Goal: Task Accomplishment & Management: Manage account settings

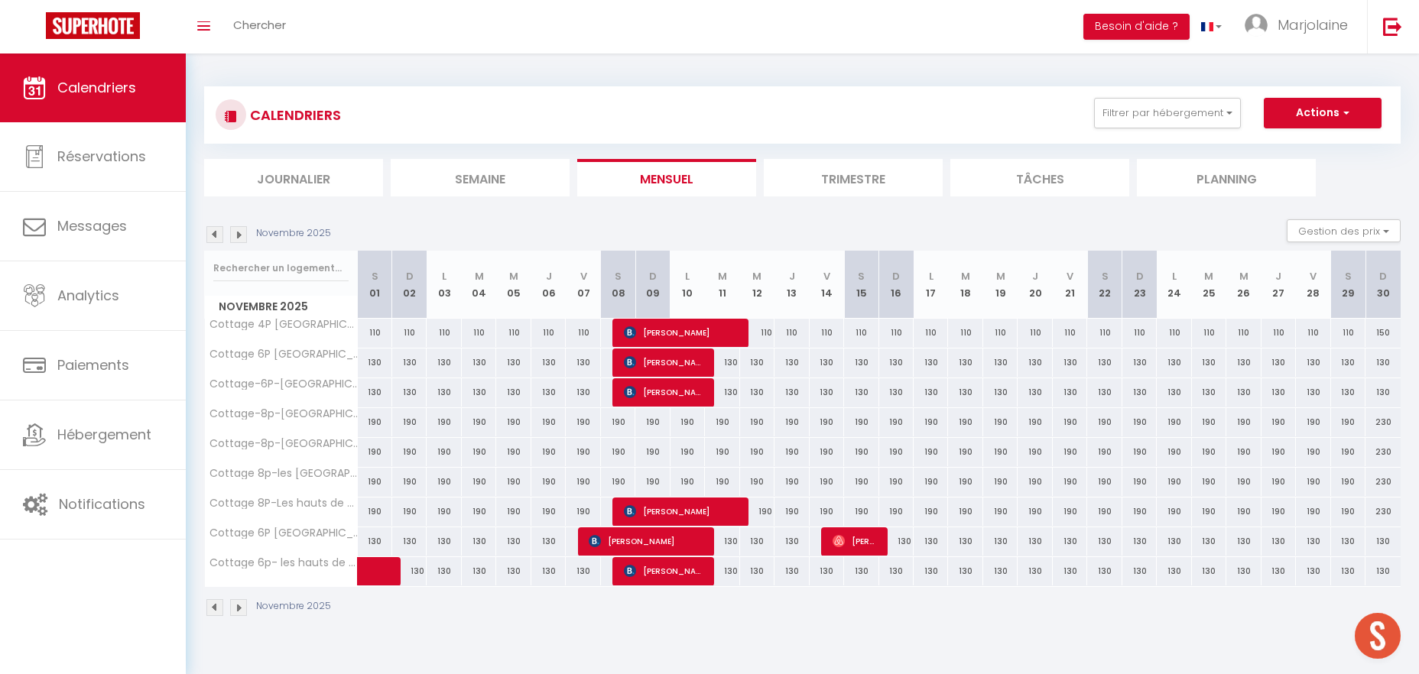
click at [216, 238] on img at bounding box center [214, 234] width 17 height 17
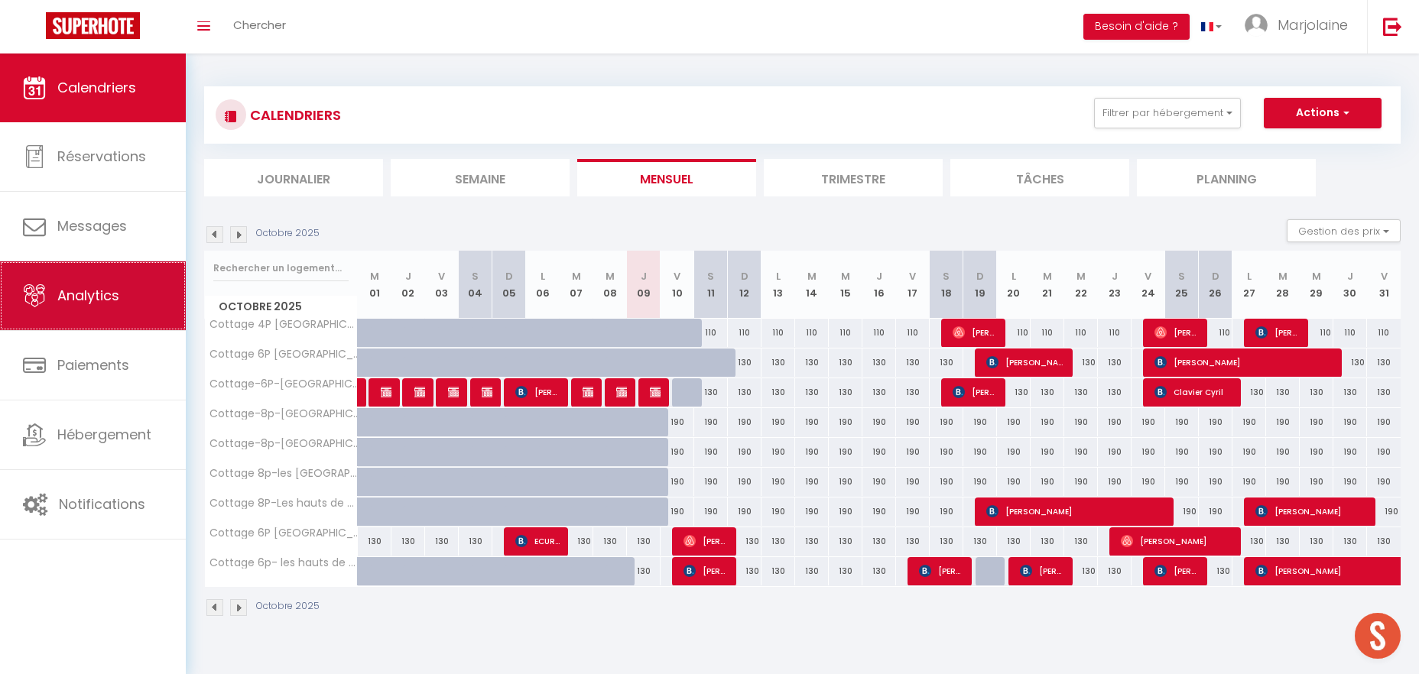
click at [108, 315] on link "Analytics" at bounding box center [93, 296] width 186 height 69
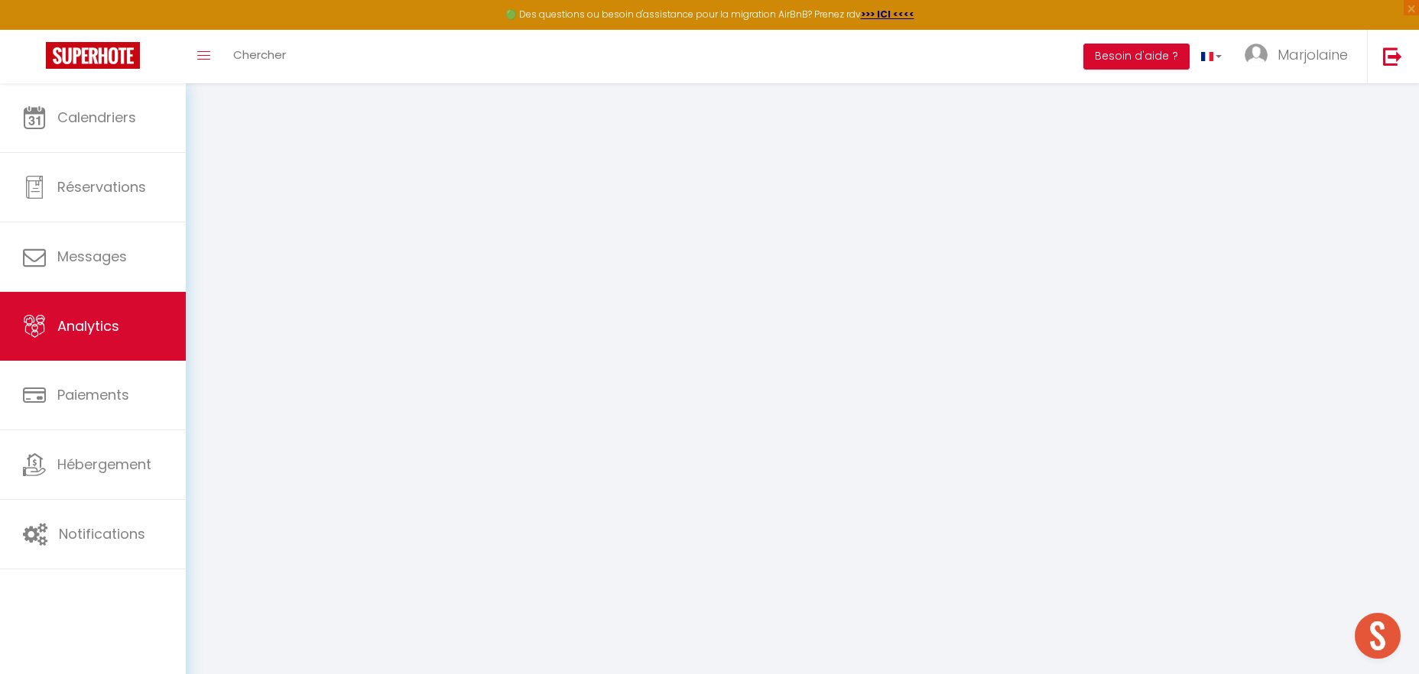
select select "2025"
select select "10"
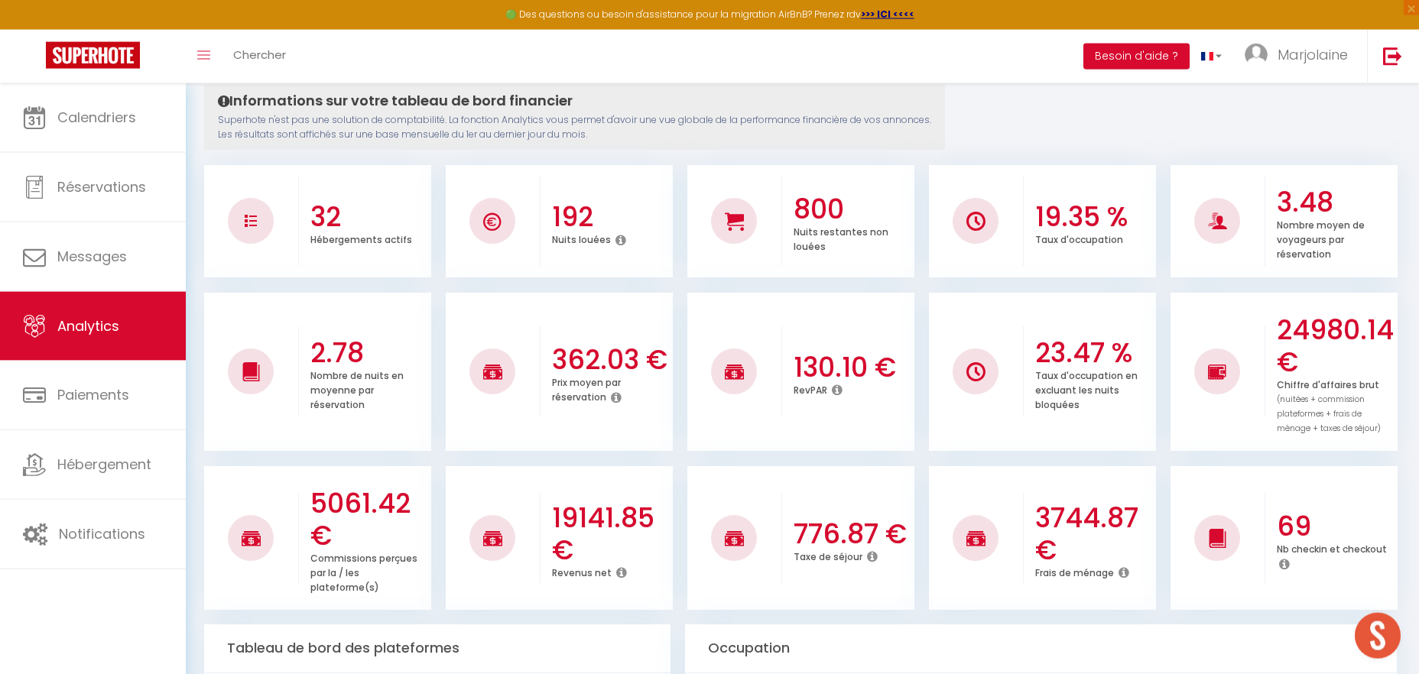
scroll to position [80, 0]
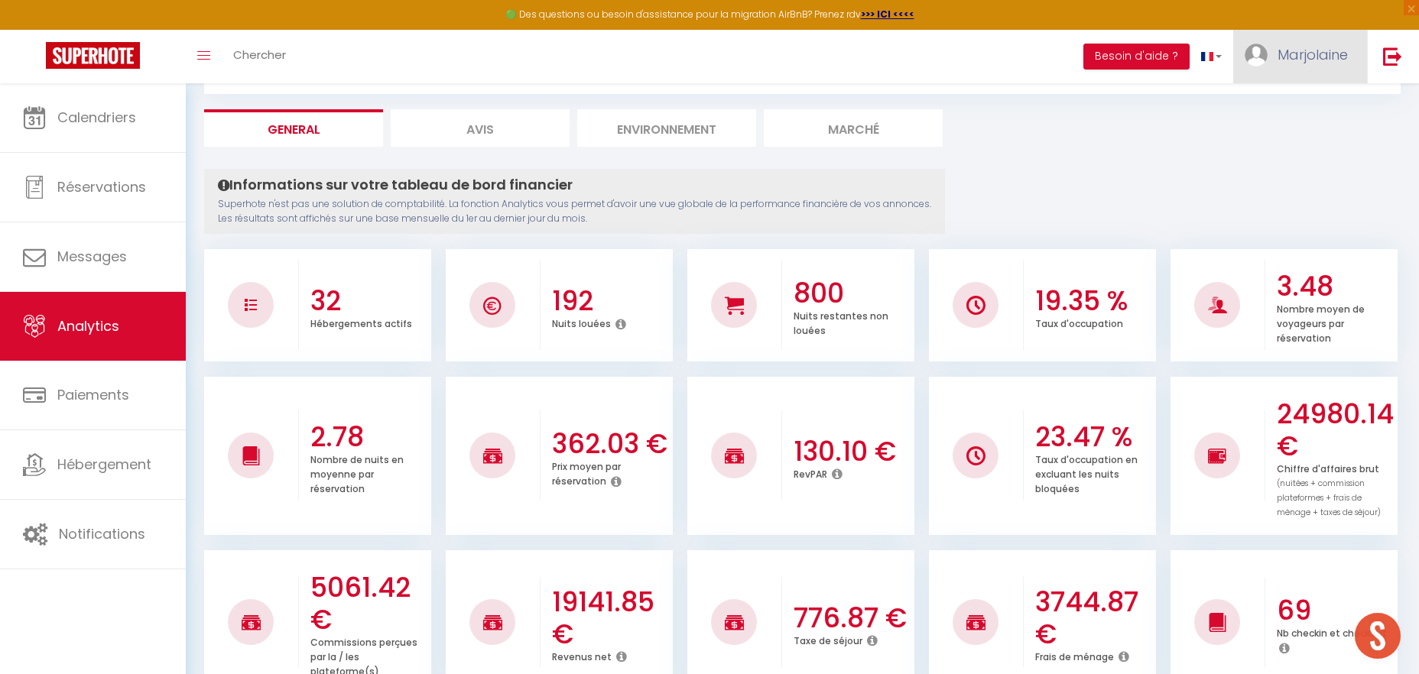
click at [1297, 58] on span "Marjolaine" at bounding box center [1313, 54] width 70 height 19
click at [1275, 112] on link "Paramètres" at bounding box center [1305, 106] width 113 height 26
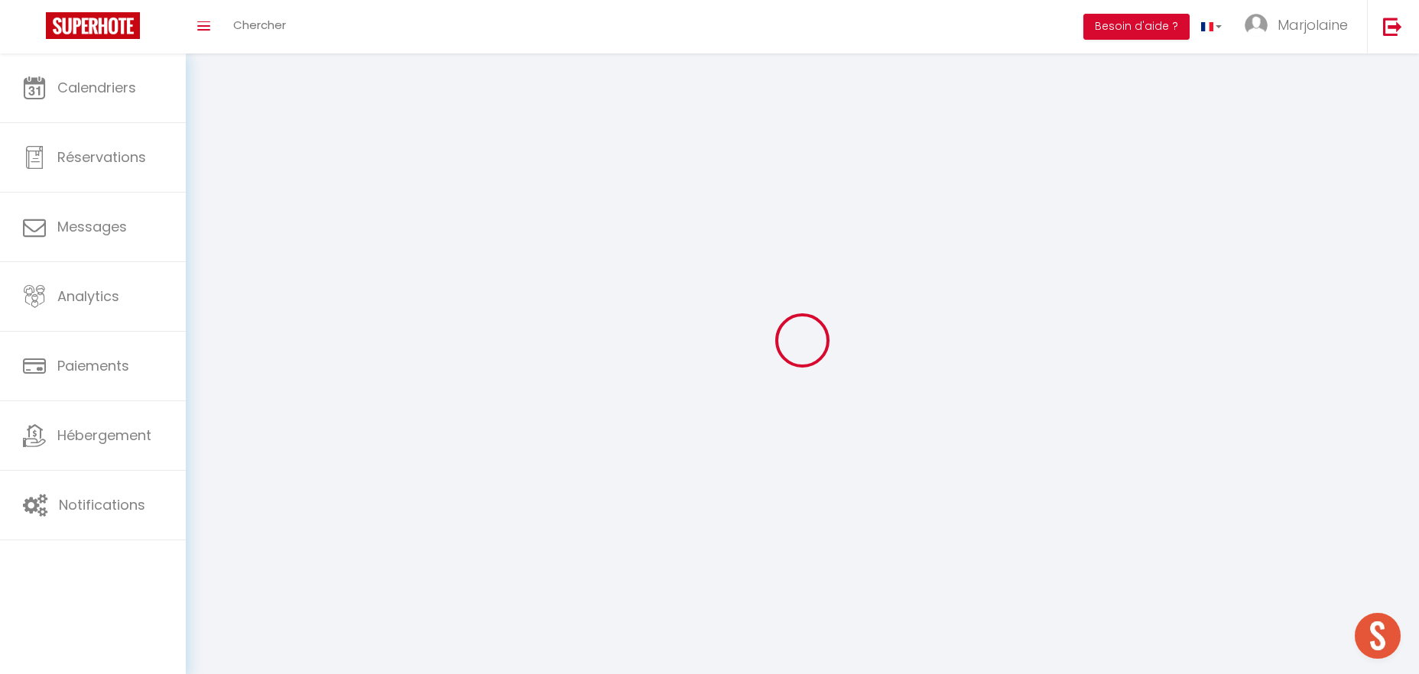
type input "Marjolaine"
type input "Labbé"
type input "0781848598"
type input "1856 [GEOGRAPHIC_DATA]"
type input "41700"
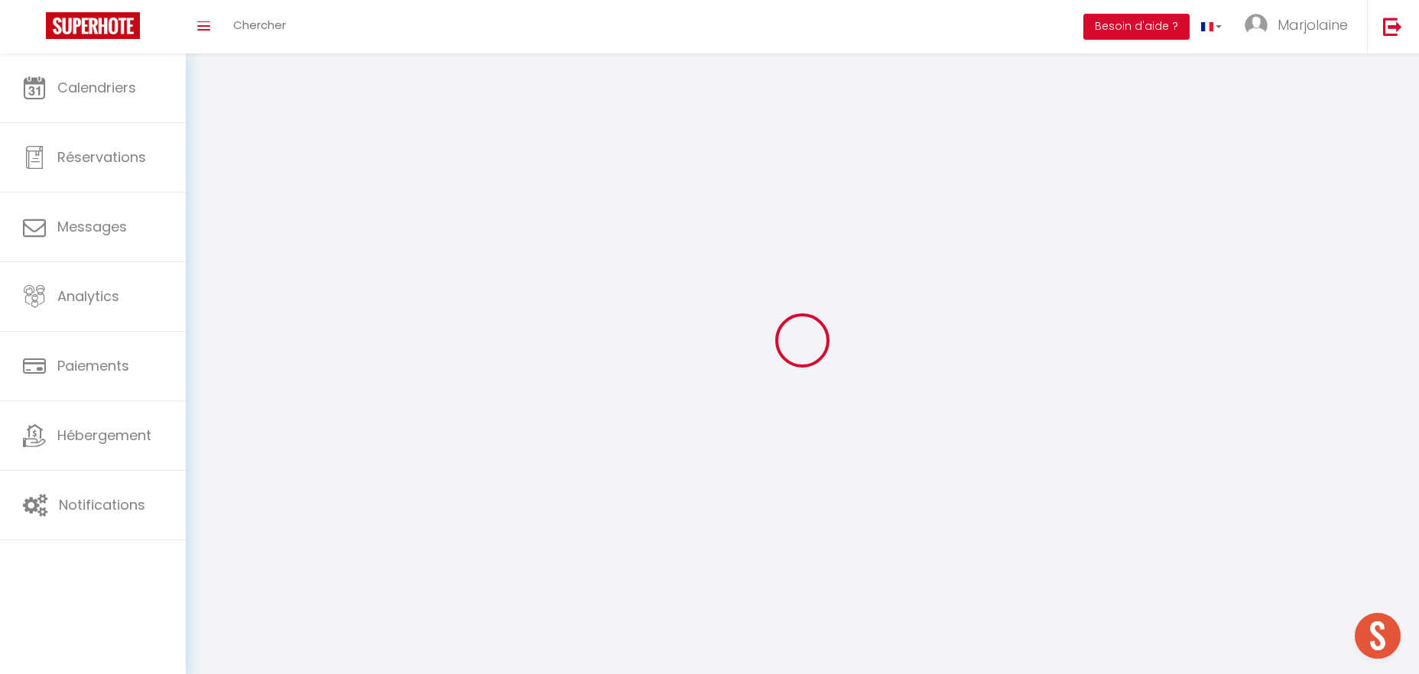
type input "Chémery"
select select "28"
type input "zch93jcSoOQOKPJROmKttuld7"
type input "YfynBhTiNQ6slCckTjmltTOfY"
select select "fr"
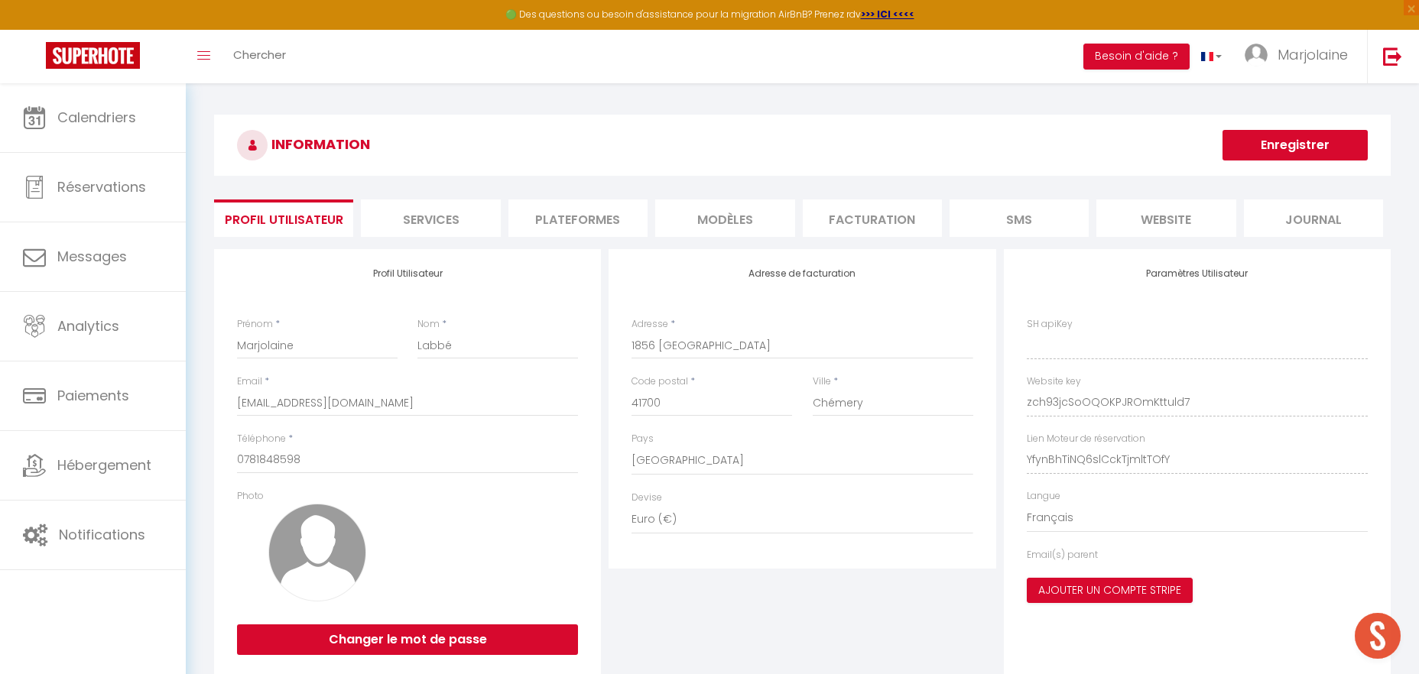
type input "zch93jcSoOQOKPJROmKttuld7"
type input "YfynBhTiNQ6slCckTjmltTOfY"
type input "[URL][DOMAIN_NAME]"
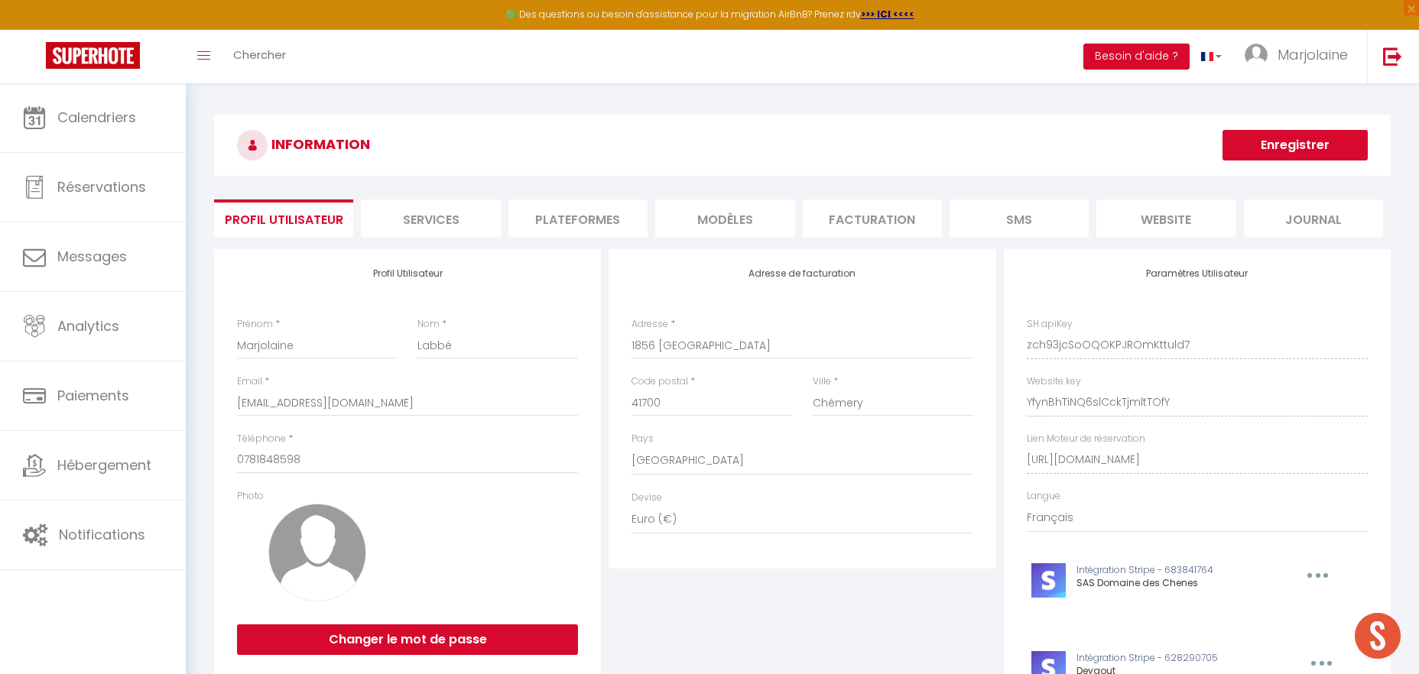
click at [583, 219] on li "Plateformes" at bounding box center [577, 218] width 139 height 37
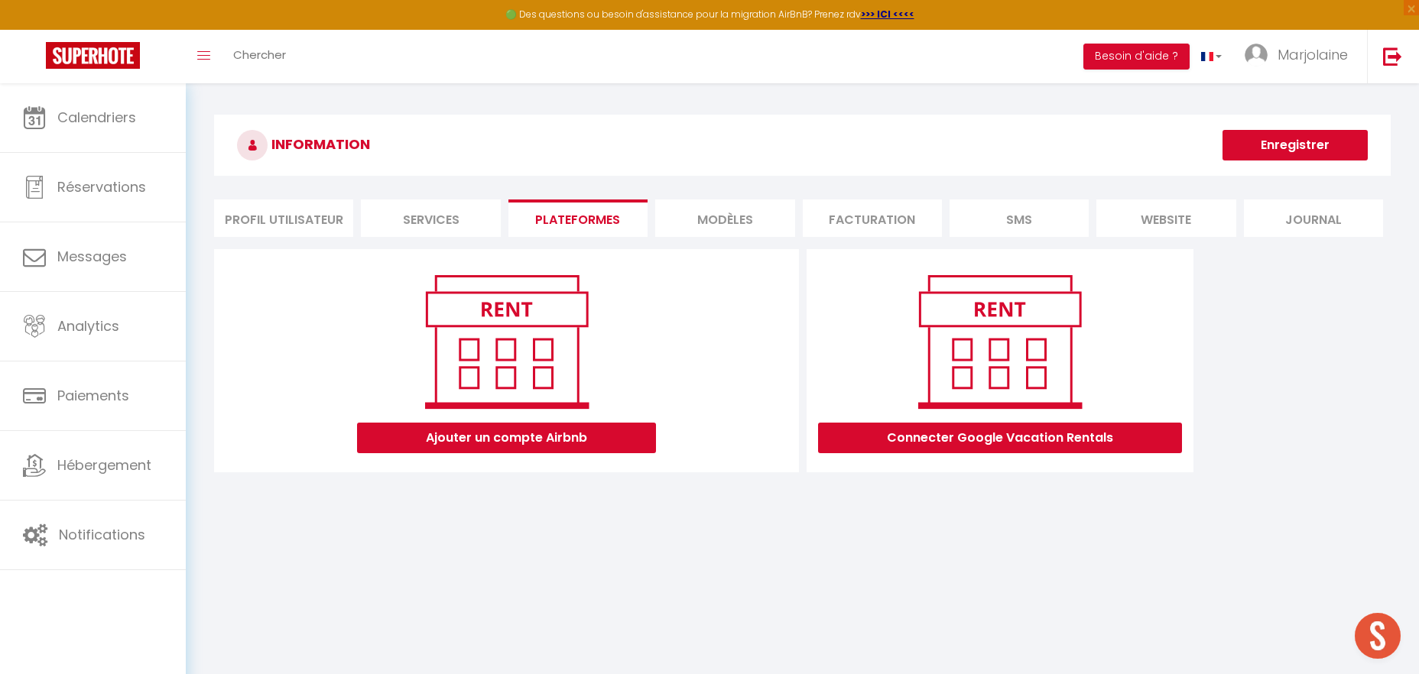
click at [730, 213] on li "MODÈLES" at bounding box center [724, 218] width 139 height 37
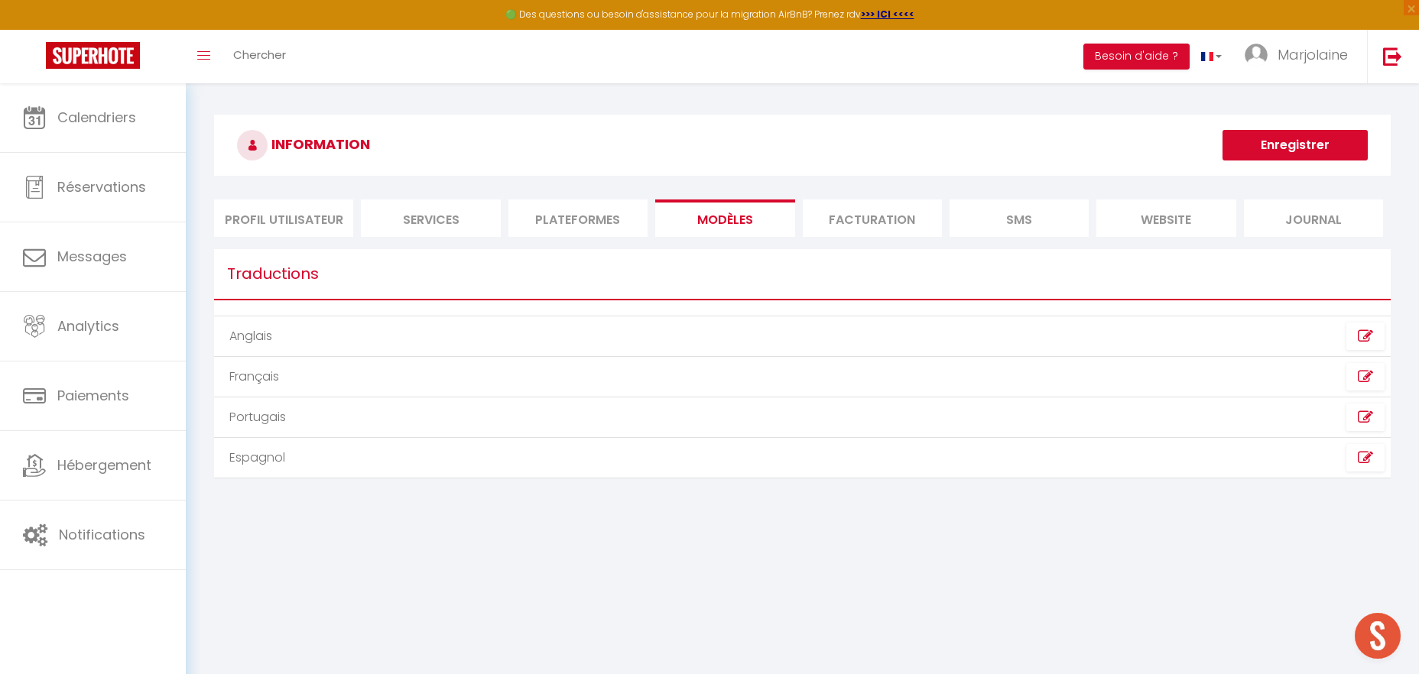
click at [853, 213] on li "Facturation" at bounding box center [872, 218] width 139 height 37
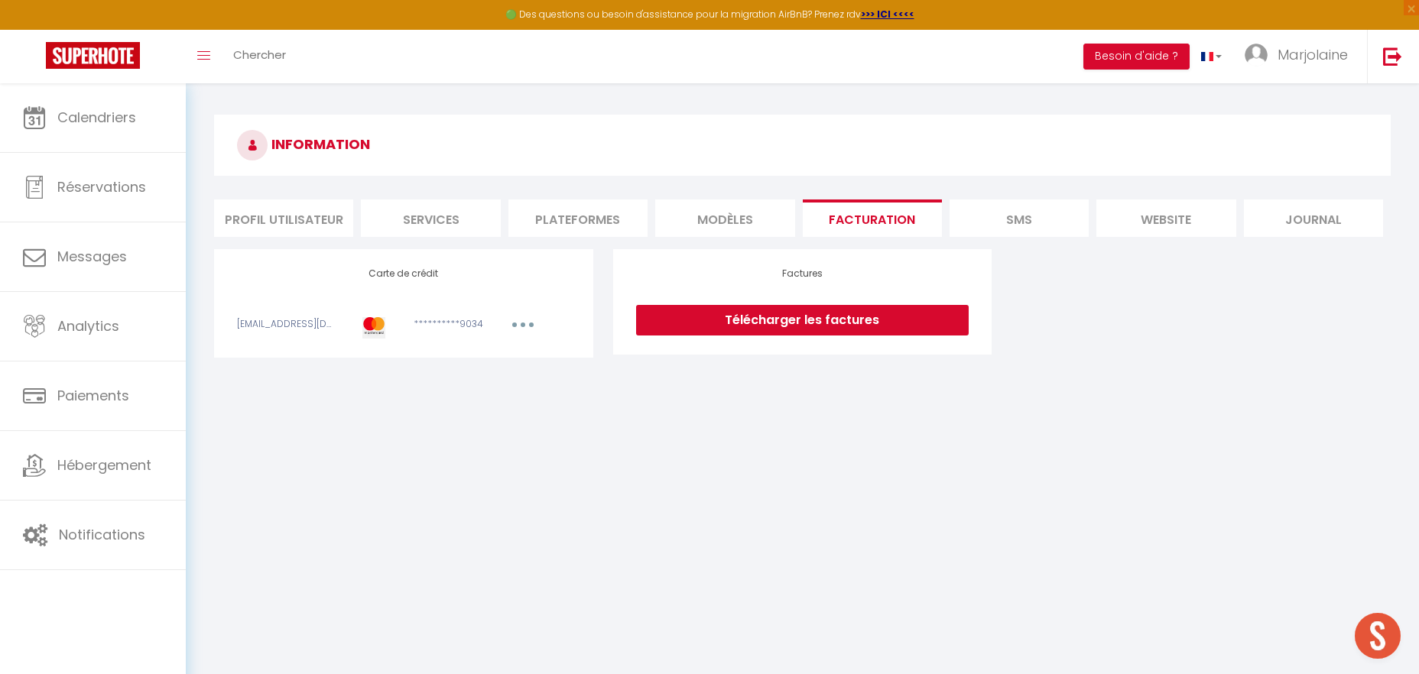
click at [599, 214] on li "Plateformes" at bounding box center [577, 218] width 139 height 37
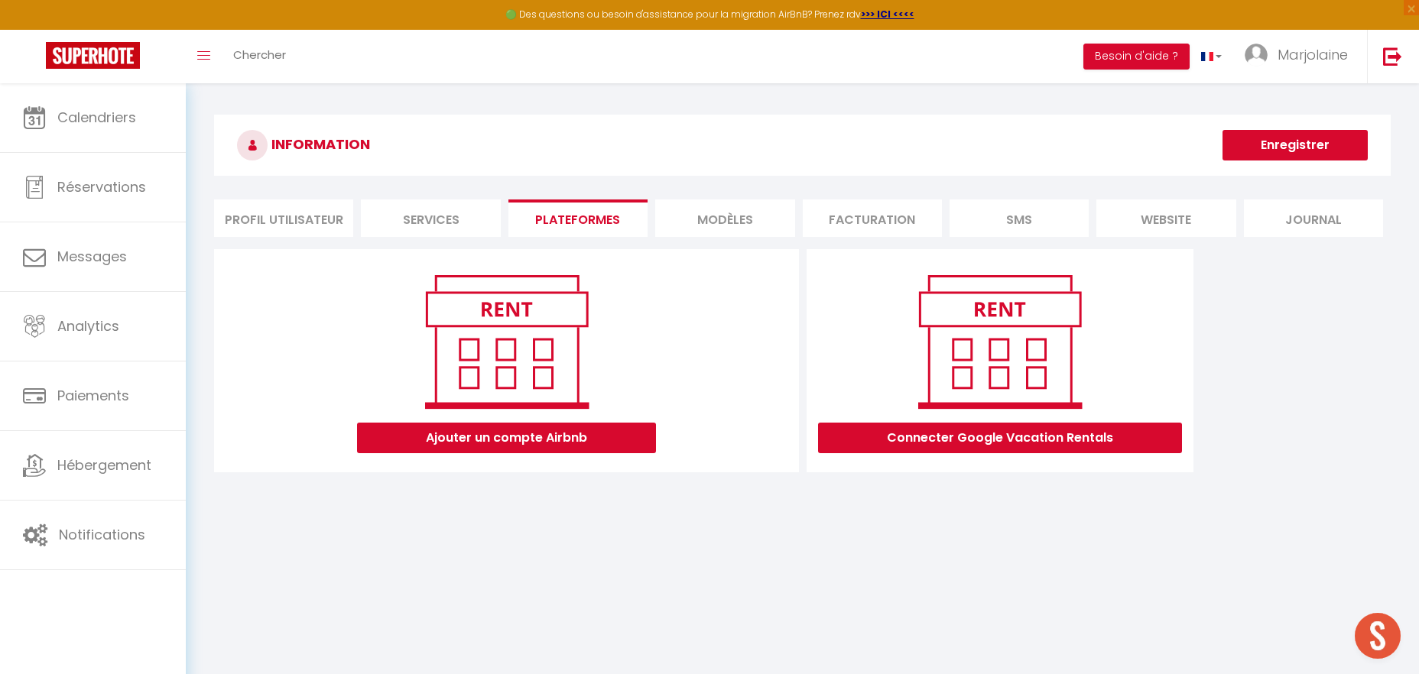
click at [431, 221] on li "Services" at bounding box center [430, 218] width 139 height 37
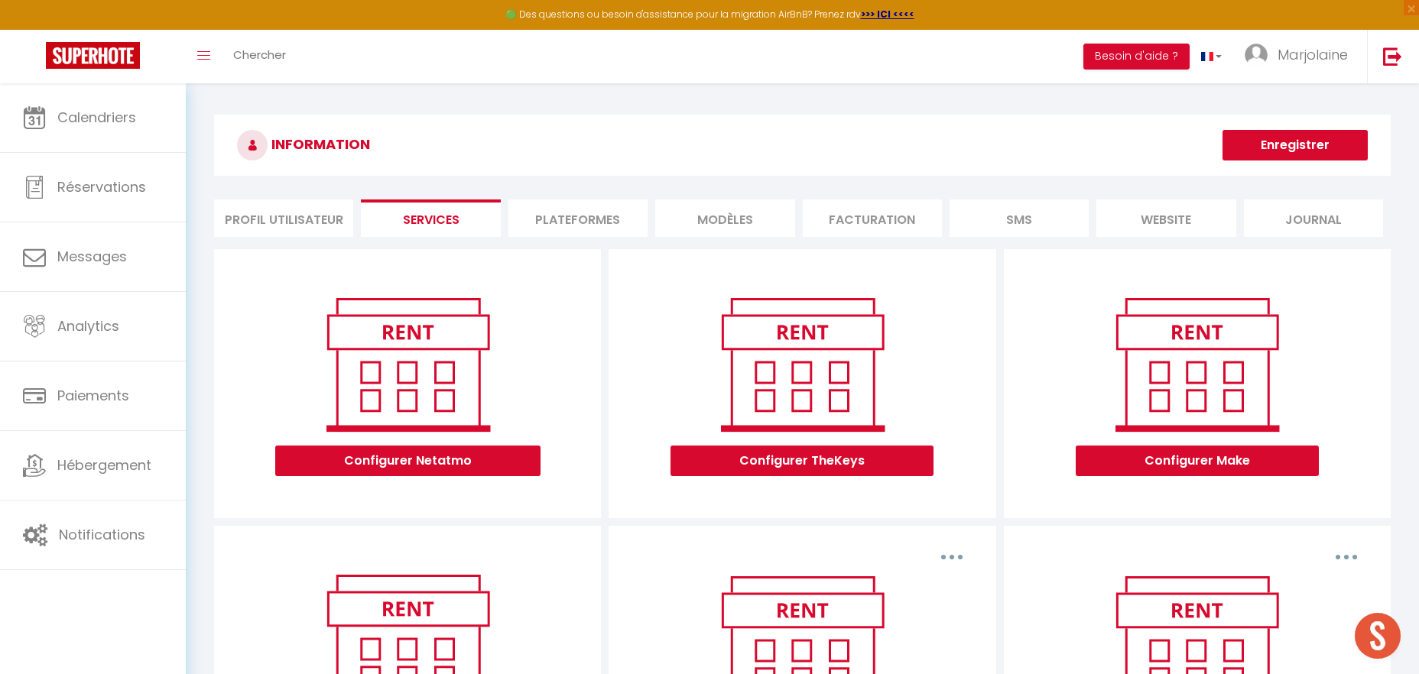
click at [1117, 222] on li "website" at bounding box center [1165, 218] width 139 height 37
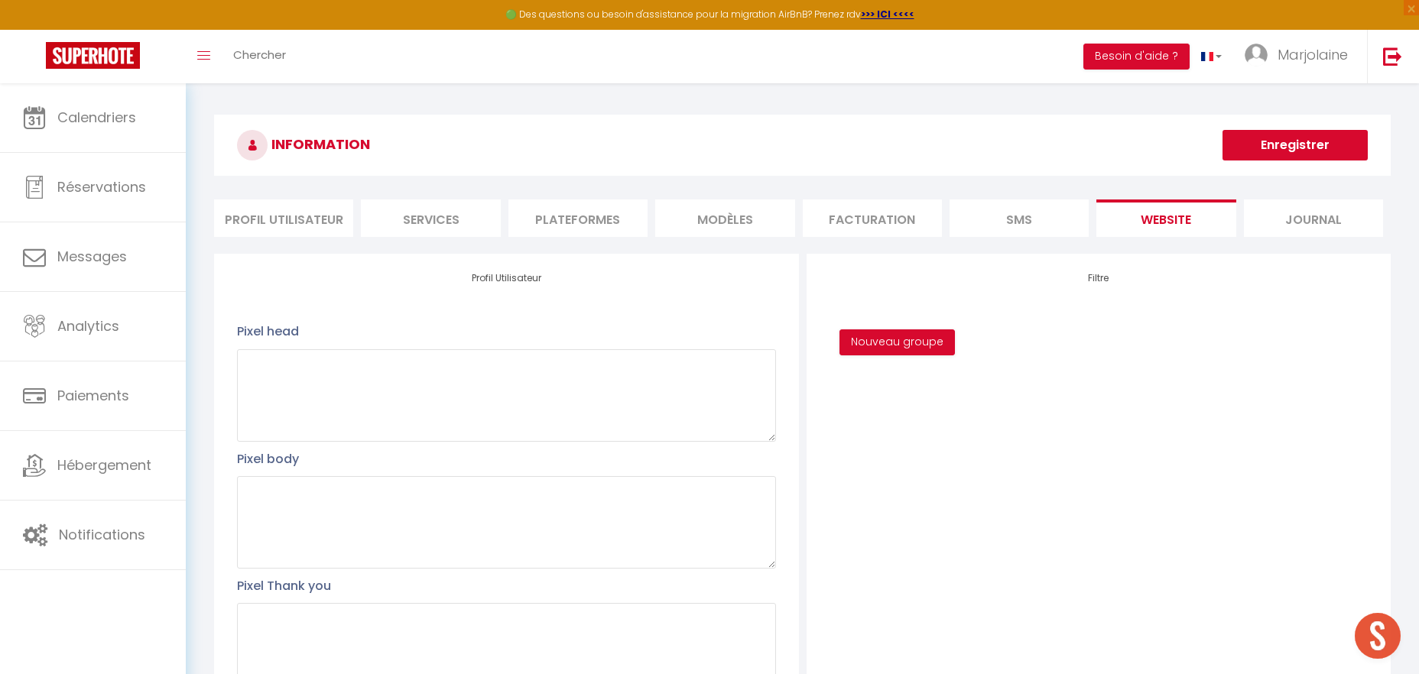
click at [1038, 217] on li "SMS" at bounding box center [1019, 218] width 139 height 37
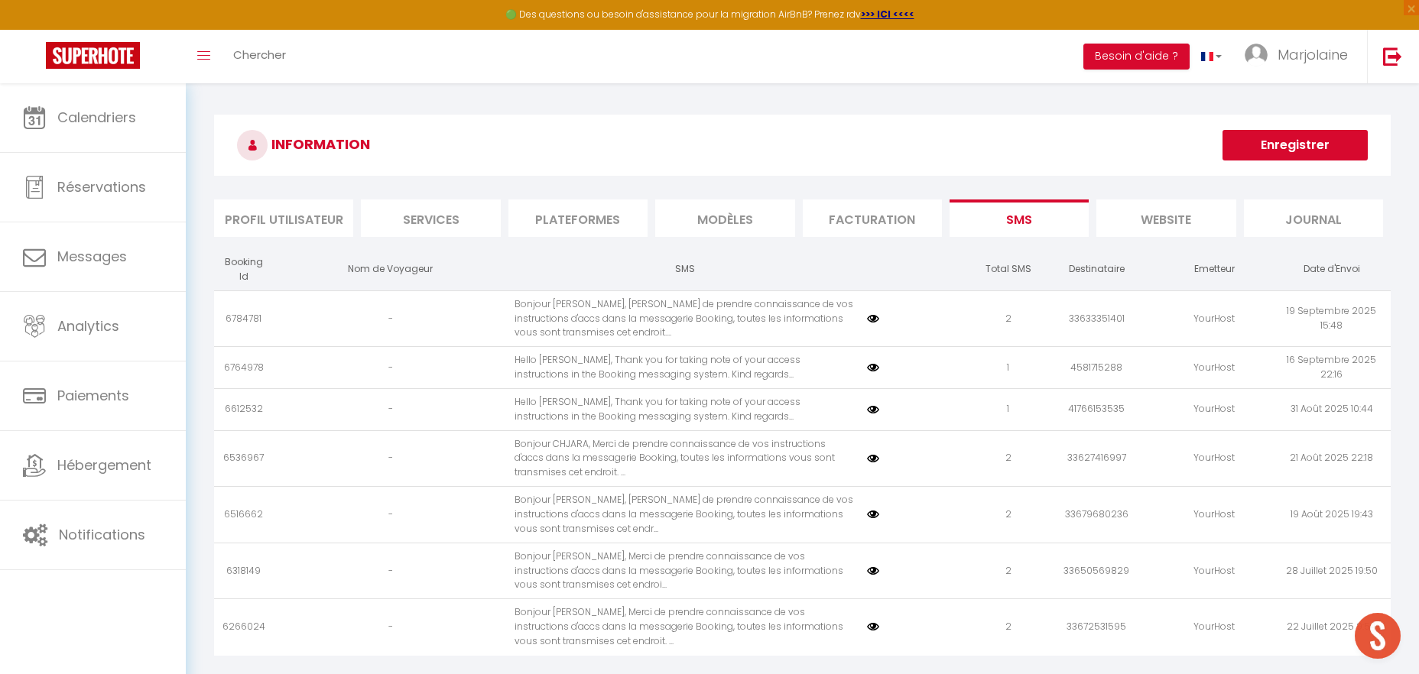
click at [466, 217] on li "Services" at bounding box center [430, 218] width 139 height 37
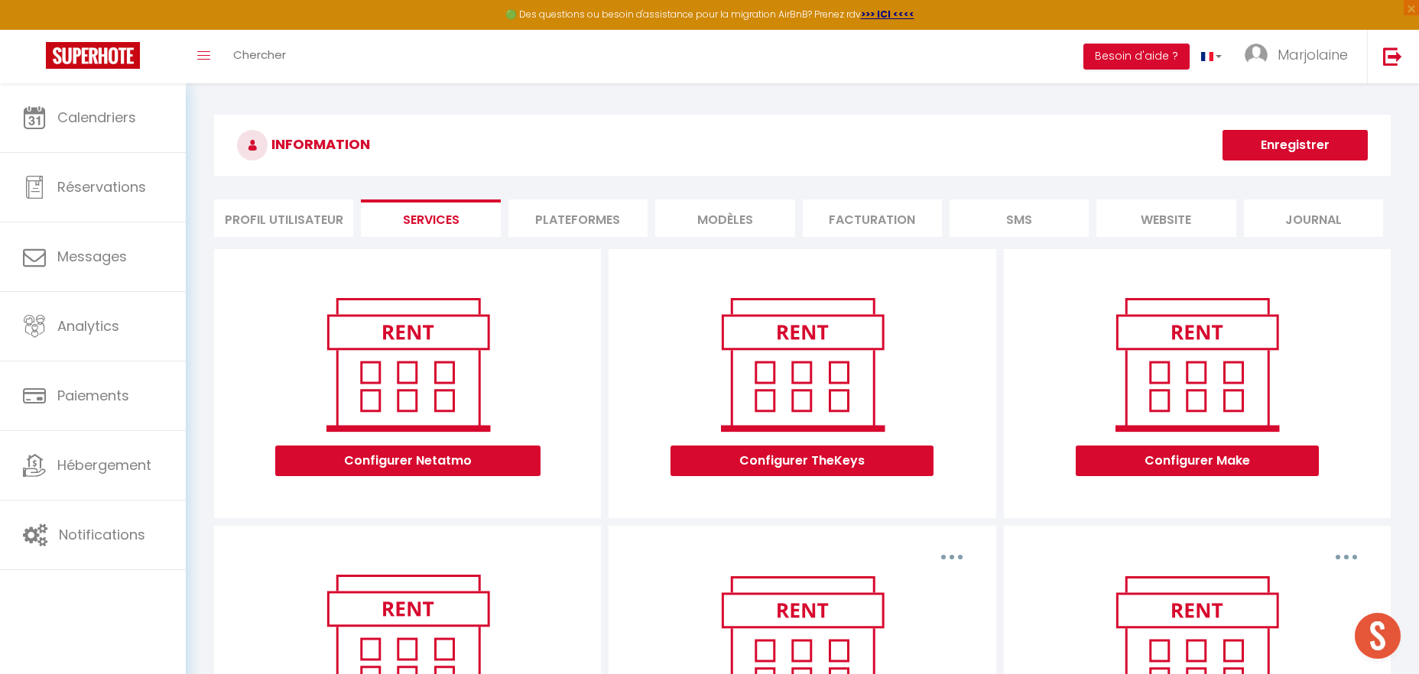
click at [577, 216] on li "Plateformes" at bounding box center [577, 218] width 139 height 37
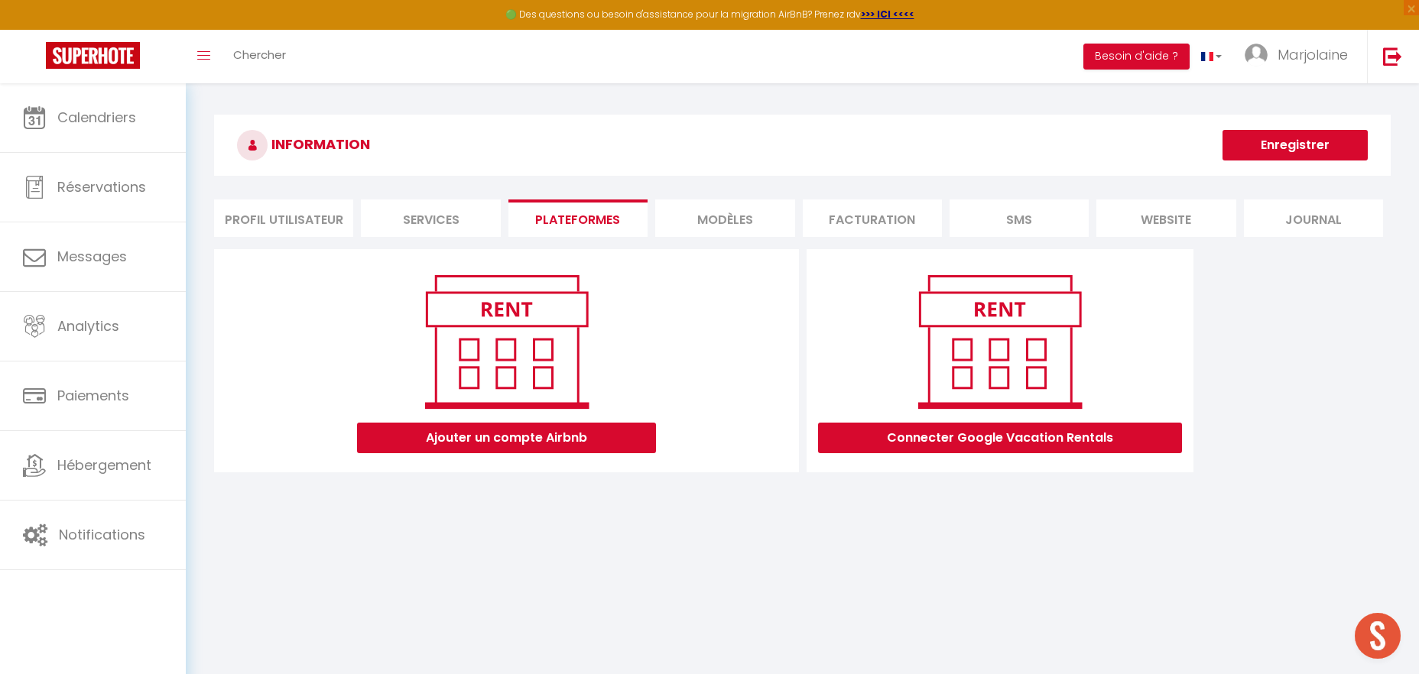
click at [288, 217] on li "Profil Utilisateur" at bounding box center [283, 218] width 139 height 37
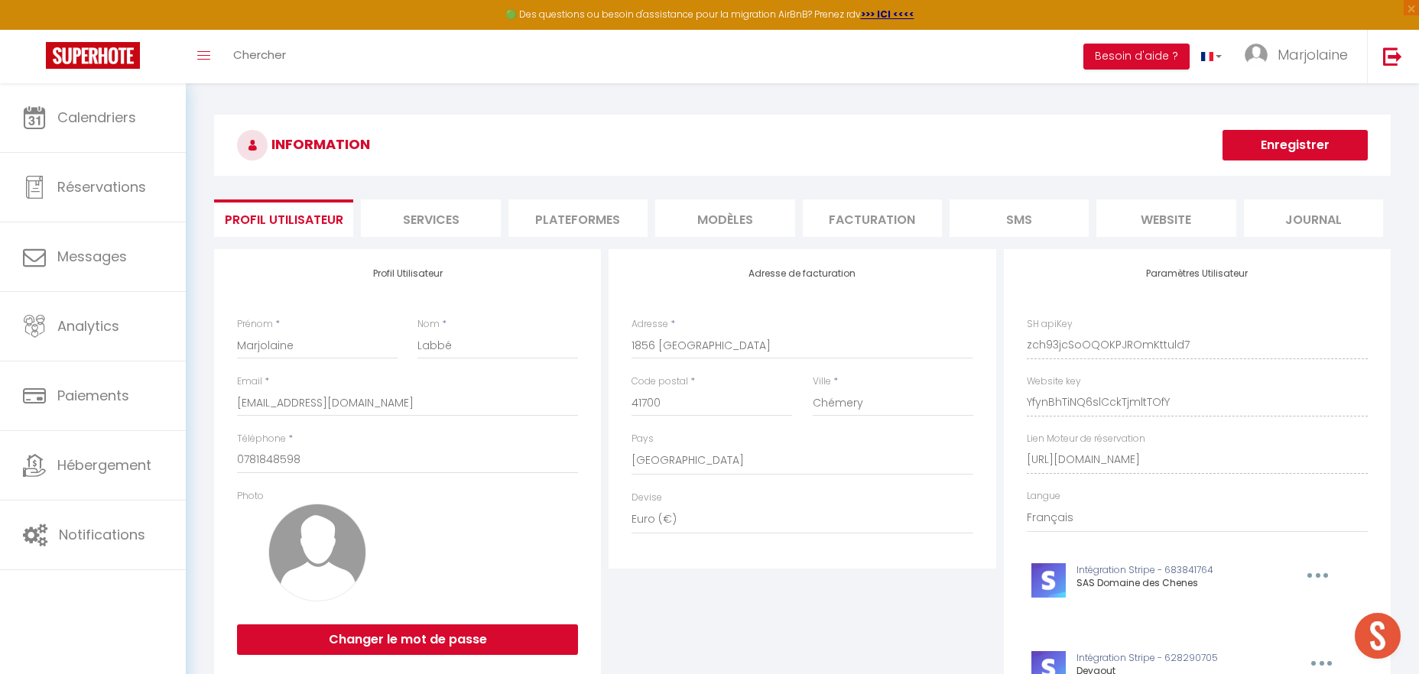
click at [580, 209] on li "Plateformes" at bounding box center [577, 218] width 139 height 37
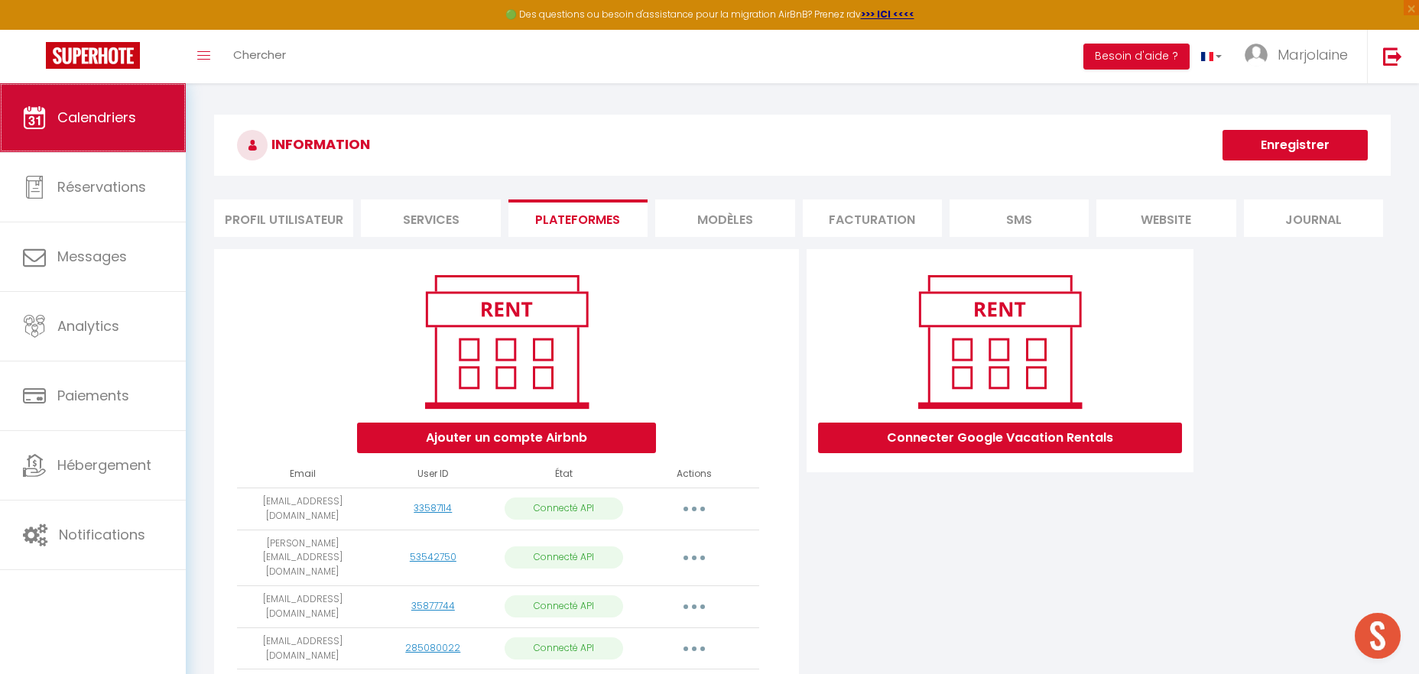
click at [149, 127] on link "Calendriers" at bounding box center [93, 117] width 186 height 69
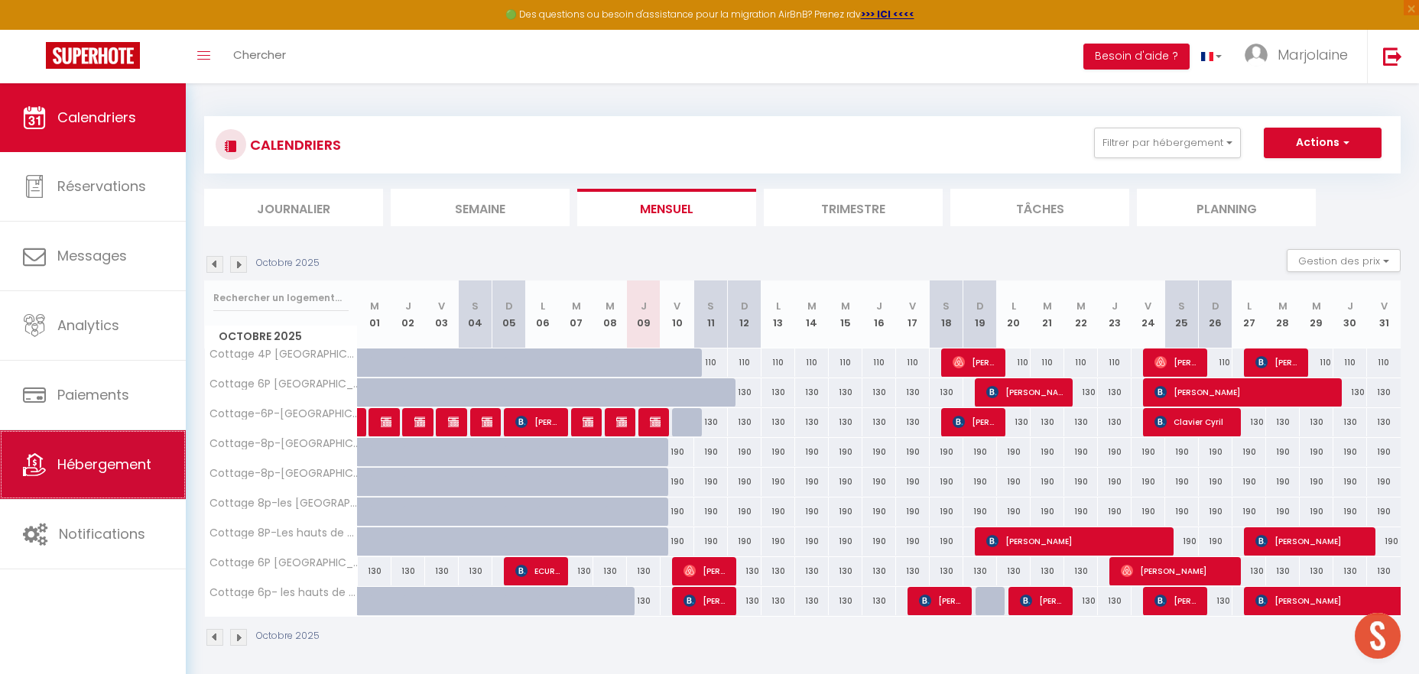
click at [117, 453] on link "Hébergement" at bounding box center [93, 464] width 186 height 69
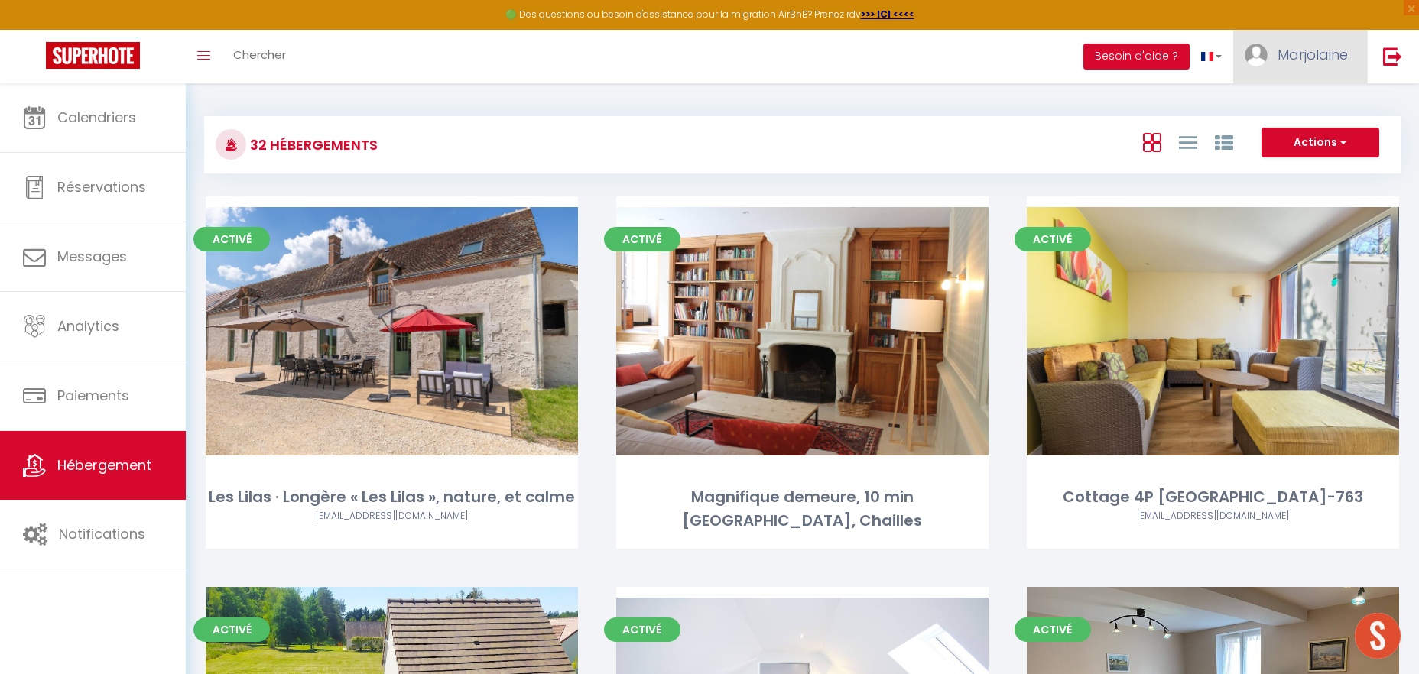
click at [1316, 65] on link "Marjolaine" at bounding box center [1300, 57] width 134 height 54
click at [1284, 102] on link "Paramètres" at bounding box center [1305, 106] width 113 height 26
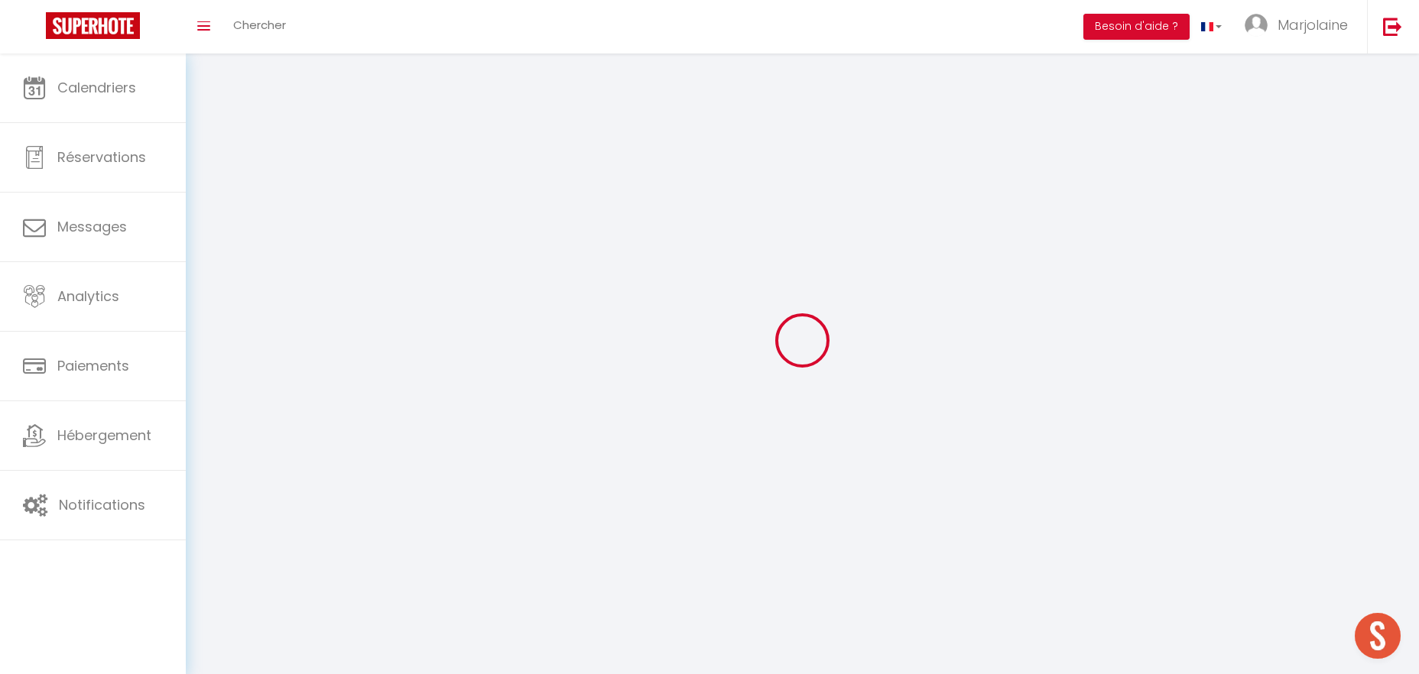
type input "Marjolaine"
type input "Labbé"
type input "0781848598"
type input "1856 [GEOGRAPHIC_DATA]"
type input "41700"
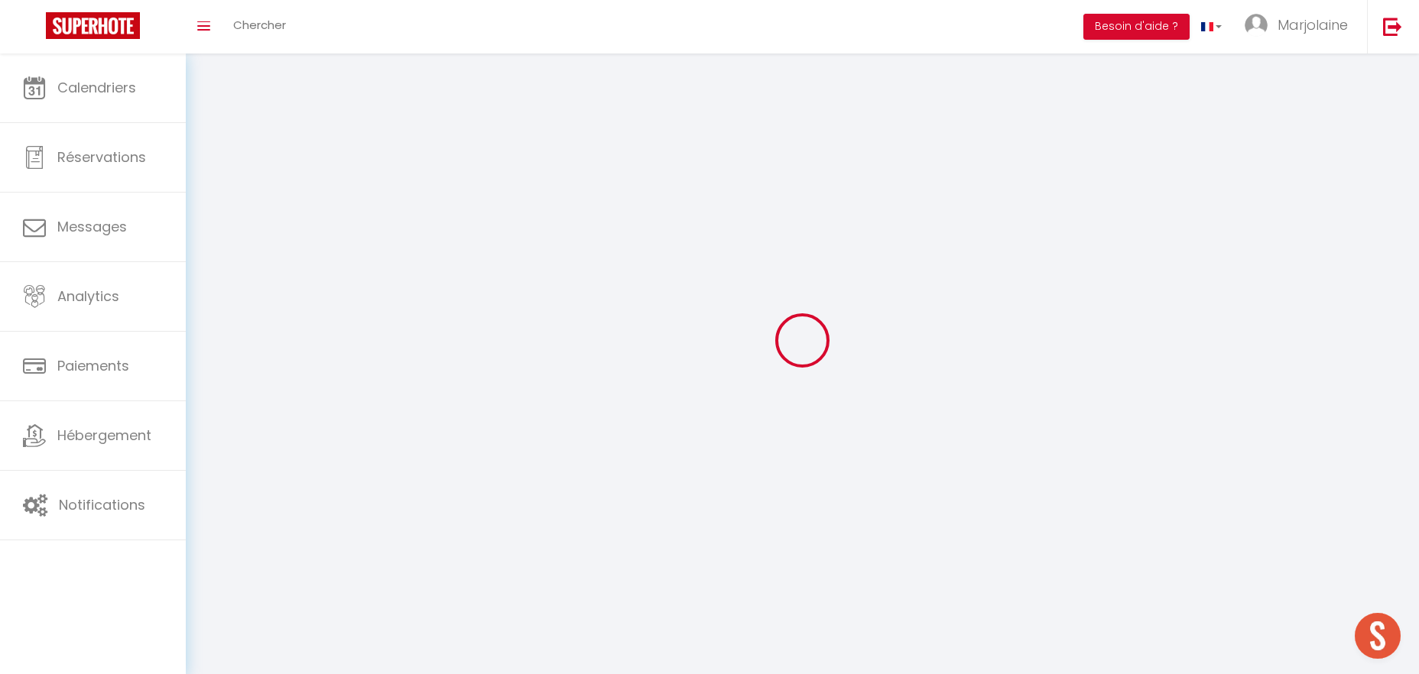
type input "Chémery"
type input "zch93jcSoOQOKPJROmKttuld7"
type input "YfynBhTiNQ6slCckTjmltTOfY"
select select "28"
type input "zch93jcSoOQOKPJROmKttuld7"
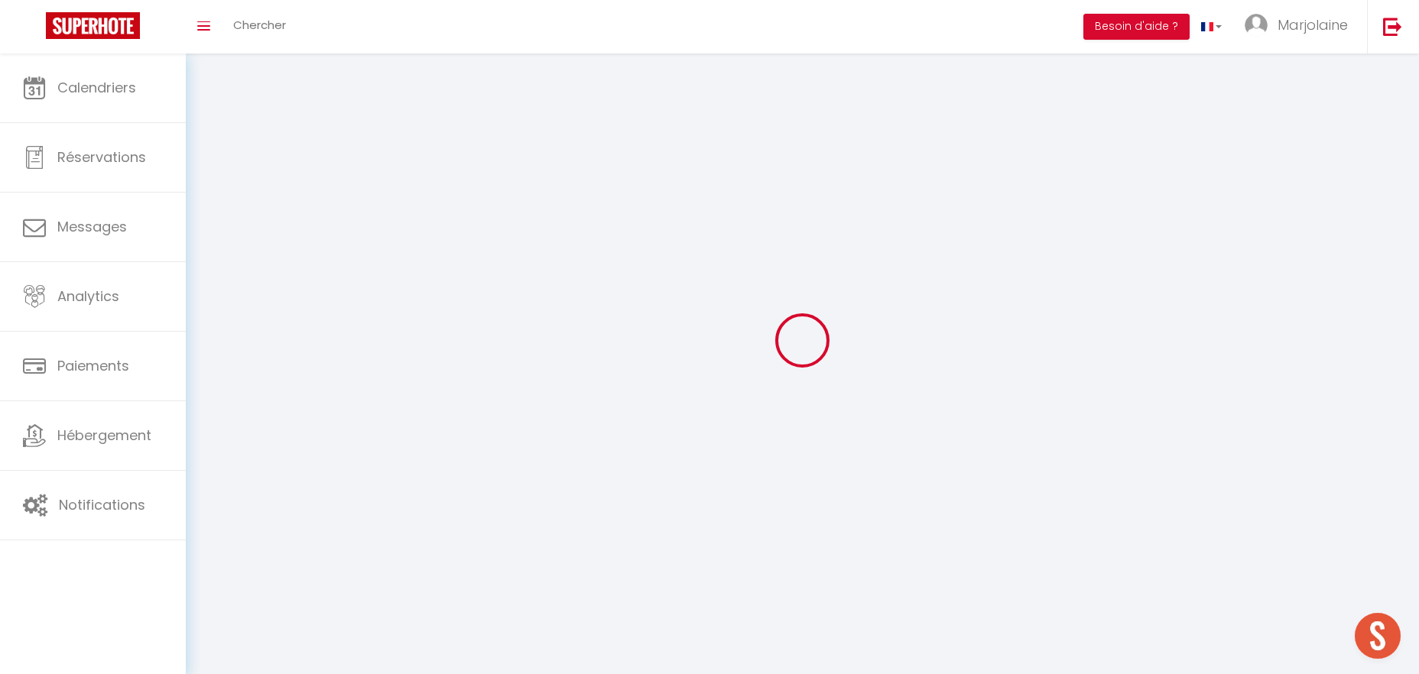
type input "YfynBhTiNQ6slCckTjmltTOfY"
type input "[URL][DOMAIN_NAME]"
select select "fr"
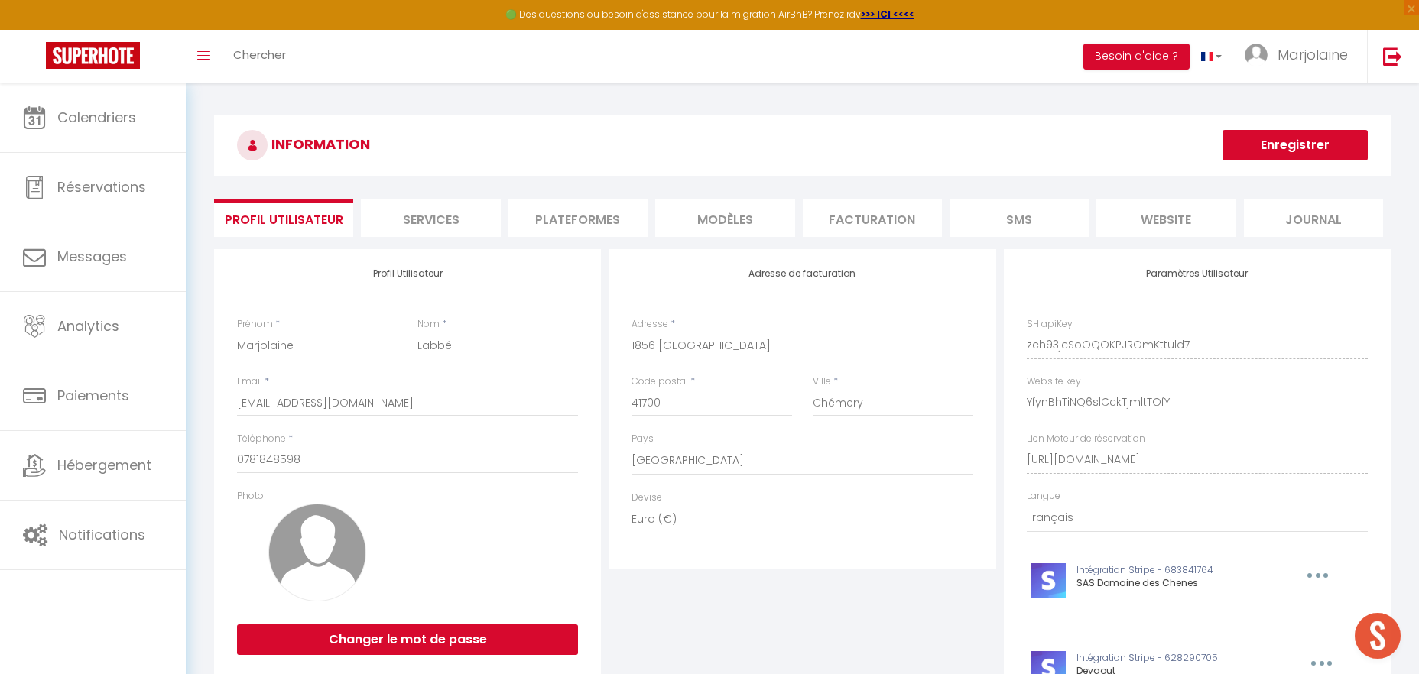
click at [470, 213] on li "Services" at bounding box center [430, 218] width 139 height 37
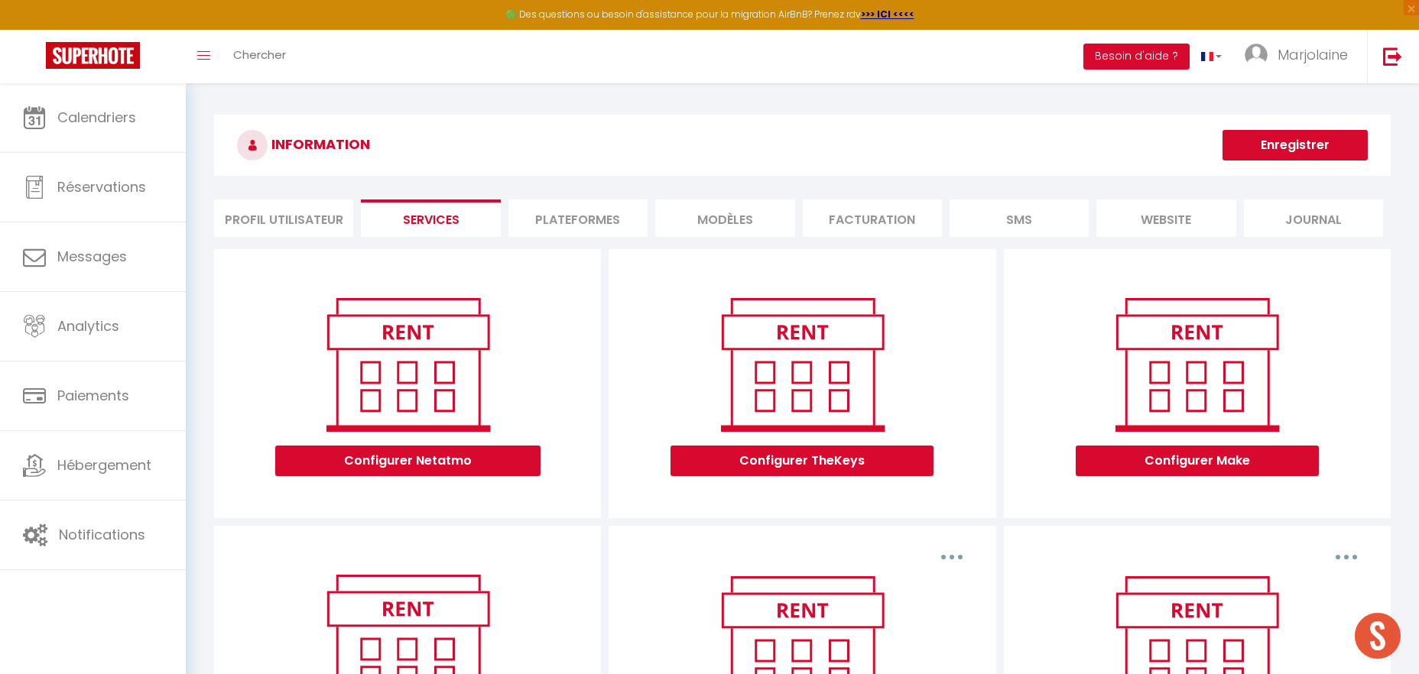
click at [569, 222] on li "Plateformes" at bounding box center [577, 218] width 139 height 37
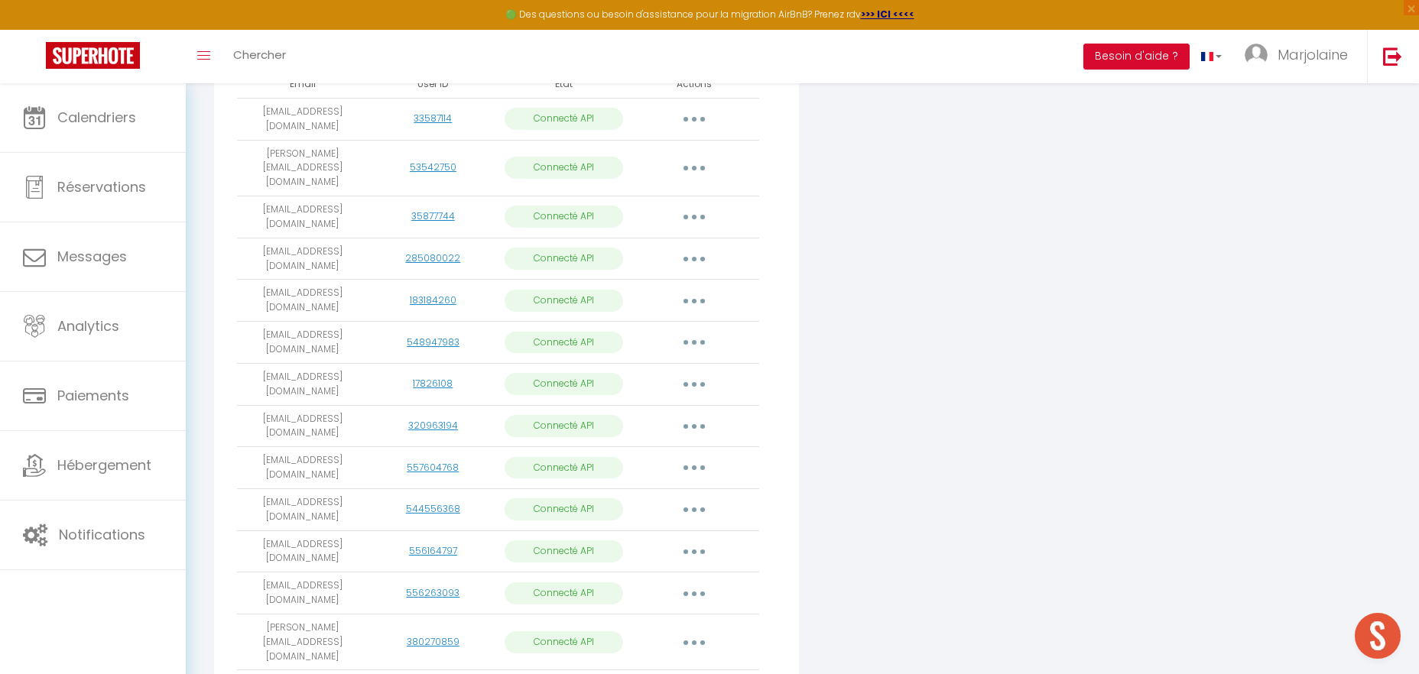
scroll to position [769, 0]
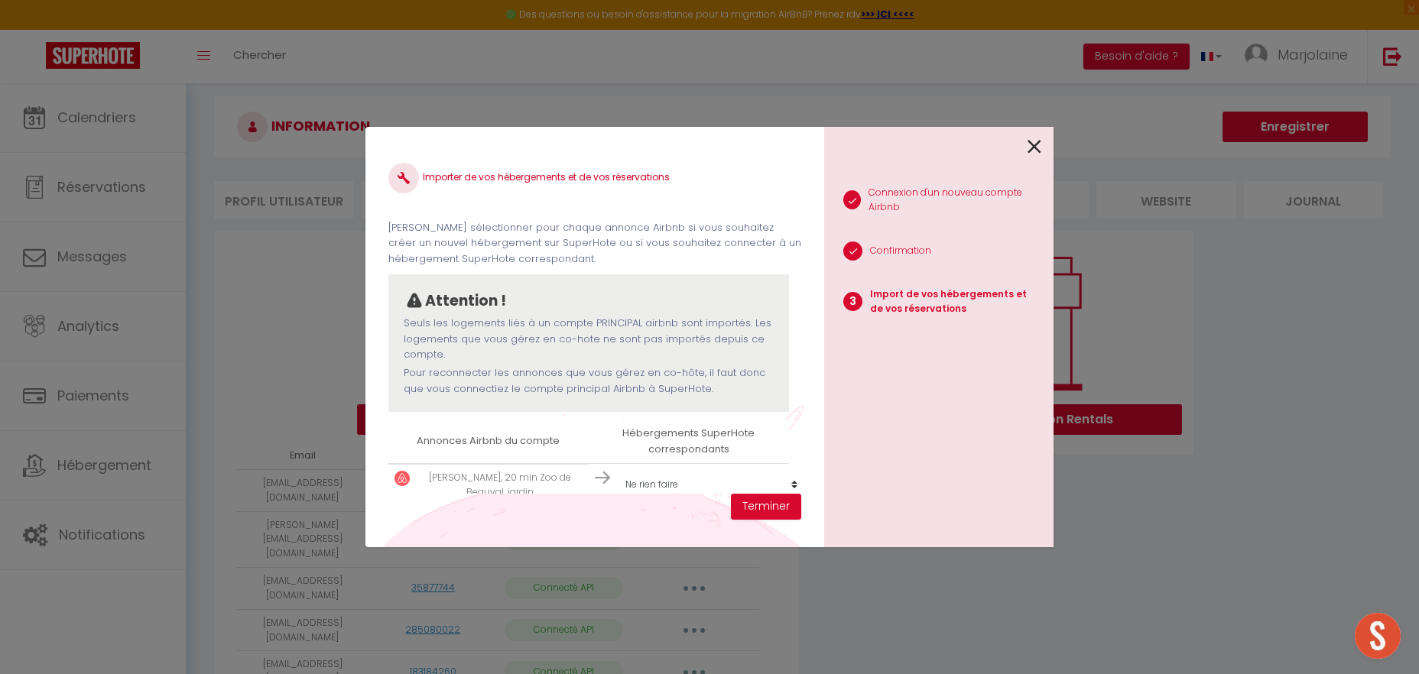
scroll to position [24, 0]
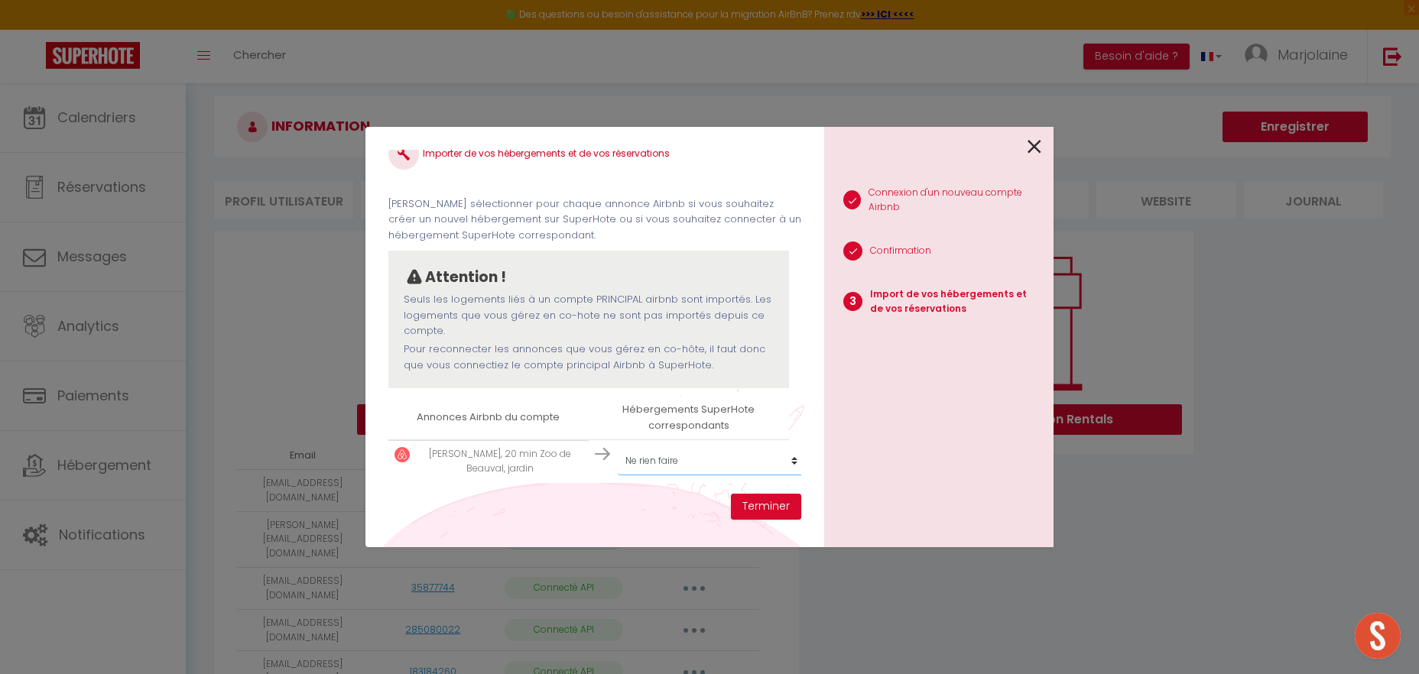
click at [618, 447] on select "Créer un nouvel hébergement Ne rien faire Les [PERSON_NAME] « Les Lilas », natu…" at bounding box center [712, 461] width 188 height 29
select select "create_new"
click option "Créer un nouvel hébergement" at bounding box center [0, 0] width 0 height 0
click at [618, 447] on select "Créer un nouvel hébergement Ne rien faire Les [PERSON_NAME] « Les Lilas », natu…" at bounding box center [712, 461] width 188 height 29
click at [746, 471] on select "Créer un nouvel hébergement Ne rien faire Les [PERSON_NAME] « Les Lilas », natu…" at bounding box center [712, 461] width 188 height 29
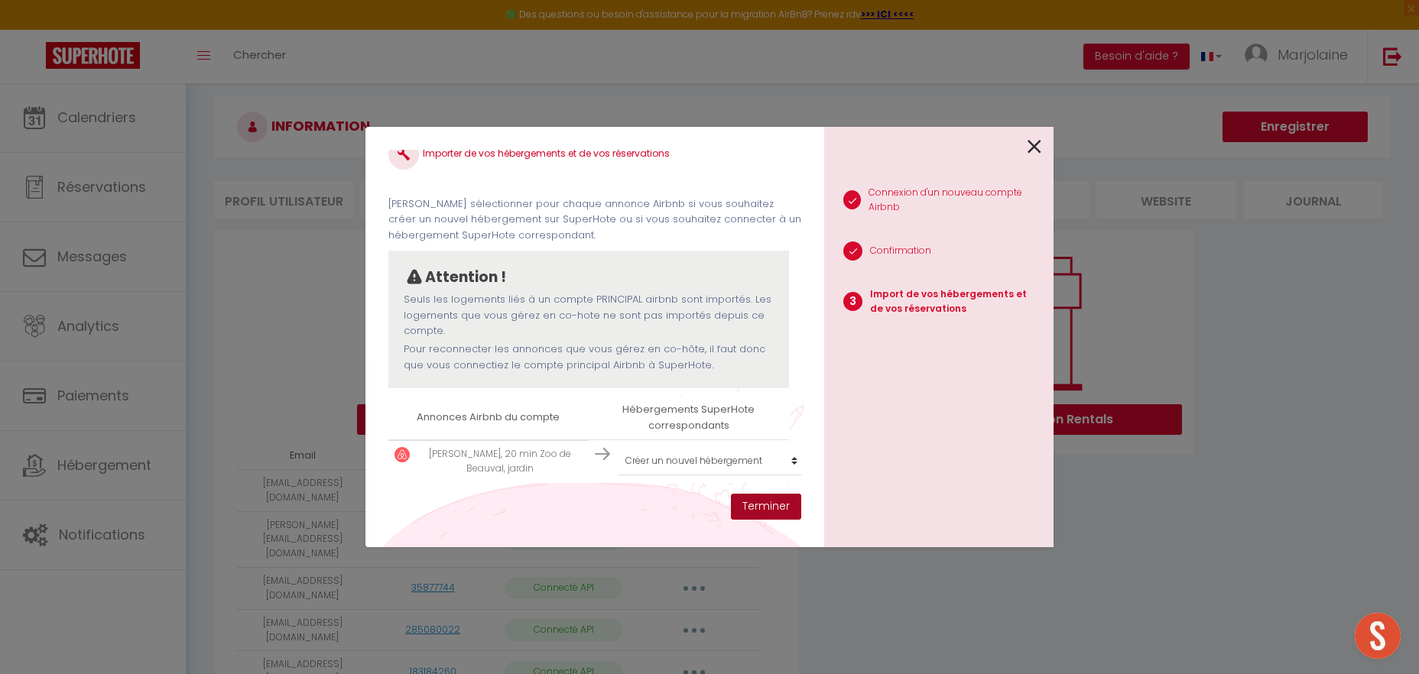
click at [774, 508] on button "Terminer" at bounding box center [766, 507] width 70 height 26
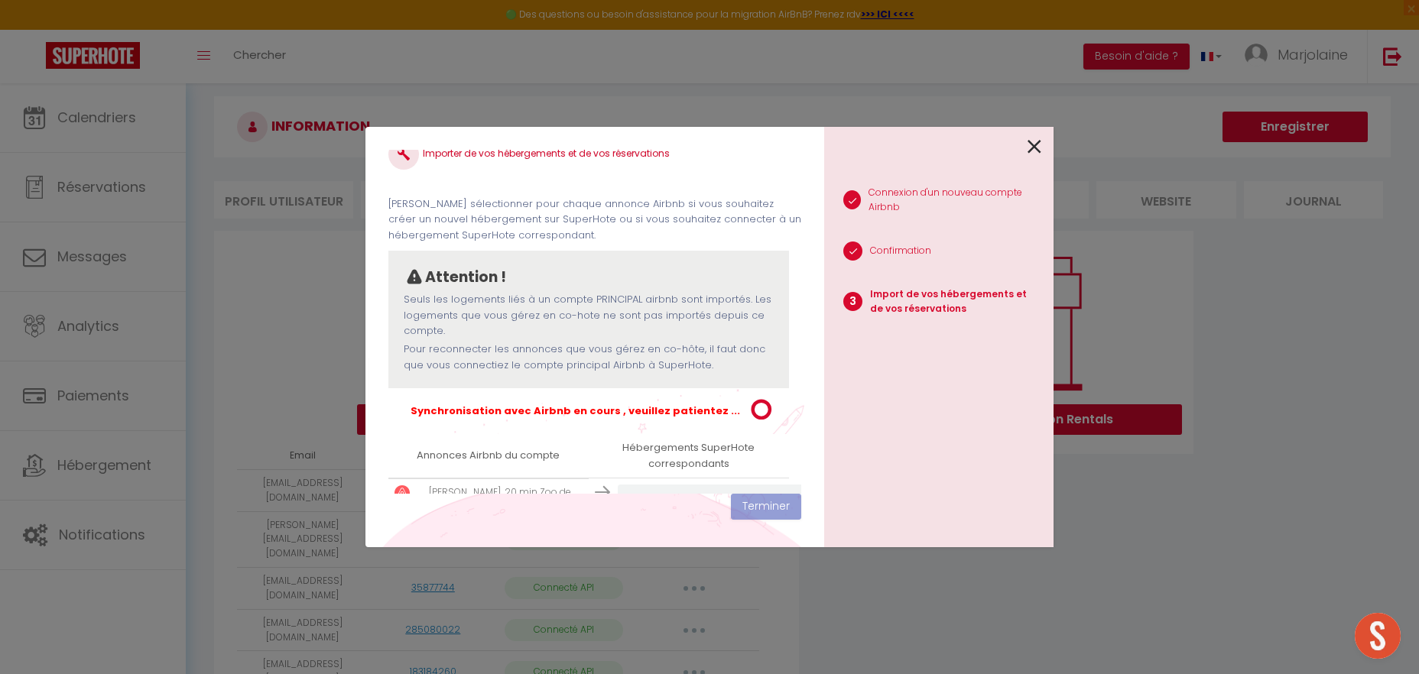
scroll to position [62, 0]
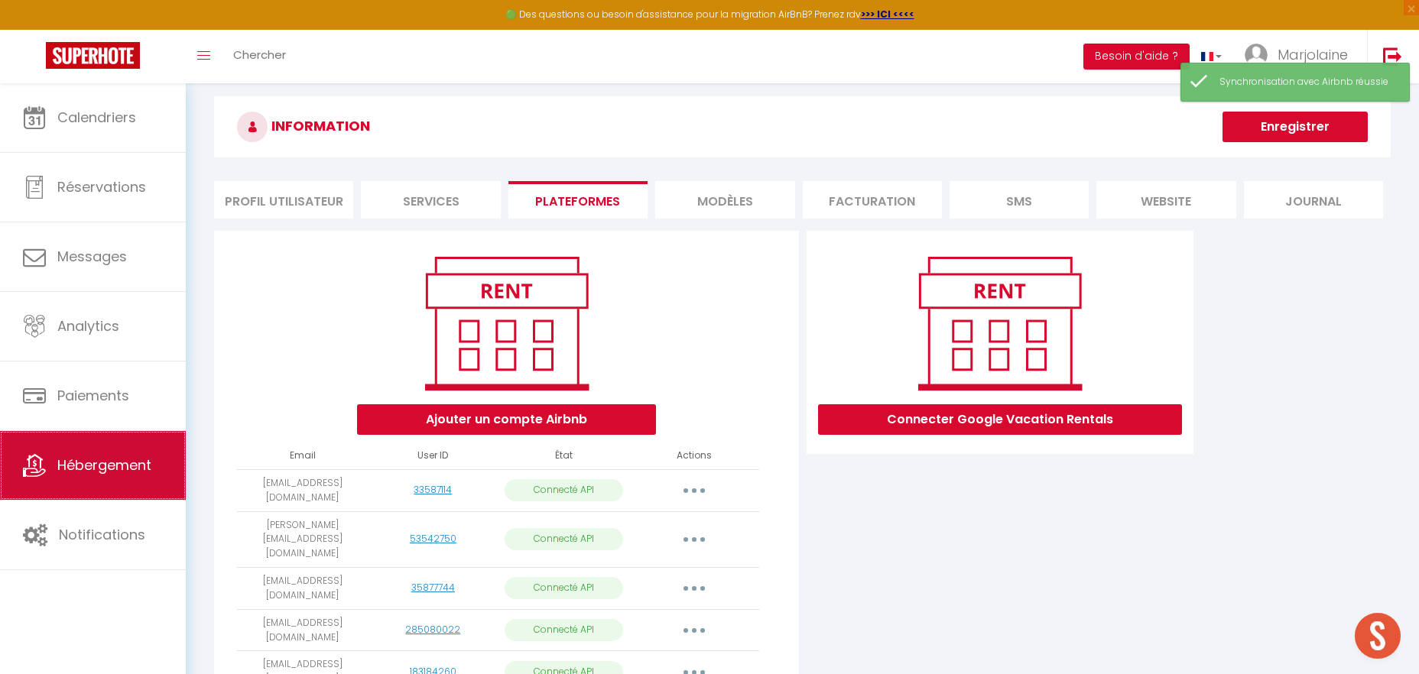
click at [97, 460] on span "Hébergement" at bounding box center [104, 465] width 94 height 19
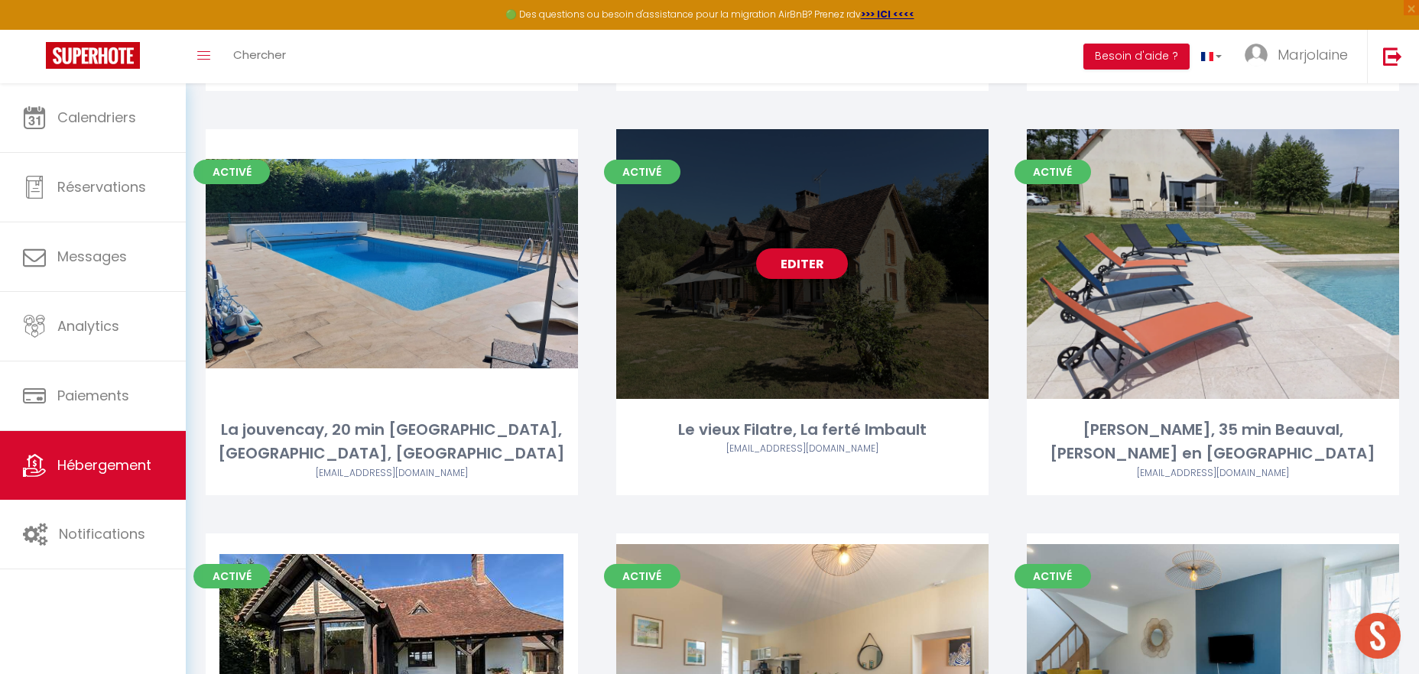
scroll to position [3837, 0]
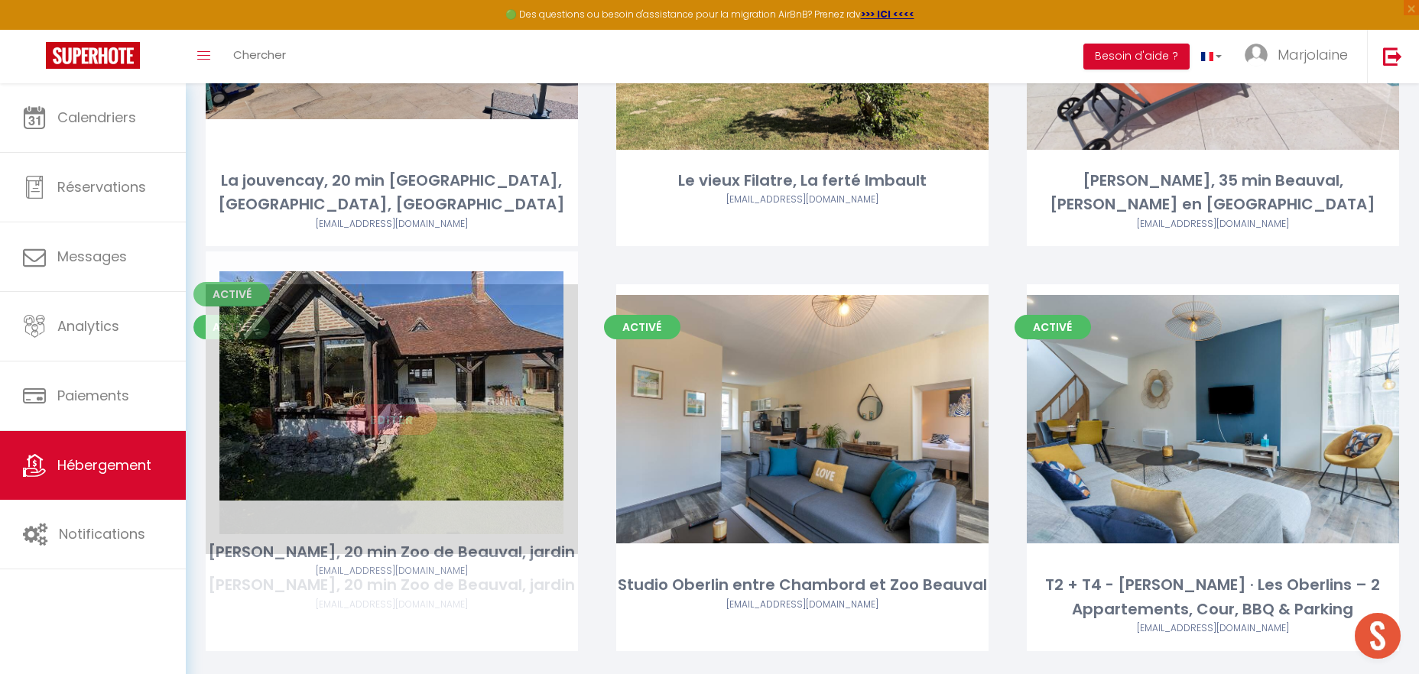
click at [361, 404] on link "Editer" at bounding box center [392, 419] width 92 height 31
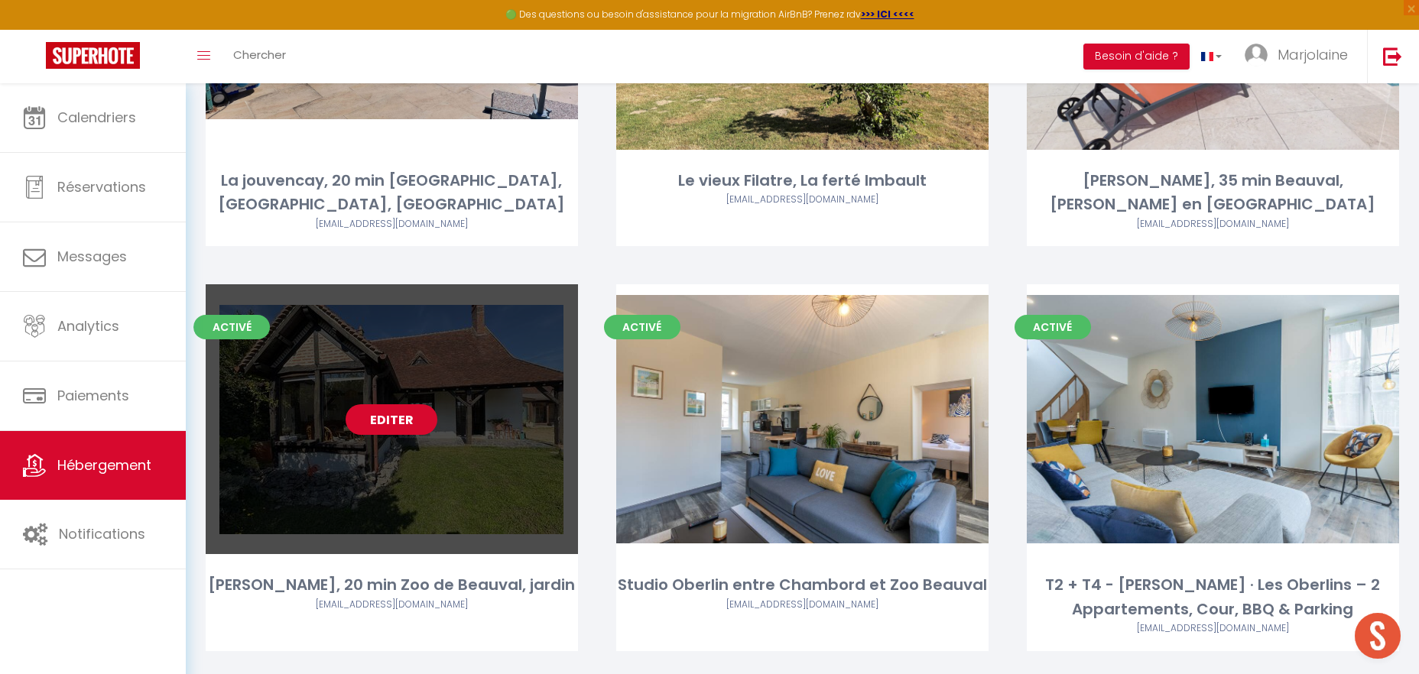
click at [407, 404] on link "Editer" at bounding box center [392, 419] width 92 height 31
select select "3"
select select "2"
select select "1"
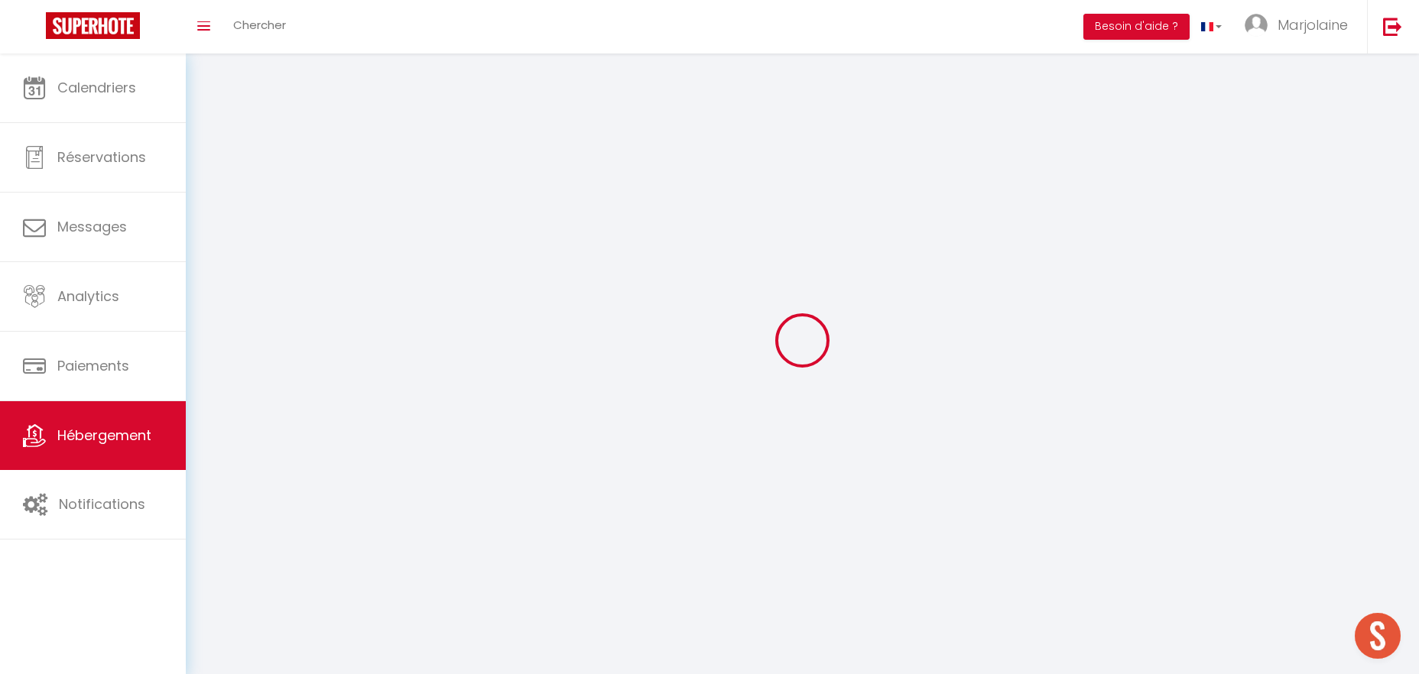
select select
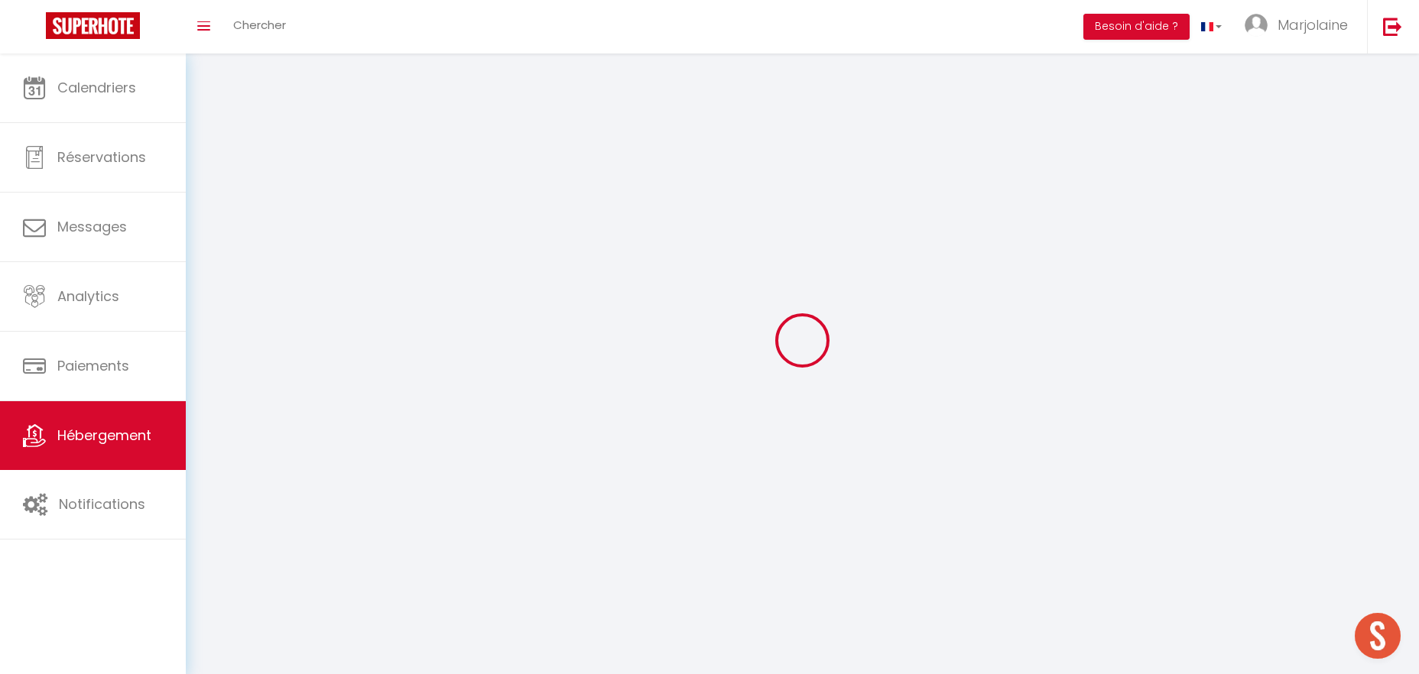
checkbox input "false"
select select
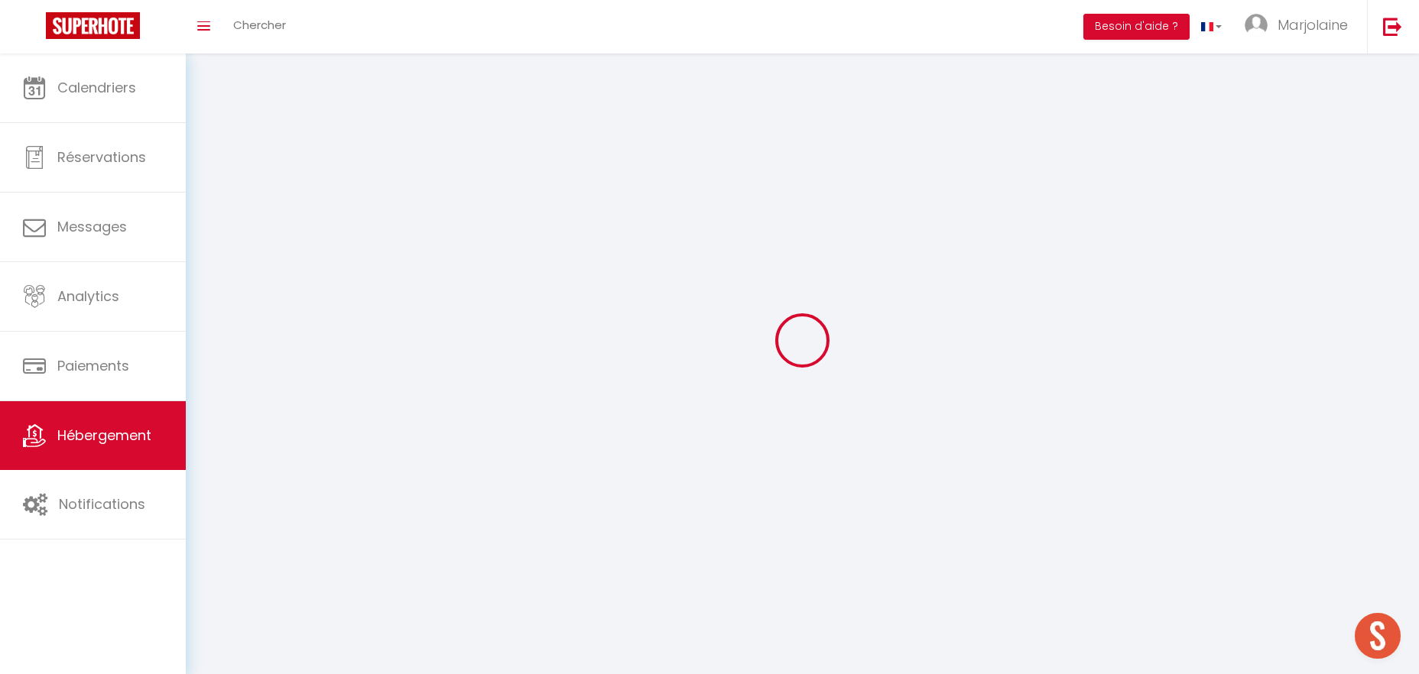
select select
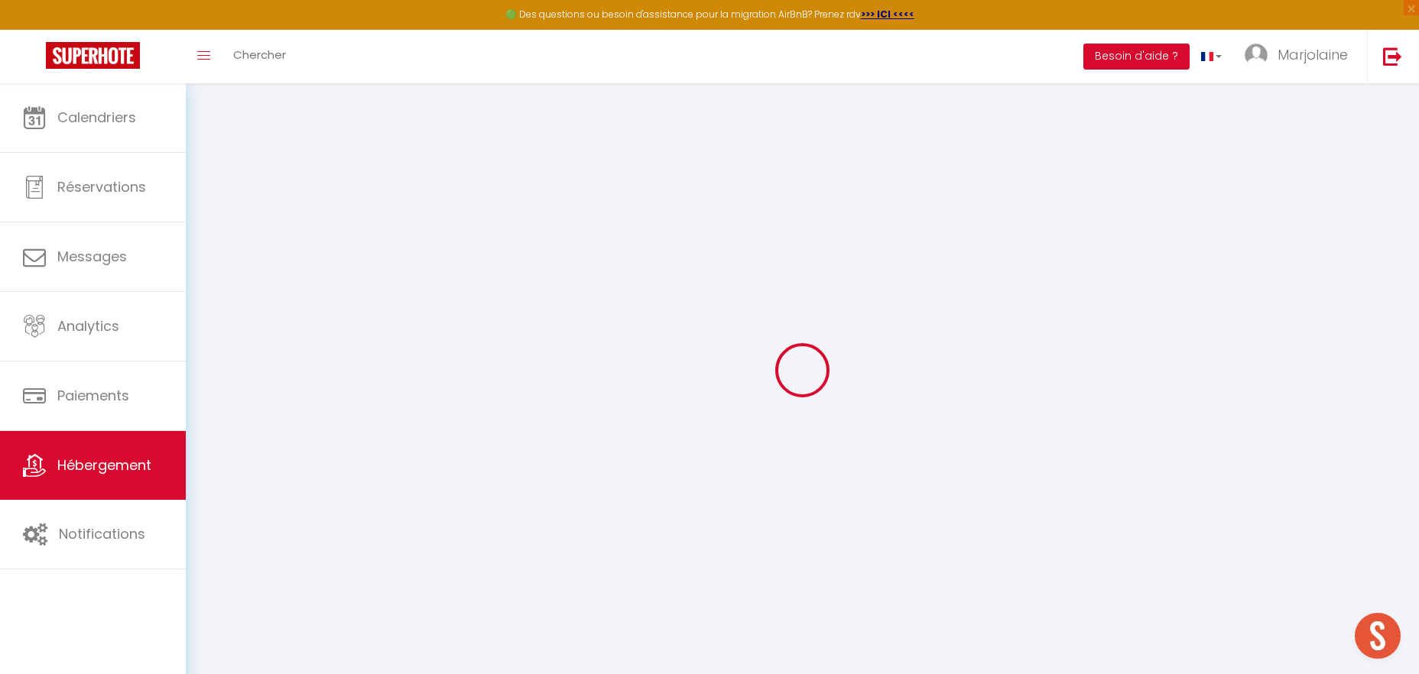
select select
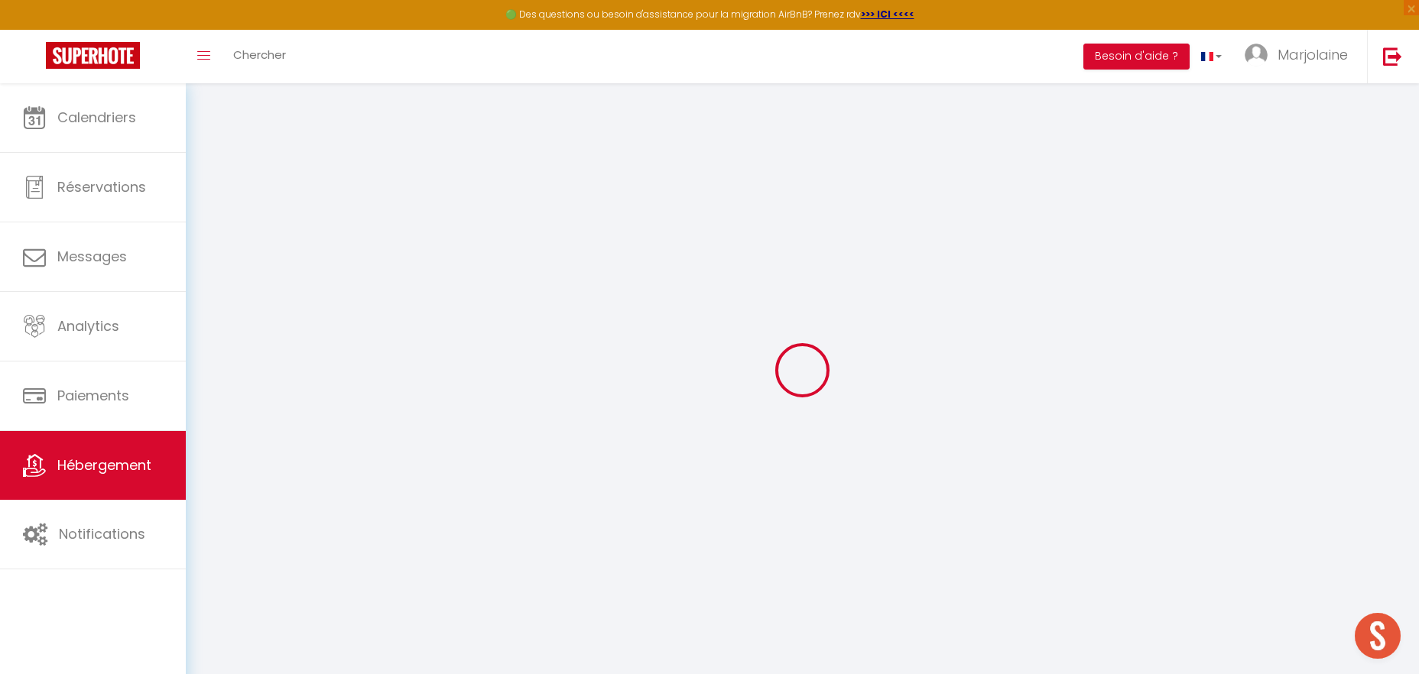
select select
checkbox input "false"
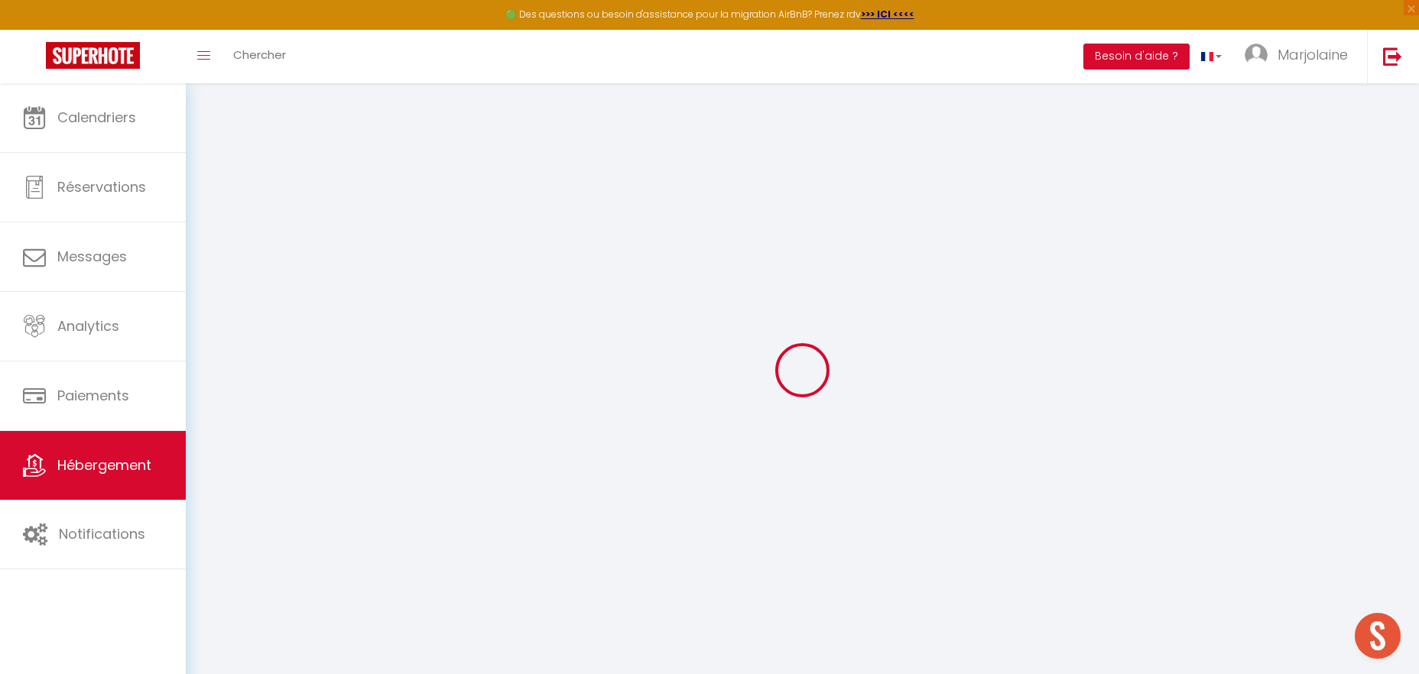
checkbox input "false"
select select
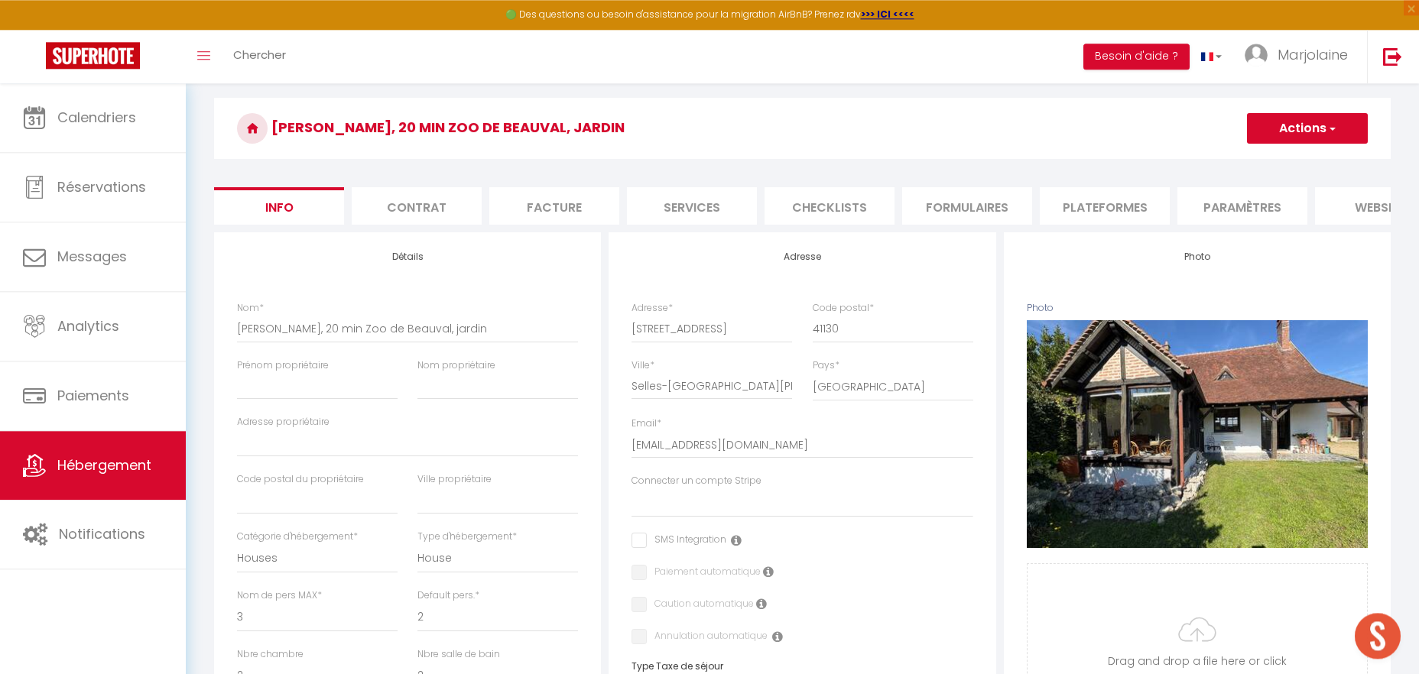
select select
checkbox input "false"
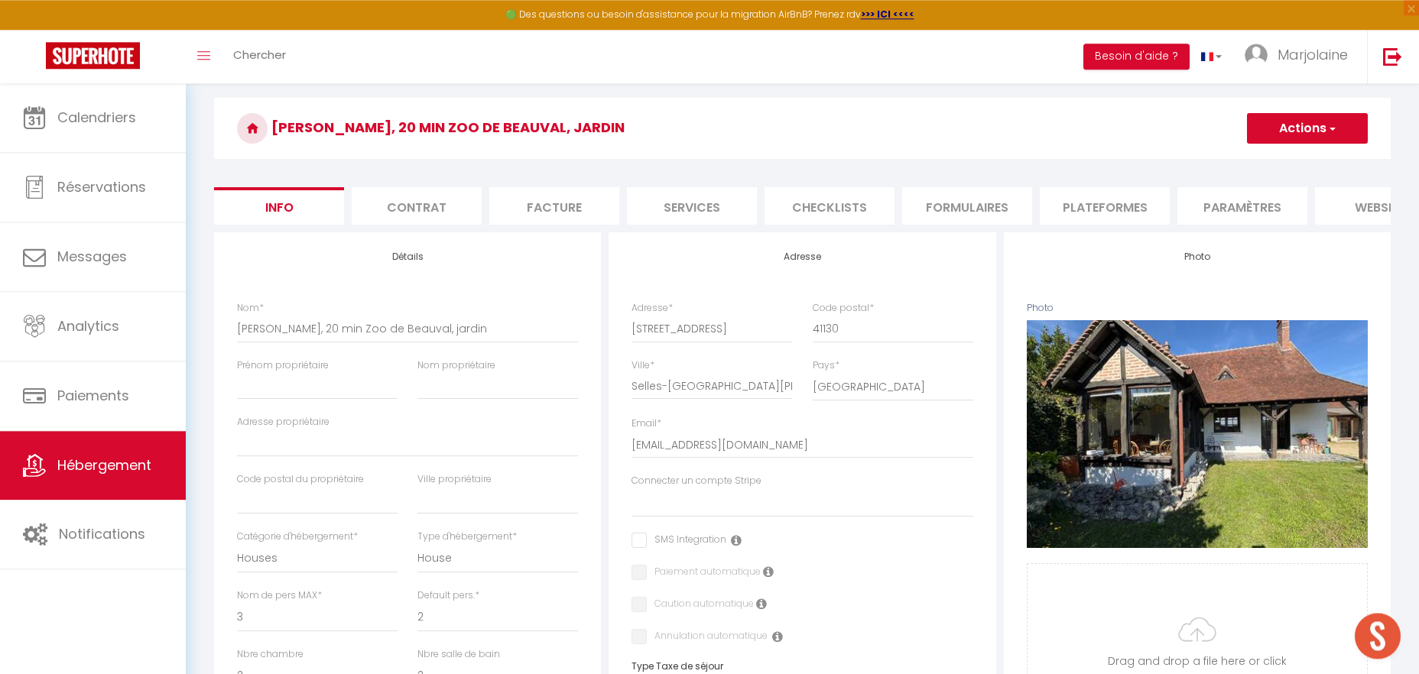
checkbox input "false"
select select
select select "EUR"
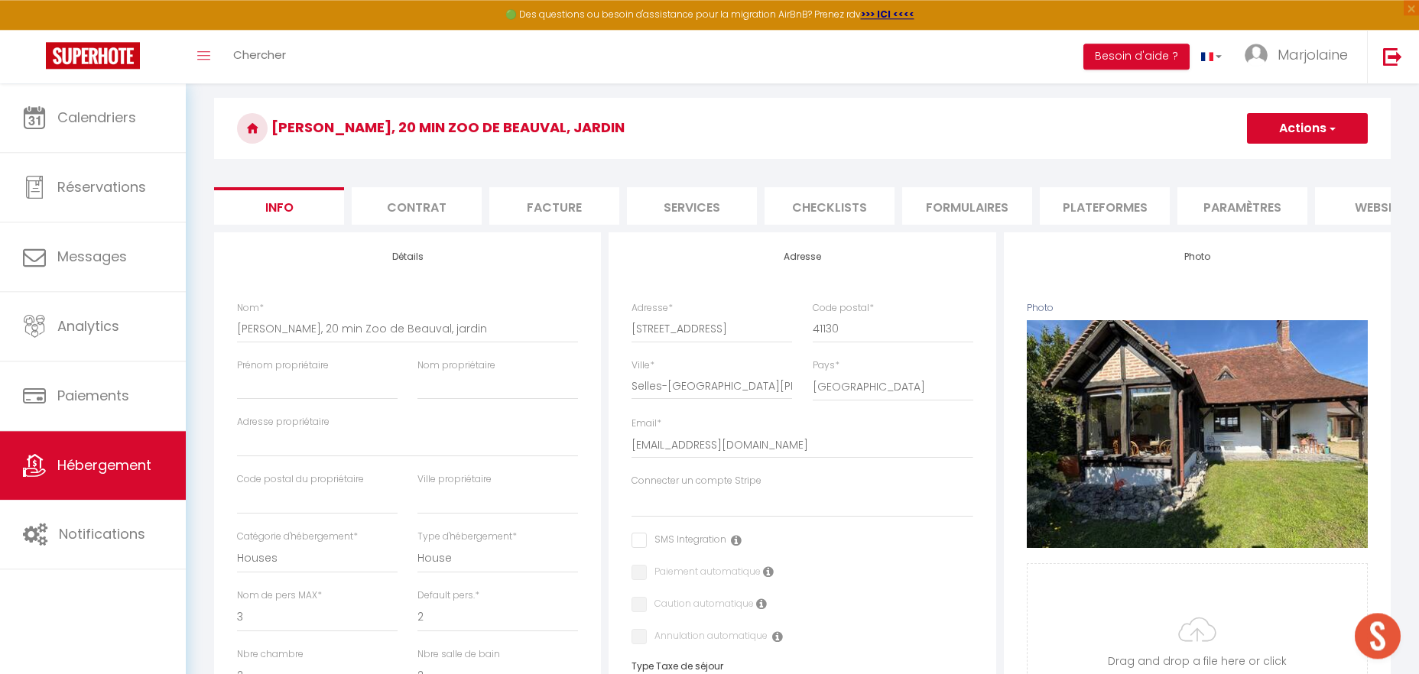
select select
select select "22772-1515871314023537305"
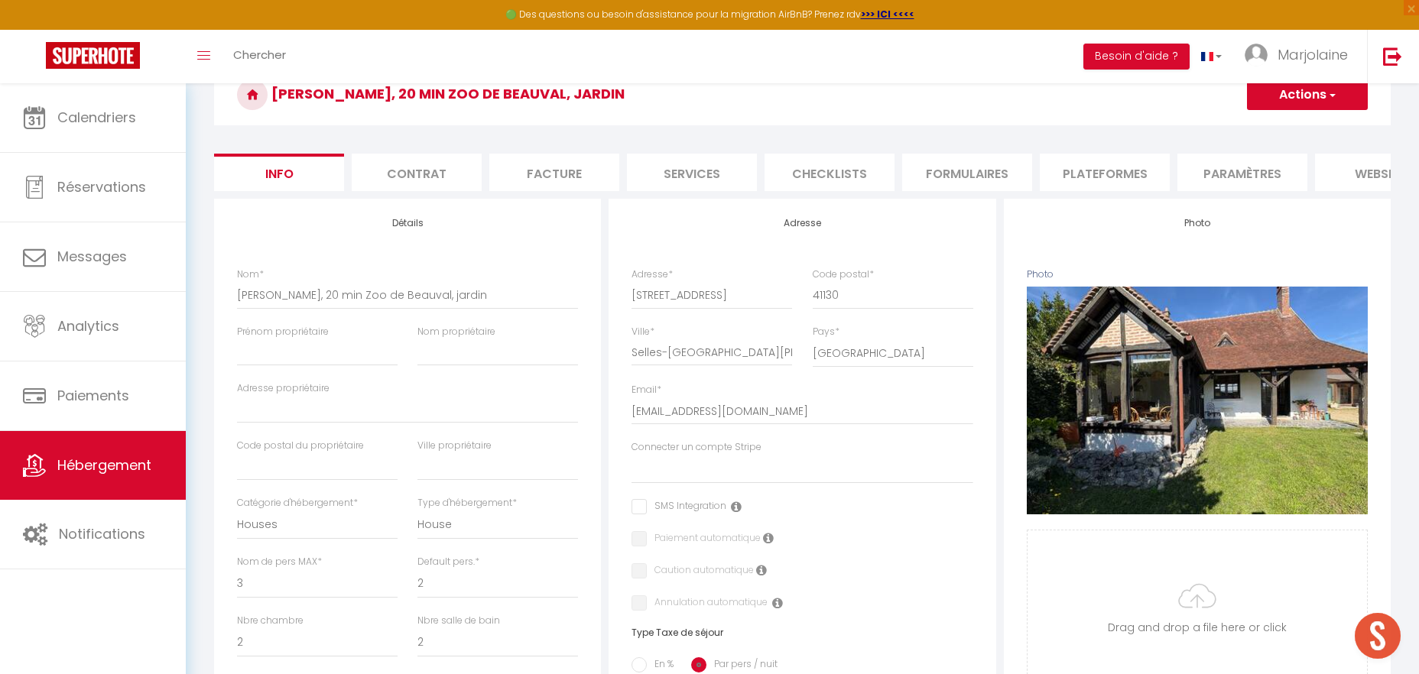
click at [721, 170] on li "Services" at bounding box center [692, 172] width 130 height 37
select select
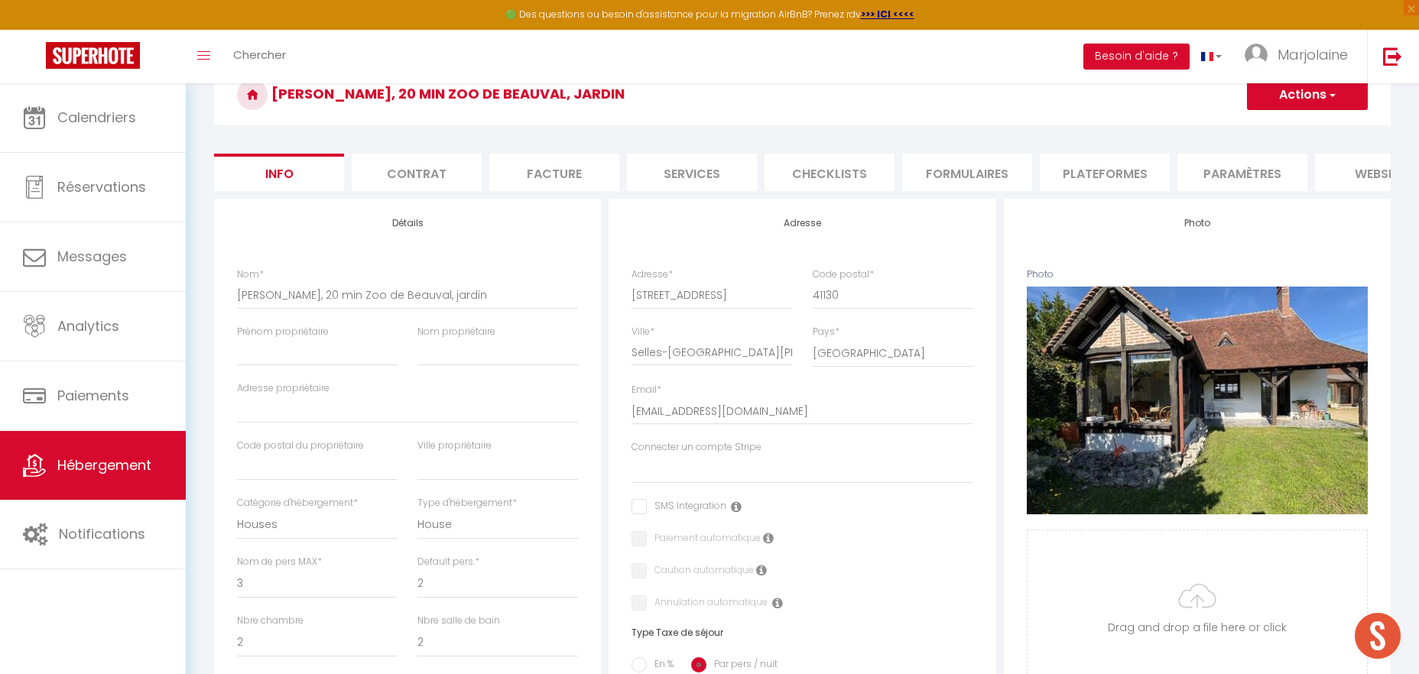
select select
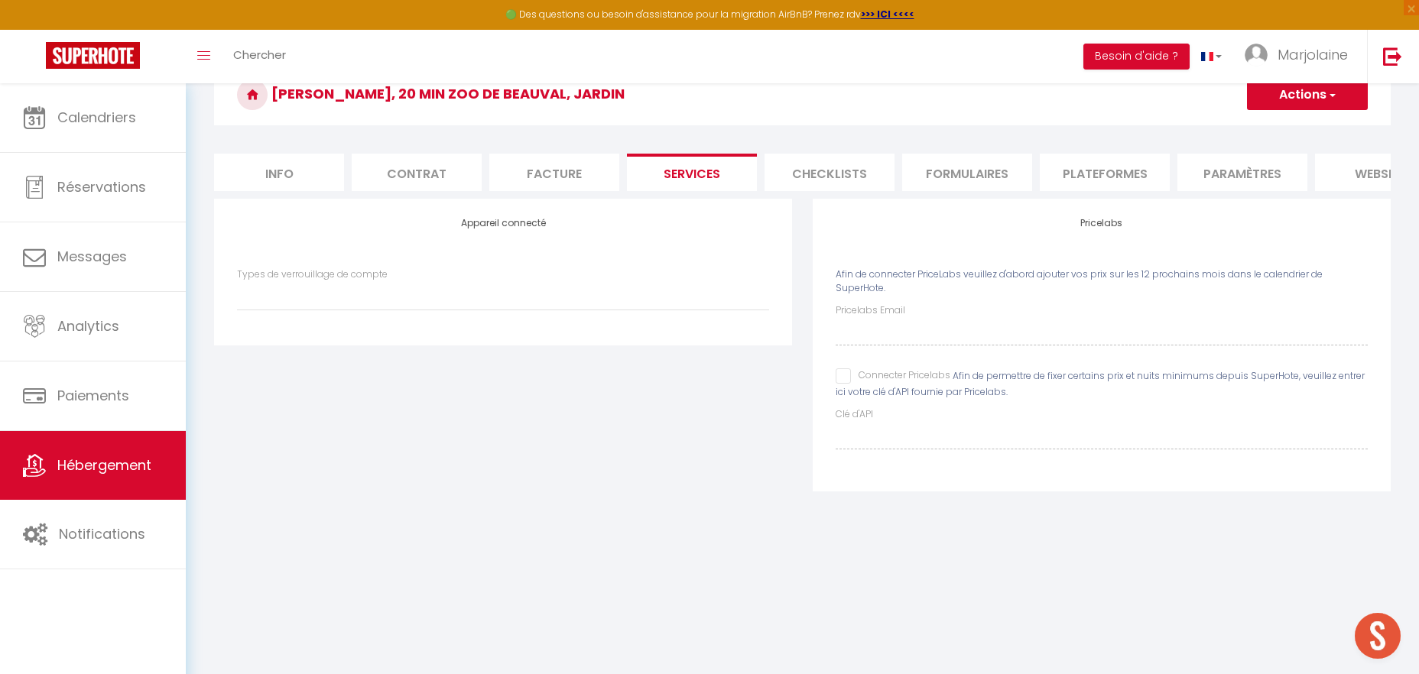
click at [834, 163] on li "Checklists" at bounding box center [830, 172] width 130 height 37
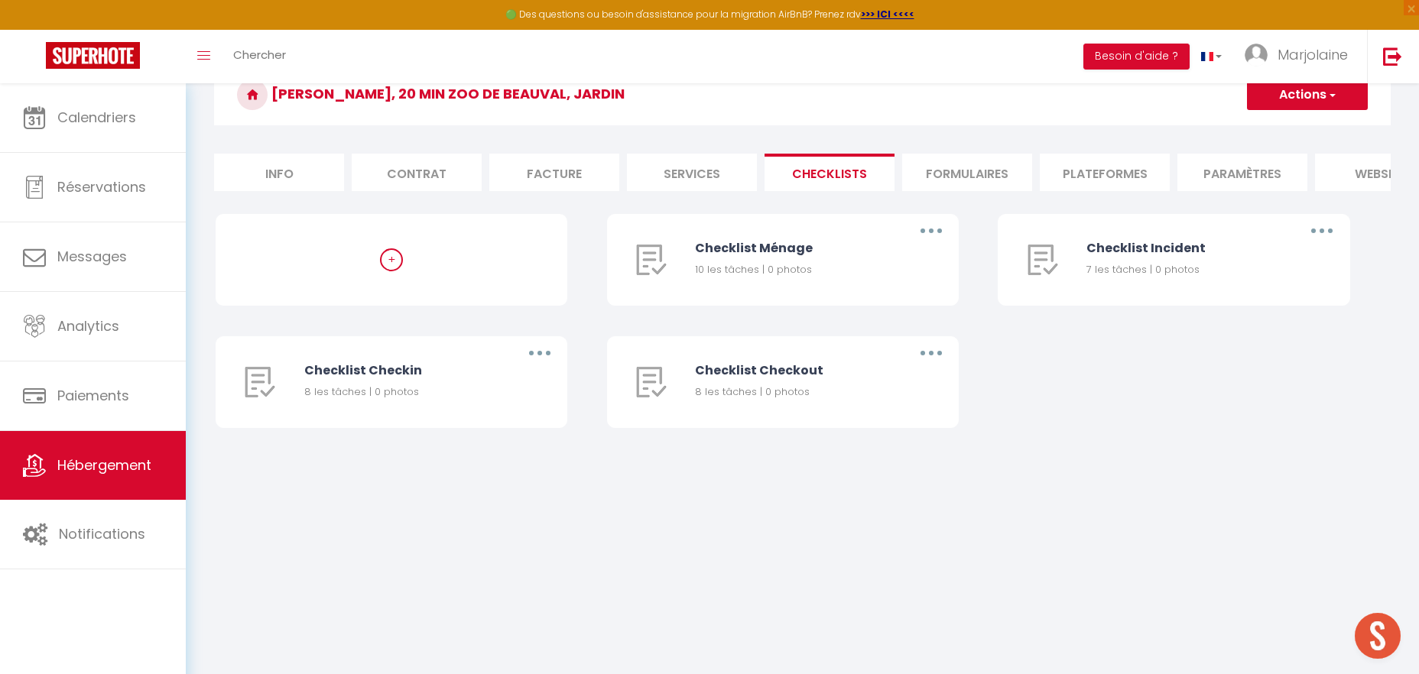
select select
click at [1004, 165] on li "Formulaires" at bounding box center [967, 172] width 130 height 37
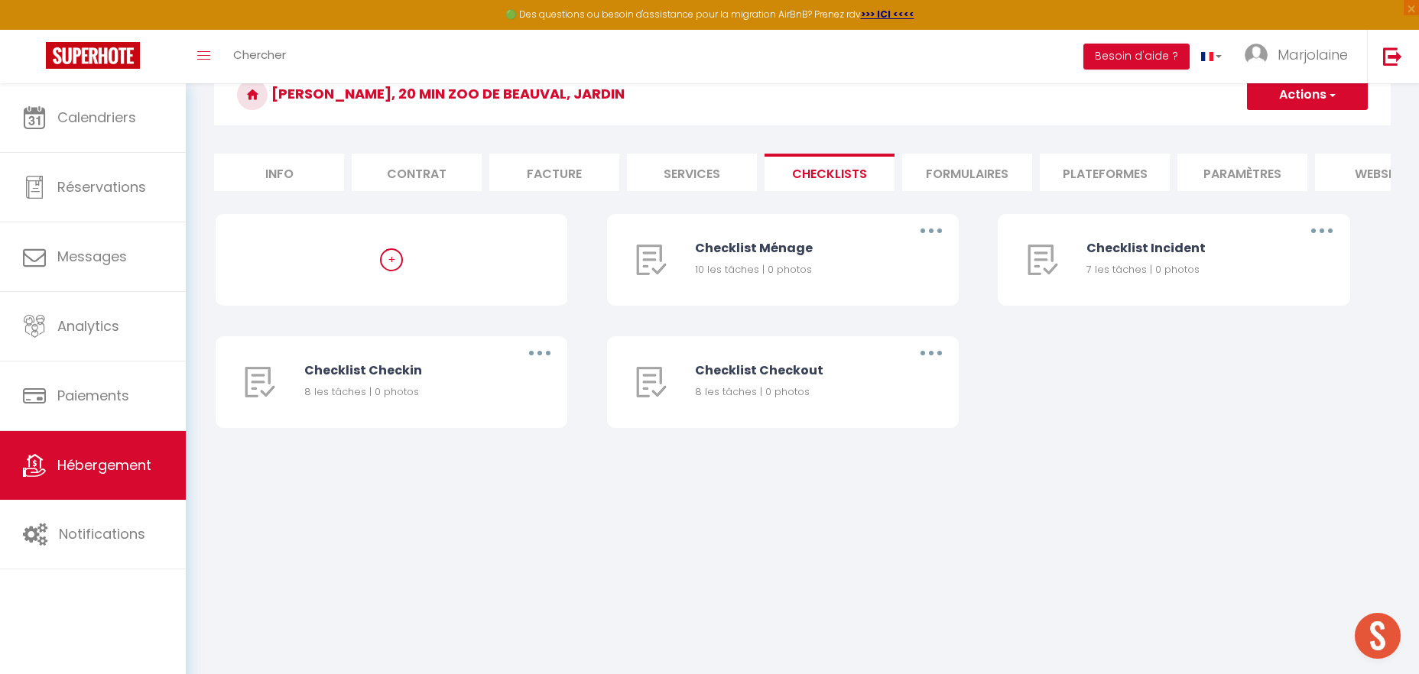
select select
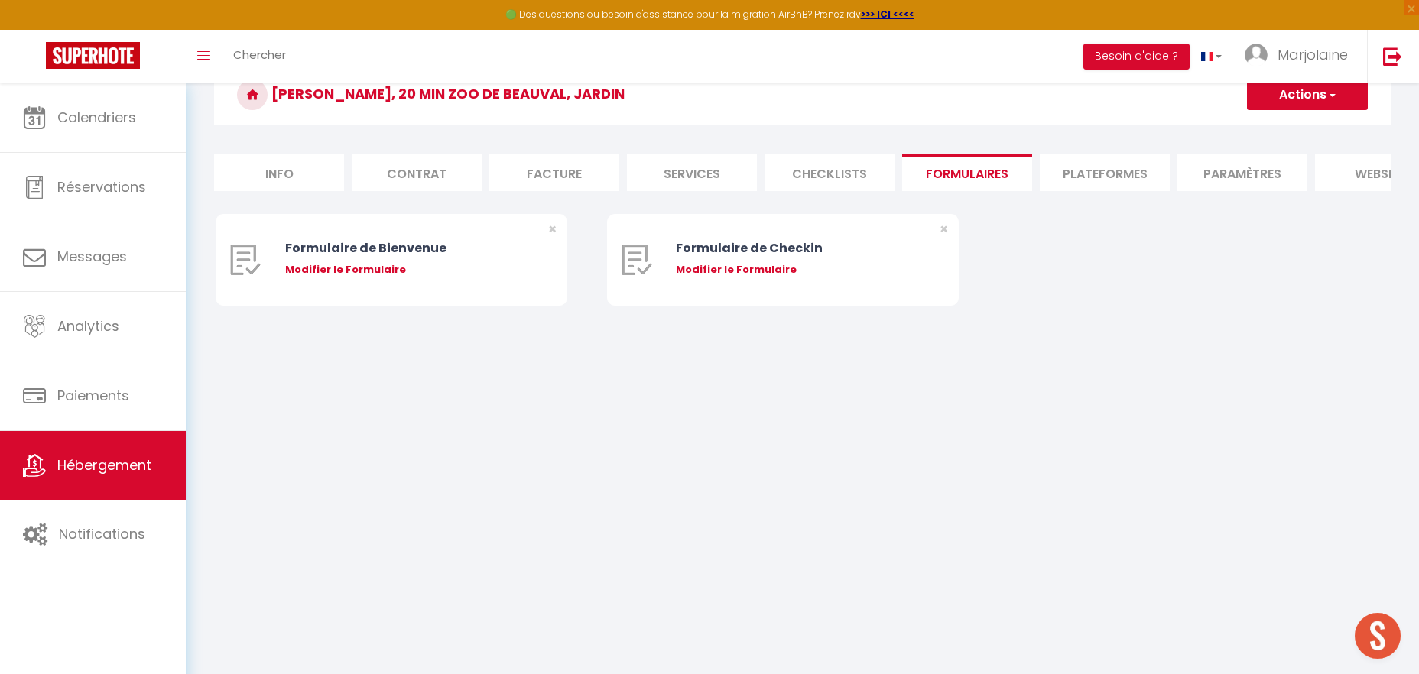
click at [1095, 168] on li "Plateformes" at bounding box center [1105, 172] width 130 height 37
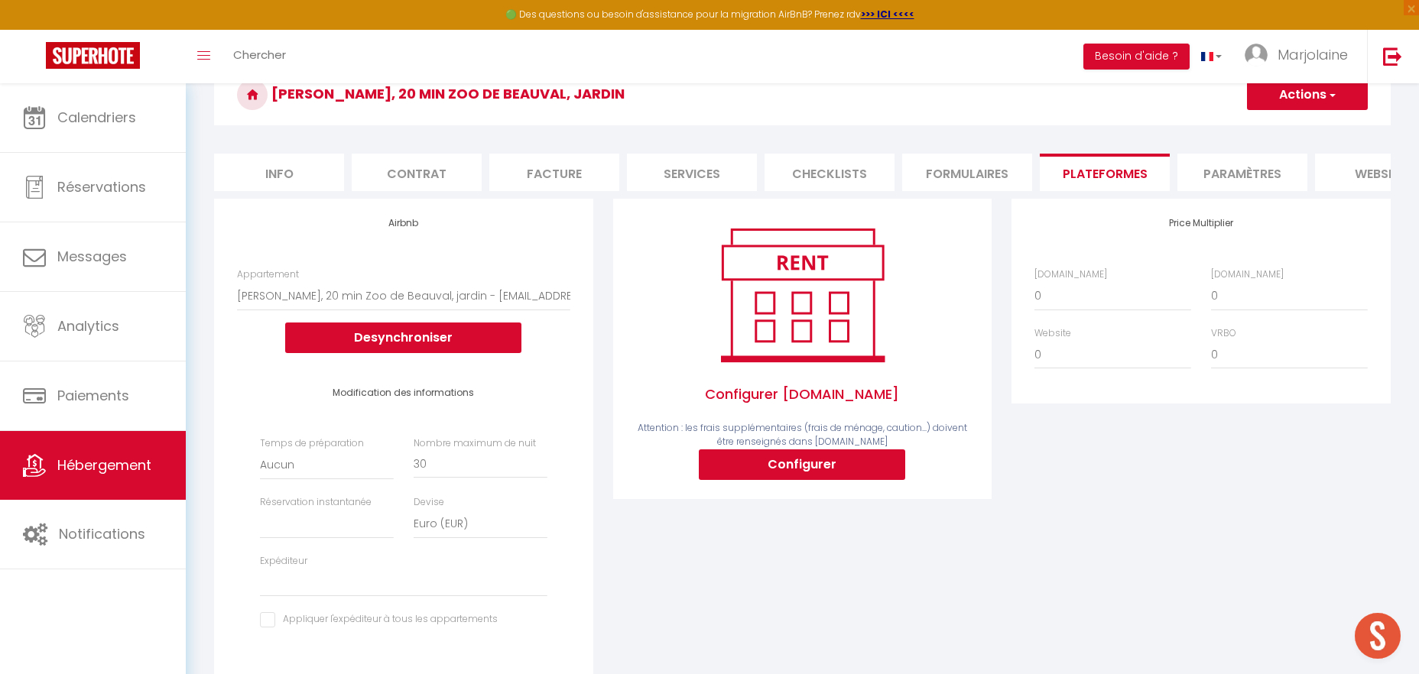
select select
click at [766, 466] on button "Configurer" at bounding box center [802, 465] width 206 height 31
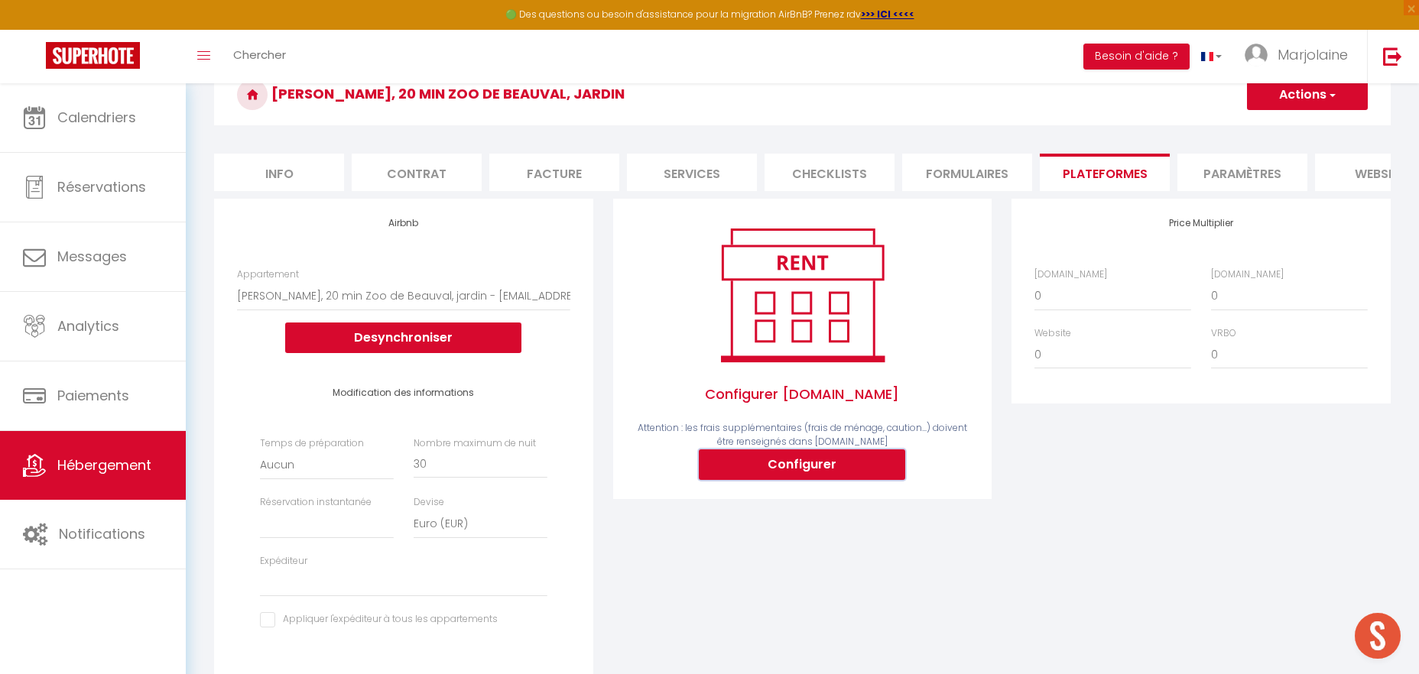
select select
type input "[EMAIL_ADDRESS][DOMAIN_NAME]"
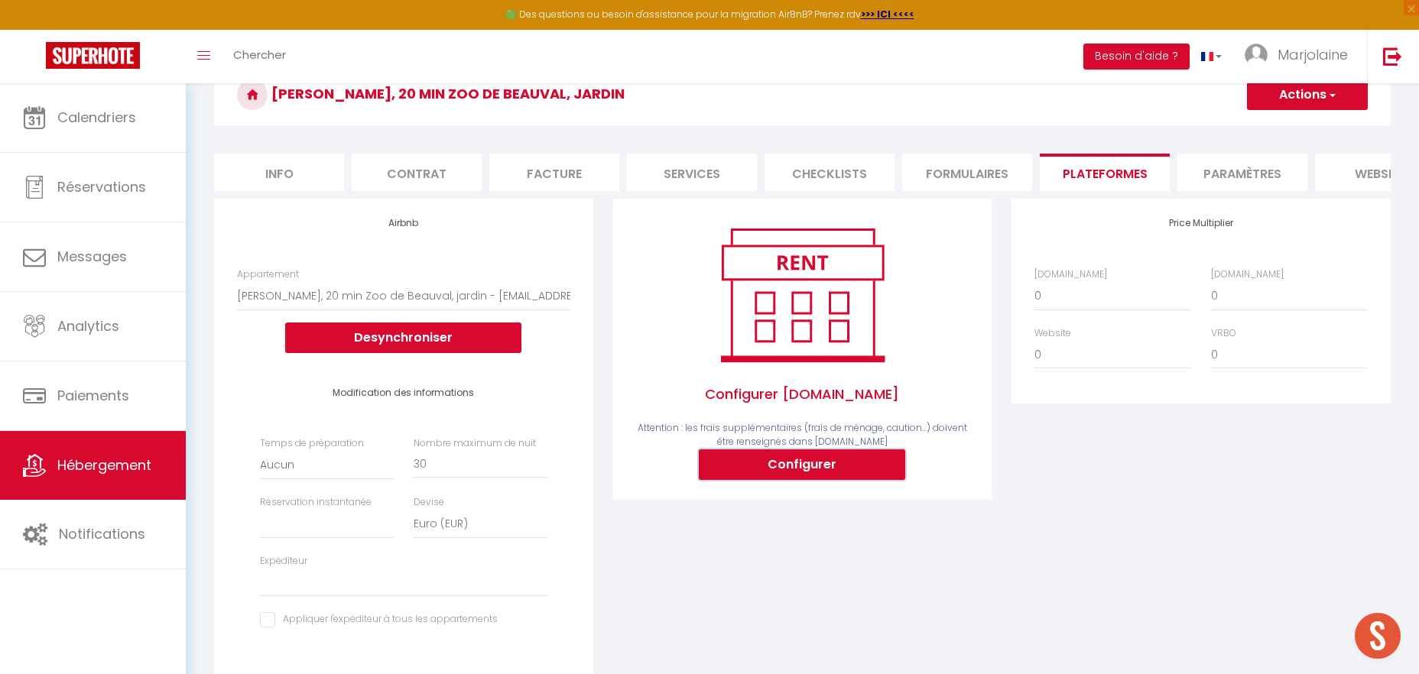
type input "[EMAIL_ADDRESS][DOMAIN_NAME]"
select select
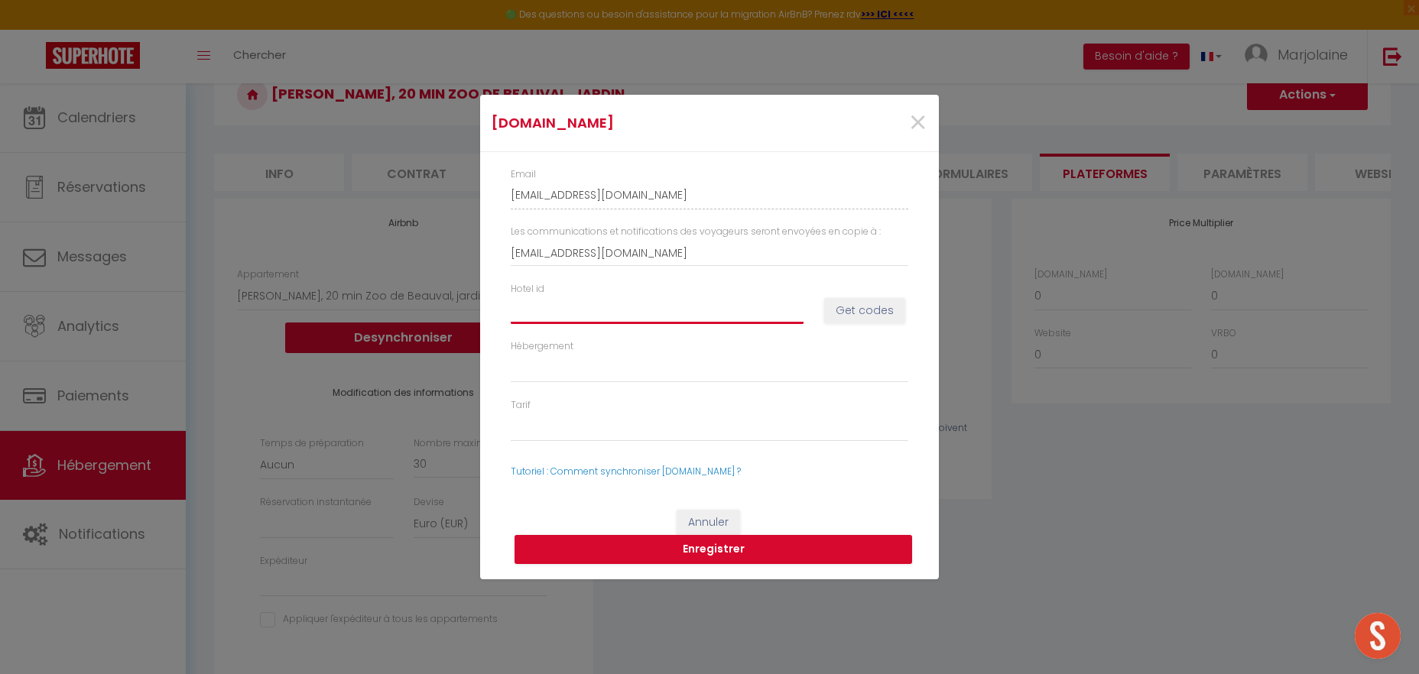
paste input "15067807"
type input "15067807"
select select
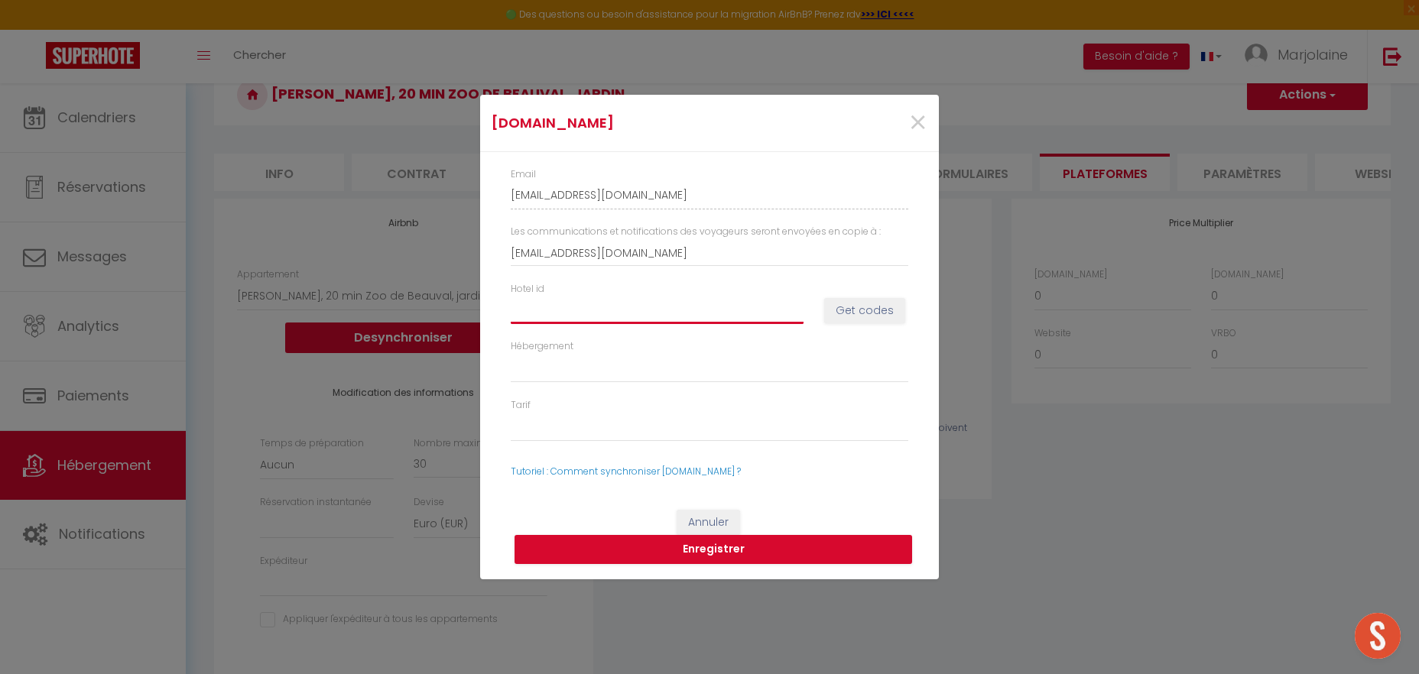
select select
type input "15067807"
click at [879, 316] on button "Get codes" at bounding box center [864, 311] width 81 height 26
select select
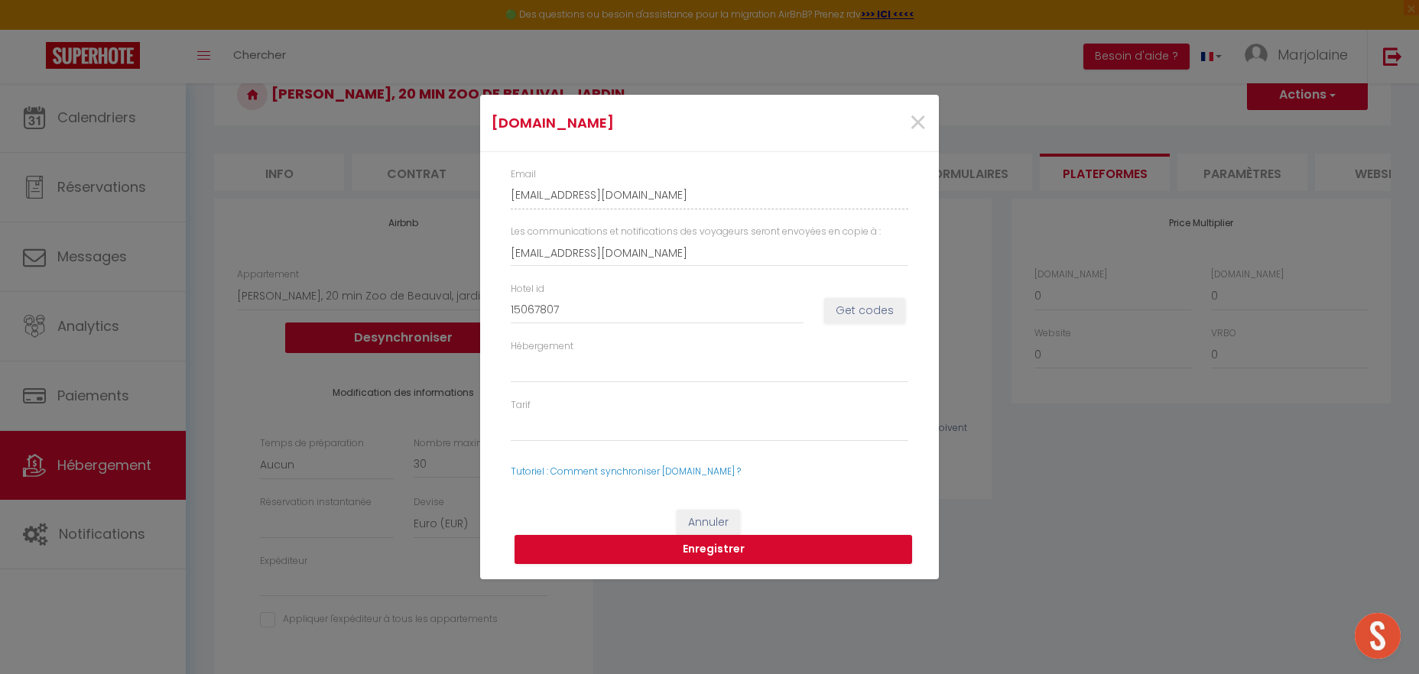
select select
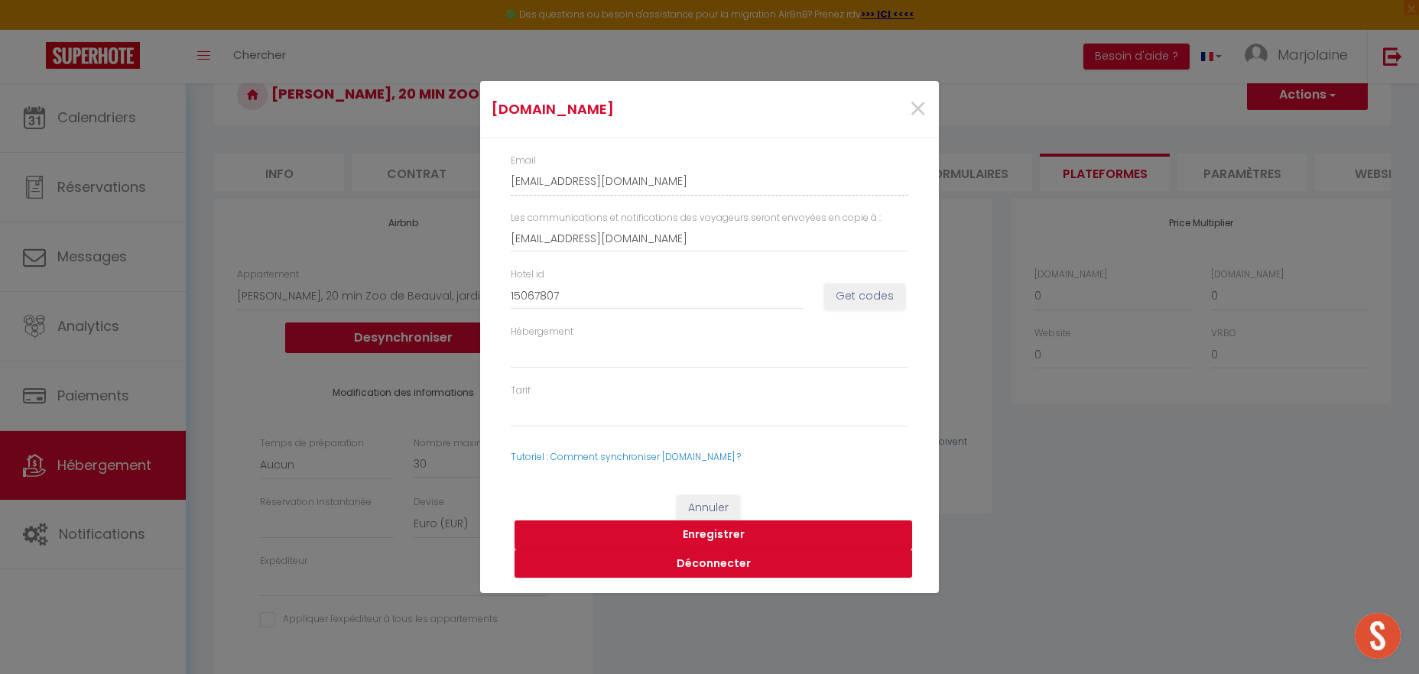
select select
click at [710, 533] on button "Enregistrer" at bounding box center [714, 535] width 398 height 29
select select
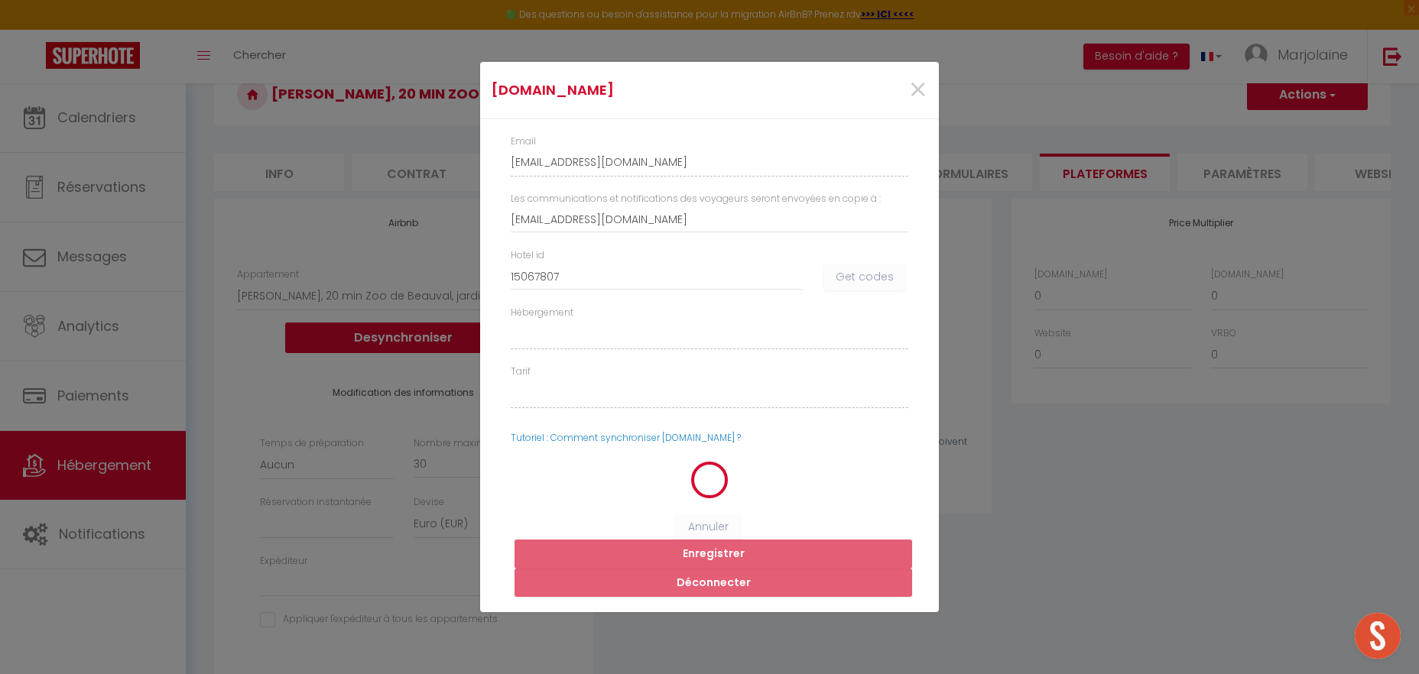
select select
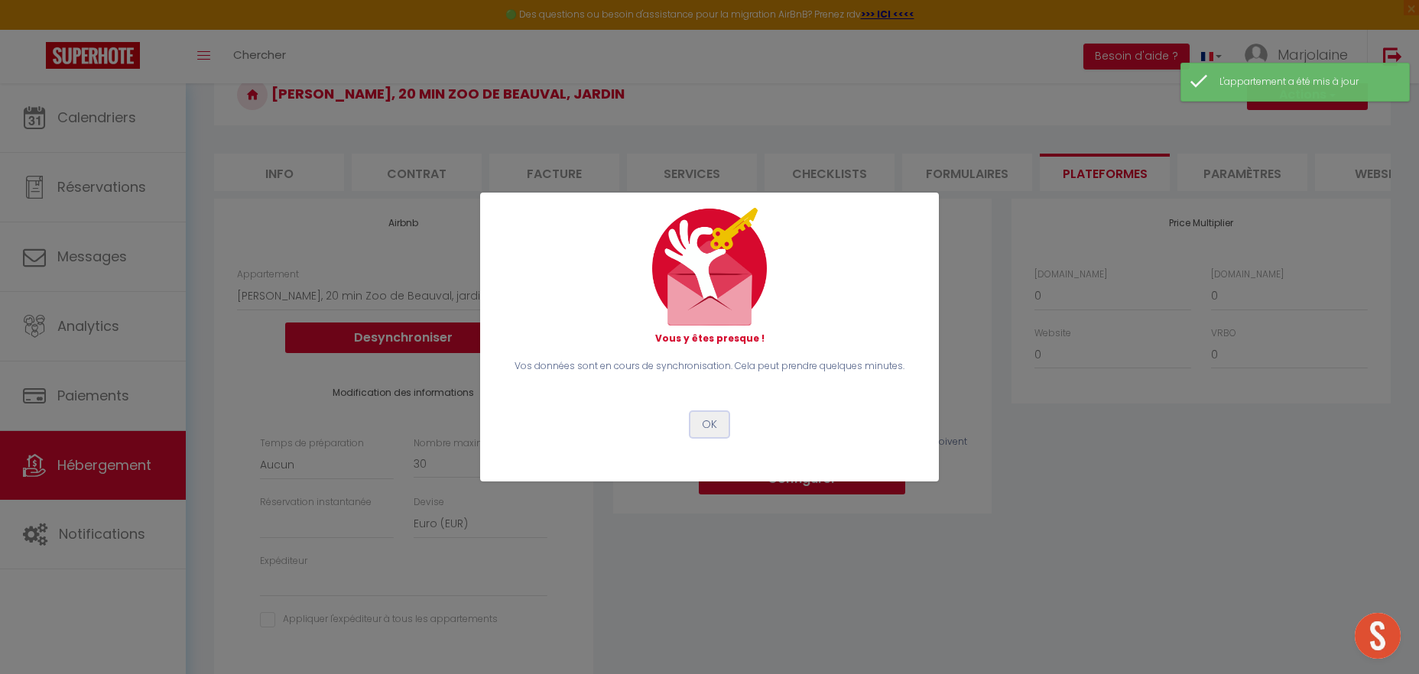
click at [708, 425] on button "OK" at bounding box center [709, 425] width 38 height 26
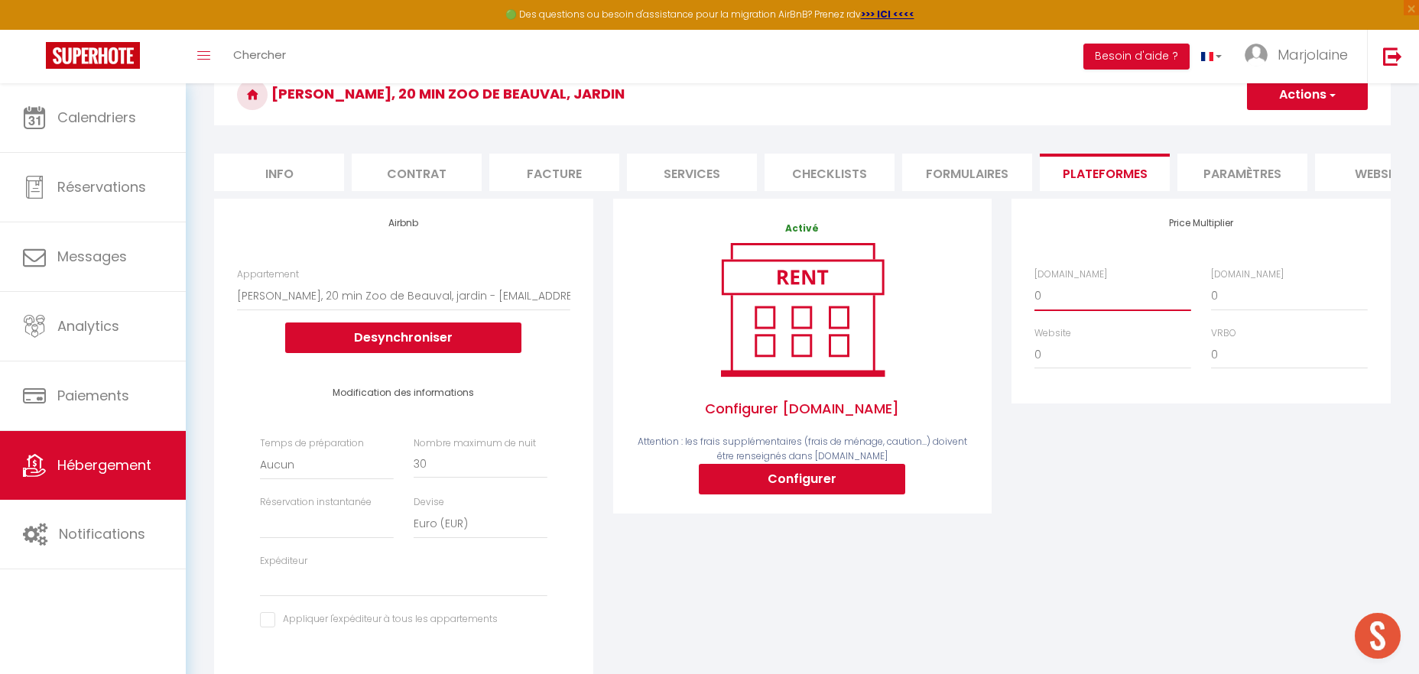
select select "+ 23 %"
click option "+ 23 %" at bounding box center [0, 0] width 0 height 0
select select
select select "+ 23 %"
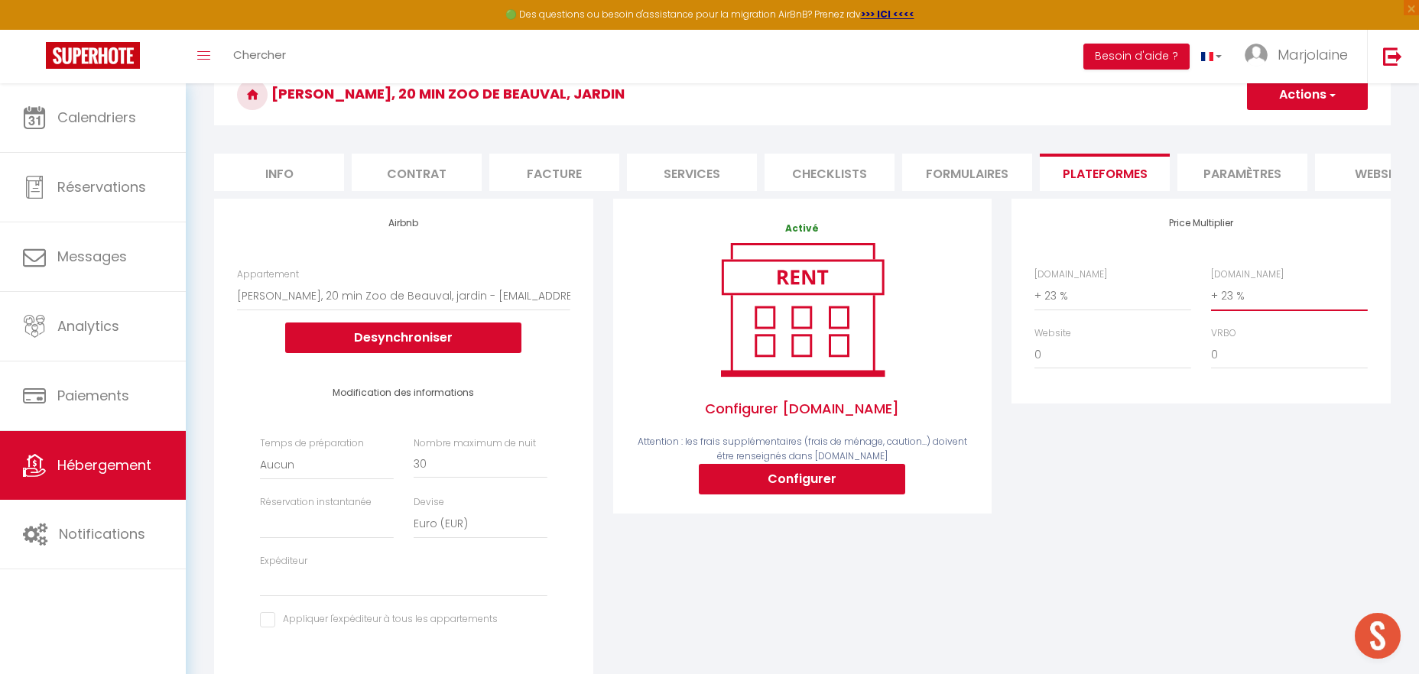
click option "+ 23 %" at bounding box center [0, 0] width 0 height 0
select select
select select "+ 3 %"
click option "+ 3 %" at bounding box center [0, 0] width 0 height 0
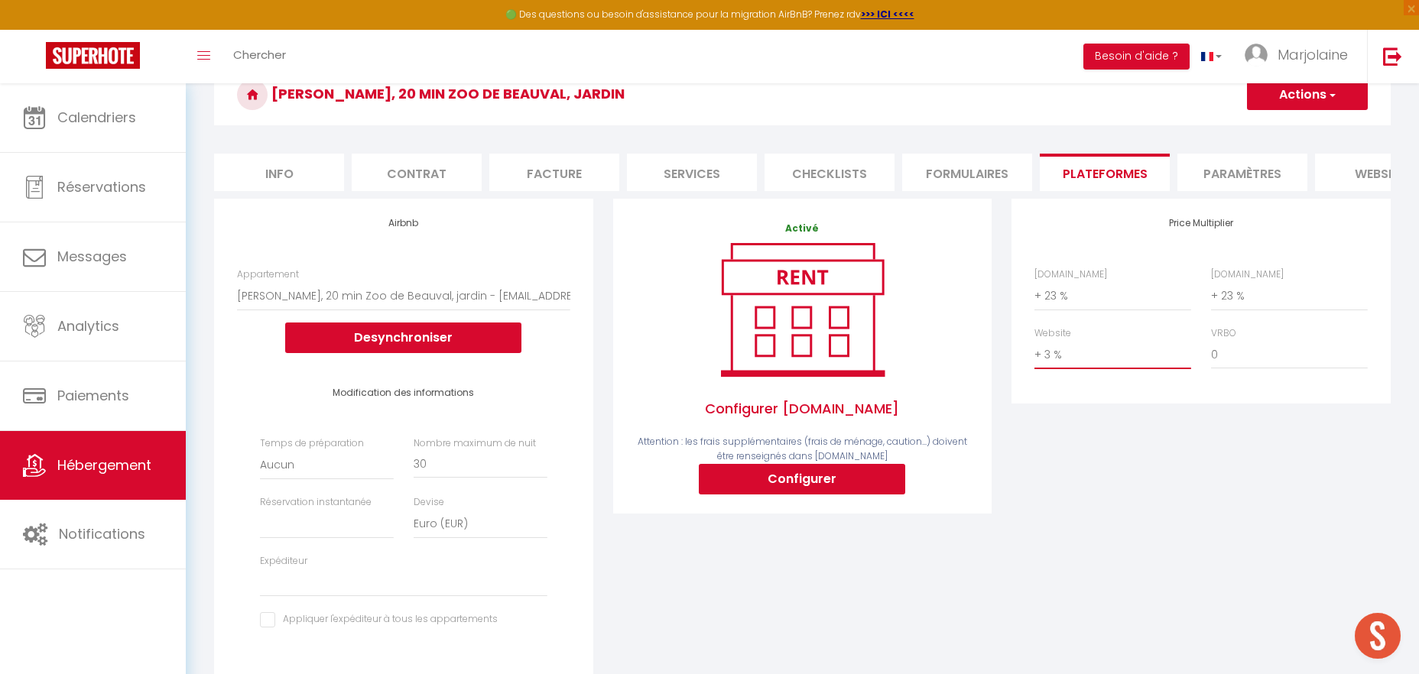
select select
click at [1211, 340] on select "0 + 1 % + 2 % + 3 % + 4 % + 5 % + 6 % + 7 % + 8 % + 9 %" at bounding box center [1289, 354] width 157 height 29
select select "+ 3 %"
click option "+ 3 %" at bounding box center [0, 0] width 0 height 0
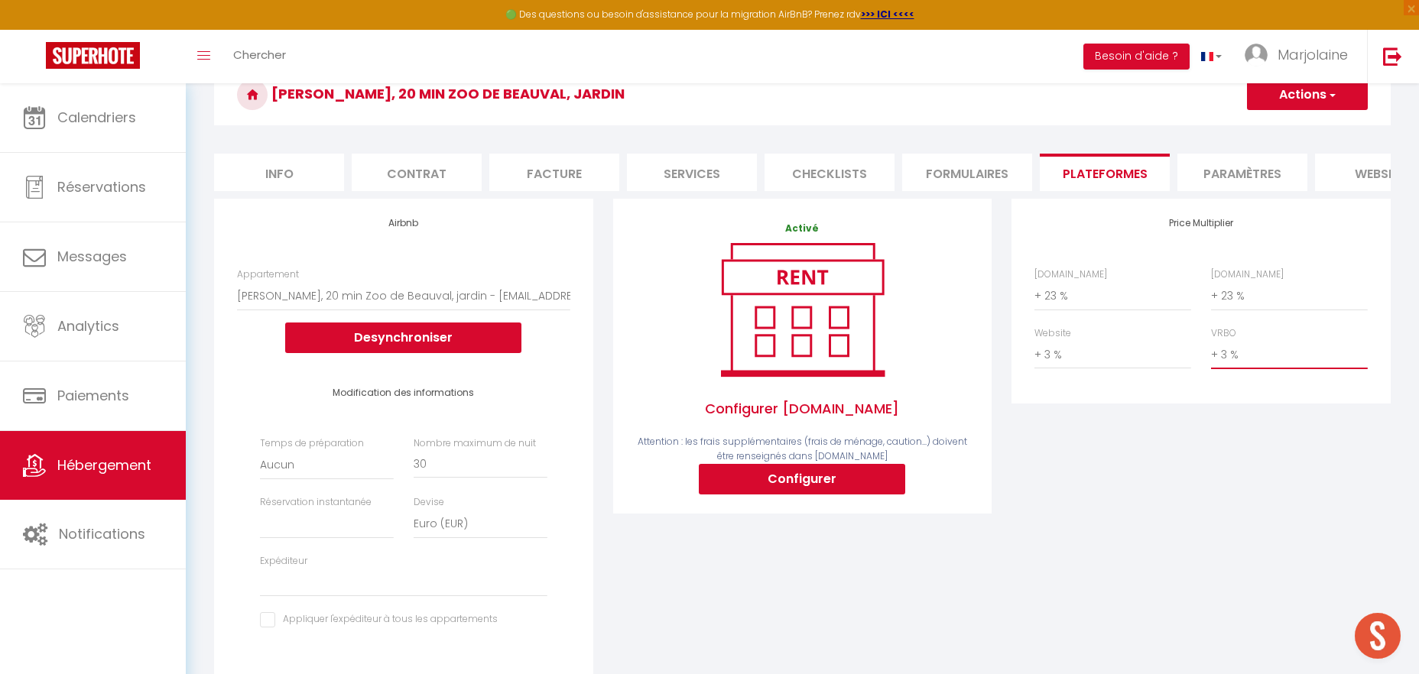
select select
click at [260, 451] on select "Aucun 1 nuit avant et après chaque réservation 2 nuits avant et après chaque ré…" at bounding box center [327, 465] width 134 height 29
click option "Aucun" at bounding box center [0, 0] width 0 height 0
click at [488, 466] on input "30" at bounding box center [481, 465] width 134 height 28
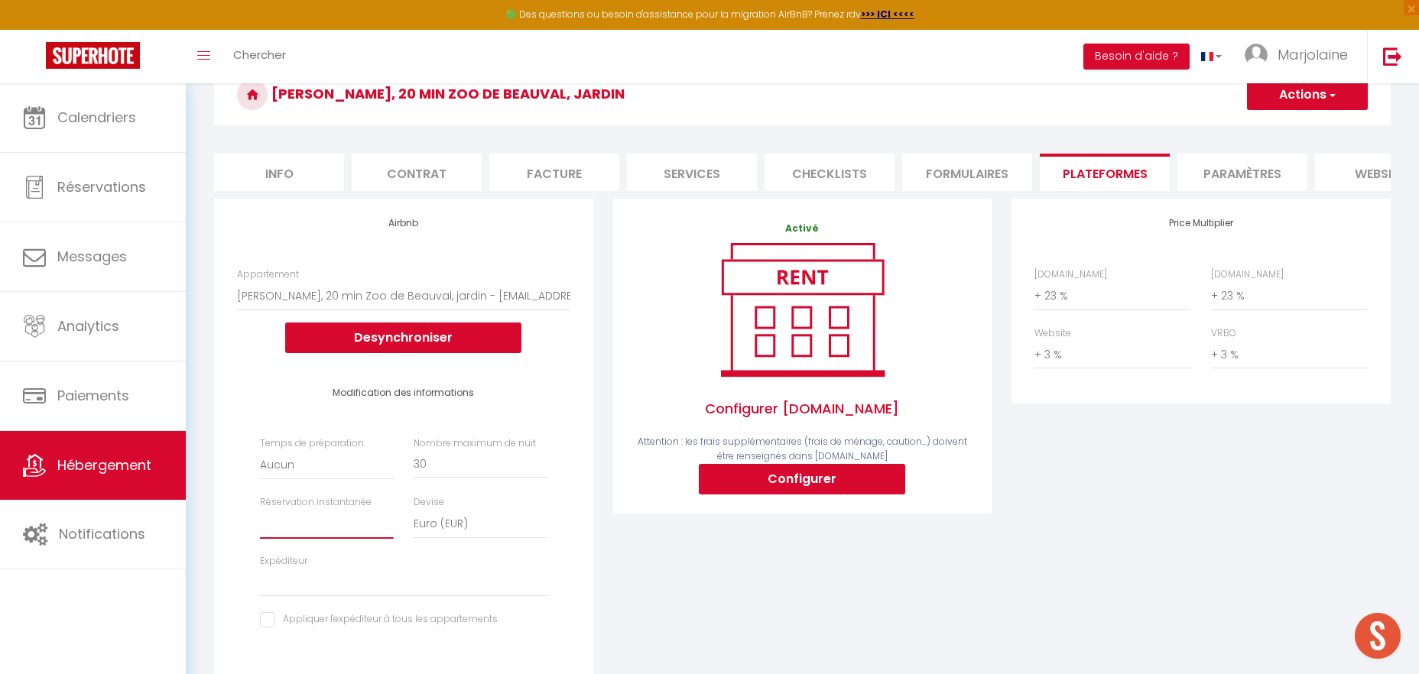
click at [260, 510] on select "Activée Demander des évaluations positives" at bounding box center [327, 524] width 134 height 29
select select "well_reviewed_guests"
click option "Demander des évaluations positives" at bounding box center [0, 0] width 0 height 0
click at [260, 568] on select "[EMAIL_ADDRESS][DOMAIN_NAME] [PERSON_NAME][EMAIL_ADDRESS][DOMAIN_NAME] [EMAIL_A…" at bounding box center [403, 582] width 287 height 29
click option "[EMAIL_ADDRESS][DOMAIN_NAME]" at bounding box center [0, 0] width 0 height 0
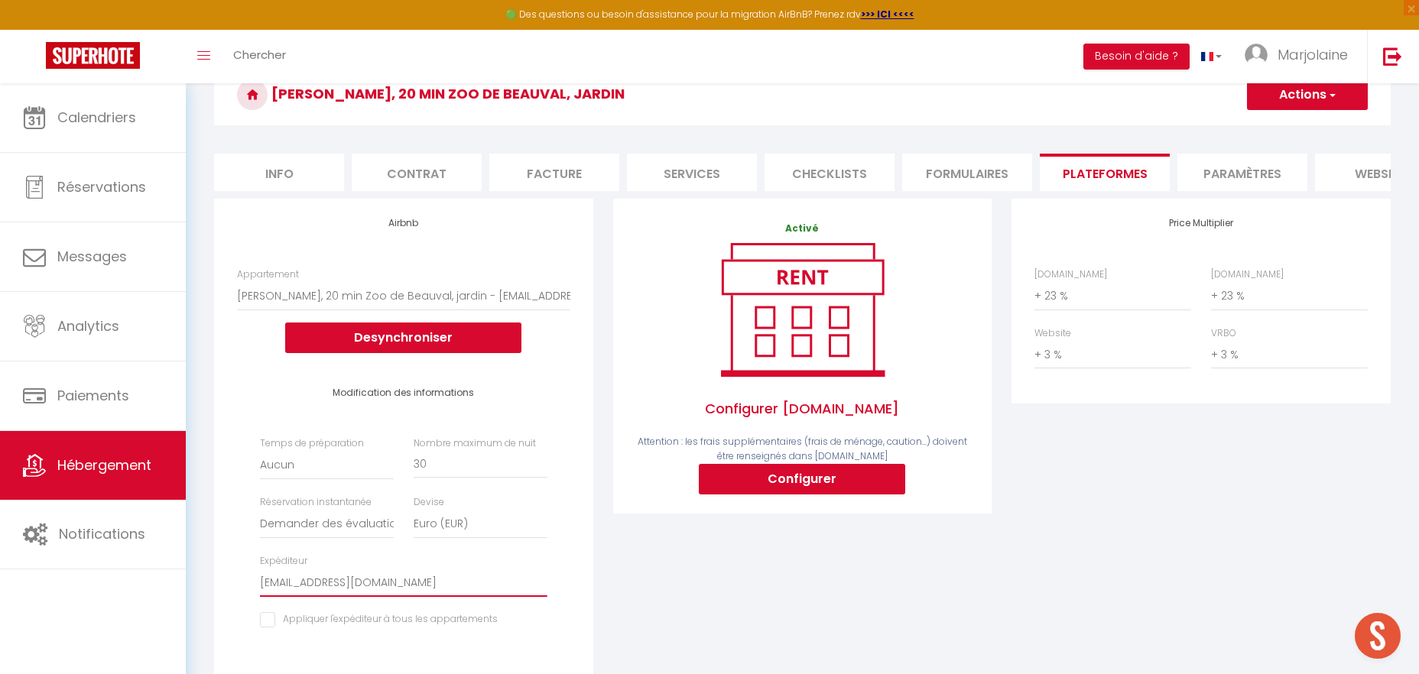
scroll to position [156, 0]
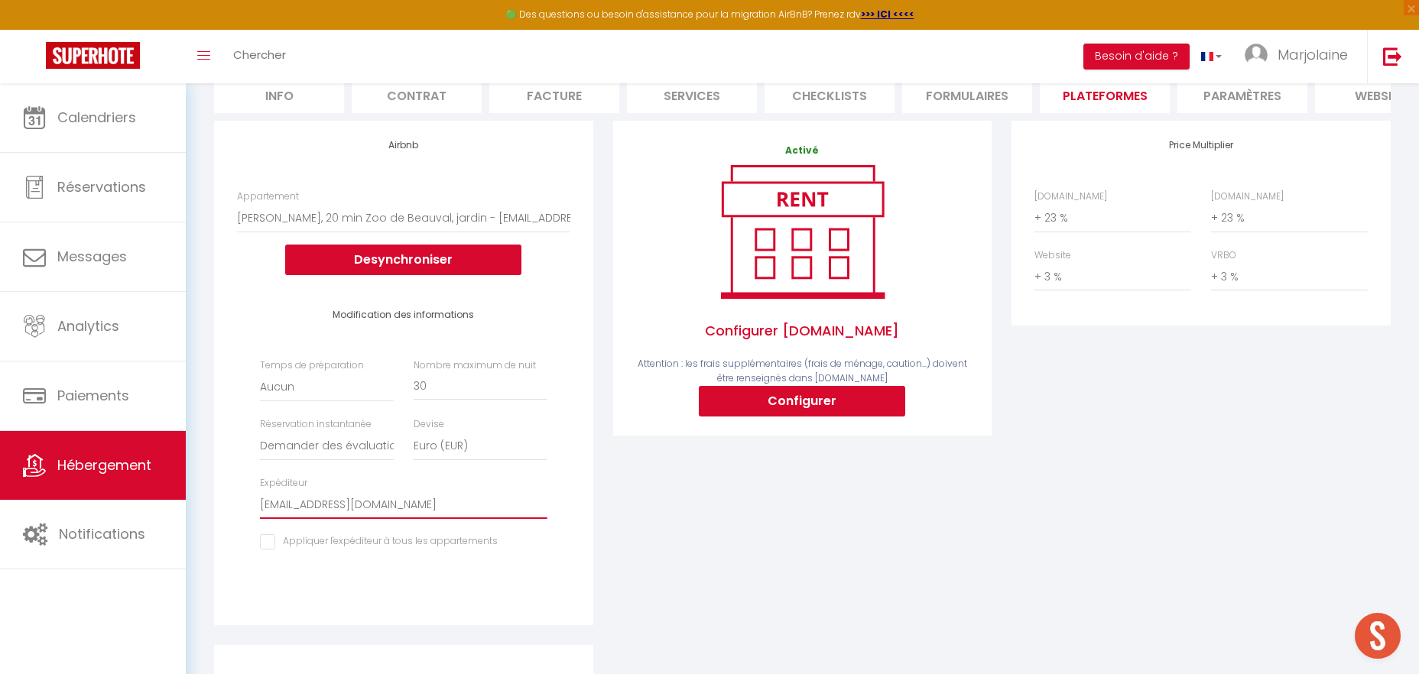
click at [260, 490] on select "[EMAIL_ADDRESS][DOMAIN_NAME] [PERSON_NAME][EMAIL_ADDRESS][DOMAIN_NAME] [EMAIL_A…" at bounding box center [403, 504] width 287 height 29
select select "4031"
click option "[EMAIL_ADDRESS][DOMAIN_NAME]" at bounding box center [0, 0] width 0 height 0
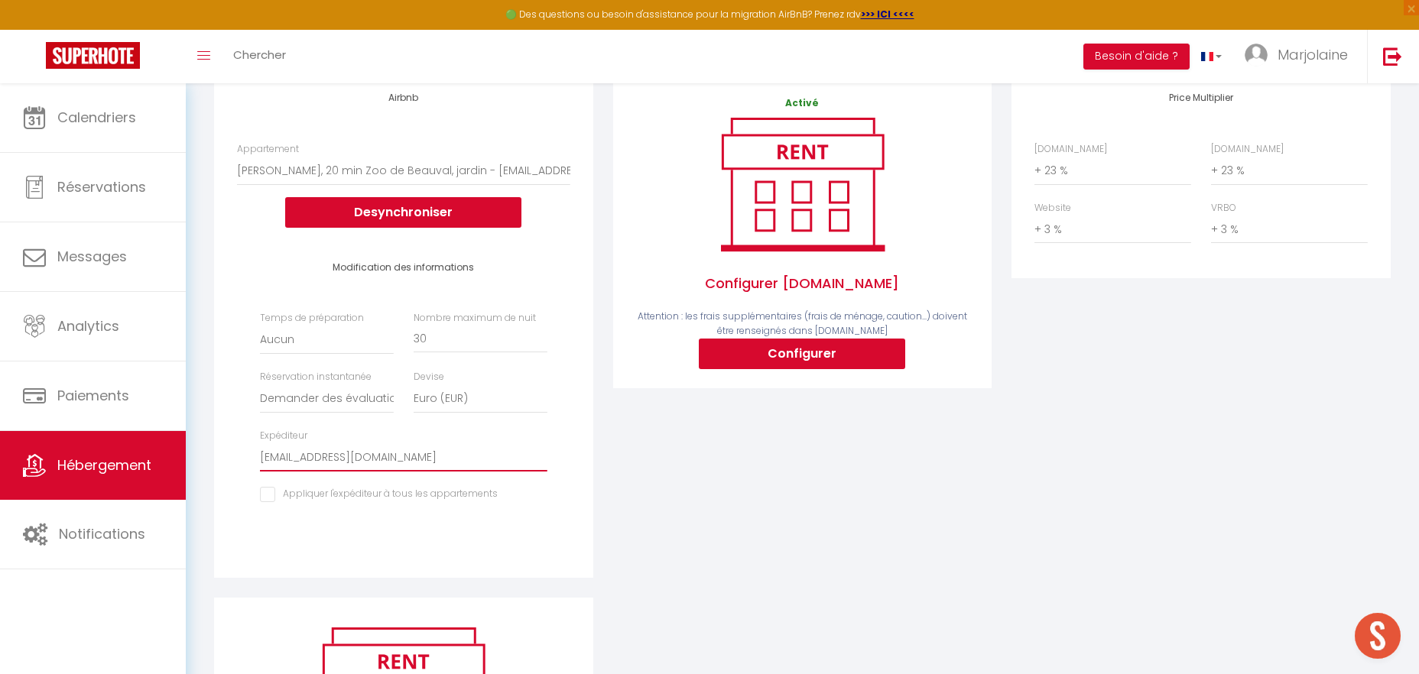
scroll to position [0, 0]
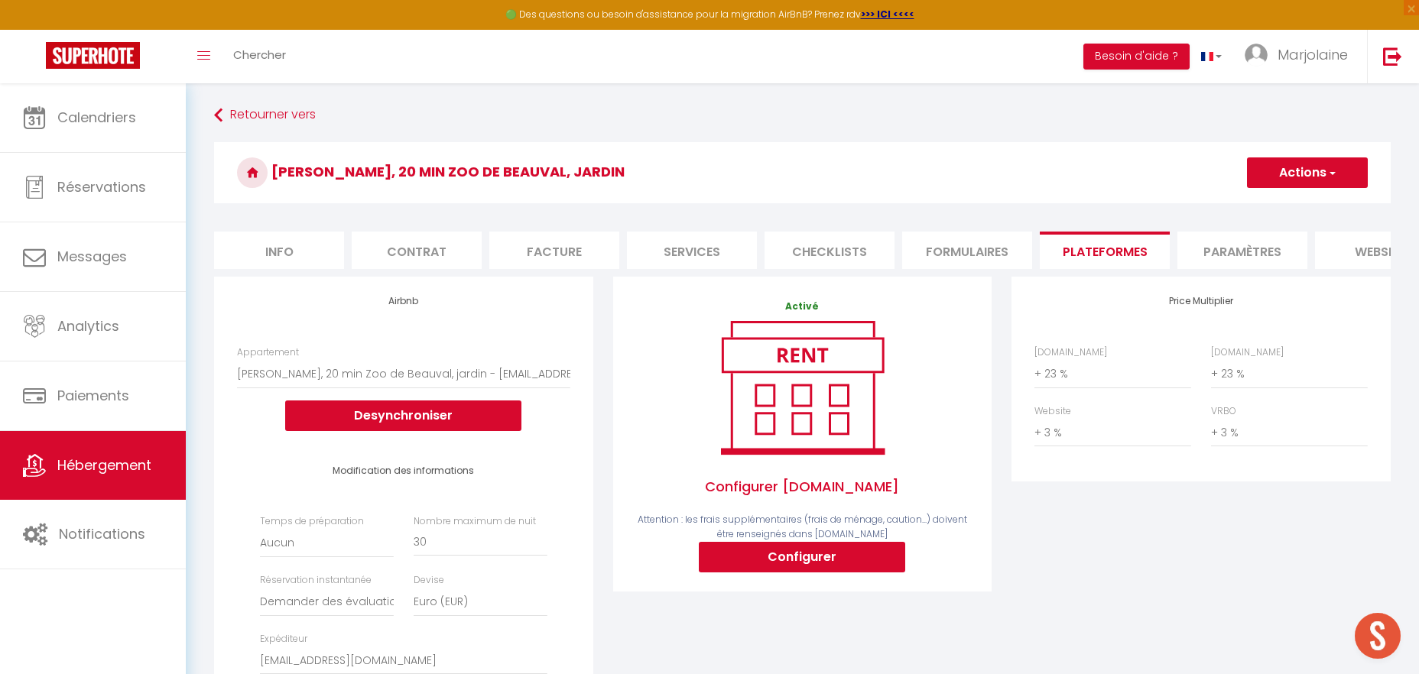
click at [1327, 177] on span "button" at bounding box center [1332, 172] width 10 height 15
click at [1288, 203] on link "Enregistrer" at bounding box center [1306, 207] width 121 height 20
select select
checkbox input "false"
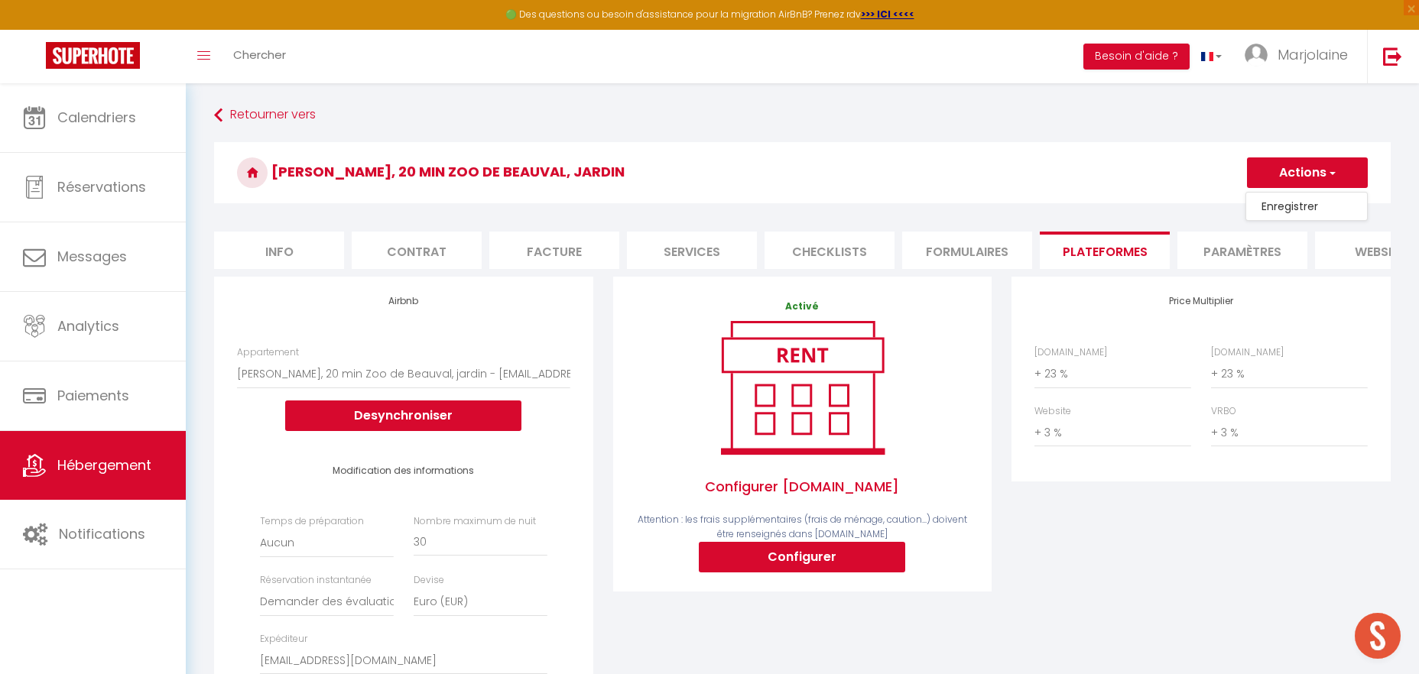
checkbox input "false"
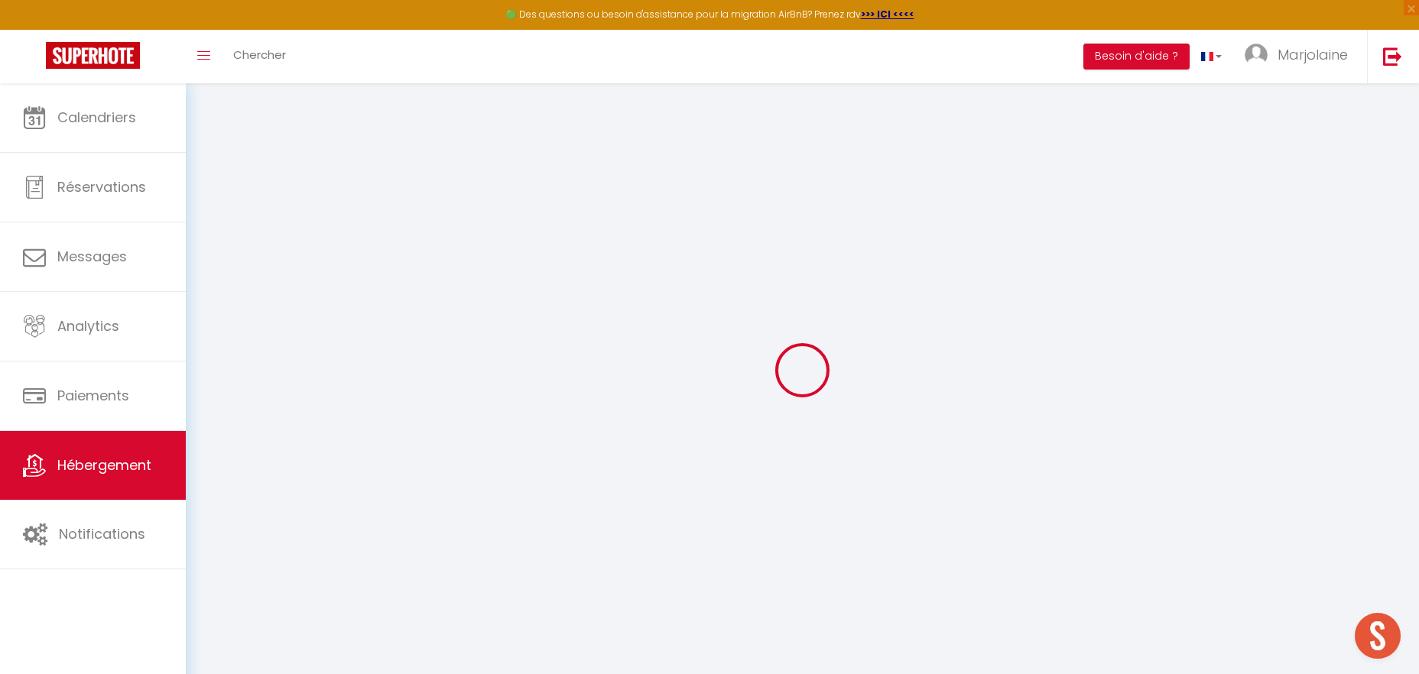
select select
checkbox input "false"
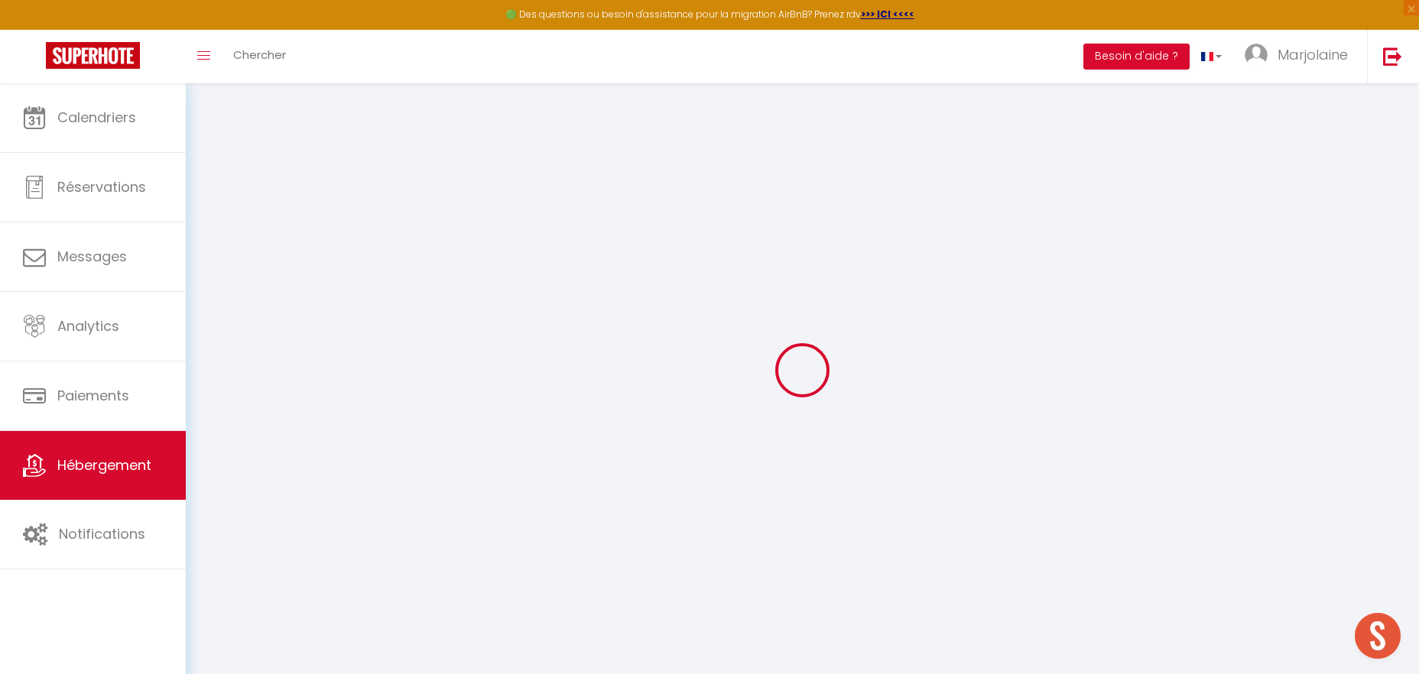
checkbox input "false"
select select "well_reviewed_guests"
select select "EUR"
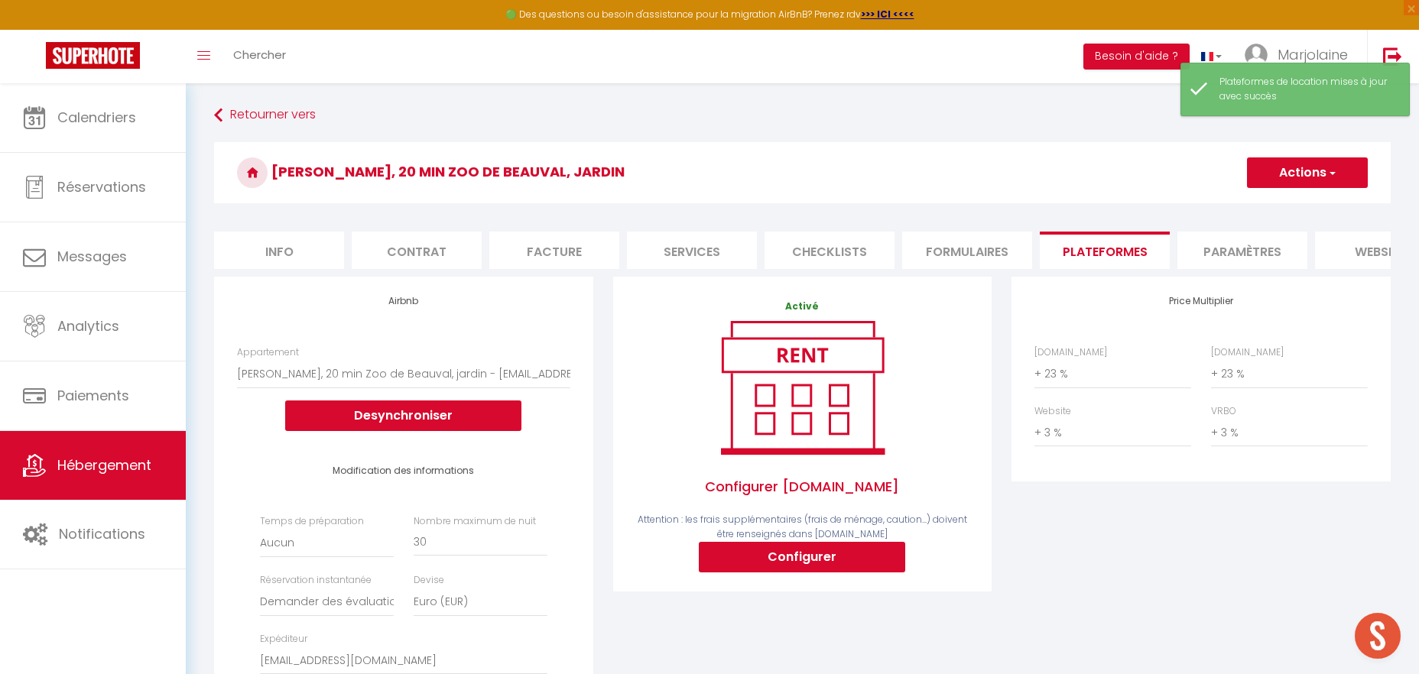
click at [325, 249] on li "Info" at bounding box center [279, 250] width 130 height 37
select select
checkbox input "false"
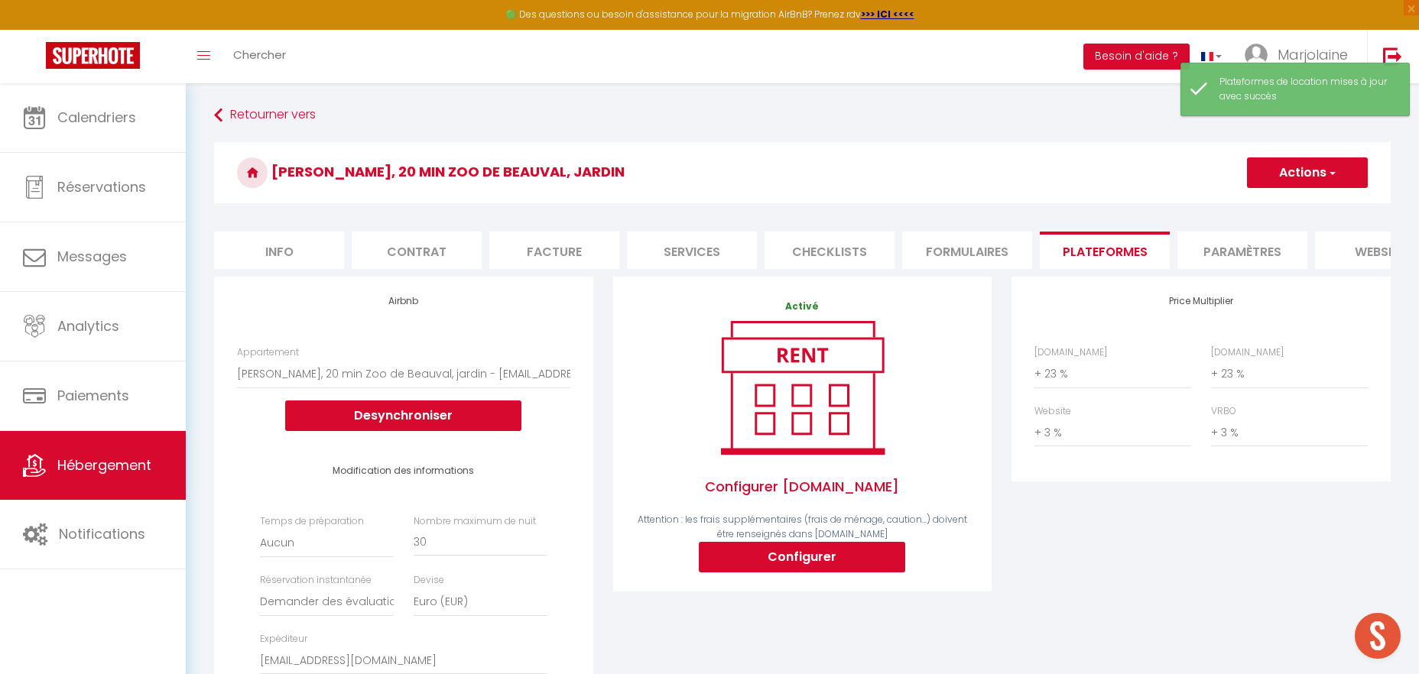
checkbox input "false"
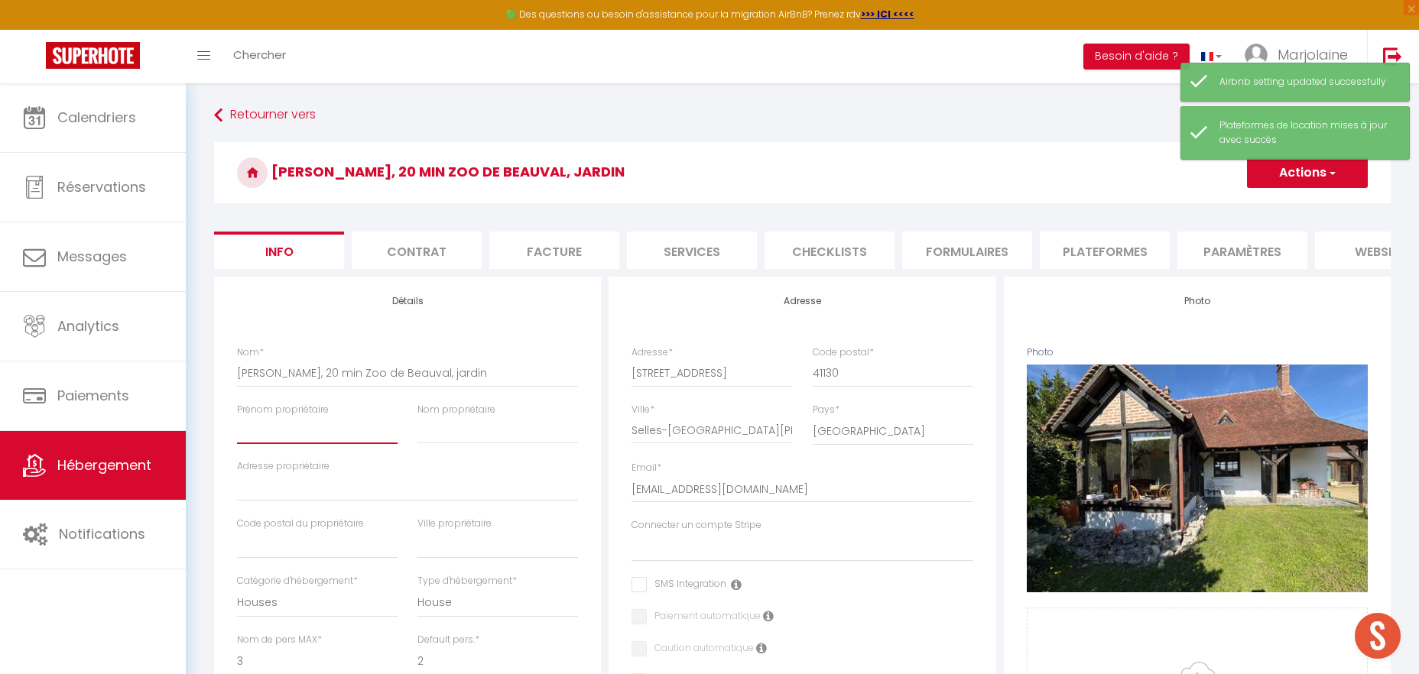
click at [290, 426] on input "Prénom propriétaire" at bounding box center [317, 431] width 161 height 28
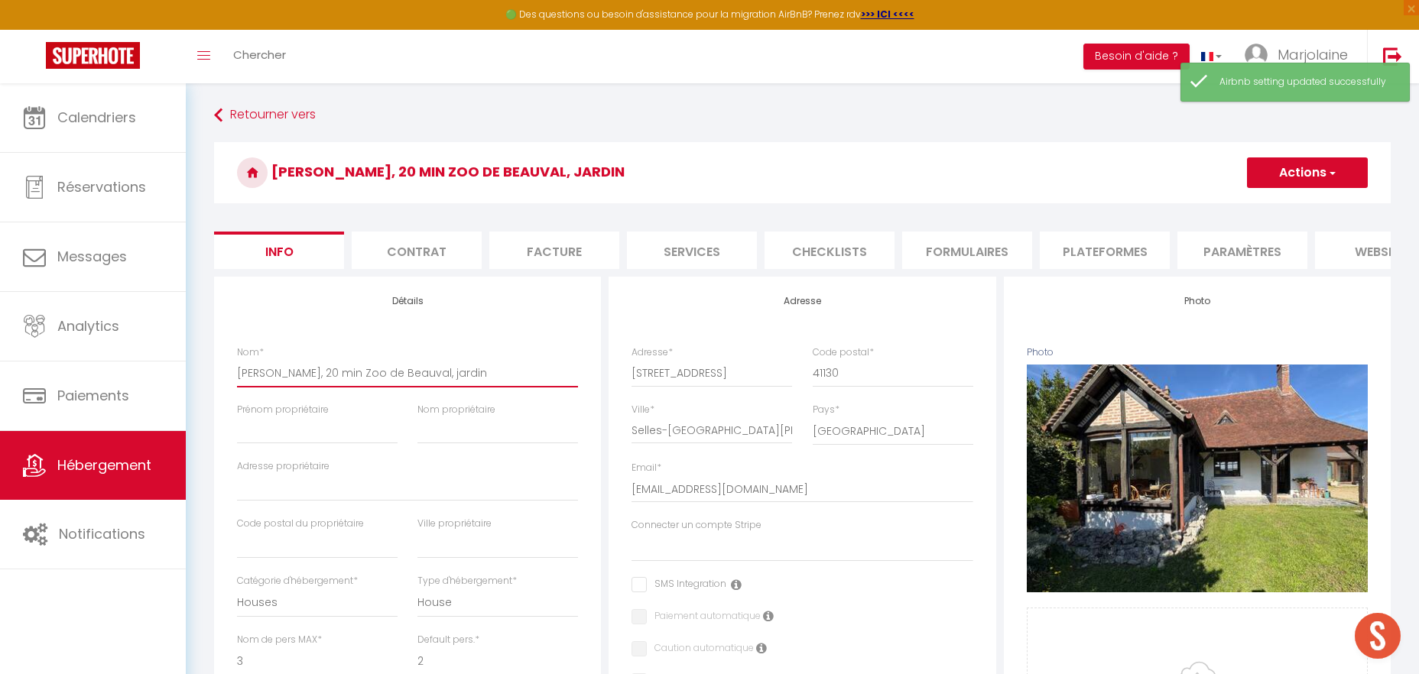
drag, startPoint x: 315, startPoint y: 370, endPoint x: 190, endPoint y: 376, distance: 125.5
click at [237, 375] on input "[PERSON_NAME], 20 min Zoo de Beauval, jardin" at bounding box center [407, 373] width 341 height 28
type input "Maison, 20 min Zoo de Beauval, jardin"
select select
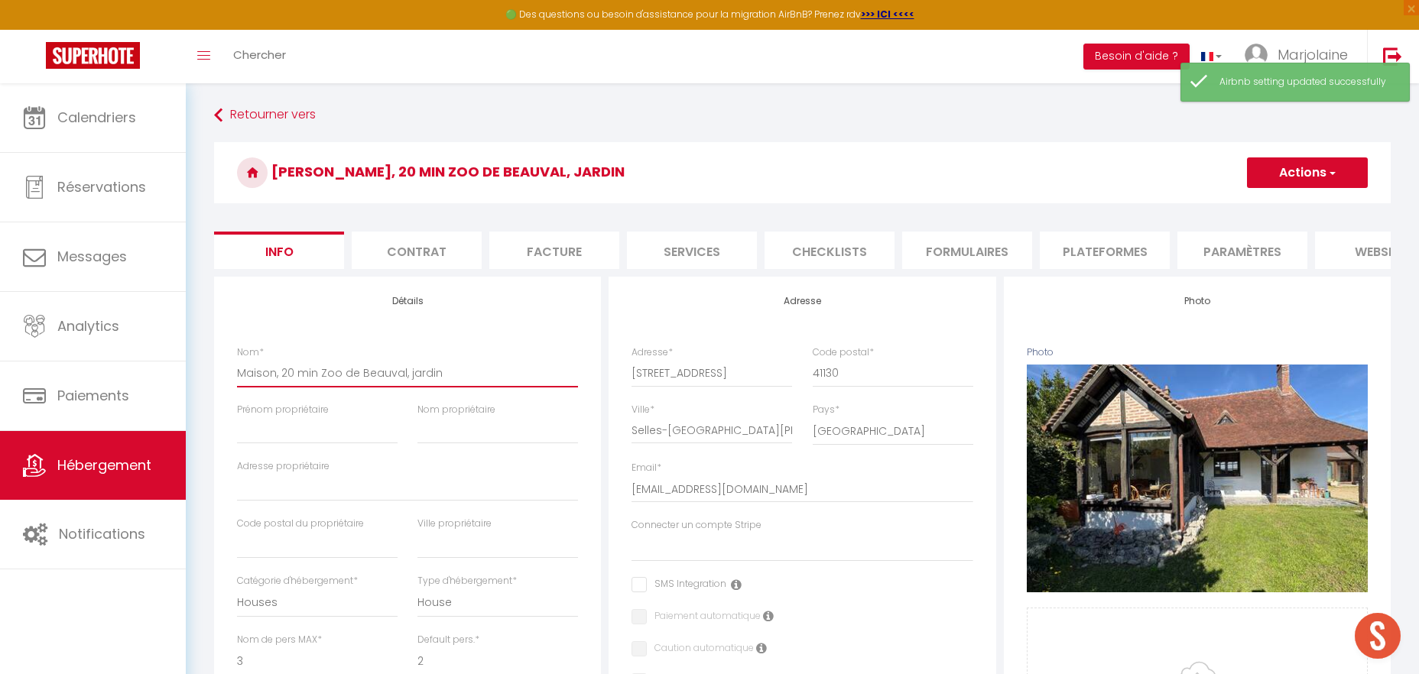
checkbox input "false"
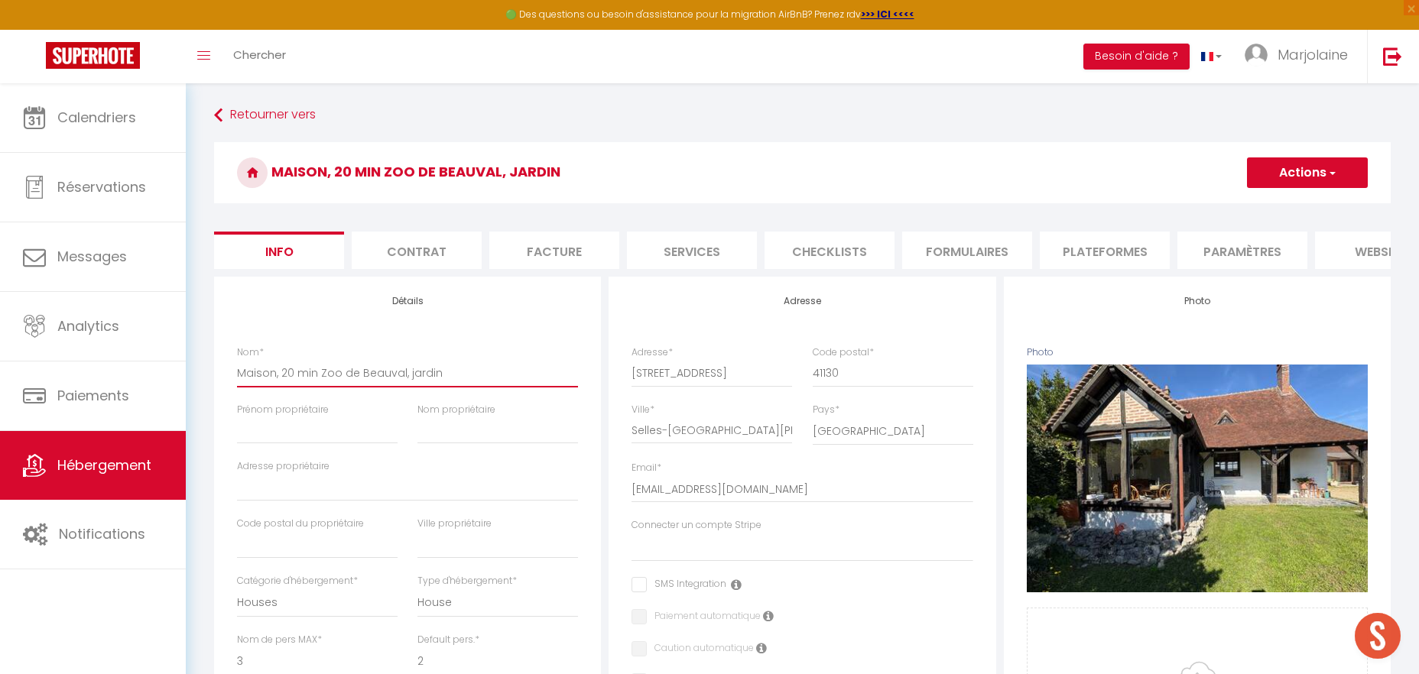
type input "Maison, 20 min Zoo de Beauval, jardin"
click at [321, 433] on input "Prénom propriétaire" at bounding box center [317, 431] width 161 height 28
type input "l"
select select
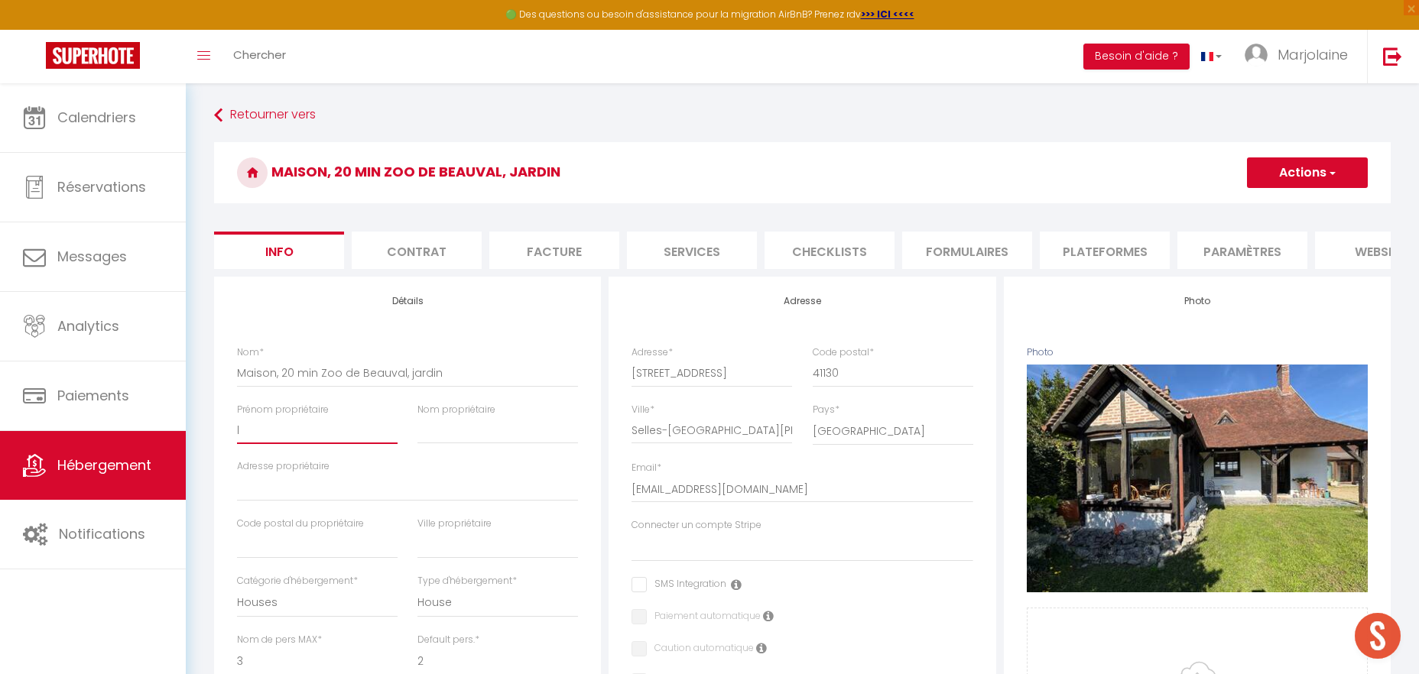
checkbox input "false"
type input "lU"
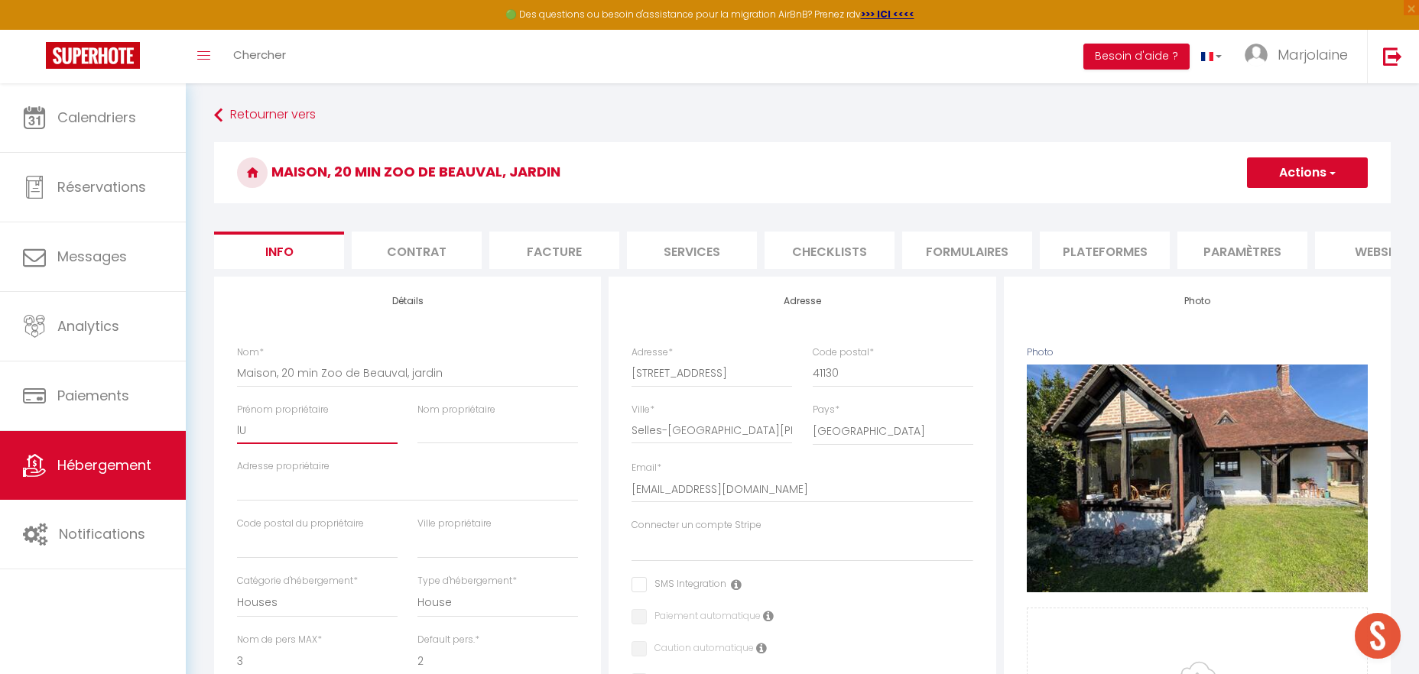
select select
checkbox input "false"
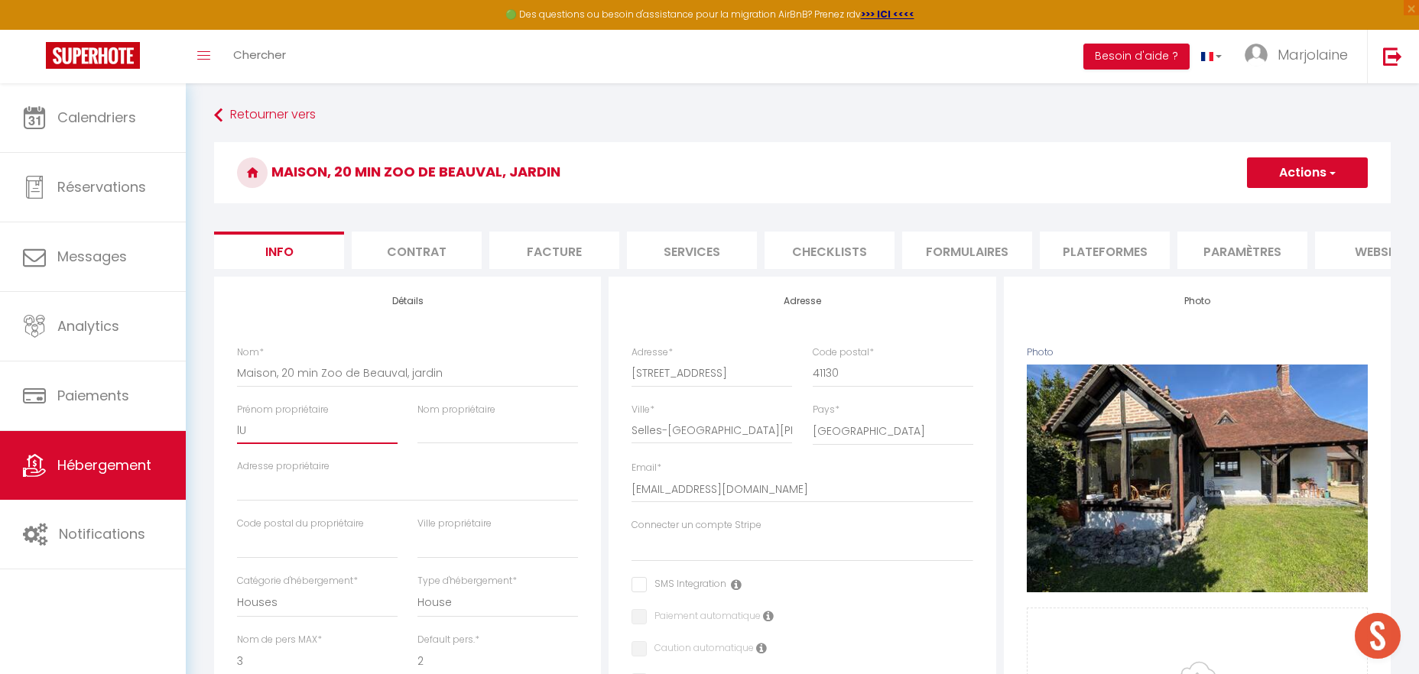
checkbox input "false"
type input "lUC"
select select
checkbox input "false"
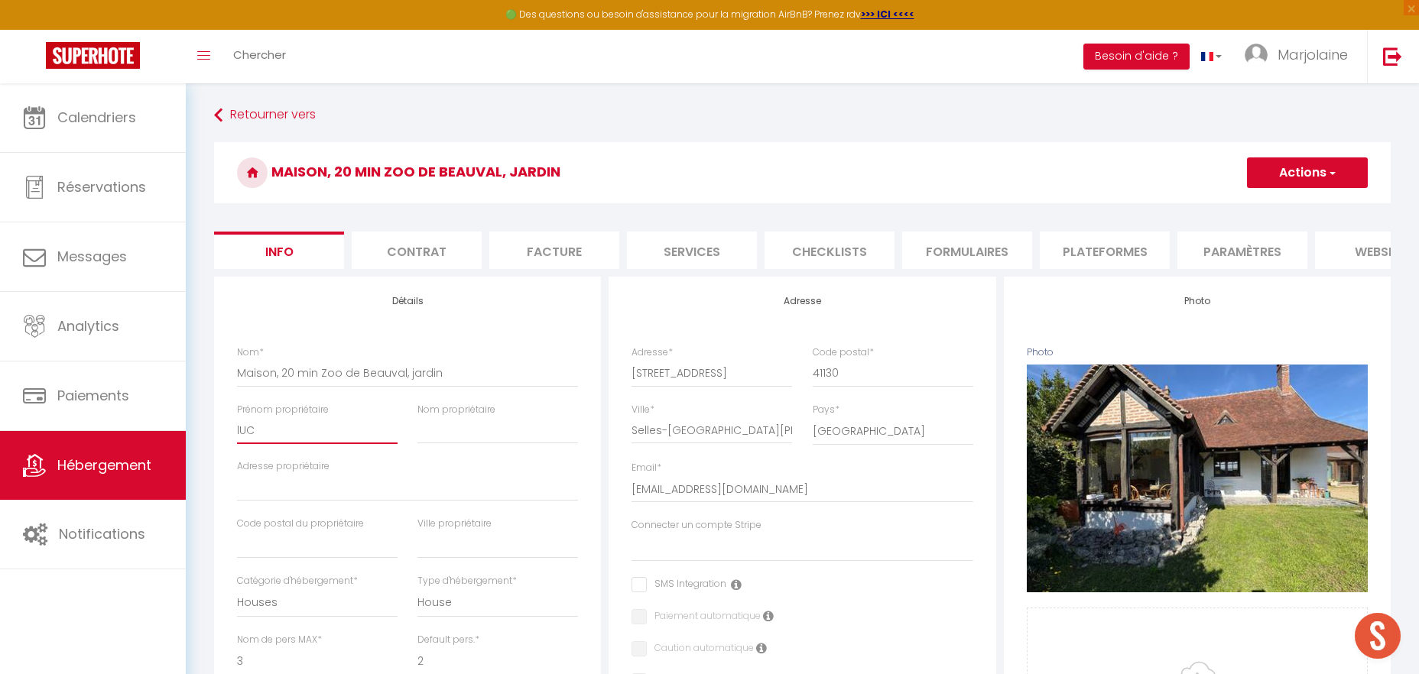
checkbox input "false"
type input "lU"
select select
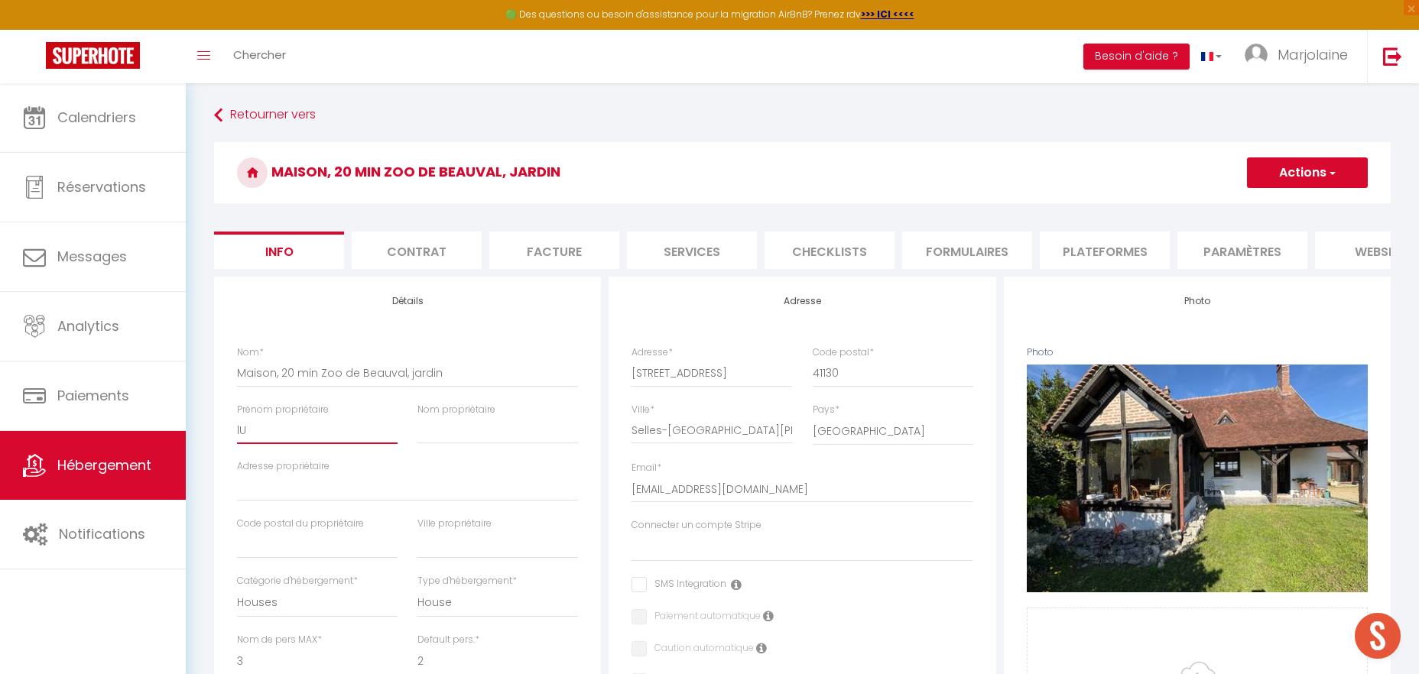
select select
checkbox input "false"
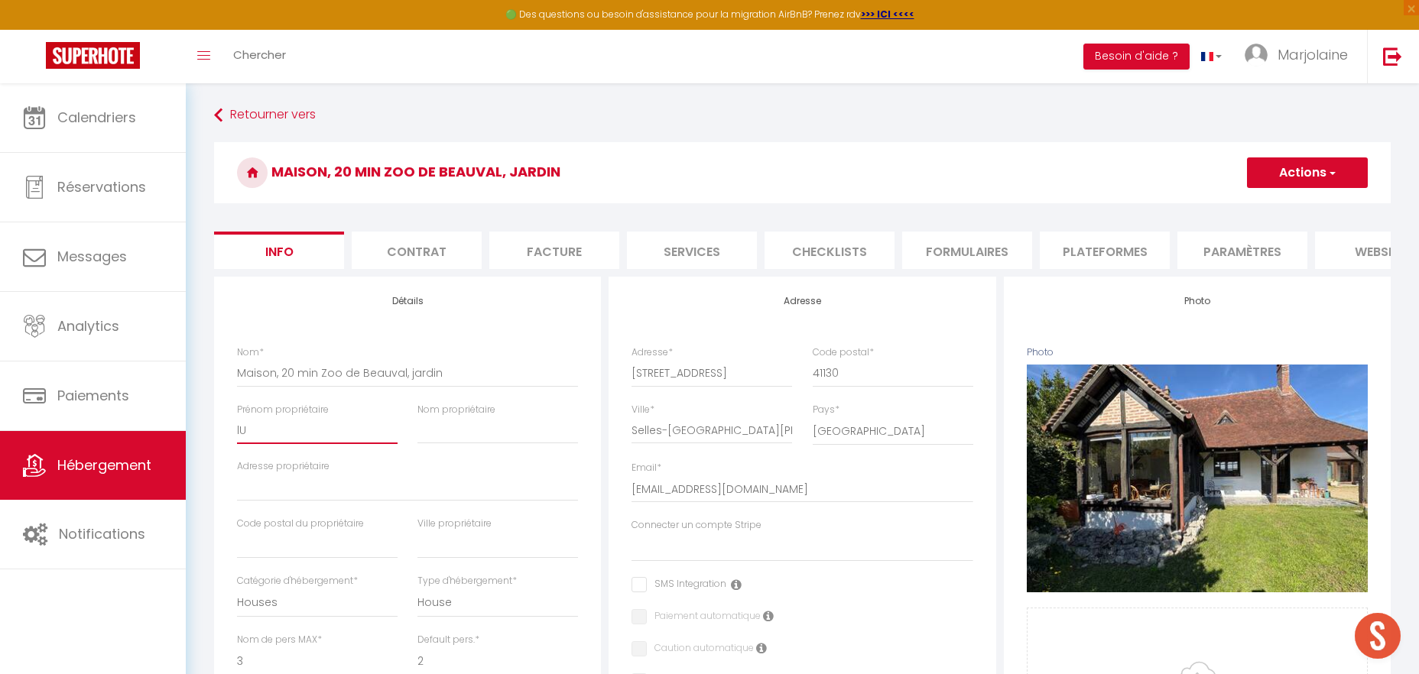
type input "l"
select select
checkbox input "false"
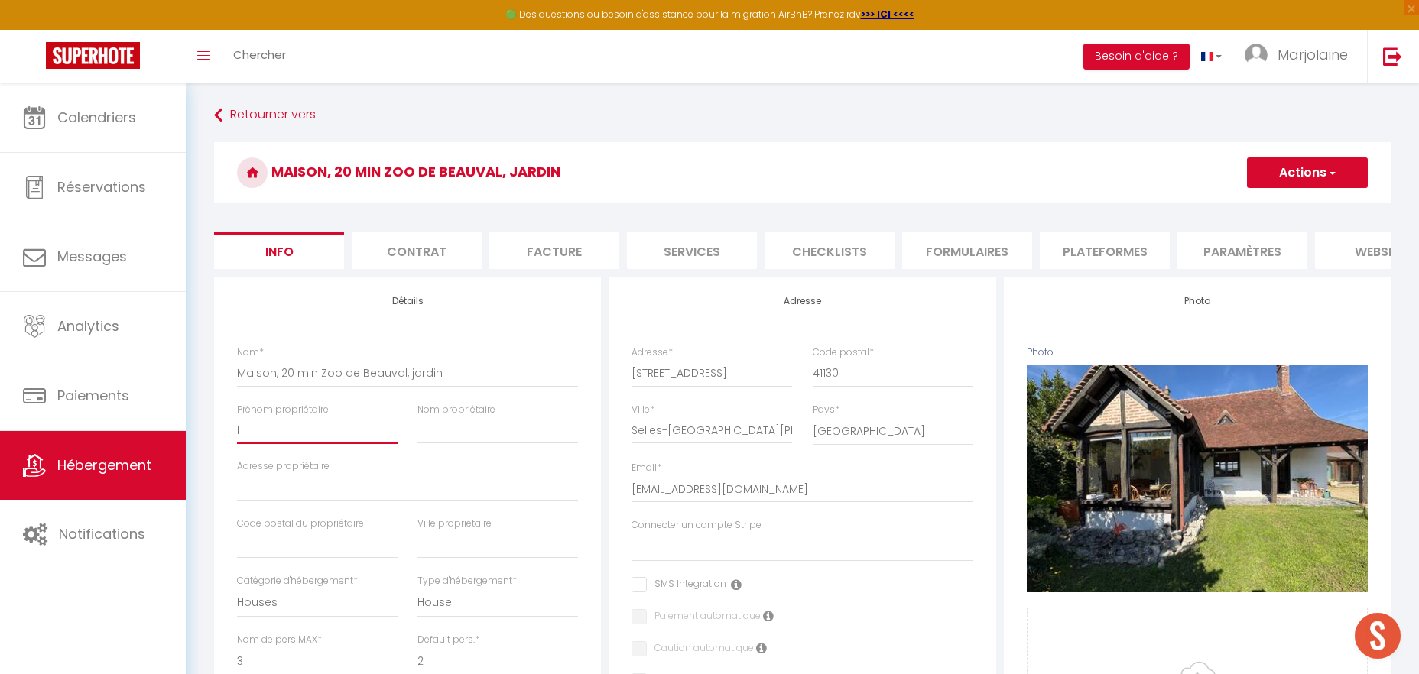
checkbox input "false"
select select
checkbox input "false"
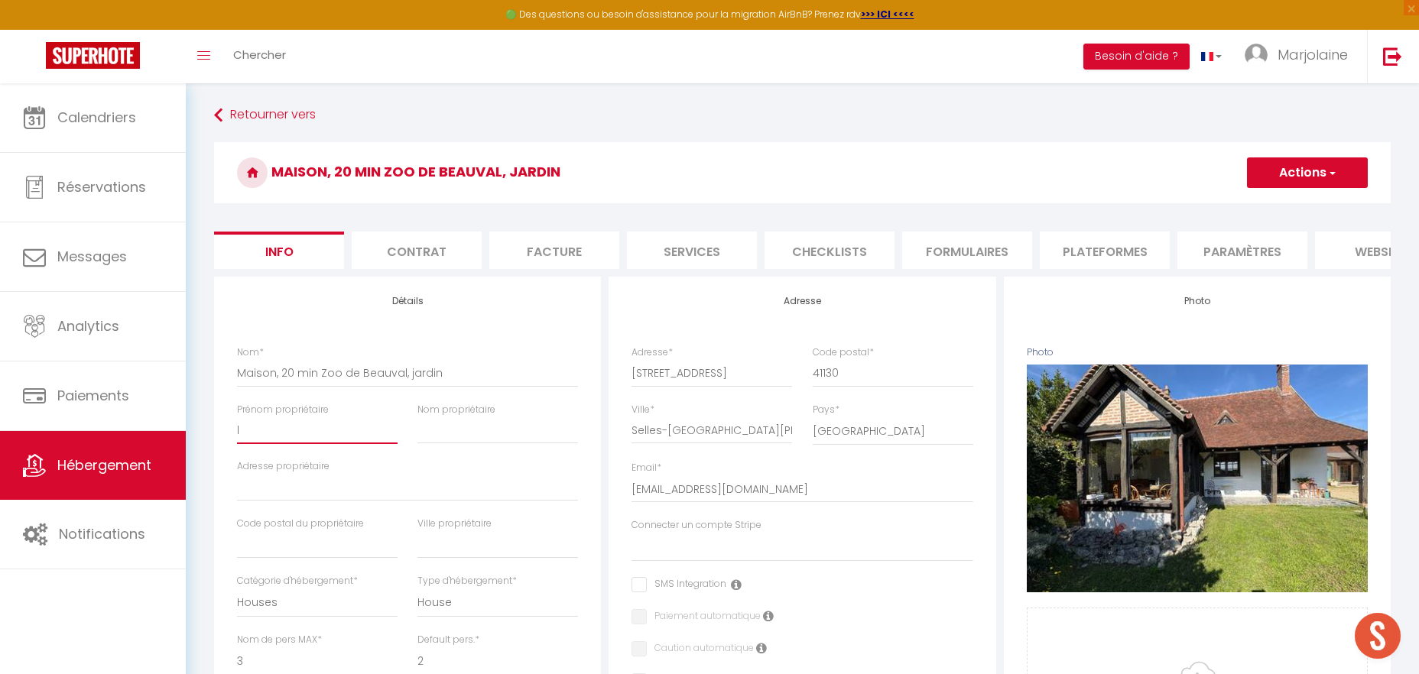
checkbox input "false"
type input "L"
select select
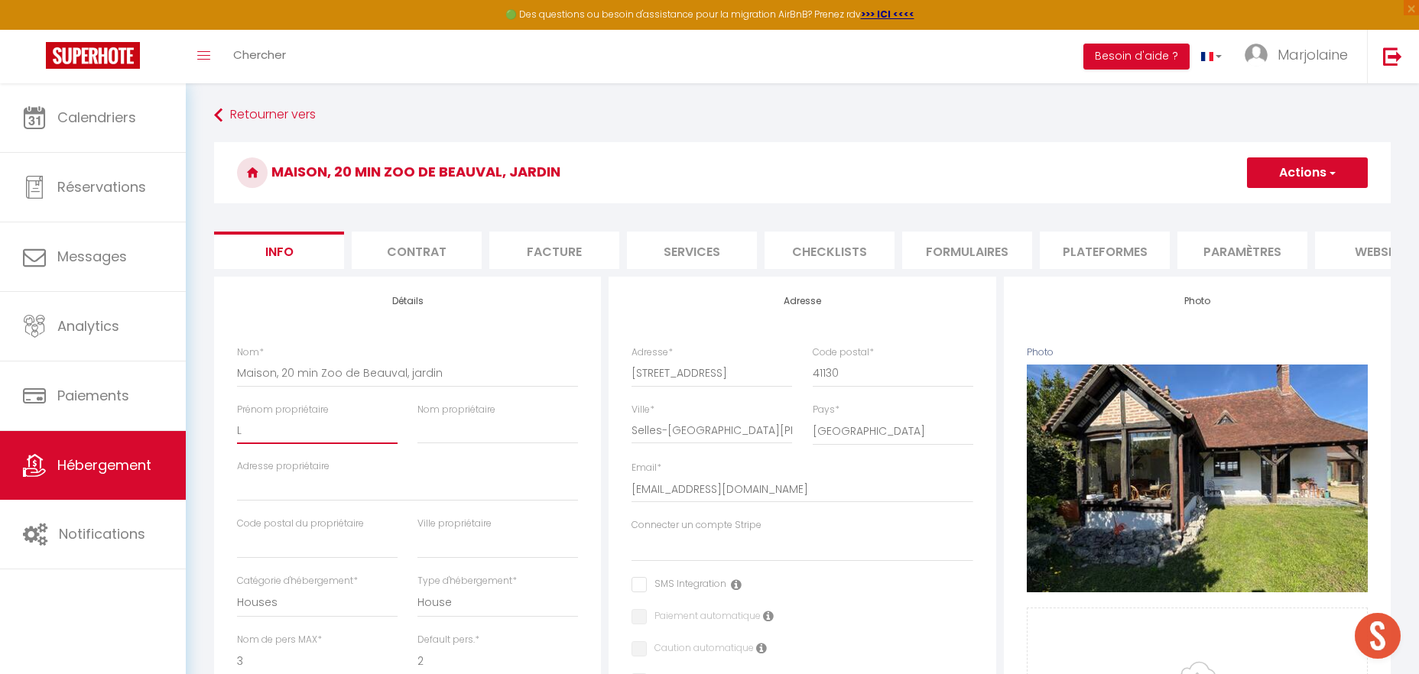
select select
click at [466, 427] on input "Nom propriétaire" at bounding box center [497, 431] width 161 height 28
click at [360, 486] on input "Adresse propriétaire" at bounding box center [407, 488] width 341 height 28
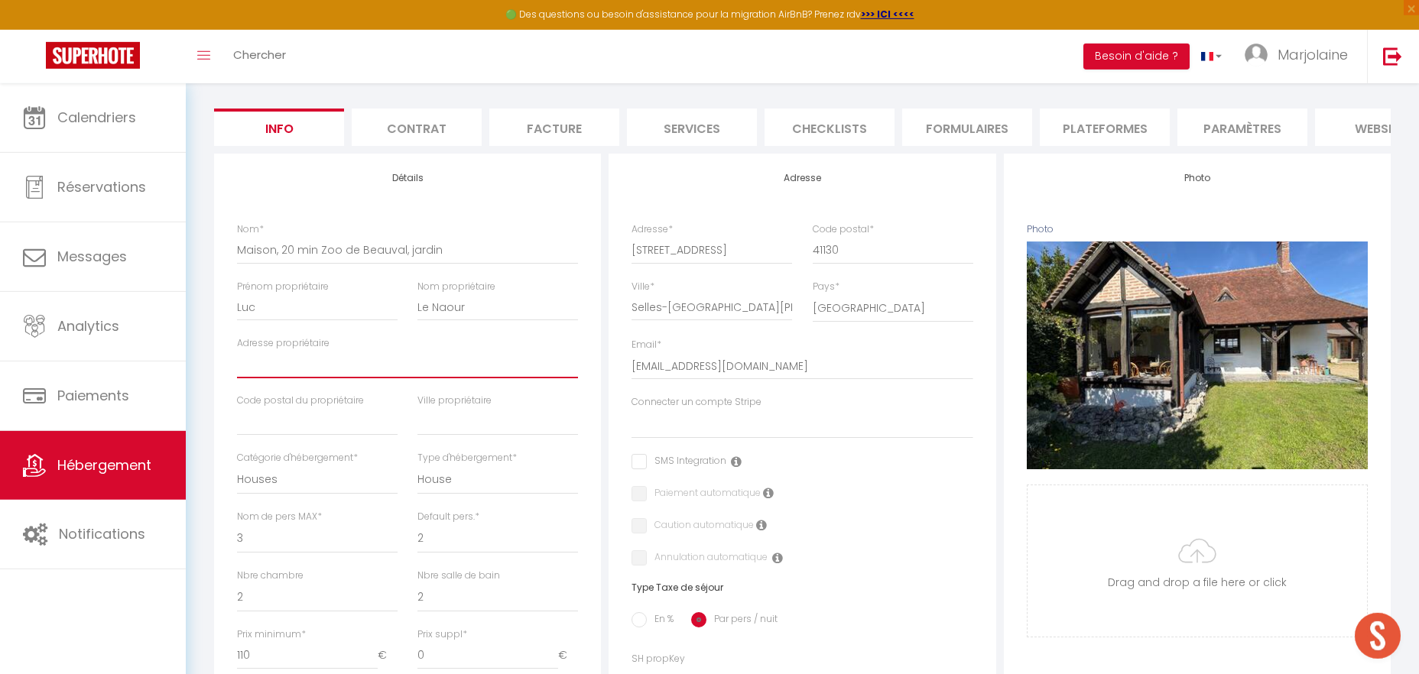
scroll to position [156, 0]
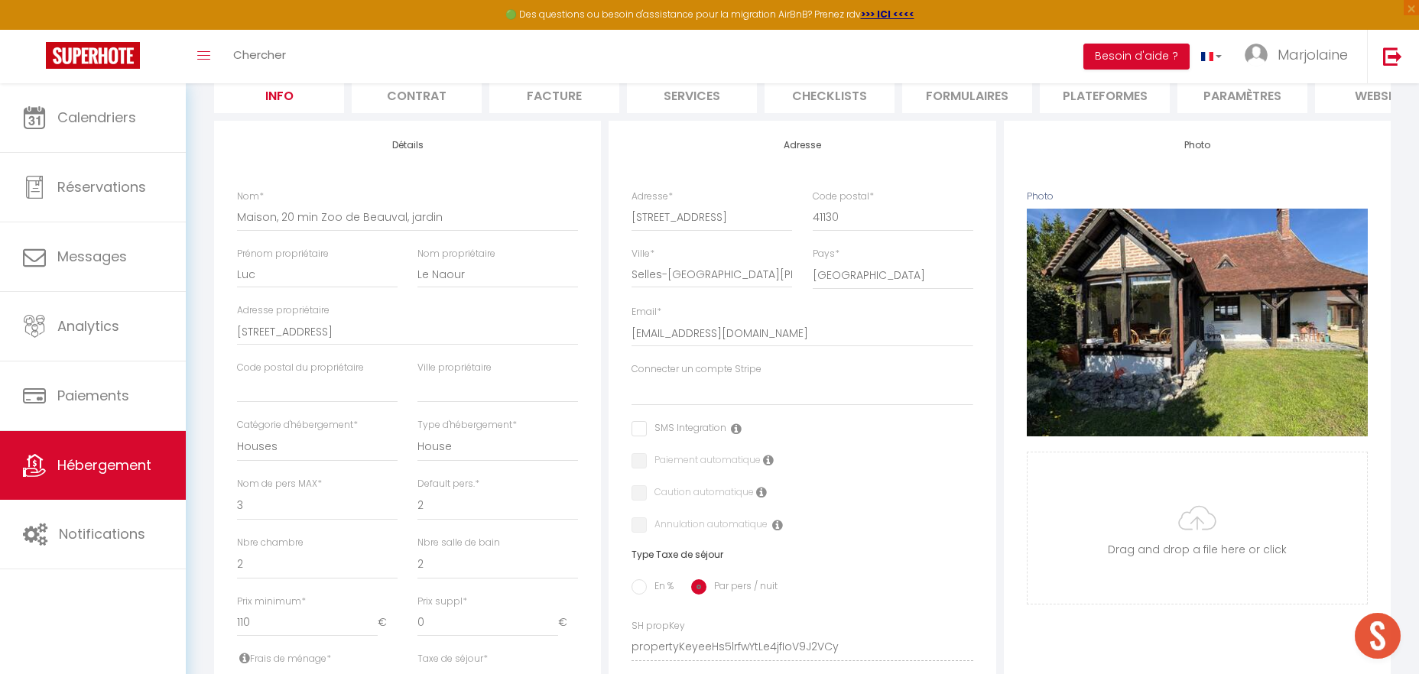
drag, startPoint x: 398, startPoint y: 398, endPoint x: 391, endPoint y: 394, distance: 8.9
click at [398, 398] on div "Code postal du propriétaire" at bounding box center [317, 389] width 180 height 57
click at [376, 392] on input "text" at bounding box center [317, 389] width 161 height 28
click at [554, 388] on input "text" at bounding box center [497, 389] width 161 height 28
click at [330, 382] on input "41" at bounding box center [317, 389] width 161 height 28
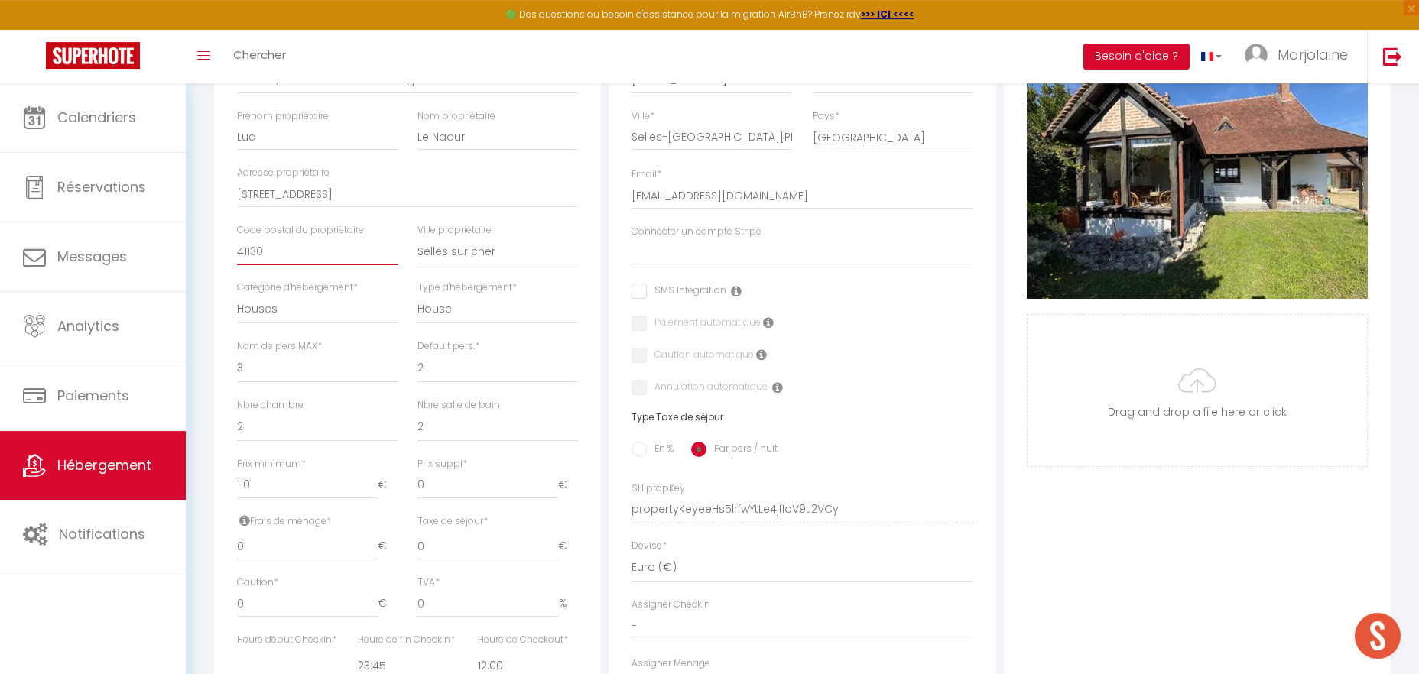
scroll to position [312, 0]
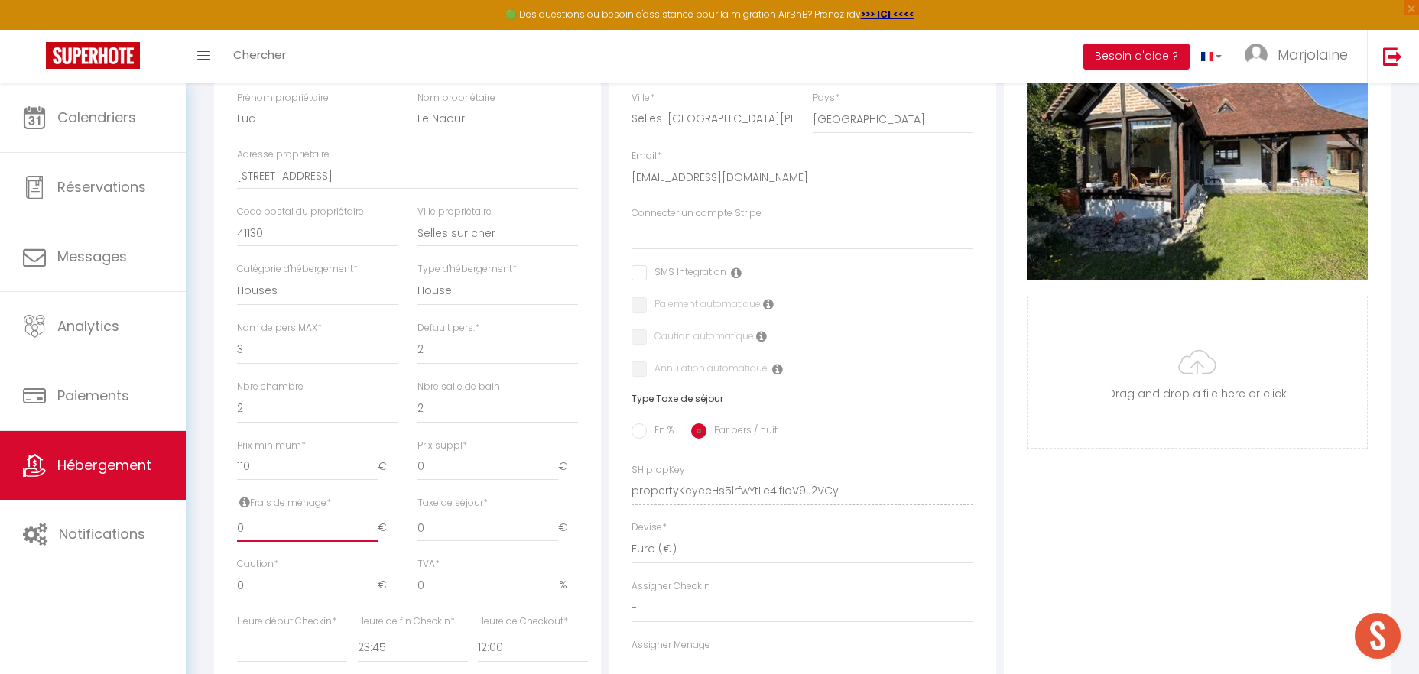
click at [274, 525] on input "0" at bounding box center [307, 529] width 141 height 28
click at [467, 596] on input "0" at bounding box center [487, 586] width 141 height 28
click at [306, 597] on input "0" at bounding box center [307, 586] width 141 height 28
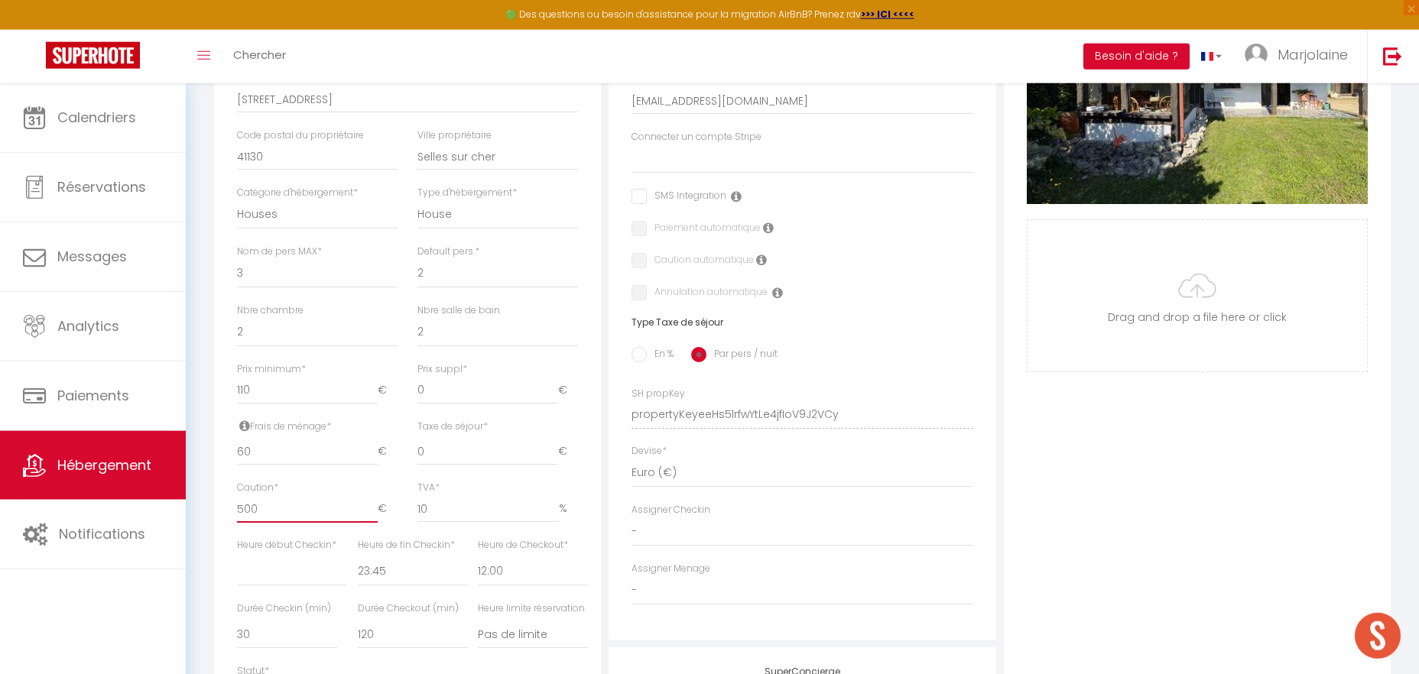
scroll to position [390, 0]
click at [237, 556] on select "00:00 00:15 00:30 00:45 01:00 01:15 01:30 01:45 02:00 02:15 02:30 02:45 03:00" at bounding box center [292, 570] width 110 height 29
click option "16:00" at bounding box center [0, 0] width 0 height 0
click at [358, 556] on select "00:00 00:15 00:30 00:45 01:00 01:15 01:30 01:45 02:00 02:15 02:30 02:45 03:00" at bounding box center [413, 570] width 110 height 29
click option "20:30" at bounding box center [0, 0] width 0 height 0
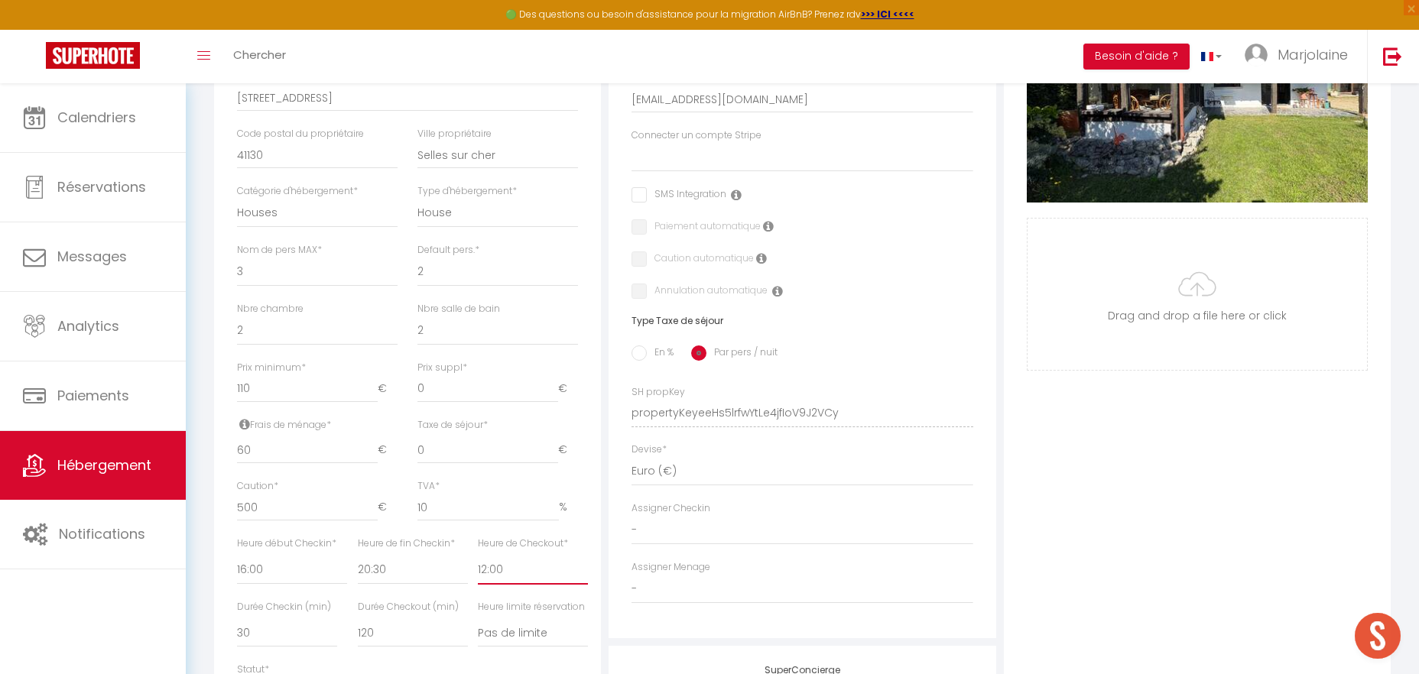
click at [478, 556] on select "00:00 00:15 00:30 00:45 01:00 01:15 01:30 01:45 02:00 02:15 02:30 02:45 03:00" at bounding box center [533, 570] width 110 height 29
click option "10:00" at bounding box center [0, 0] width 0 height 0
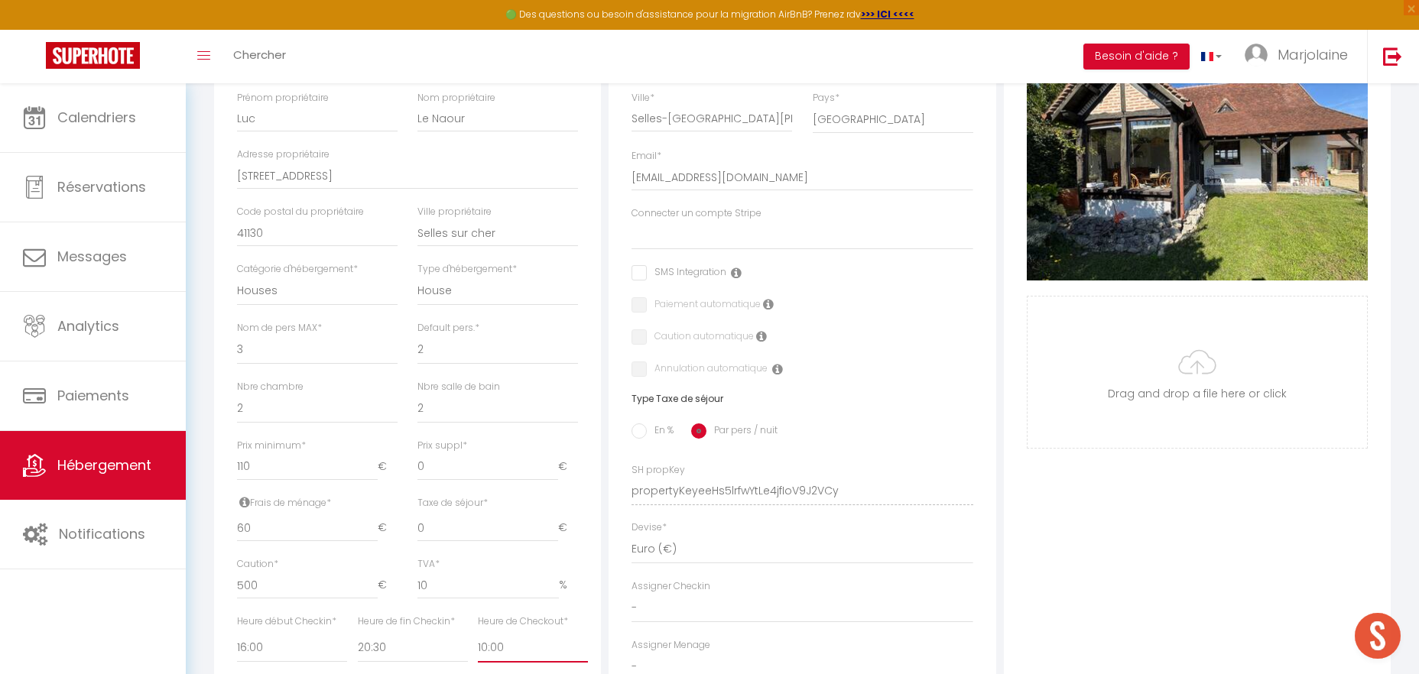
scroll to position [78, 0]
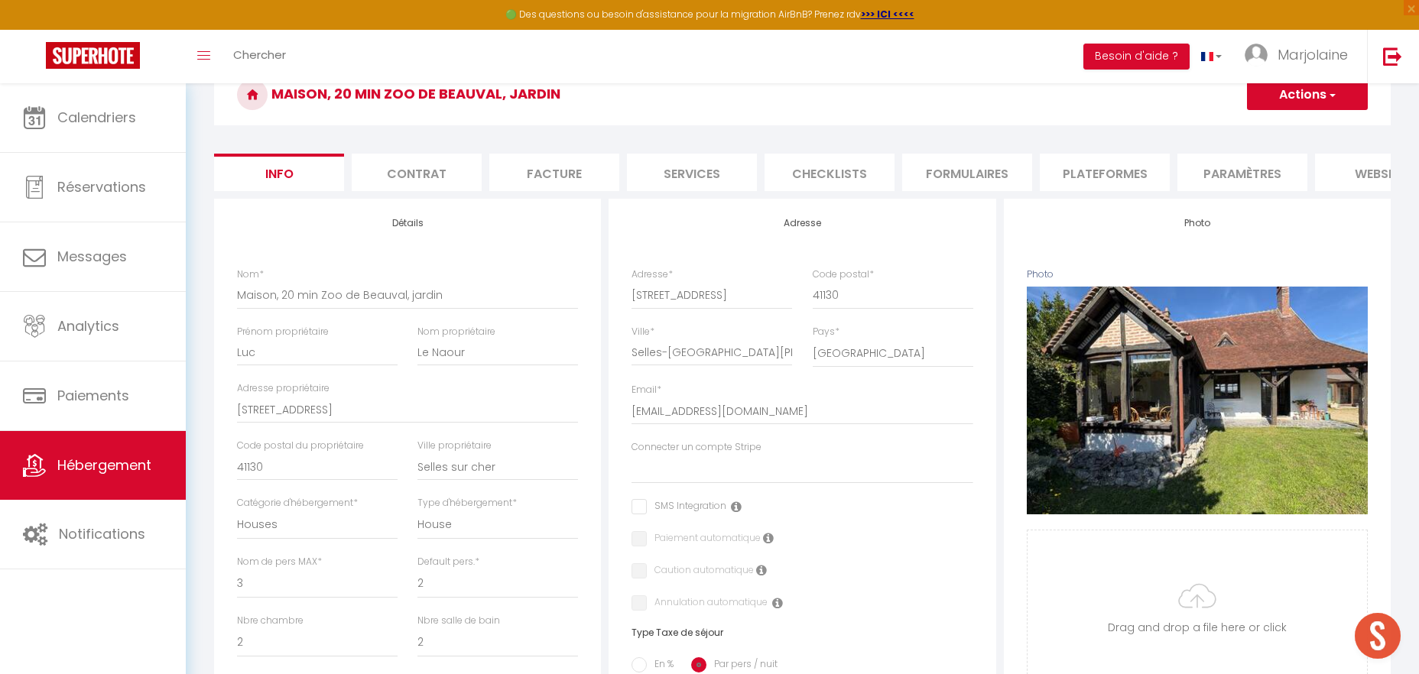
click at [1263, 99] on button "Actions" at bounding box center [1307, 95] width 121 height 31
click at [1254, 128] on input "Enregistrer" at bounding box center [1247, 128] width 57 height 15
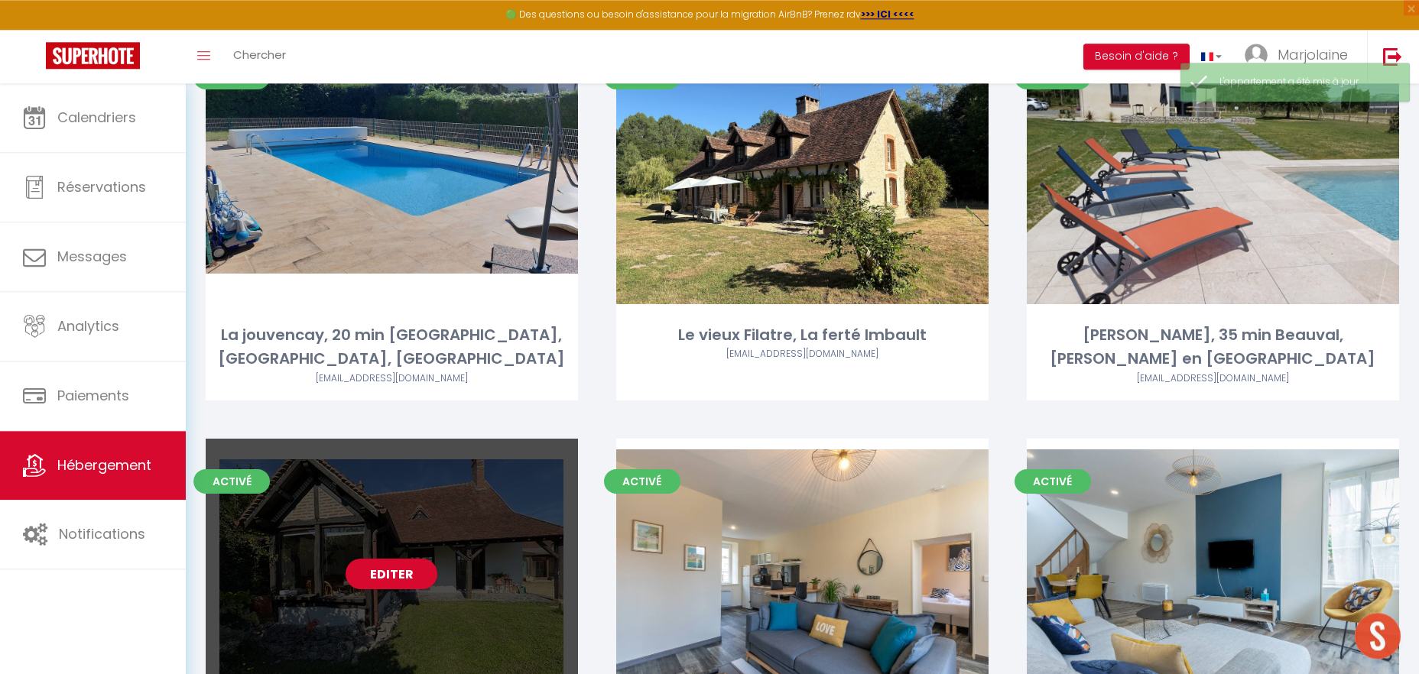
scroll to position [3837, 0]
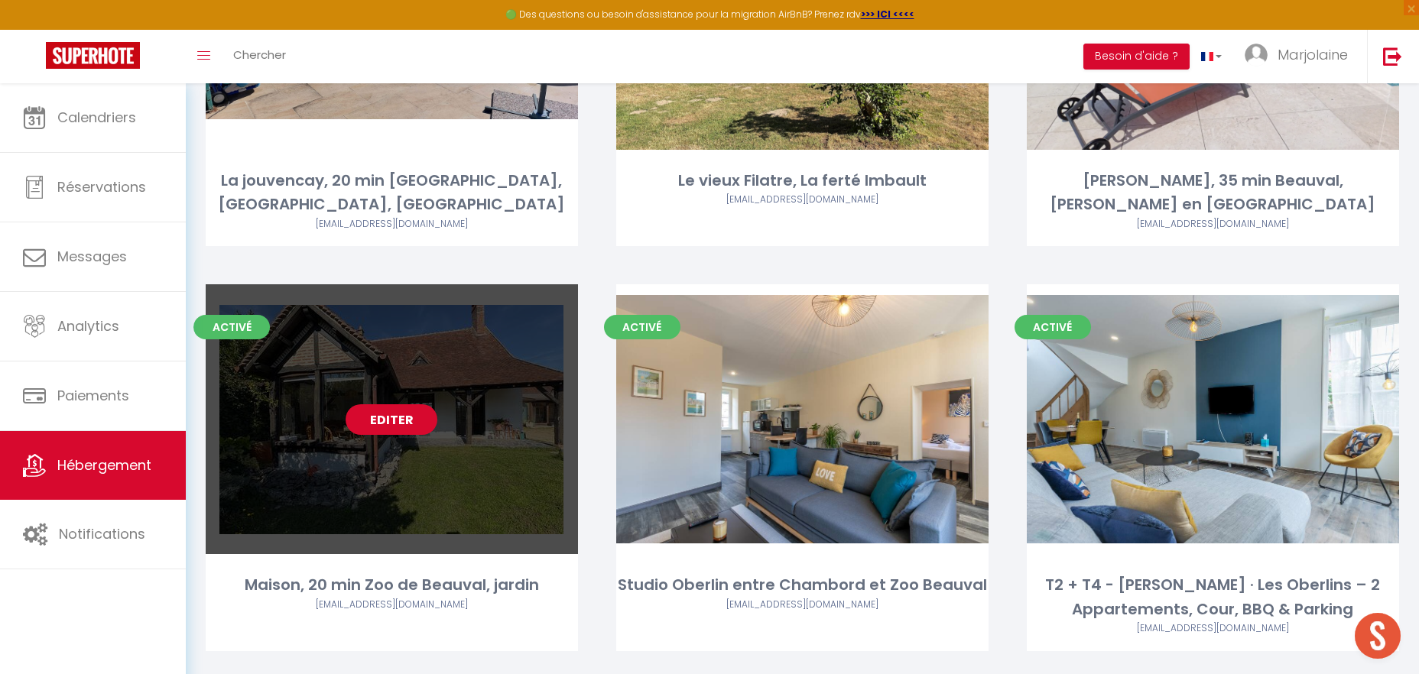
click at [352, 404] on link "Editer" at bounding box center [392, 419] width 92 height 31
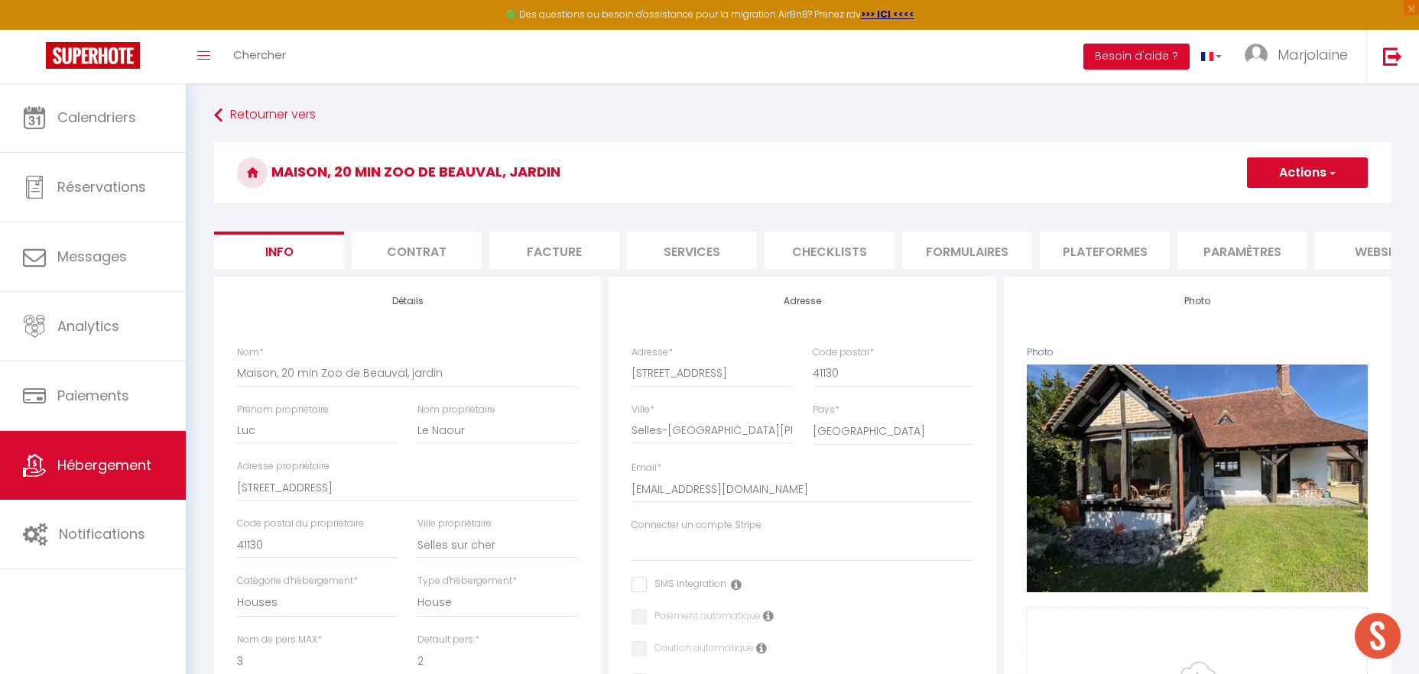
click at [419, 258] on li "Contrat" at bounding box center [417, 250] width 130 height 37
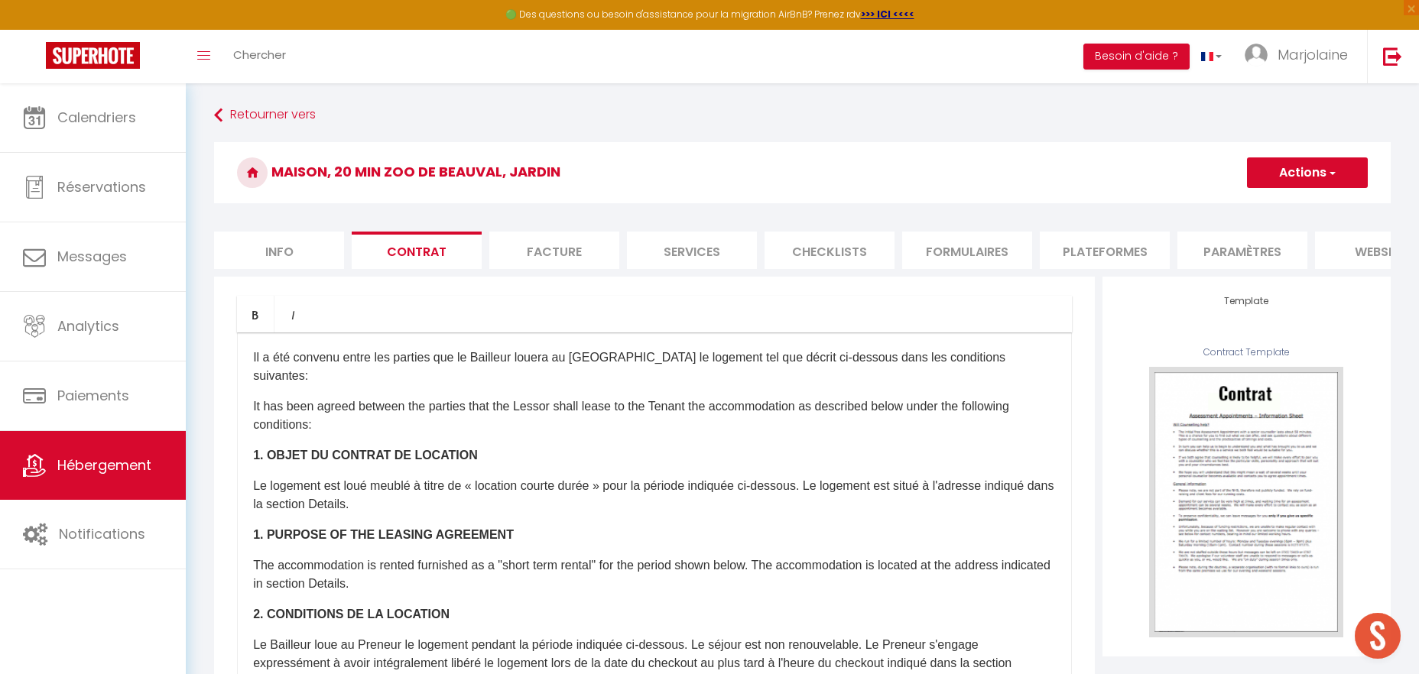
click at [570, 245] on li "Facture" at bounding box center [554, 250] width 130 height 37
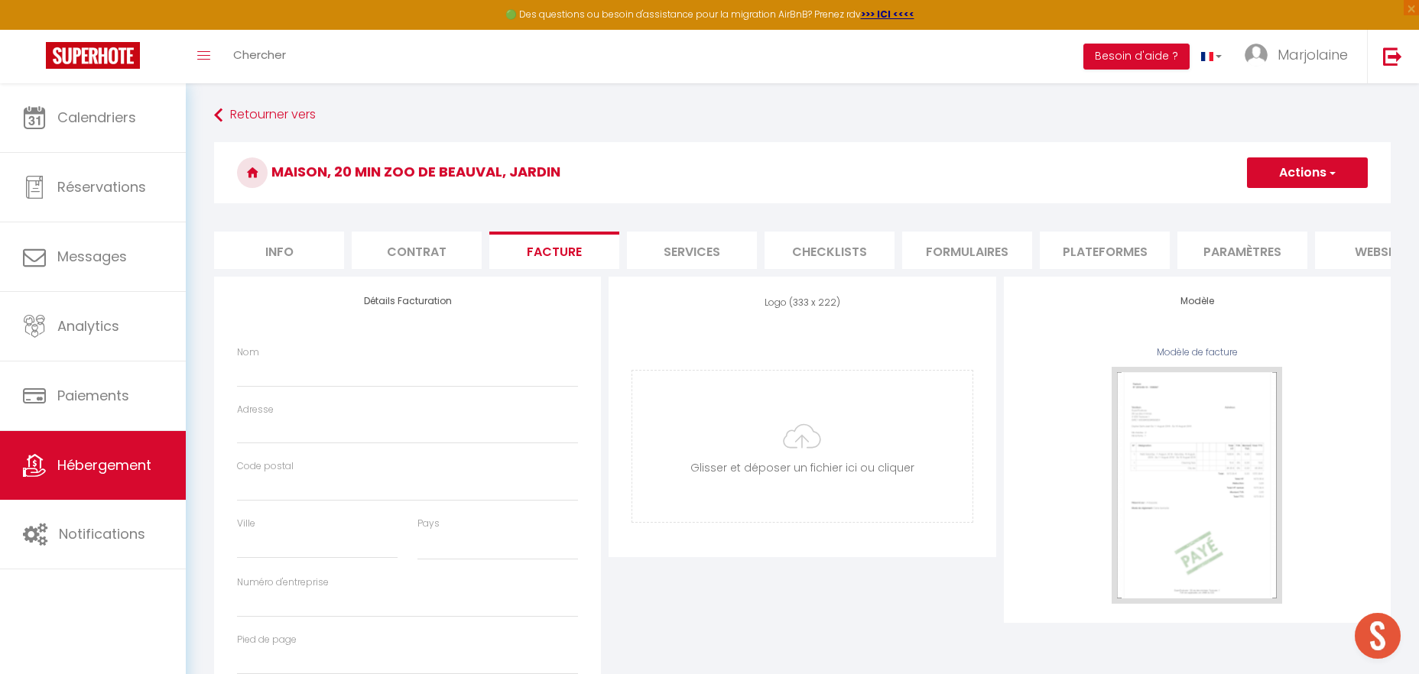
click at [377, 356] on div "Nom" at bounding box center [407, 367] width 341 height 42
click at [377, 372] on input "Nom" at bounding box center [407, 373] width 341 height 28
click at [367, 431] on input "Adresse" at bounding box center [407, 431] width 341 height 28
click at [368, 488] on input "Code postal" at bounding box center [407, 488] width 341 height 28
click at [355, 542] on input "Ville" at bounding box center [317, 545] width 161 height 28
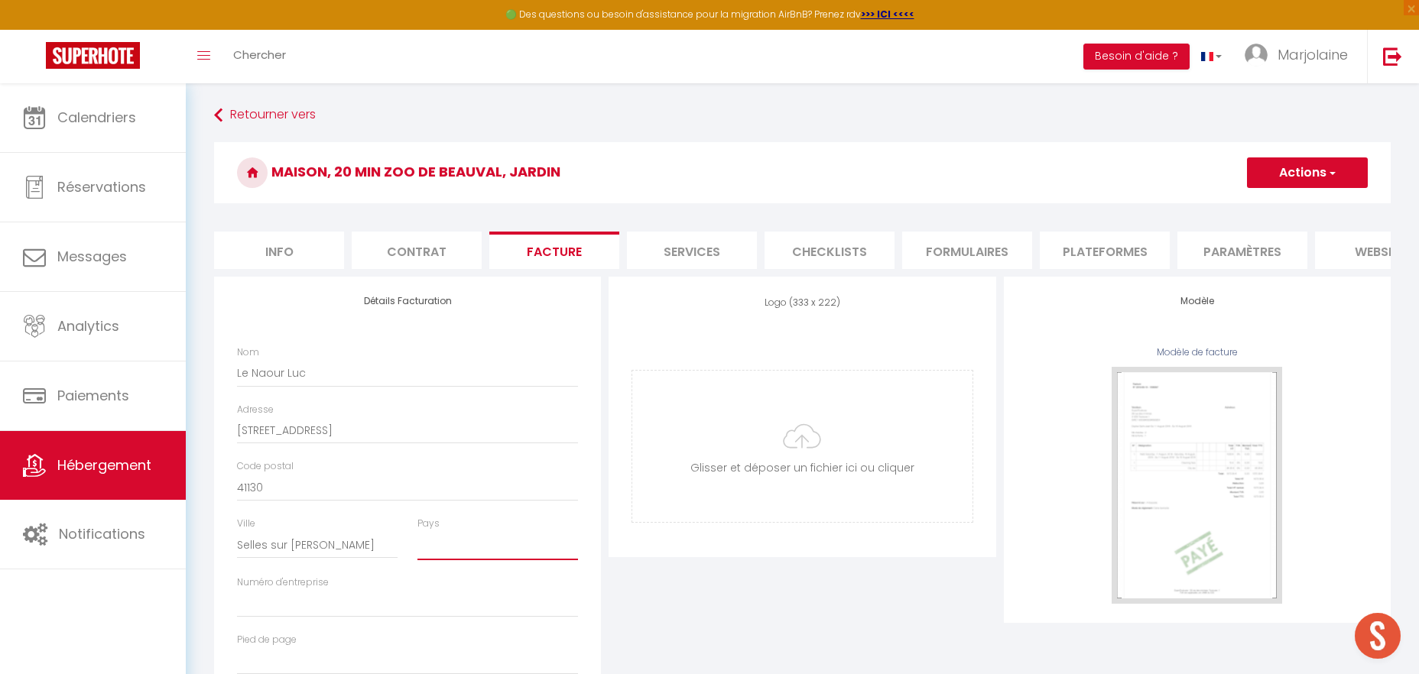
click option "[GEOGRAPHIC_DATA]" at bounding box center [0, 0] width 0 height 0
click at [299, 621] on div "Numéro d'entreprise" at bounding box center [407, 604] width 361 height 57
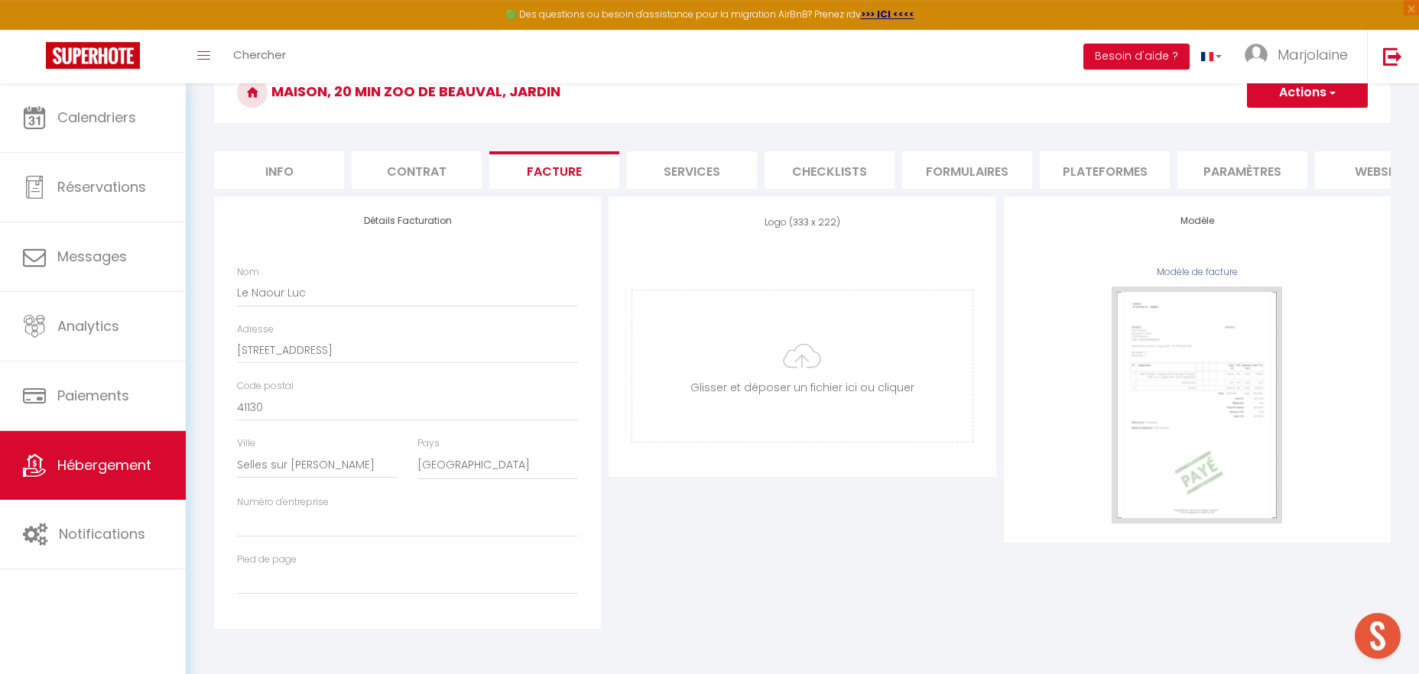
scroll to position [83, 0]
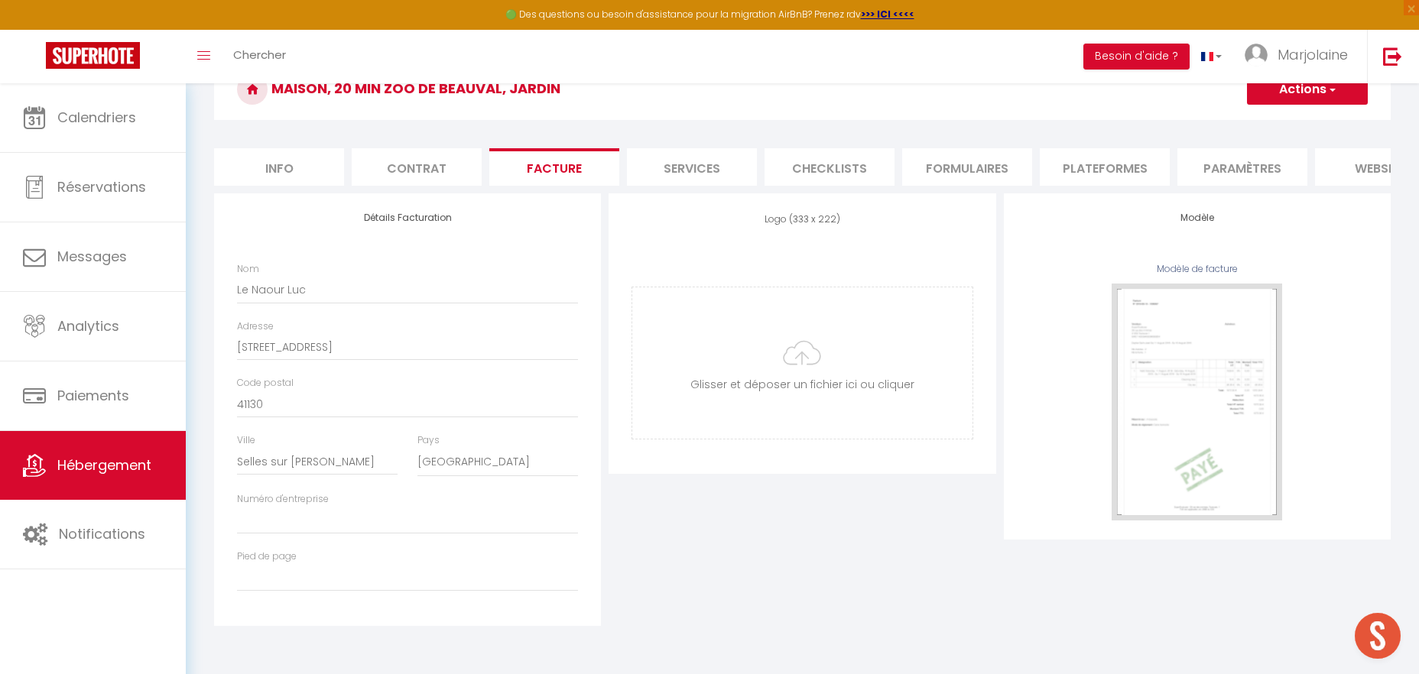
click at [1307, 97] on button "Actions" at bounding box center [1307, 89] width 121 height 31
click at [1304, 122] on link "Enregistrer" at bounding box center [1306, 123] width 121 height 20
click at [706, 167] on li "Services" at bounding box center [692, 166] width 130 height 37
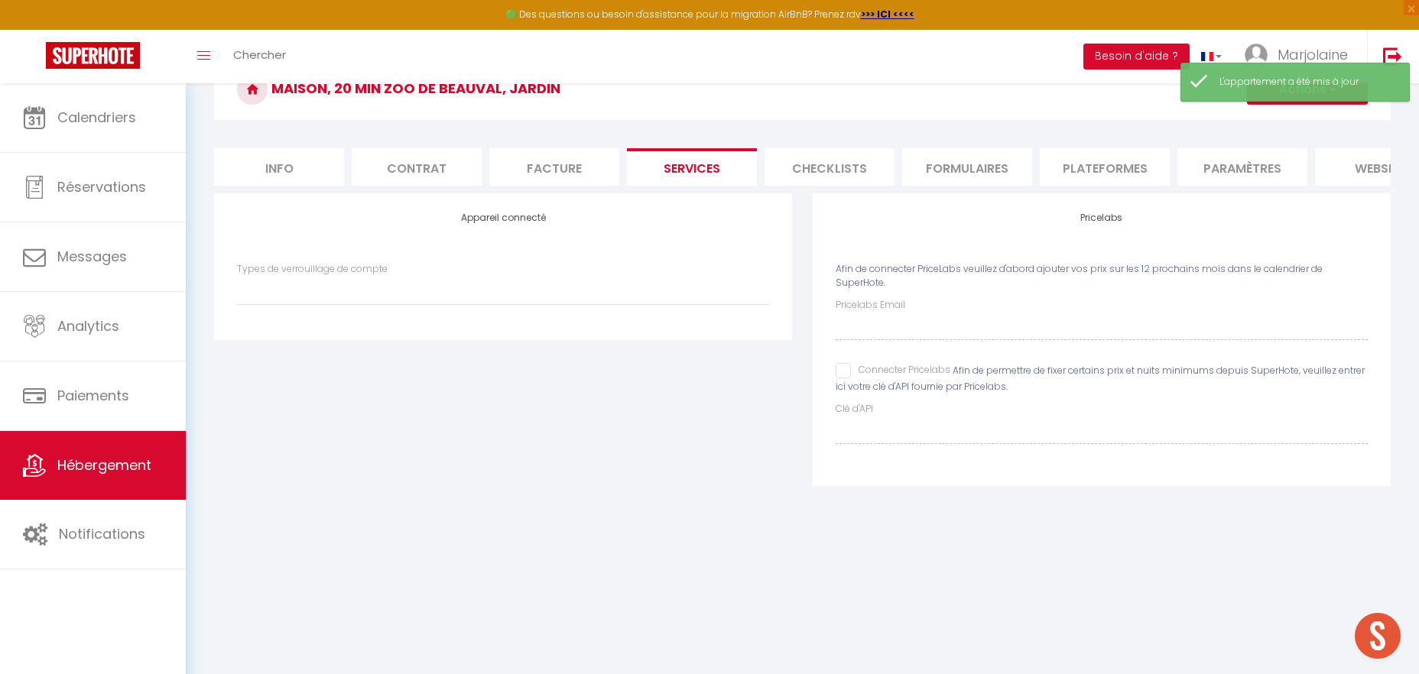
click at [859, 161] on li "Checklists" at bounding box center [830, 166] width 130 height 37
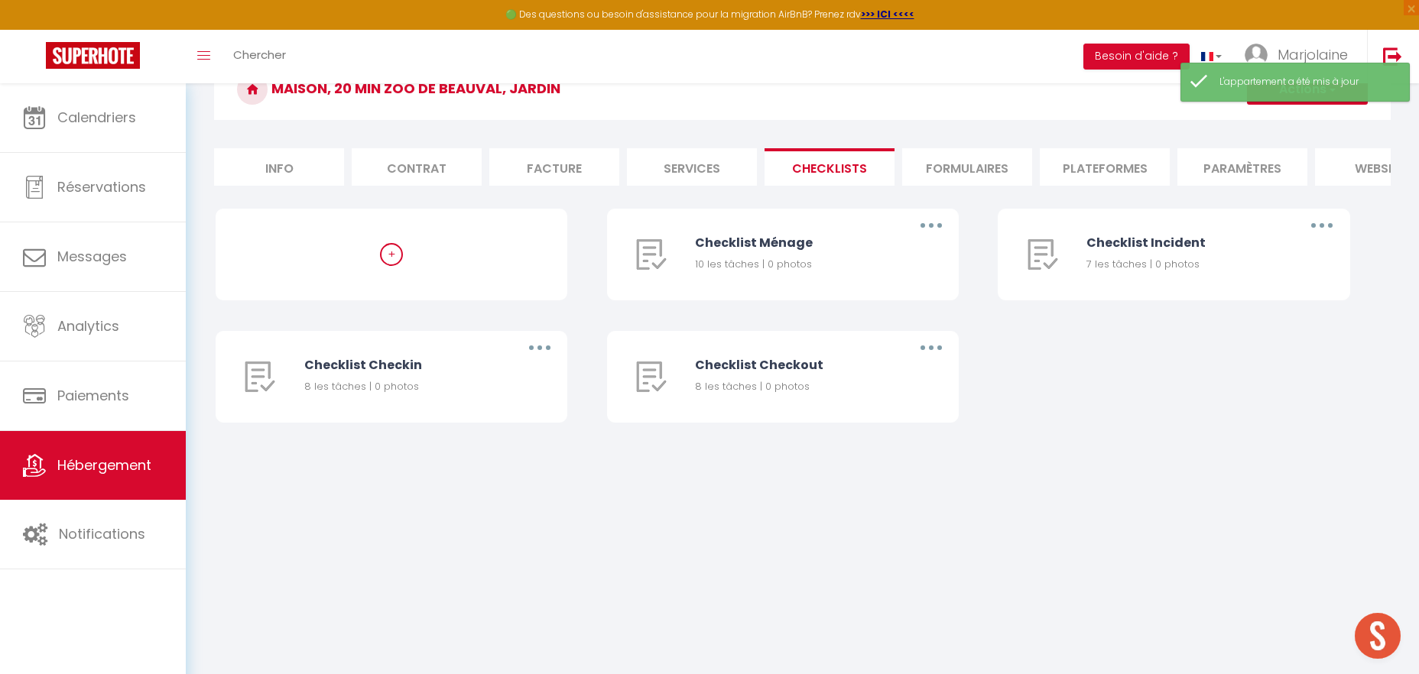
click at [981, 164] on li "Formulaires" at bounding box center [967, 166] width 130 height 37
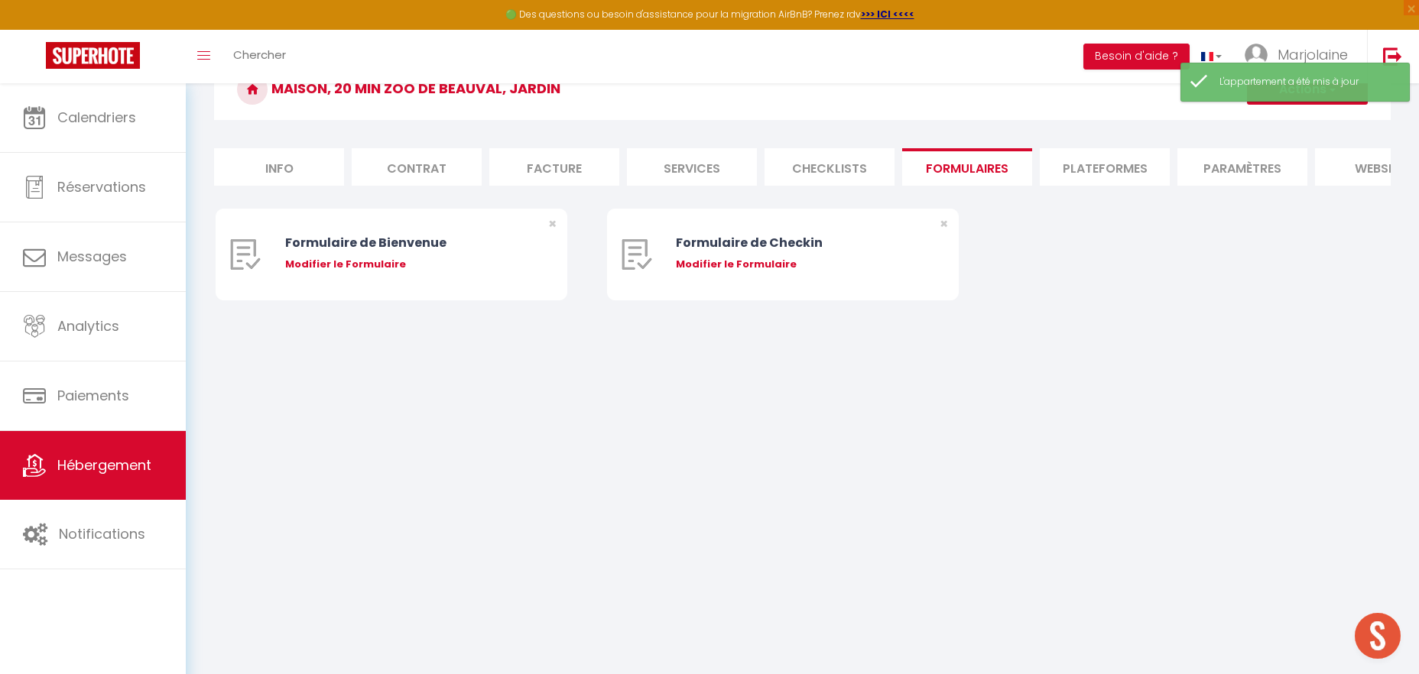
click at [1100, 163] on li "Plateformes" at bounding box center [1105, 166] width 130 height 37
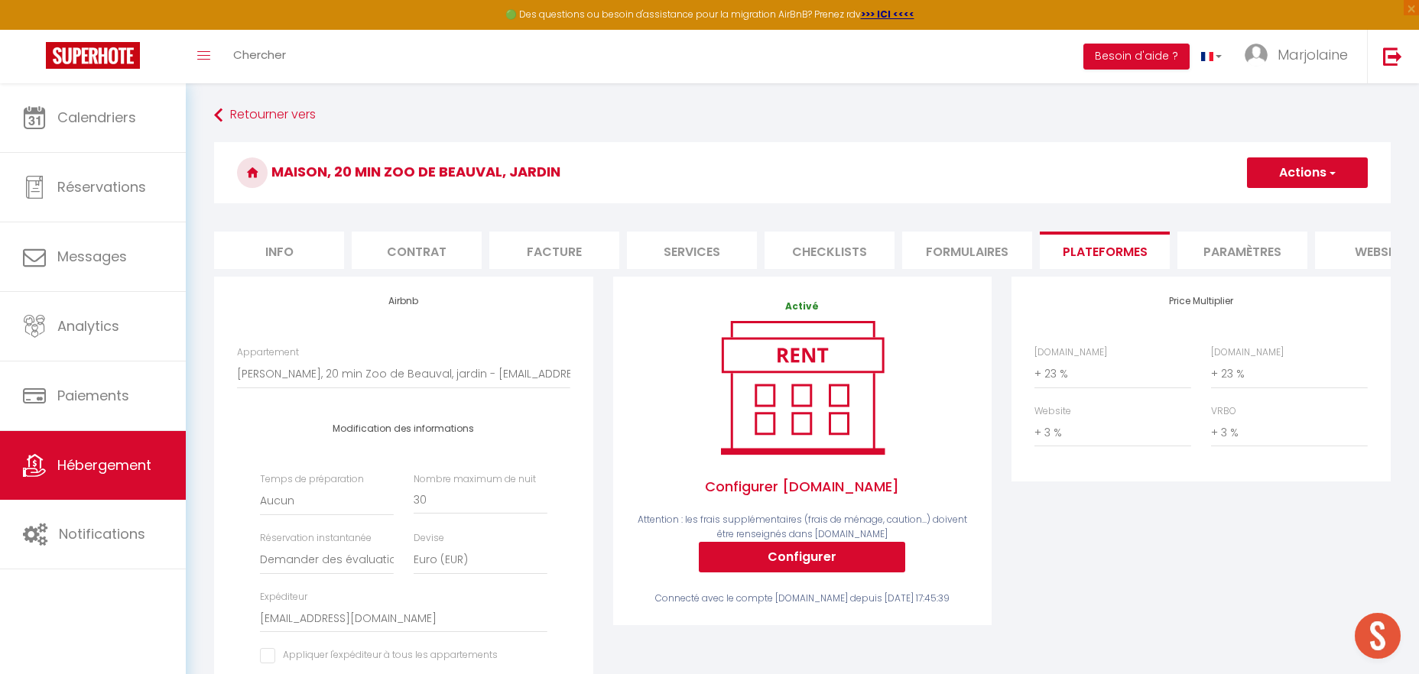
click at [1220, 257] on li "Paramètres" at bounding box center [1243, 250] width 130 height 37
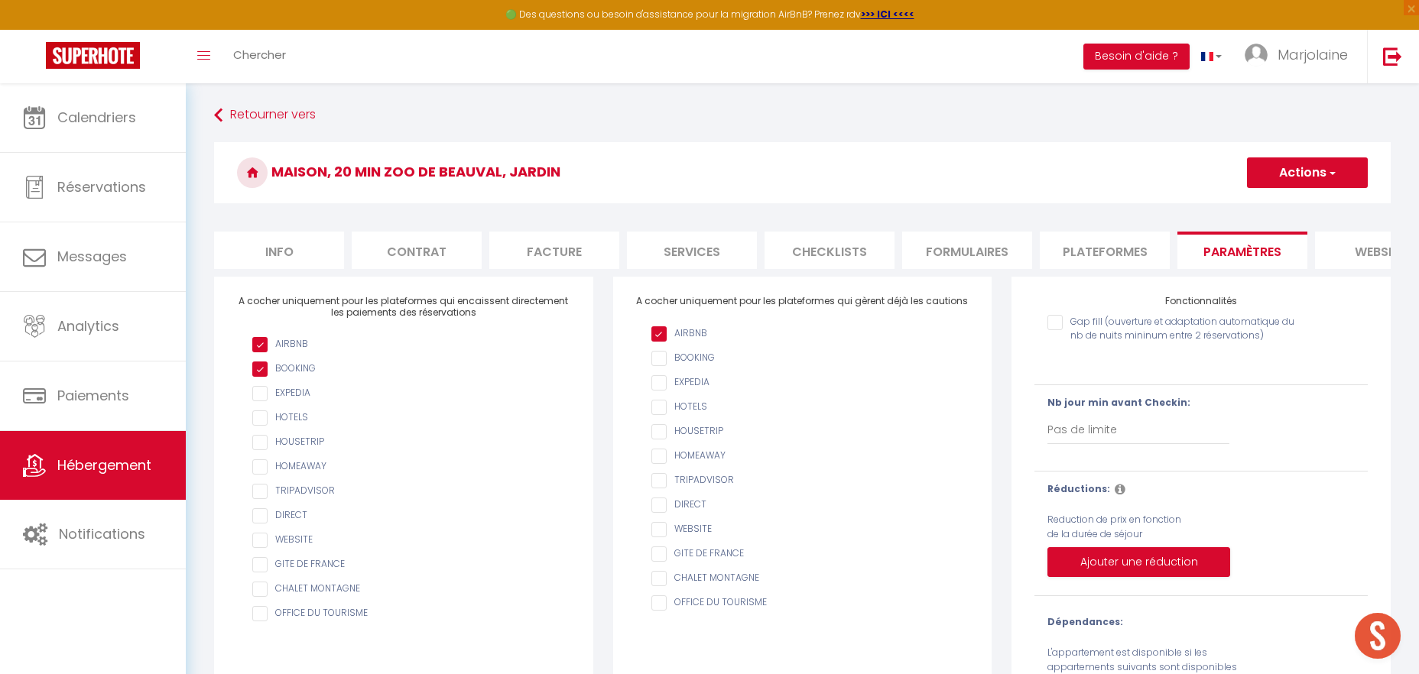
click at [665, 361] on input "AIRBNB" at bounding box center [809, 358] width 317 height 15
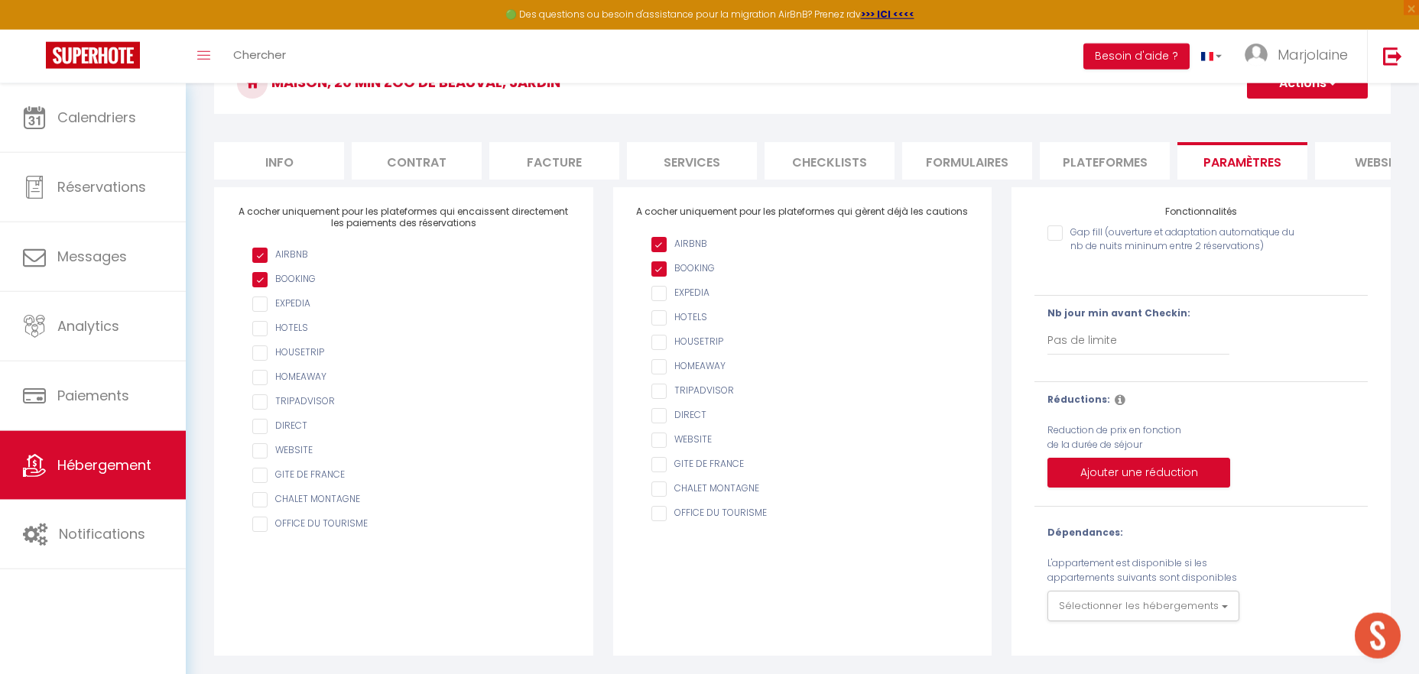
scroll to position [90, 0]
click at [1100, 469] on button "Ajouter une réduction" at bounding box center [1139, 473] width 183 height 31
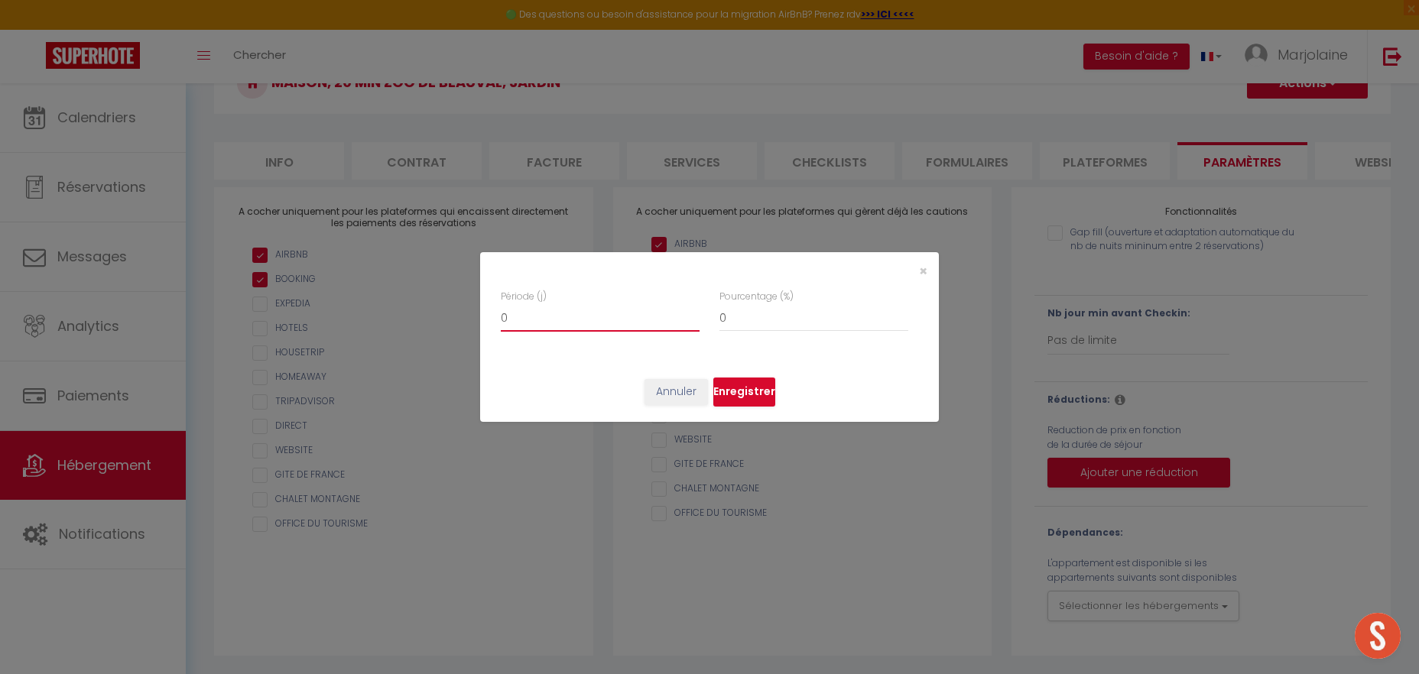
click at [611, 322] on input "0" at bounding box center [600, 318] width 199 height 28
click at [749, 321] on input "0" at bounding box center [814, 318] width 189 height 28
click at [766, 391] on button "Enregistrer" at bounding box center [744, 392] width 62 height 29
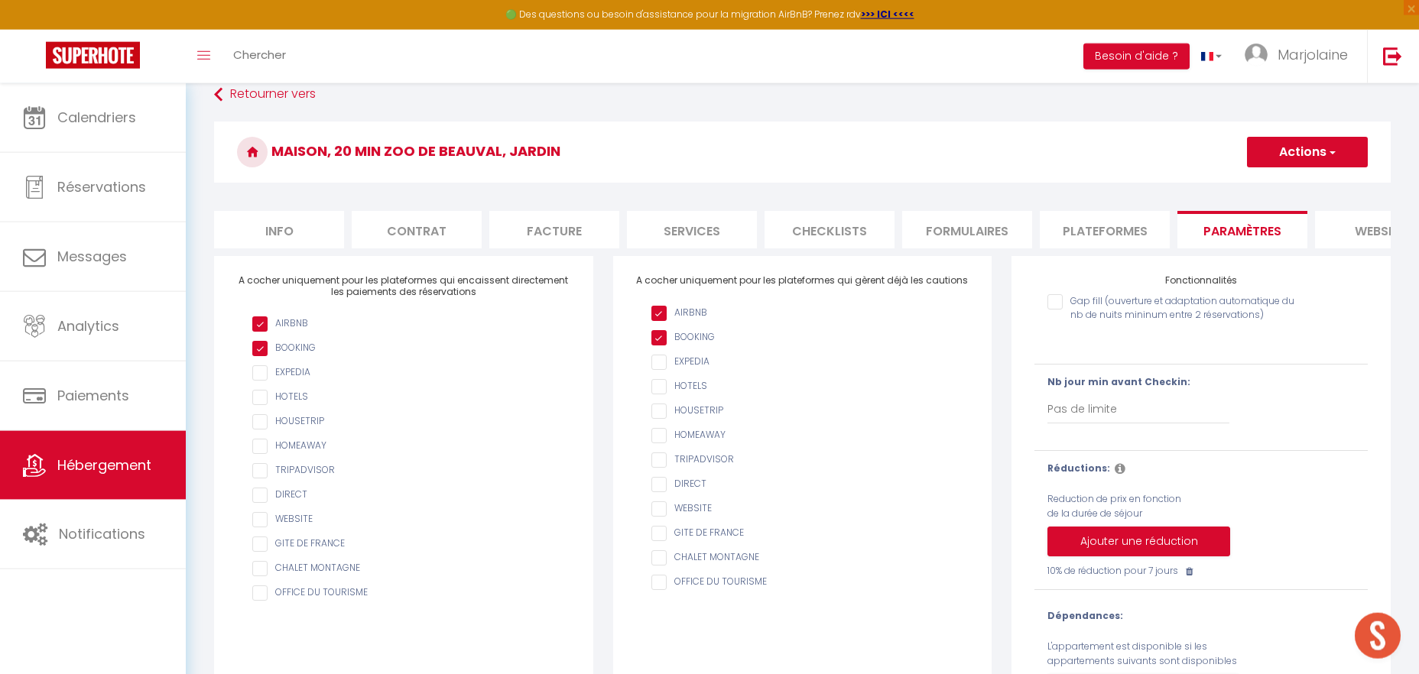
scroll to position [0, 0]
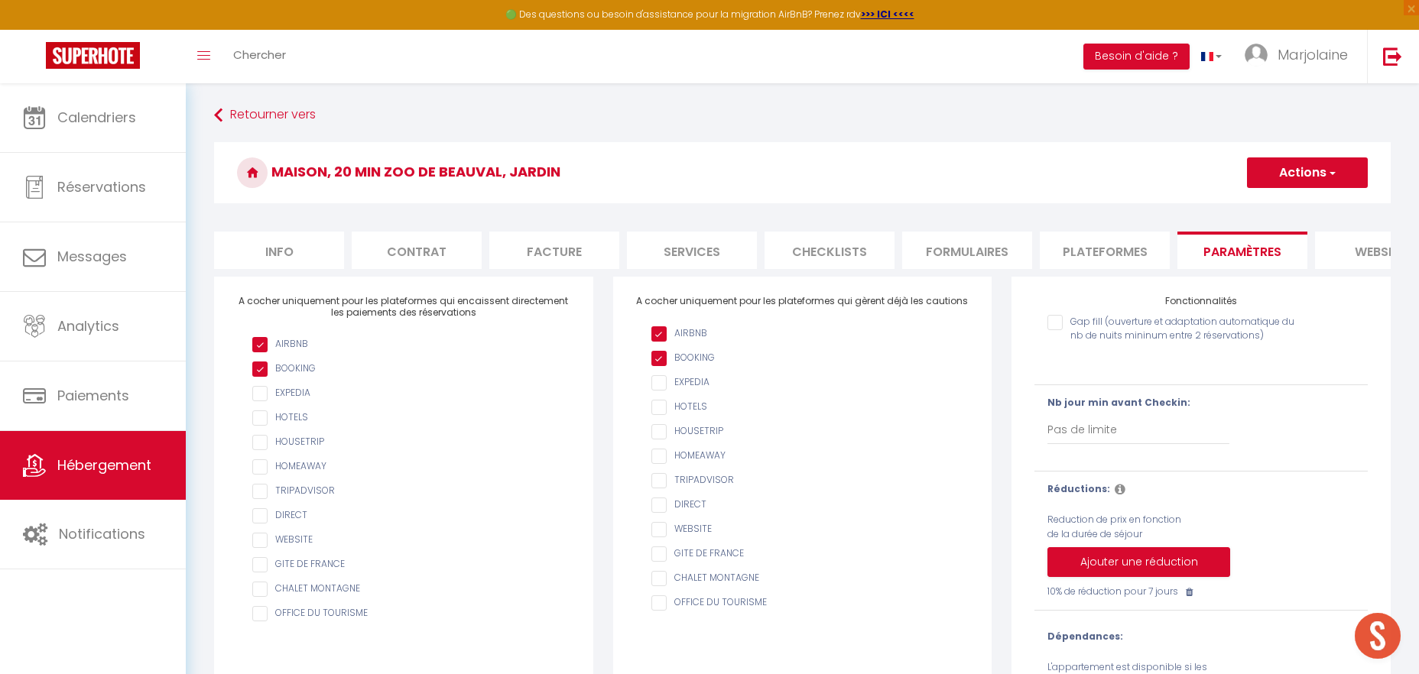
click at [1296, 167] on button "Actions" at bounding box center [1307, 173] width 121 height 31
click at [1292, 204] on input "Enregistrer" at bounding box center [1290, 206] width 57 height 15
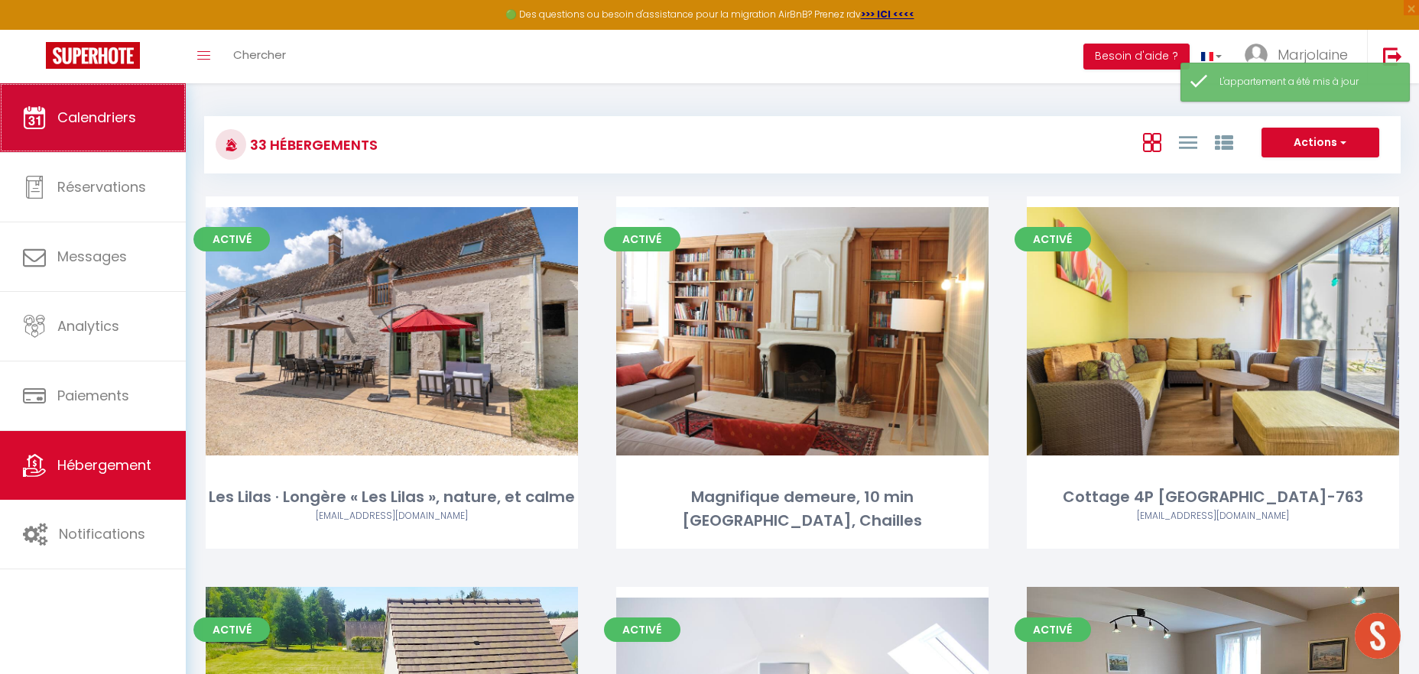
click at [76, 111] on span "Calendriers" at bounding box center [96, 117] width 79 height 19
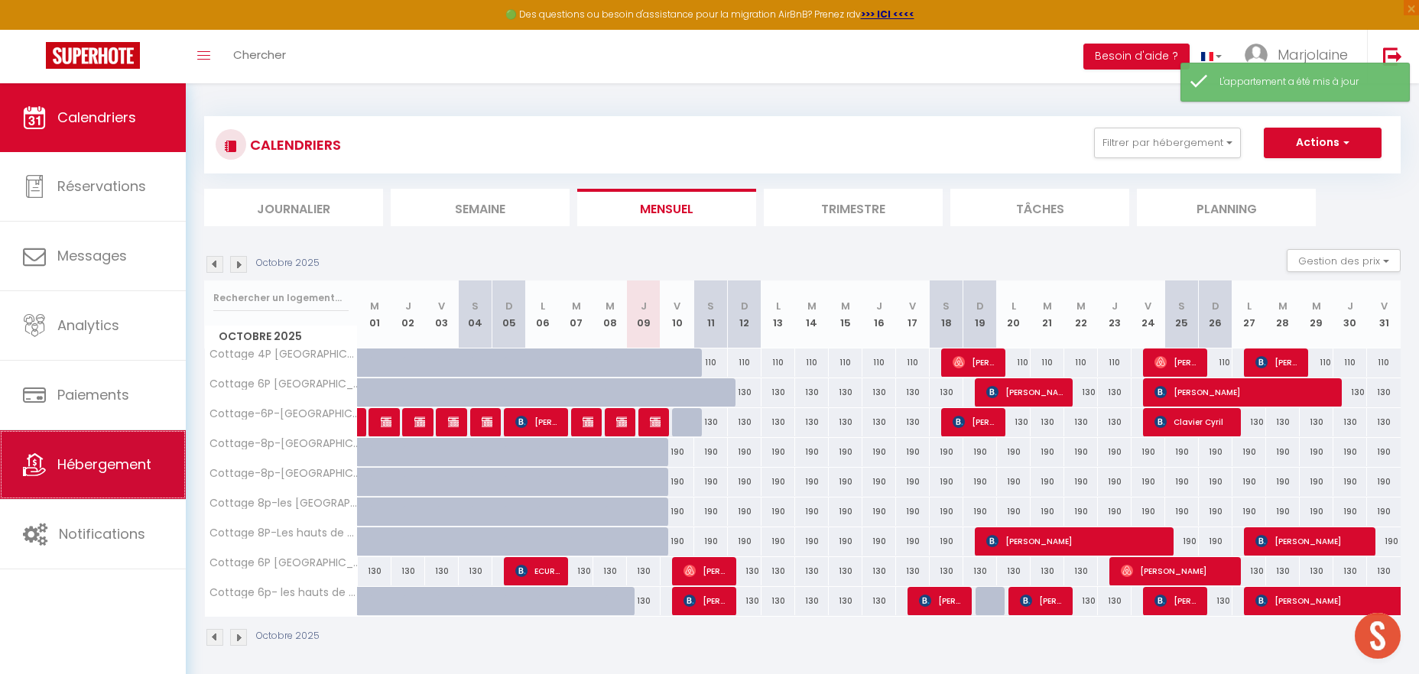
click at [97, 468] on span "Hébergement" at bounding box center [104, 464] width 94 height 19
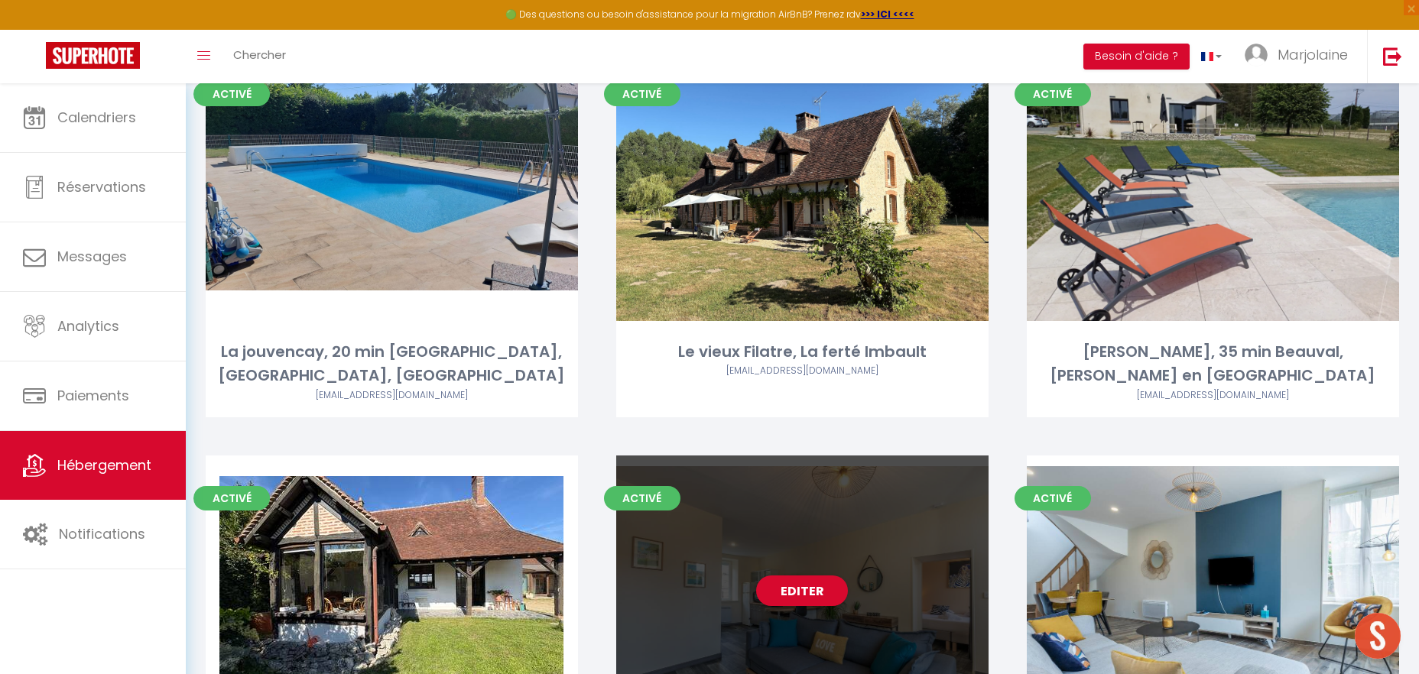
scroll to position [3837, 0]
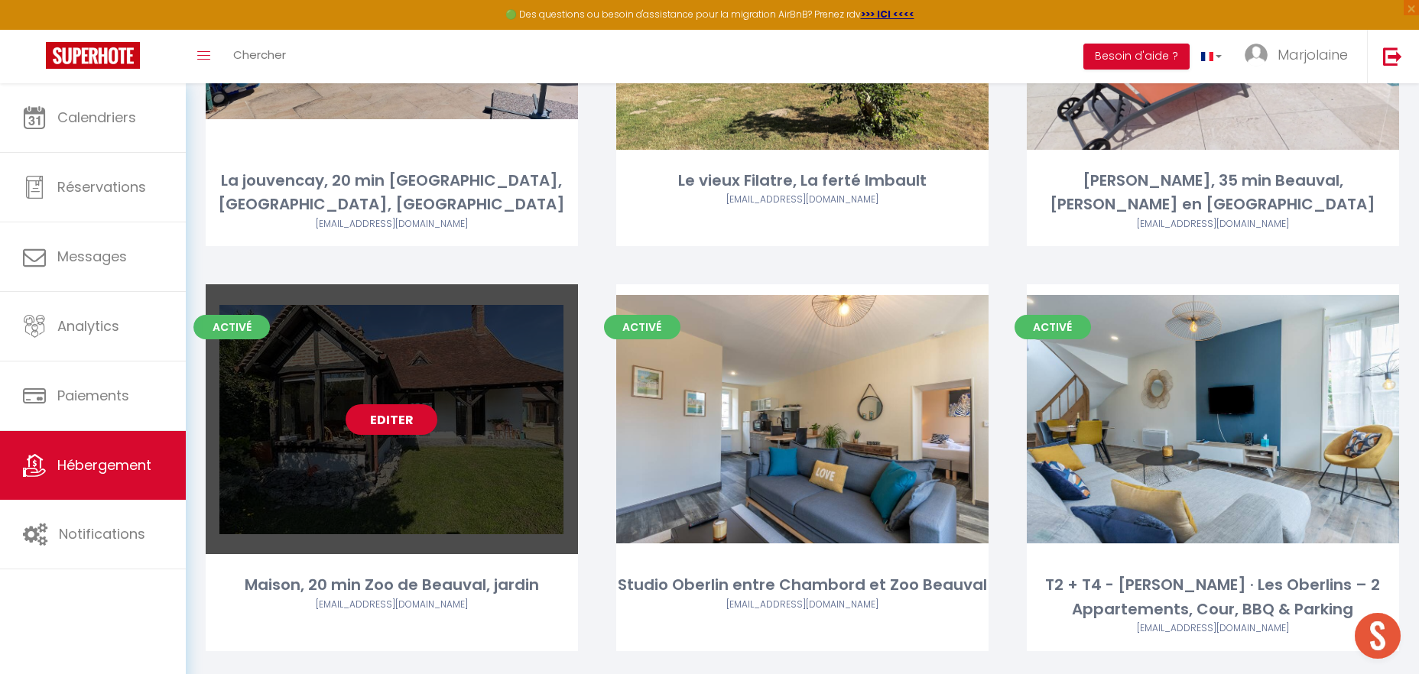
click at [398, 404] on link "Editer" at bounding box center [392, 419] width 92 height 31
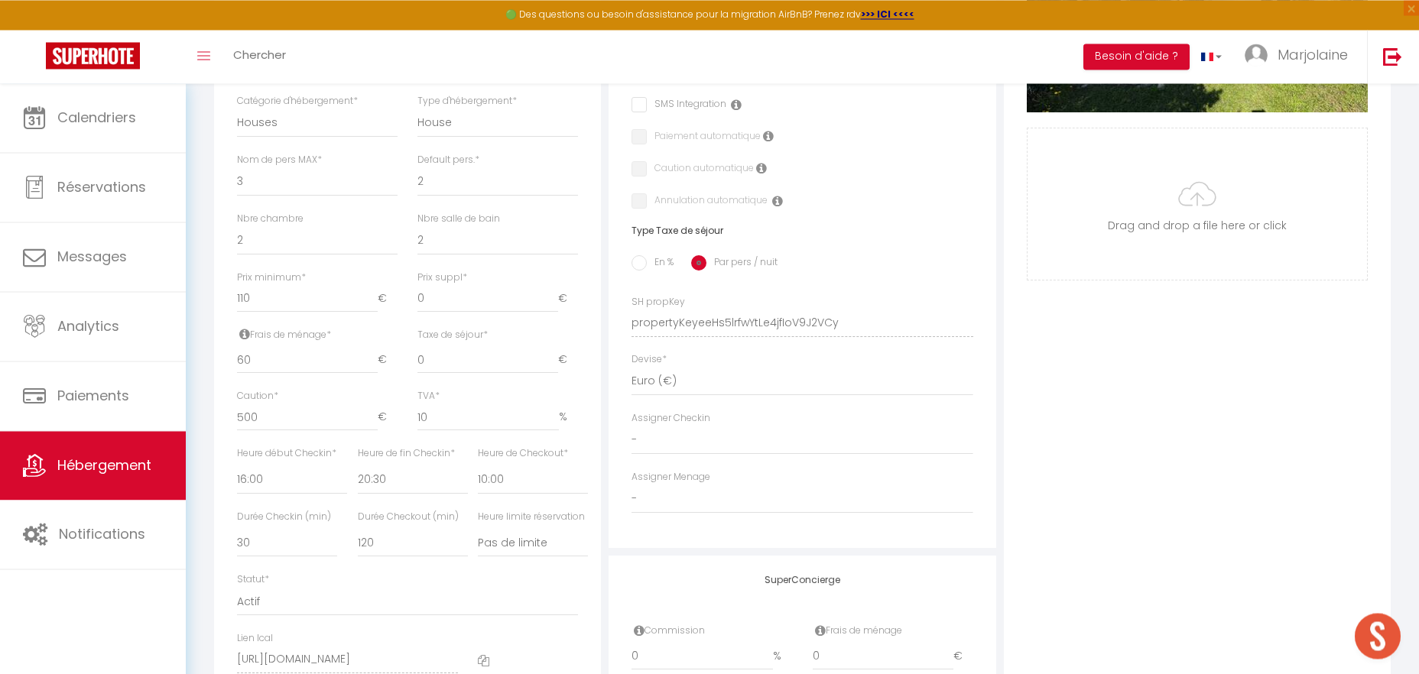
scroll to position [546, 0]
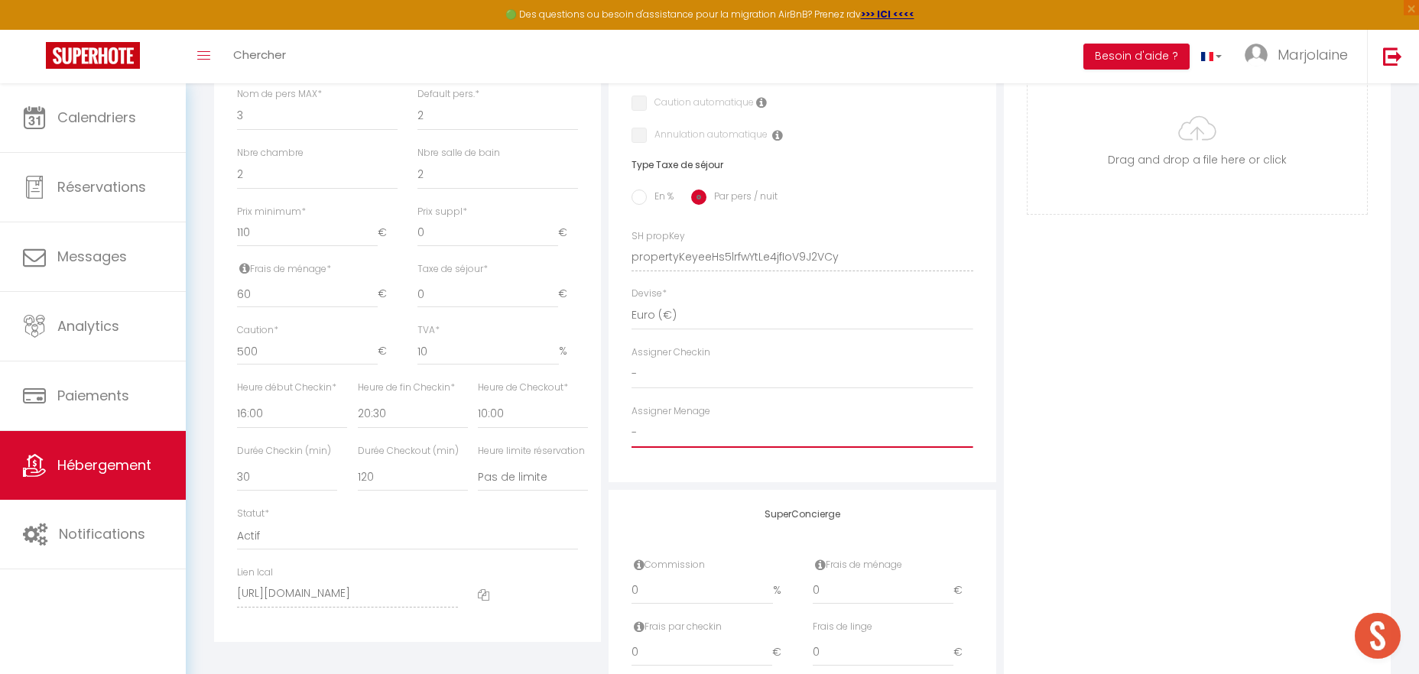
click at [632, 419] on select "- Le Panier .de [PERSON_NAME] [PERSON_NAME] [PERSON_NAME] [PERSON_NAME] Houria …" at bounding box center [802, 433] width 341 height 29
click option "Le Panier .de Kali" at bounding box center [0, 0] width 0 height 0
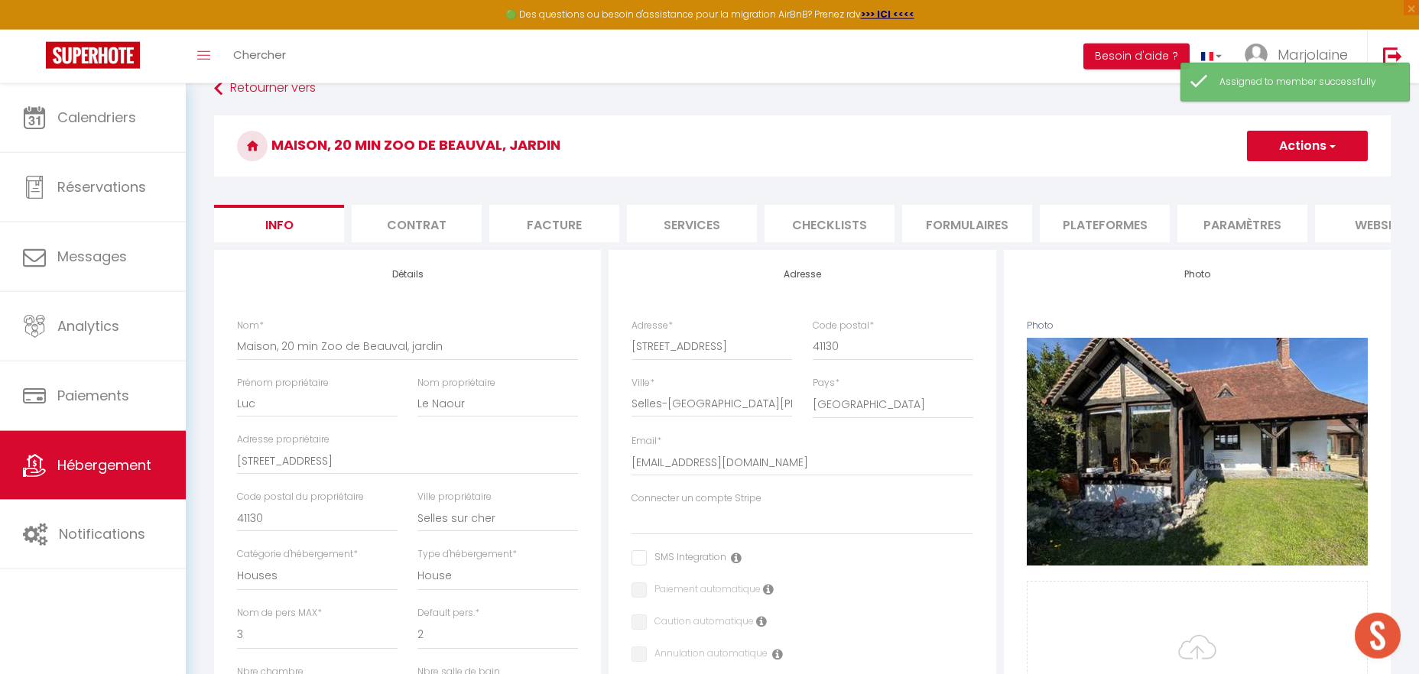
scroll to position [0, 0]
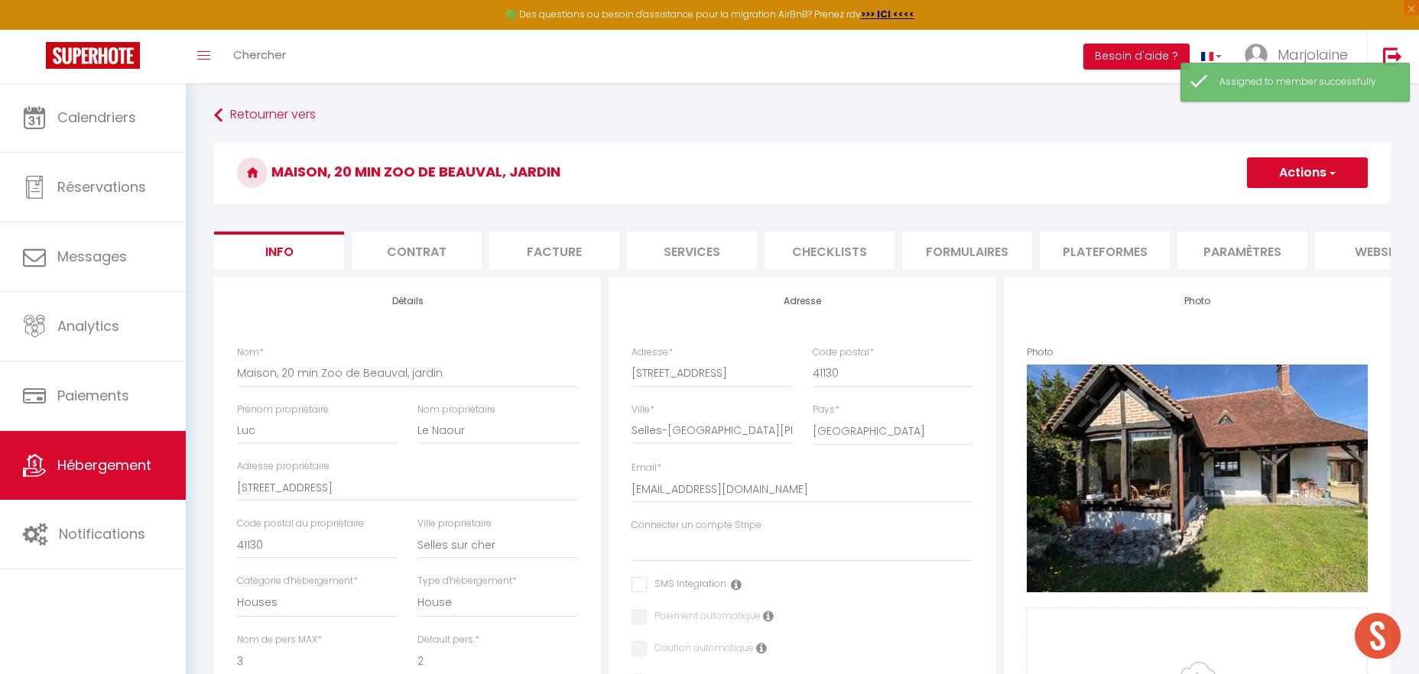
click at [1286, 174] on button "Actions" at bounding box center [1307, 173] width 121 height 31
click at [1260, 203] on input "Enregistrer" at bounding box center [1247, 206] width 57 height 15
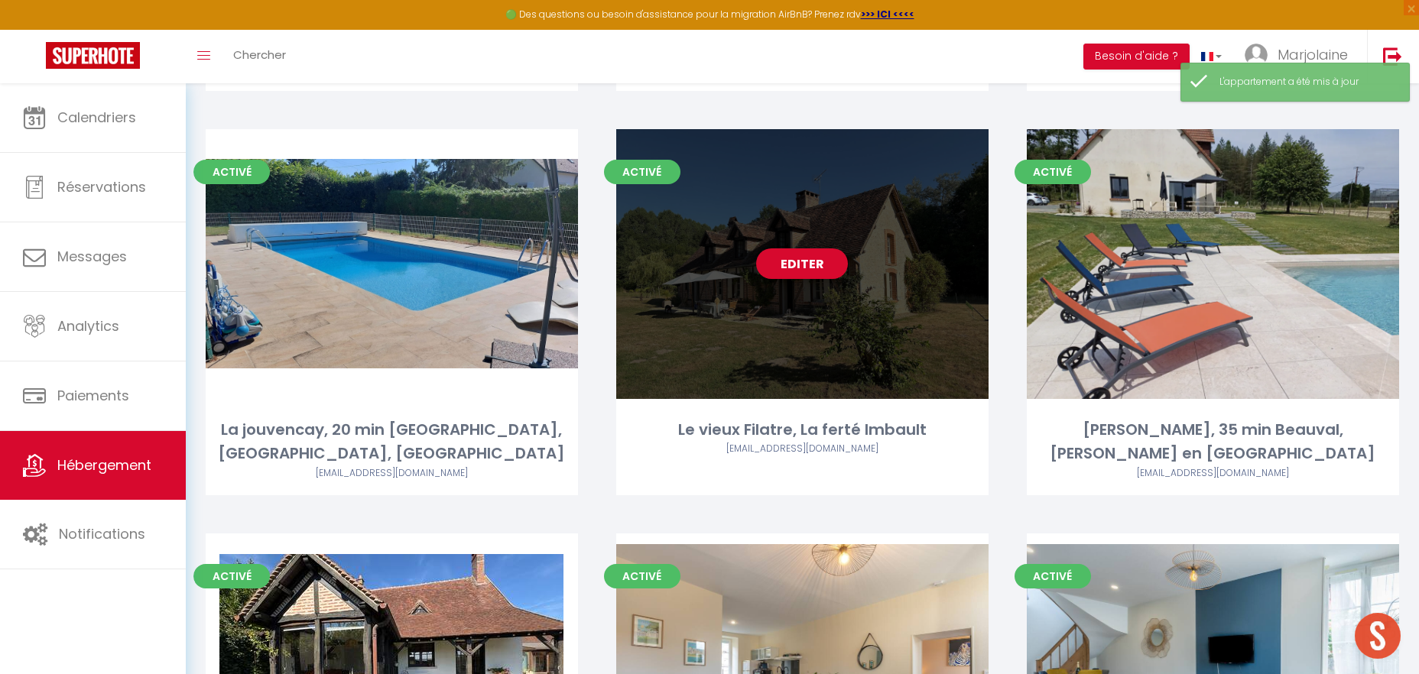
scroll to position [3837, 0]
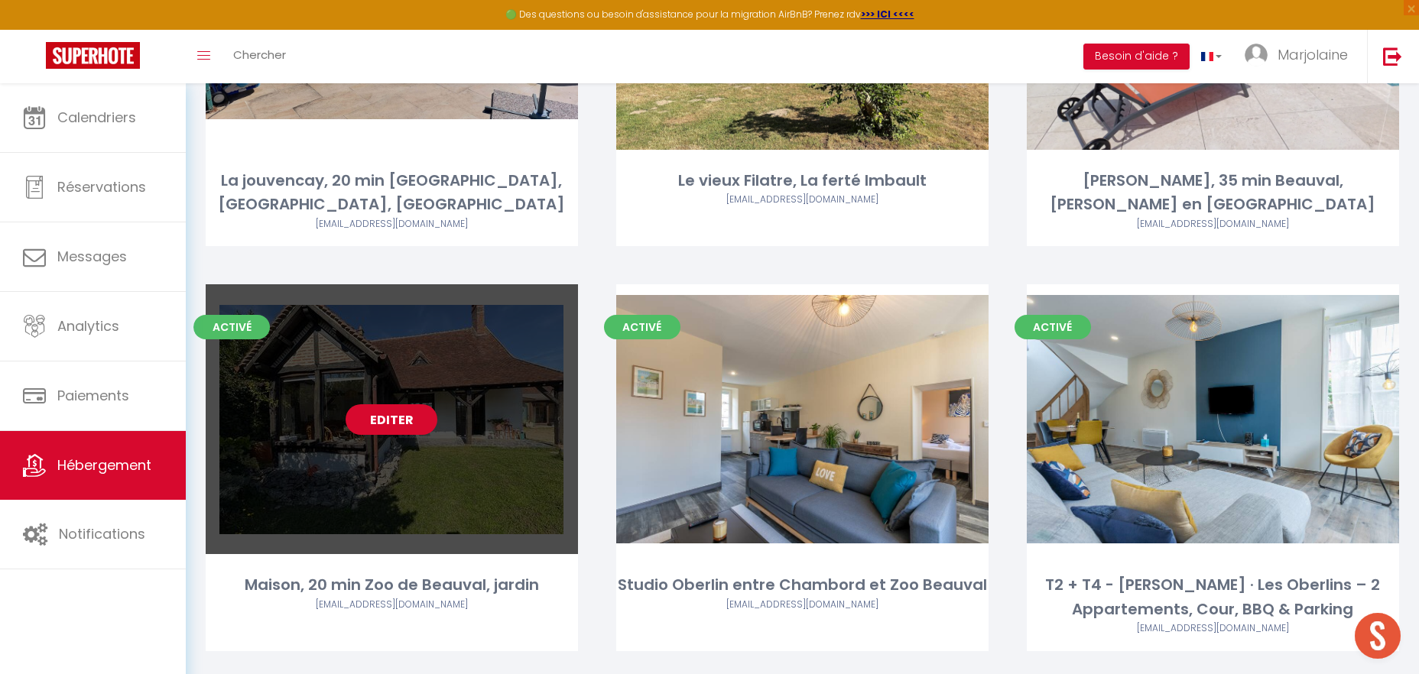
click at [383, 404] on link "Editer" at bounding box center [392, 419] width 92 height 31
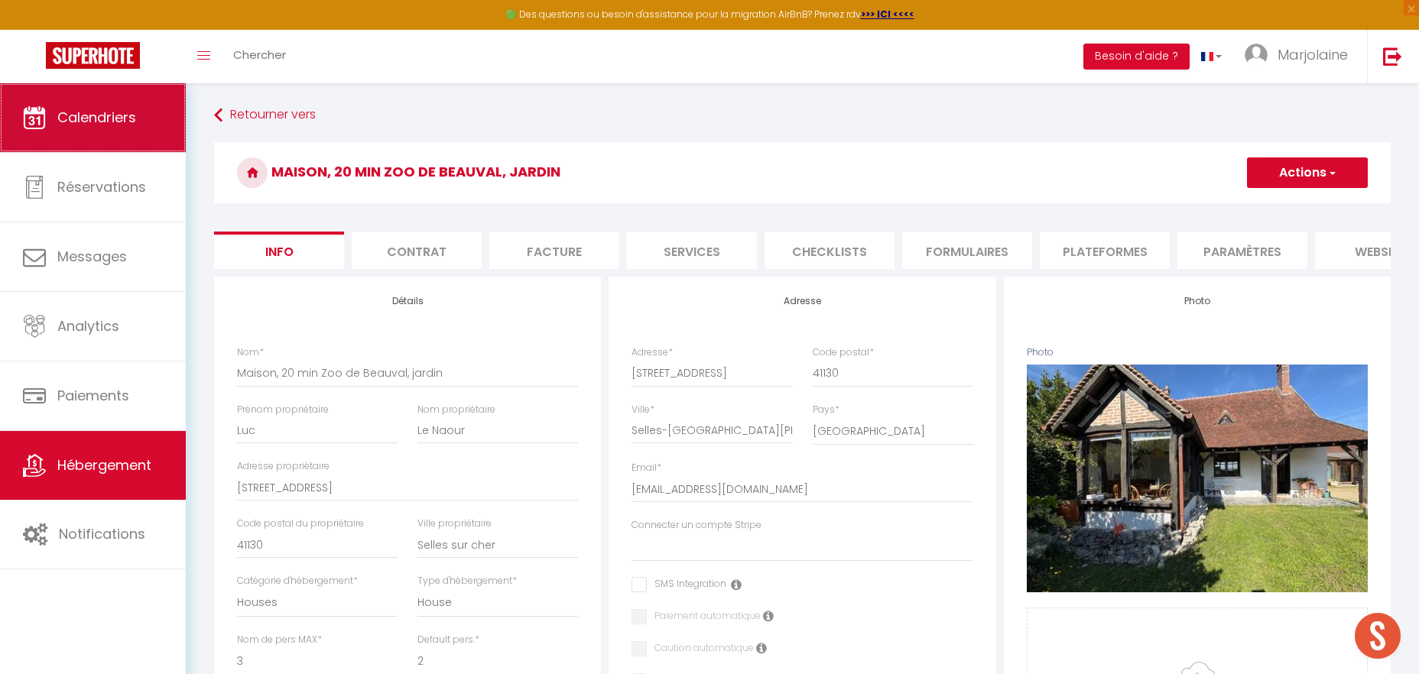
click at [134, 138] on link "Calendriers" at bounding box center [93, 117] width 186 height 69
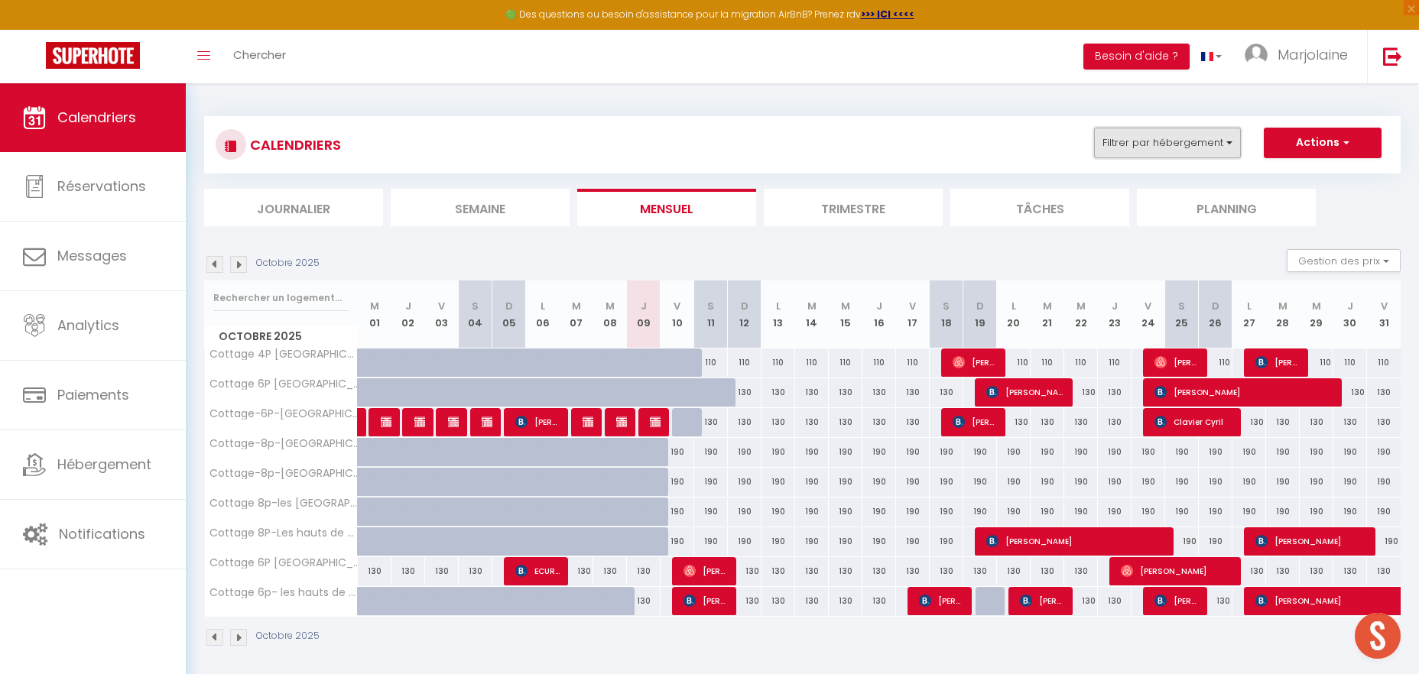
click at [1156, 145] on button "Filtrer par hébergement" at bounding box center [1167, 143] width 147 height 31
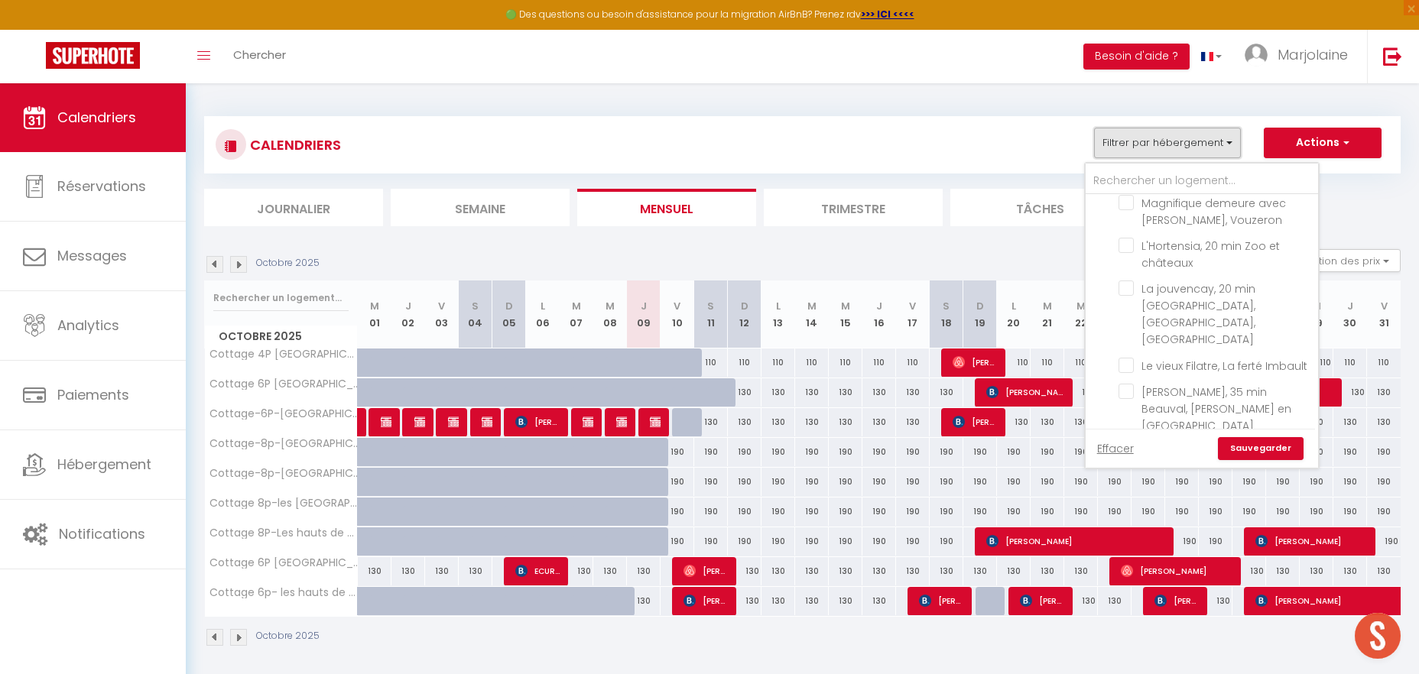
scroll to position [1298, 0]
click at [1129, 430] on input "Maison, 20 min Zoo de Beauval, jardin" at bounding box center [1216, 437] width 194 height 15
click at [1230, 443] on link "Sauvegarder" at bounding box center [1261, 448] width 86 height 23
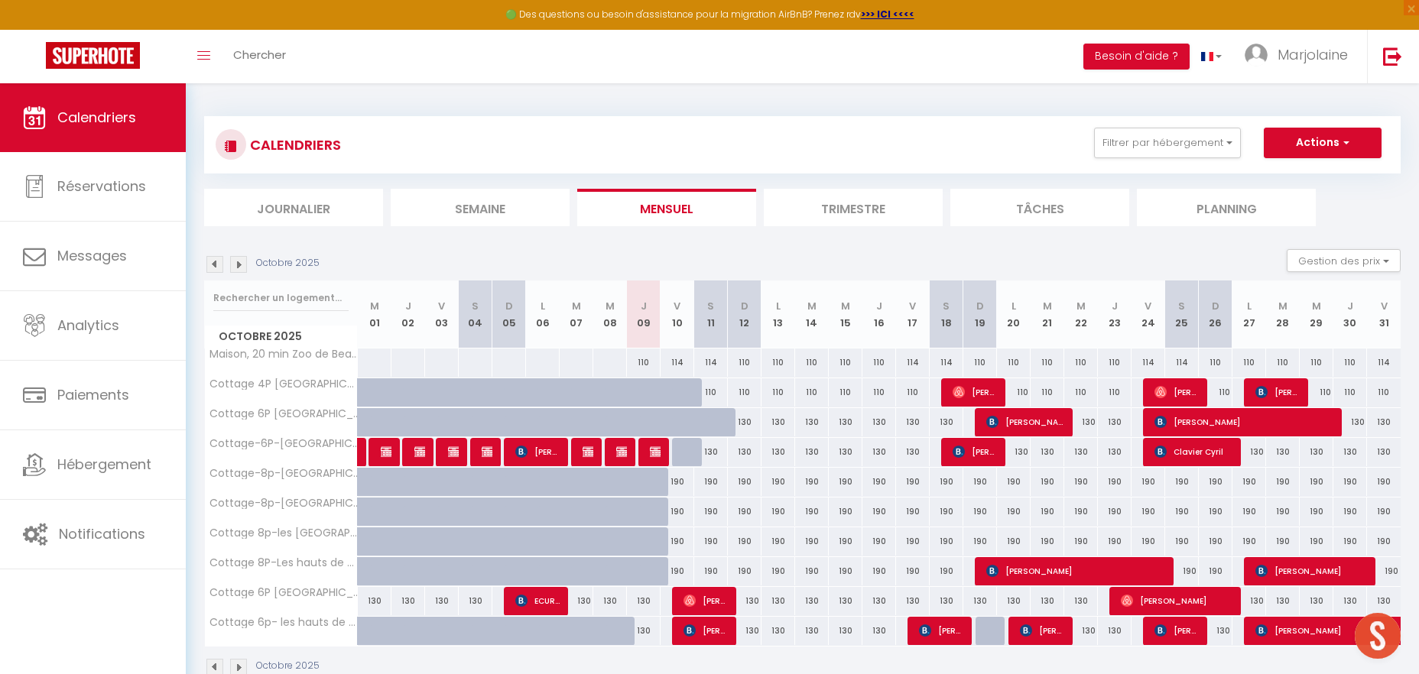
scroll to position [83, 0]
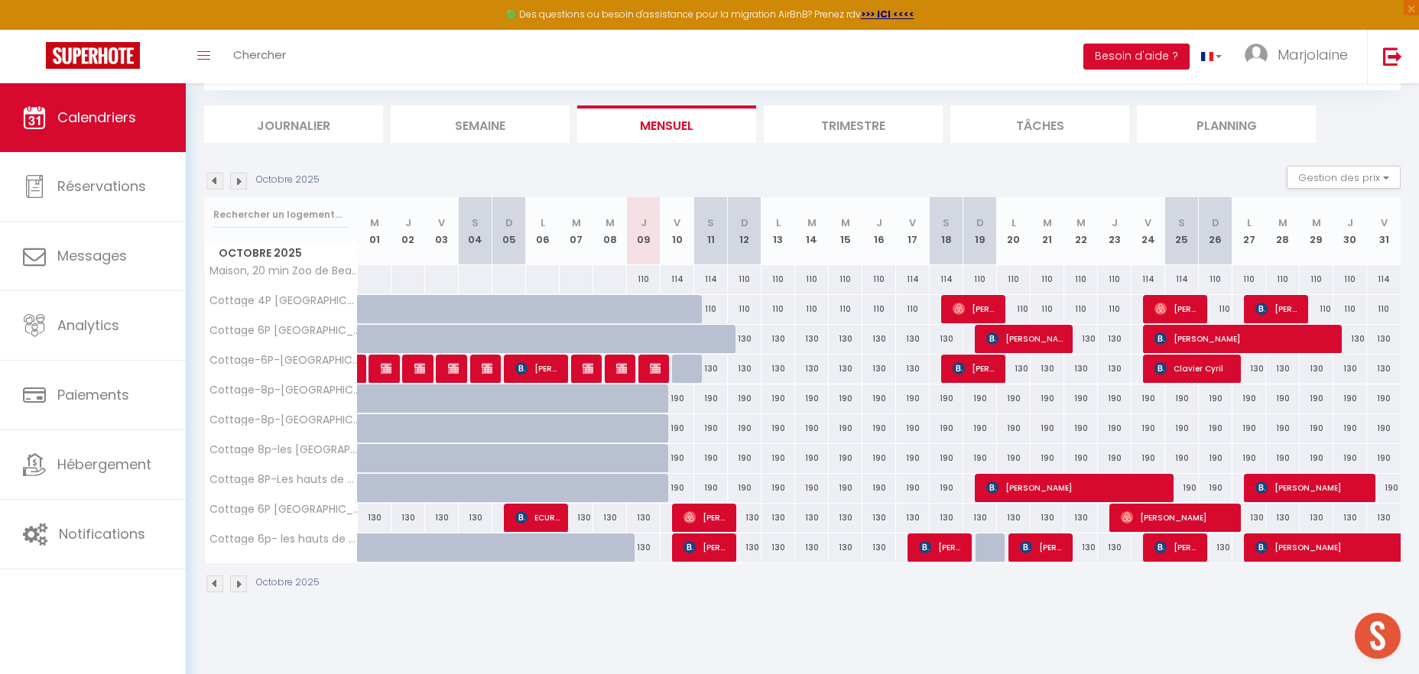
click at [242, 183] on img at bounding box center [238, 181] width 17 height 17
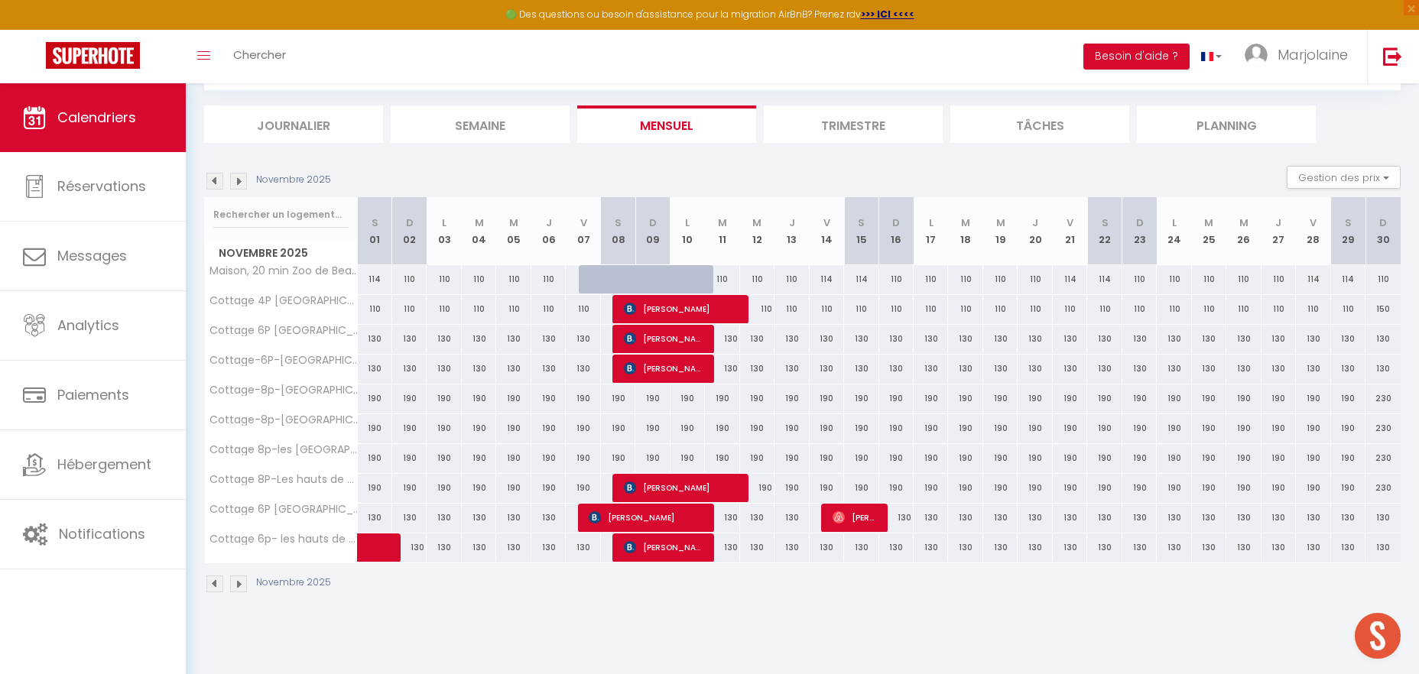
click at [216, 185] on img at bounding box center [214, 181] width 17 height 17
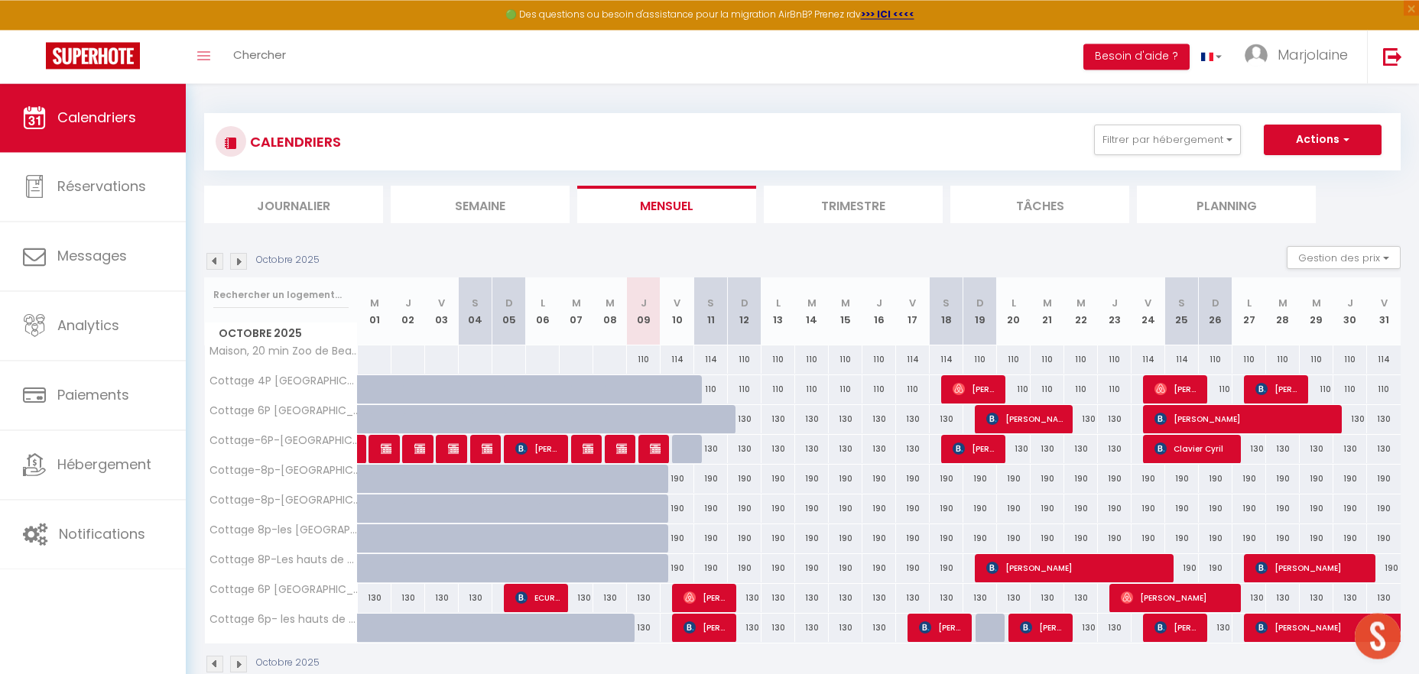
scroll to position [0, 0]
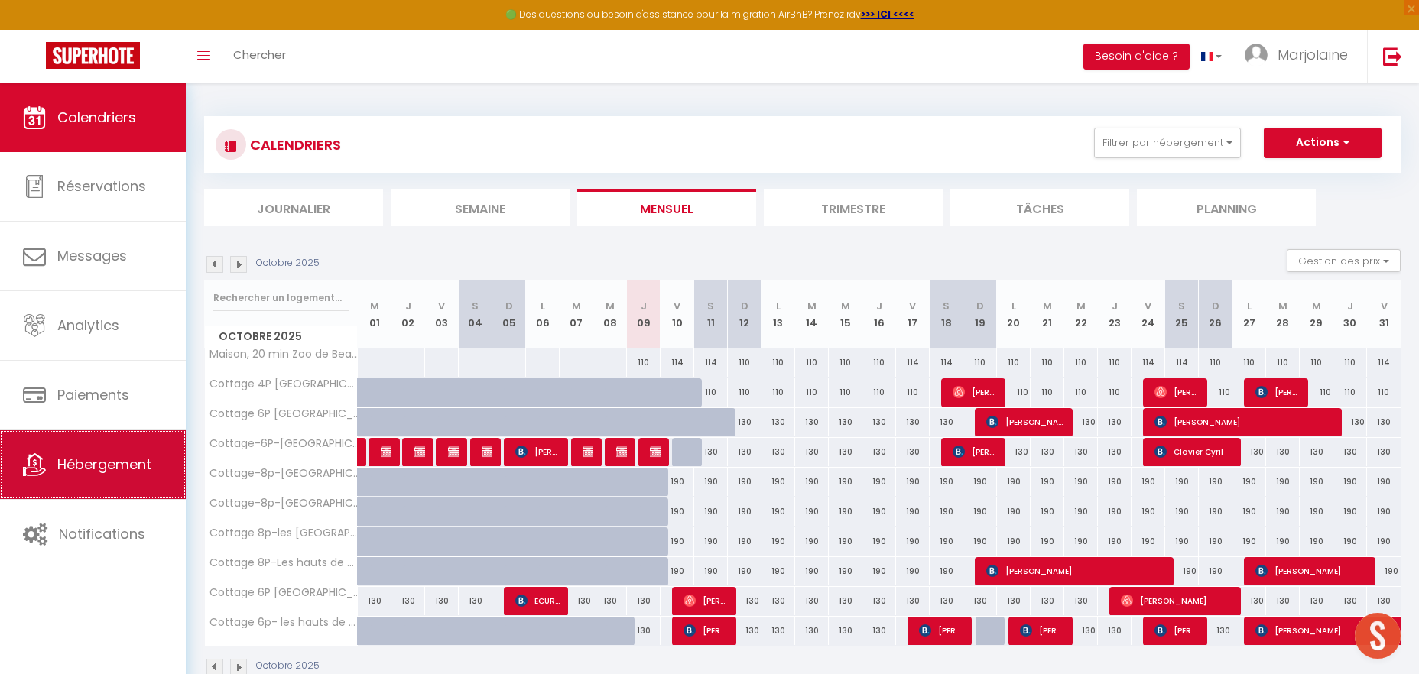
click at [60, 473] on span "Hébergement" at bounding box center [104, 464] width 94 height 19
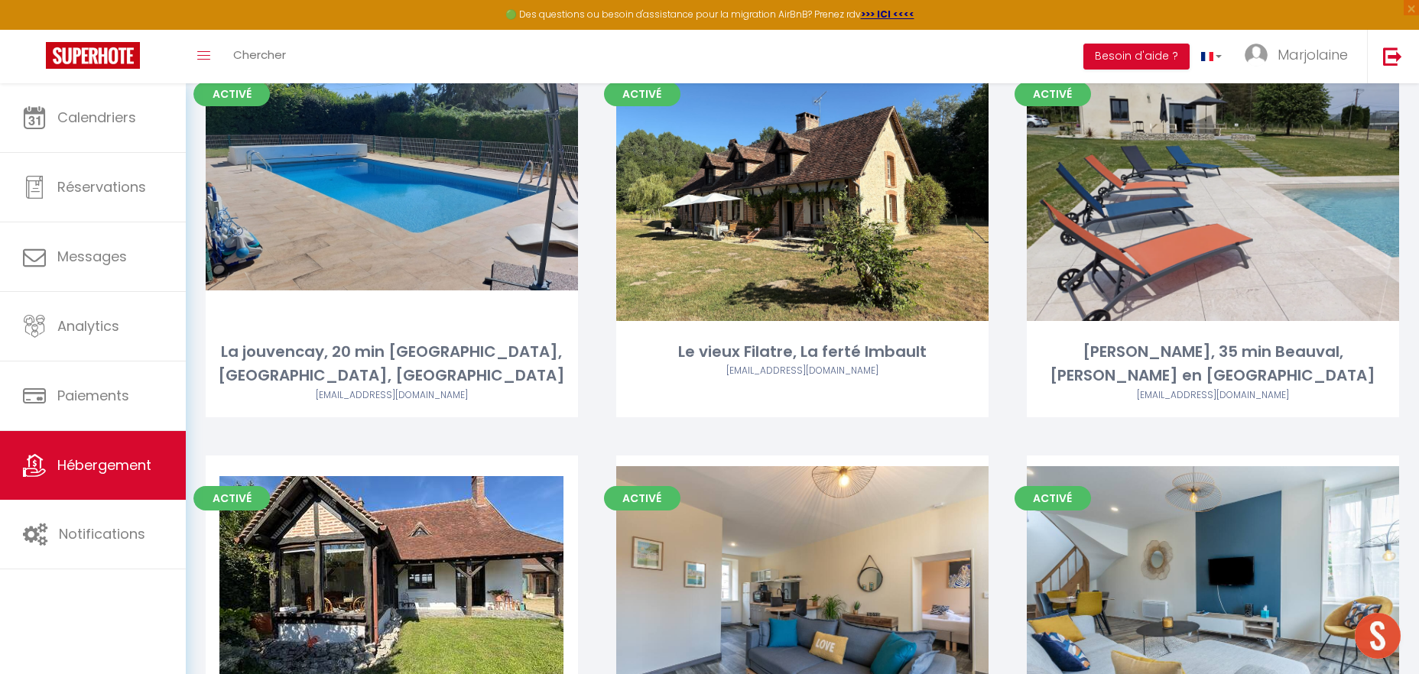
scroll to position [3837, 0]
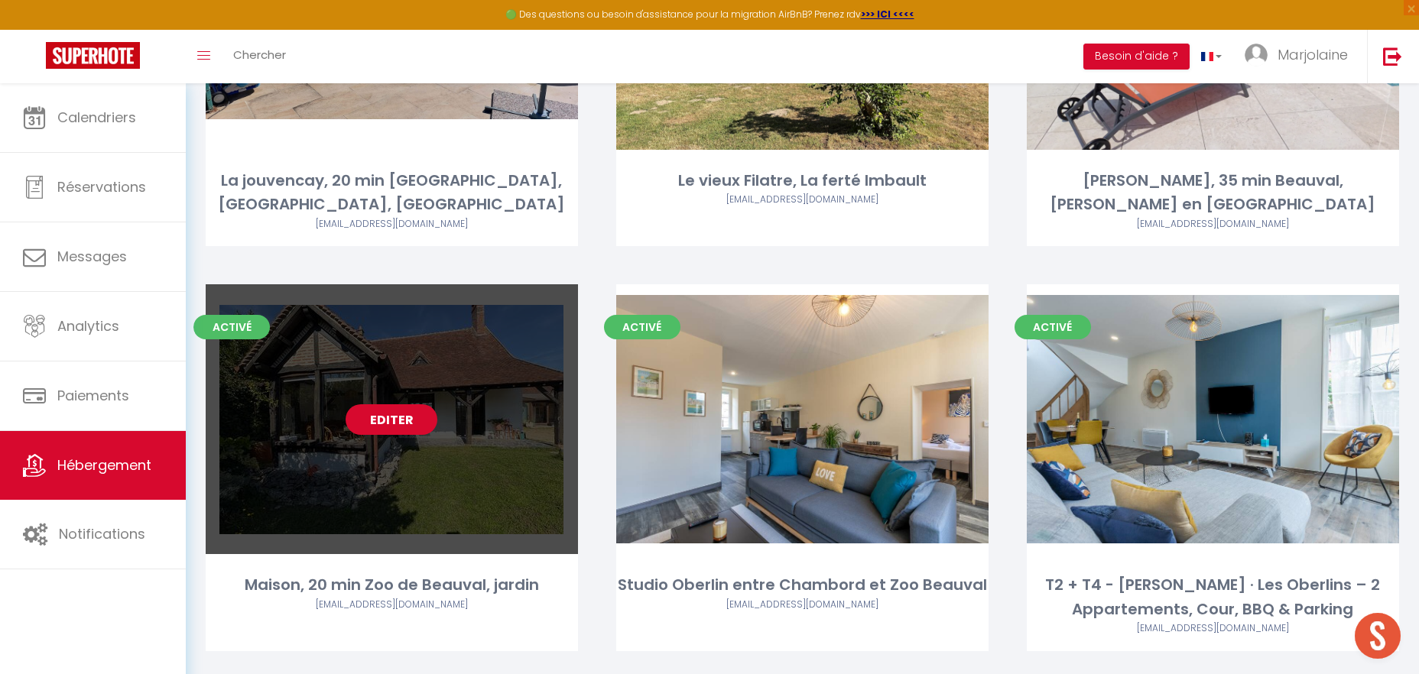
click at [370, 404] on link "Editer" at bounding box center [392, 419] width 92 height 31
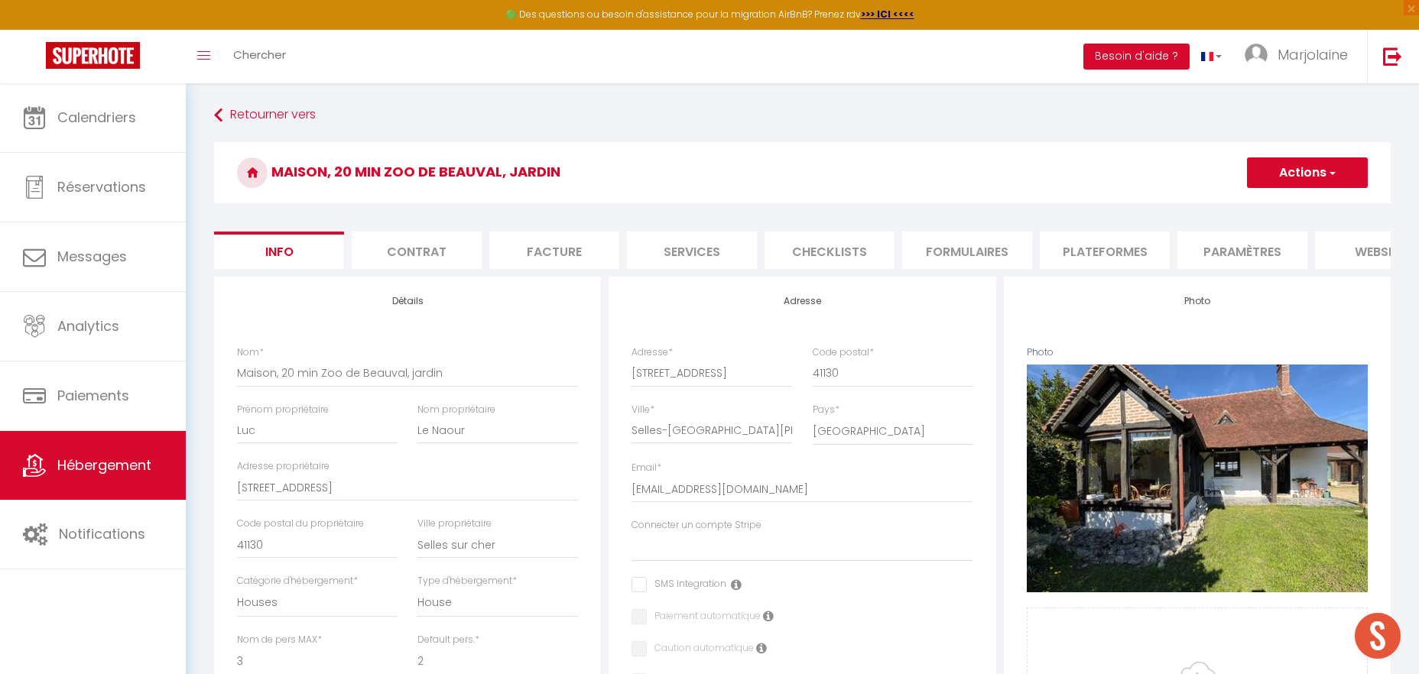
click at [687, 251] on li "Services" at bounding box center [692, 250] width 130 height 37
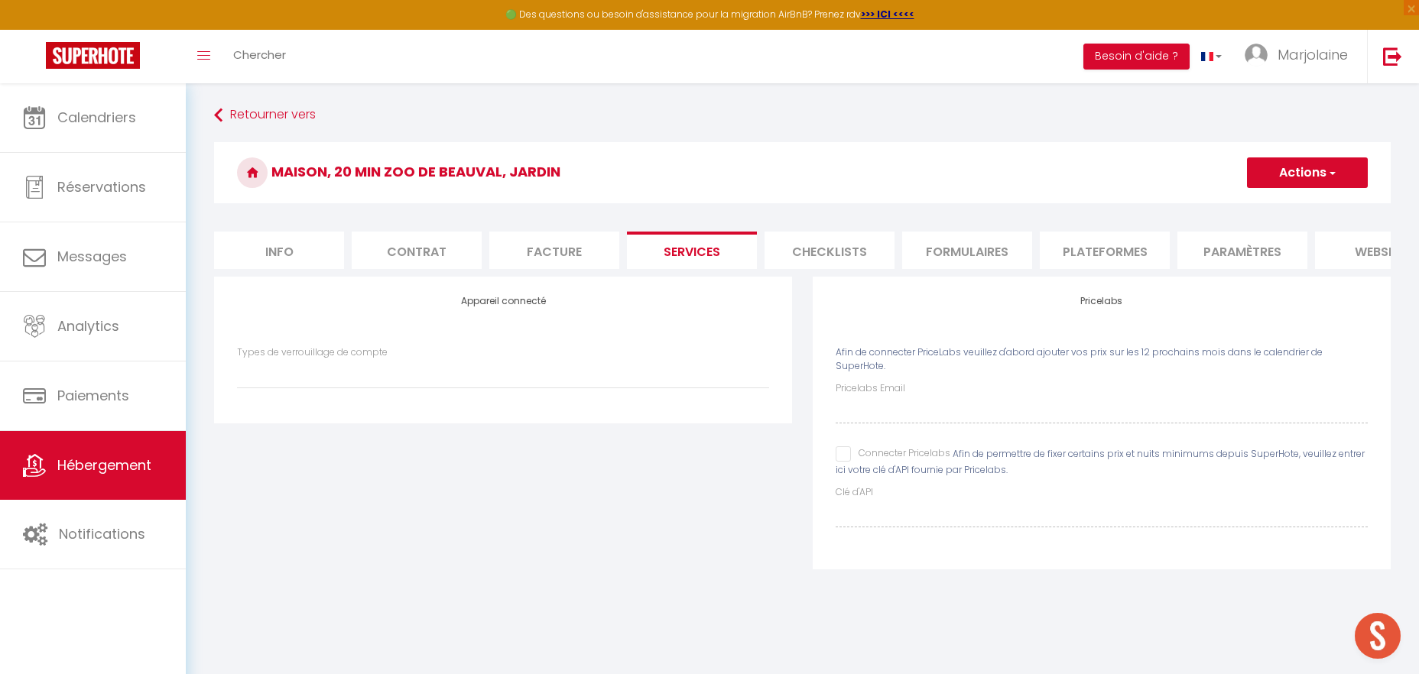
click at [828, 248] on li "Checklists" at bounding box center [830, 250] width 130 height 37
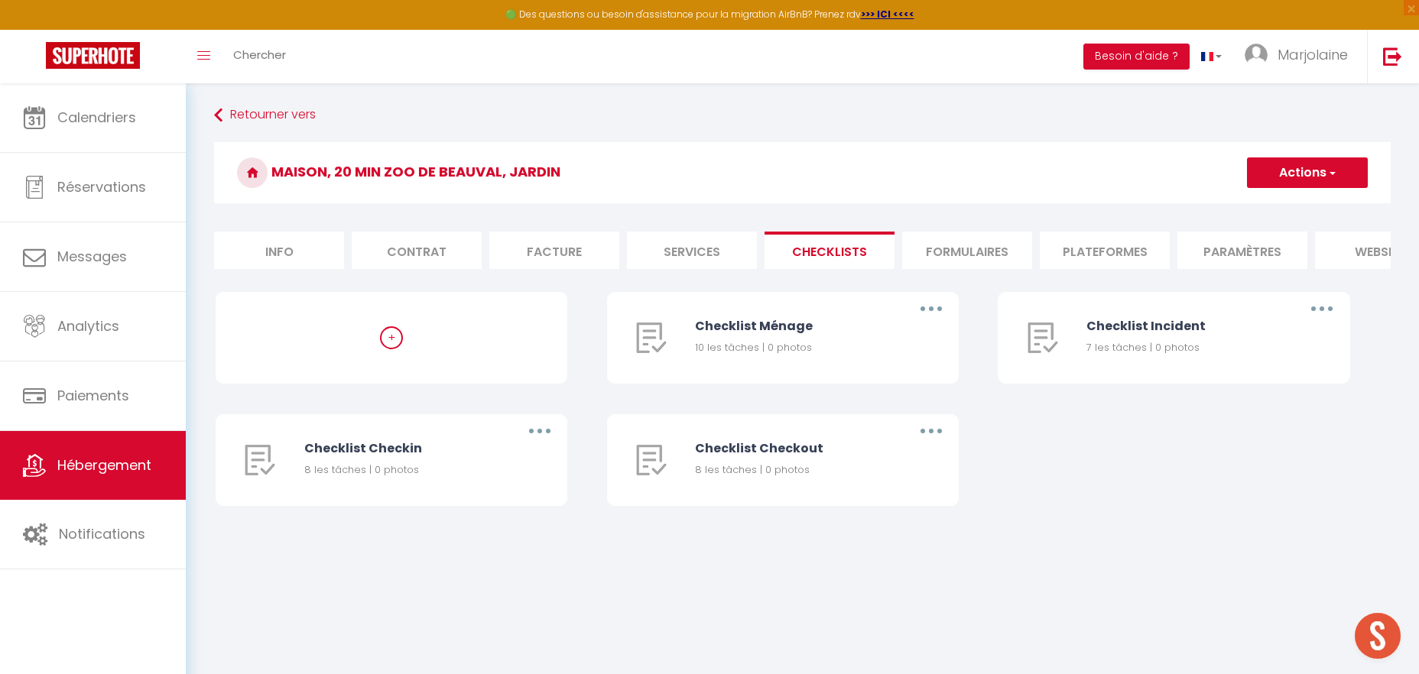
click at [940, 244] on li "Formulaires" at bounding box center [967, 250] width 130 height 37
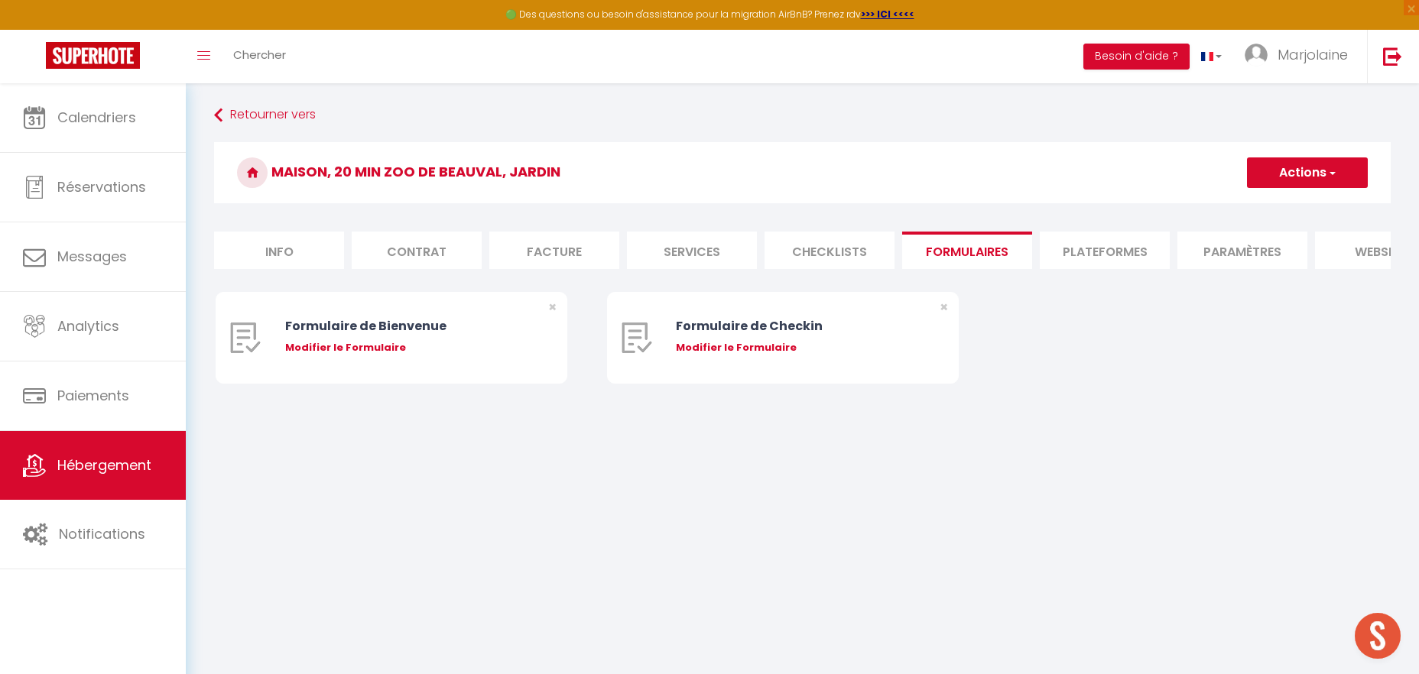
click at [687, 252] on li "Services" at bounding box center [692, 250] width 130 height 37
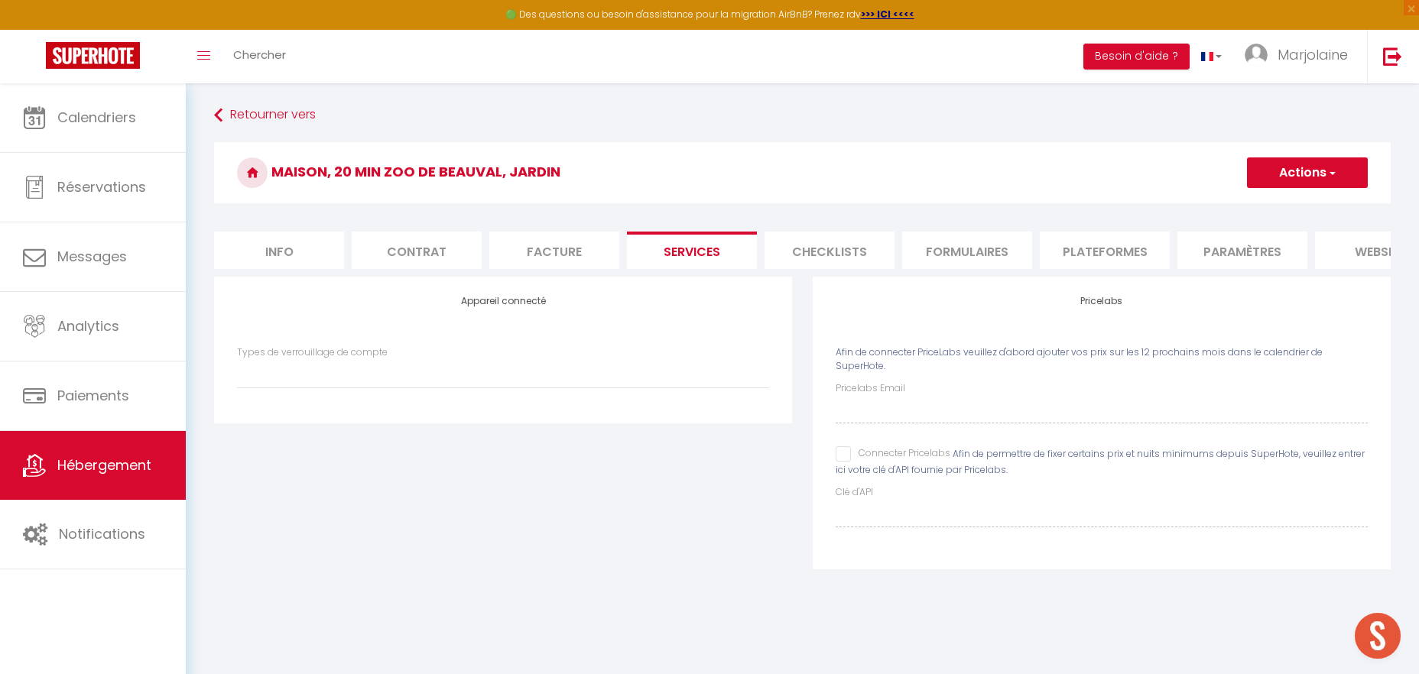
click at [557, 257] on li "Facture" at bounding box center [554, 250] width 130 height 37
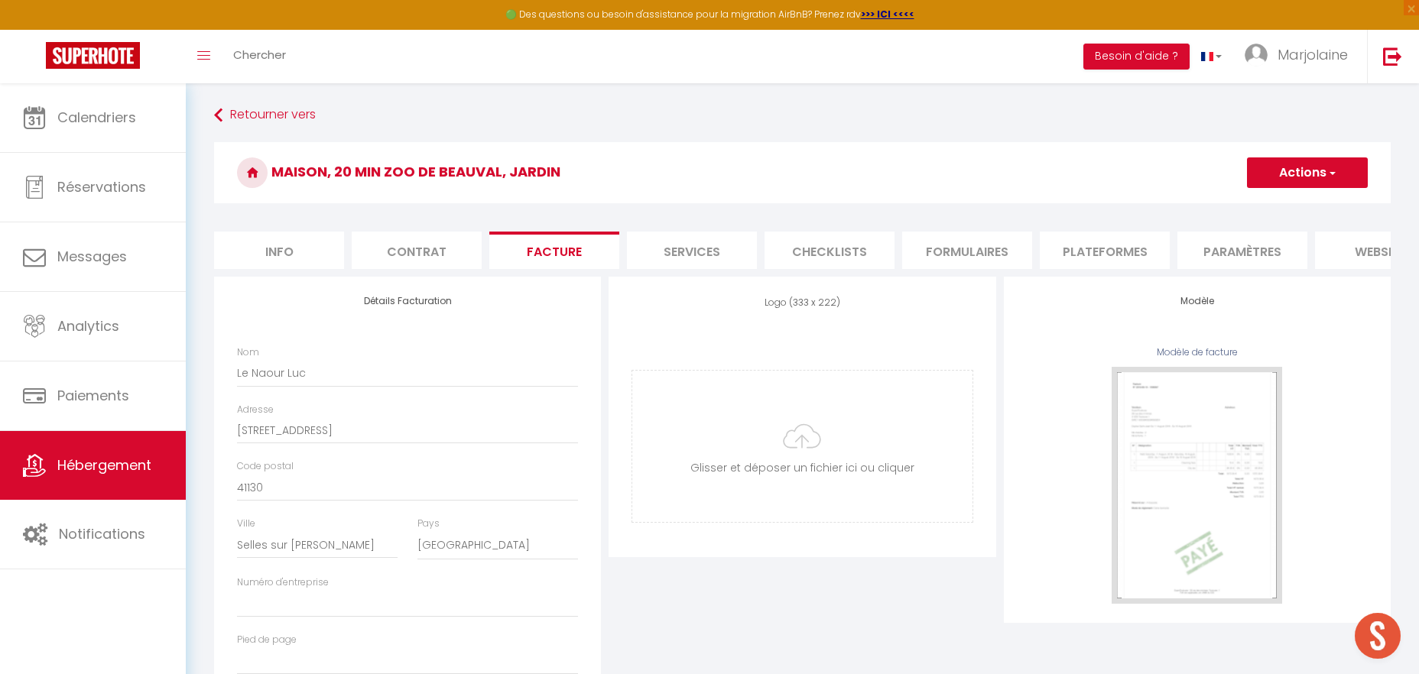
click at [456, 244] on li "Contrat" at bounding box center [417, 250] width 130 height 37
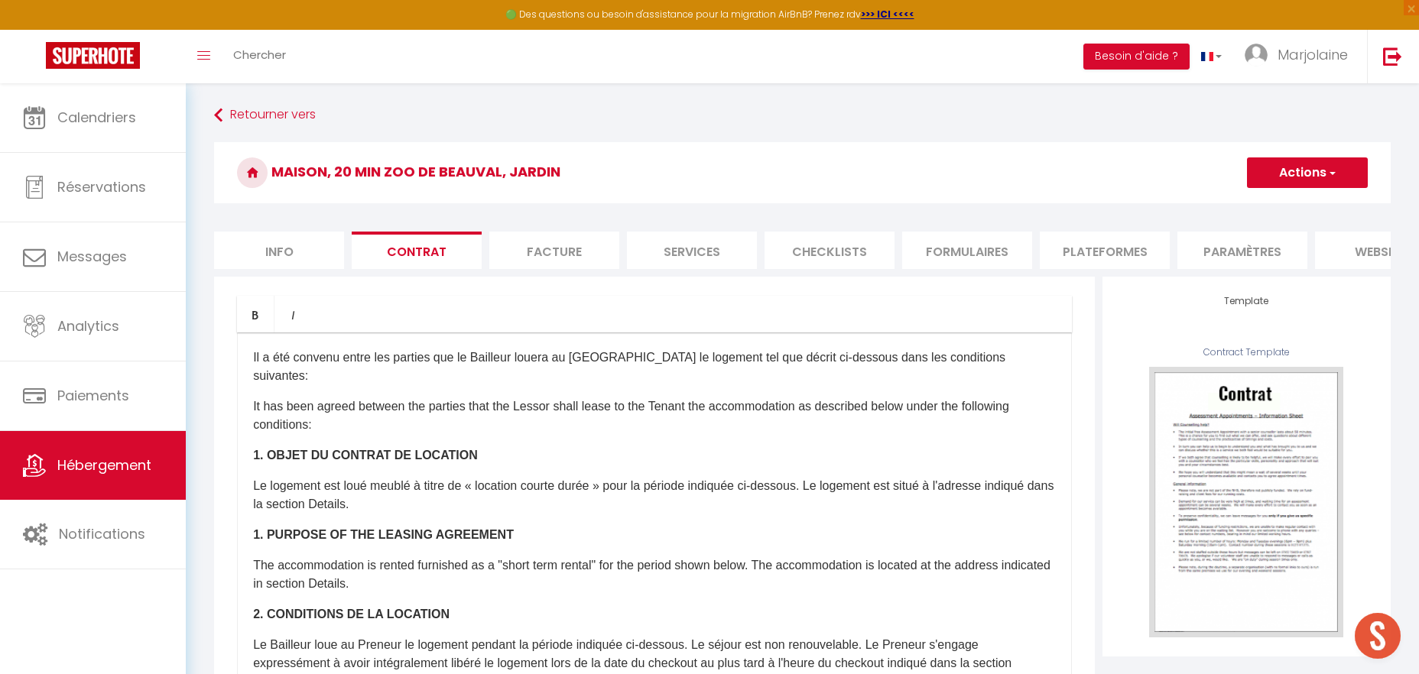
click at [1099, 257] on li "Plateformes" at bounding box center [1105, 250] width 130 height 37
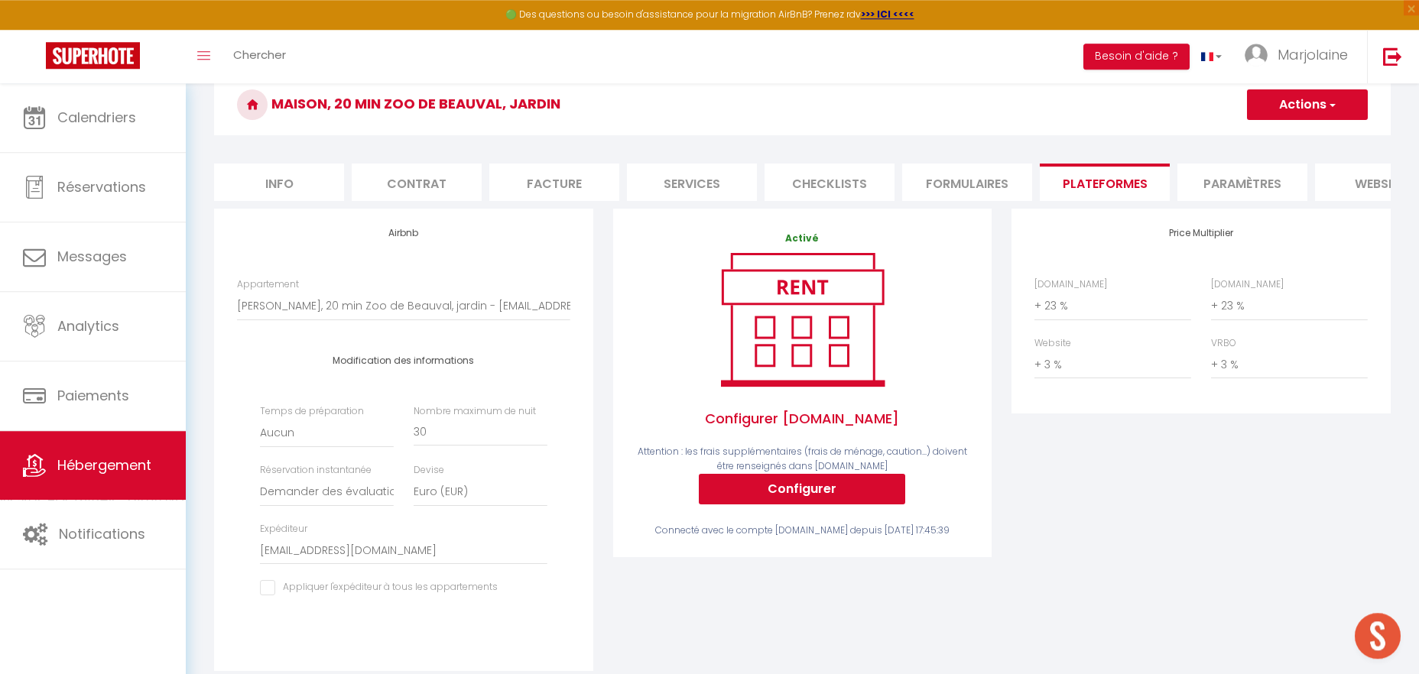
scroll to position [156, 0]
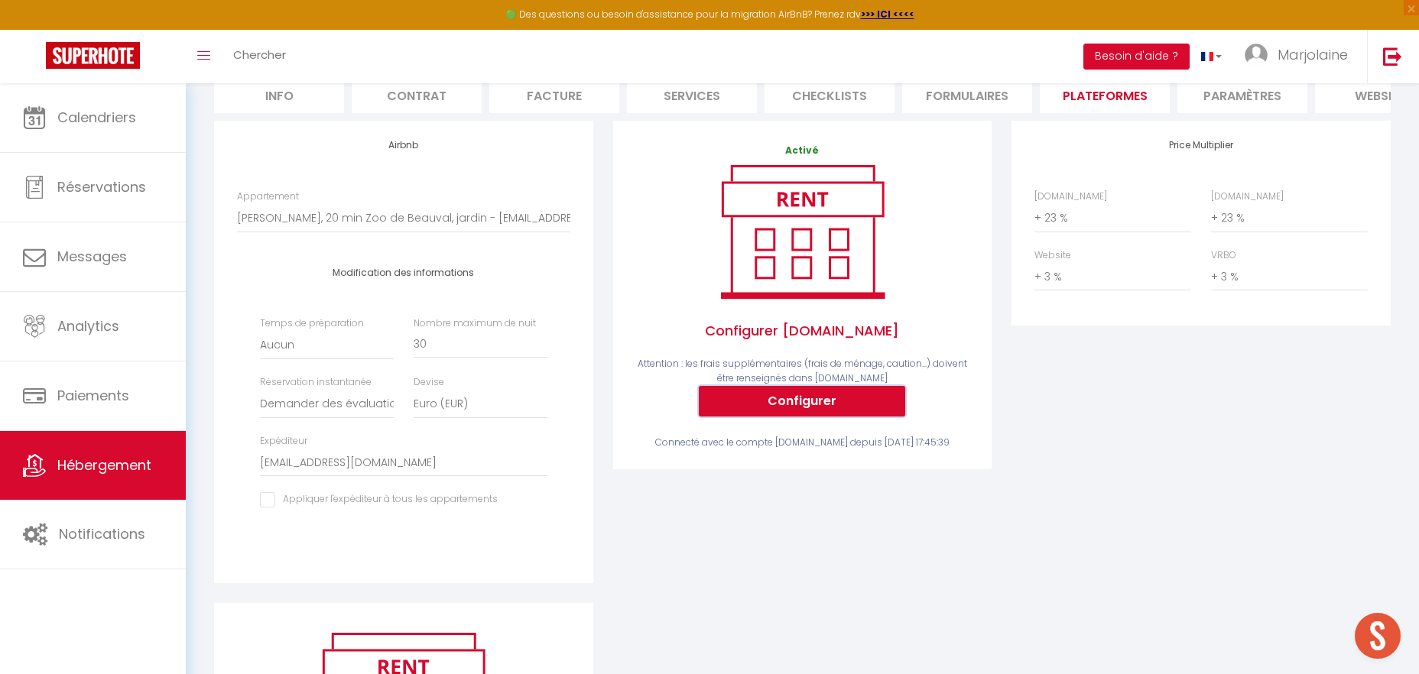
click at [788, 402] on button "Configurer" at bounding box center [802, 401] width 206 height 31
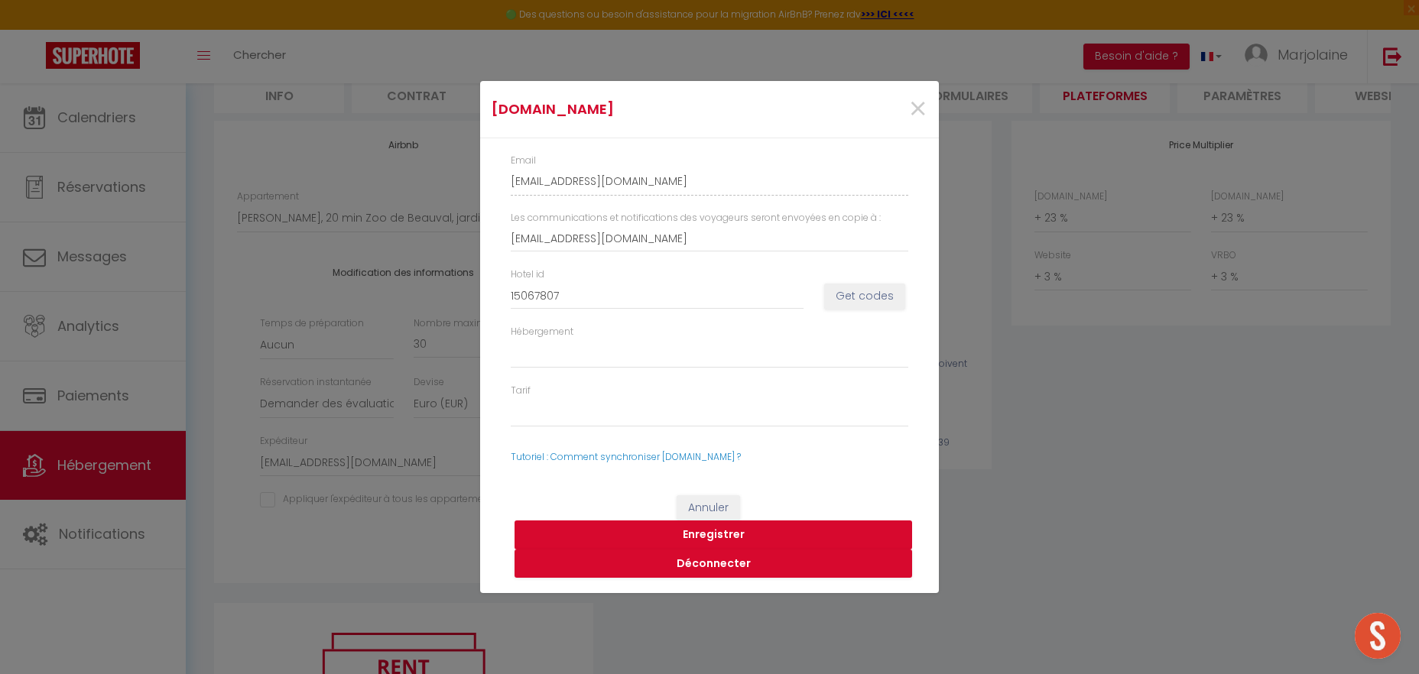
click at [708, 530] on button "Enregistrer" at bounding box center [714, 535] width 398 height 29
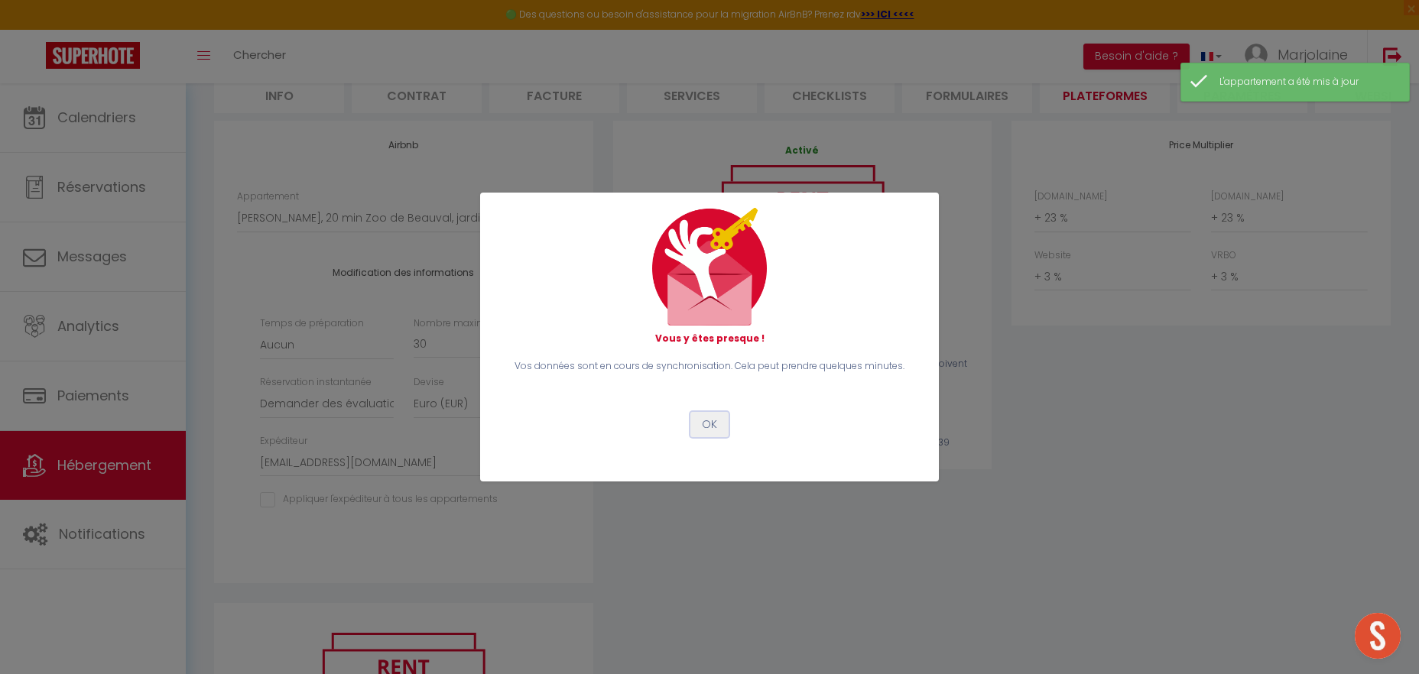
click at [713, 421] on button "OK" at bounding box center [709, 425] width 38 height 26
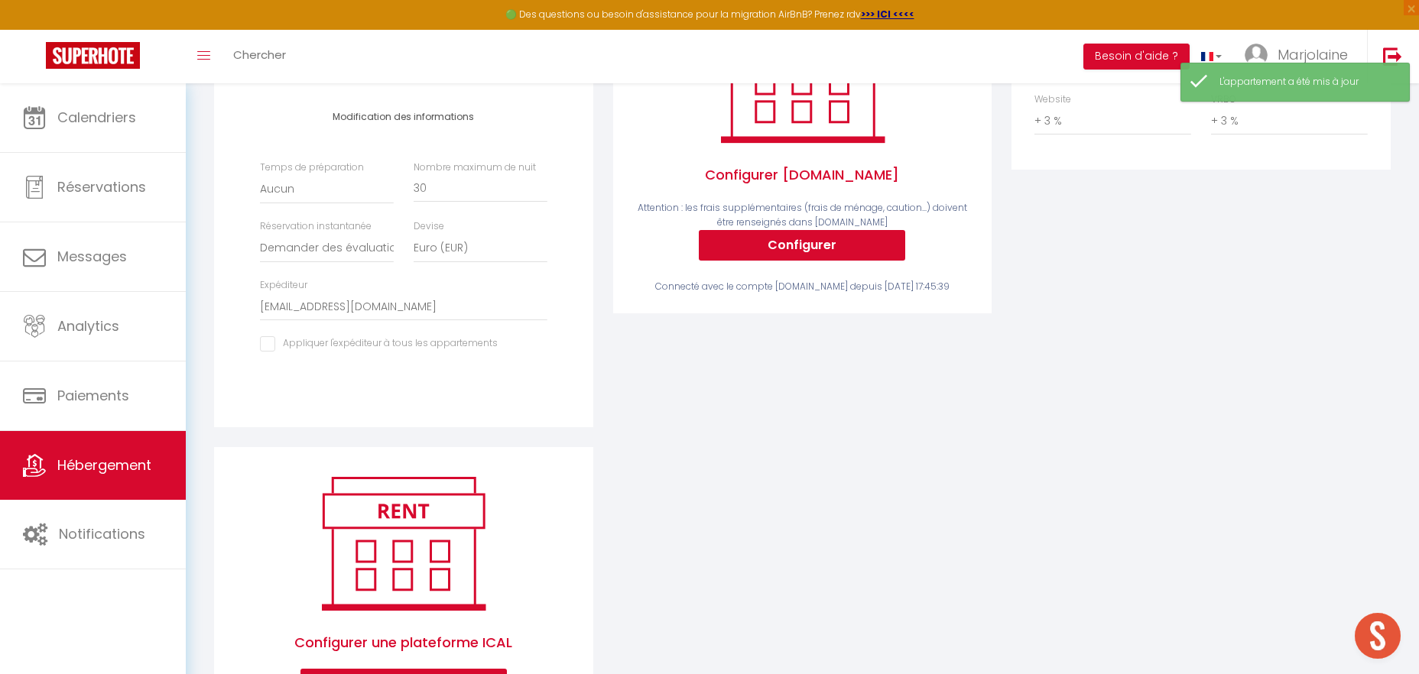
scroll to position [0, 0]
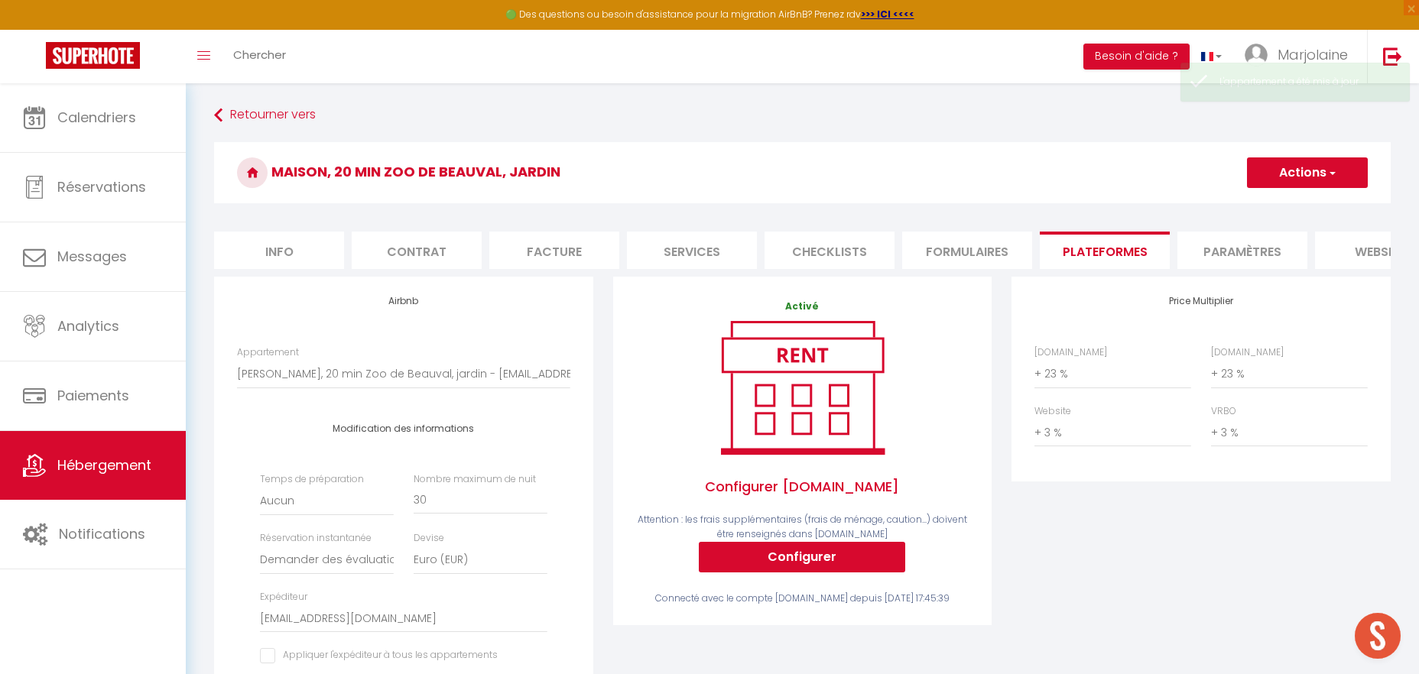
click at [1226, 250] on li "Paramètres" at bounding box center [1243, 250] width 130 height 37
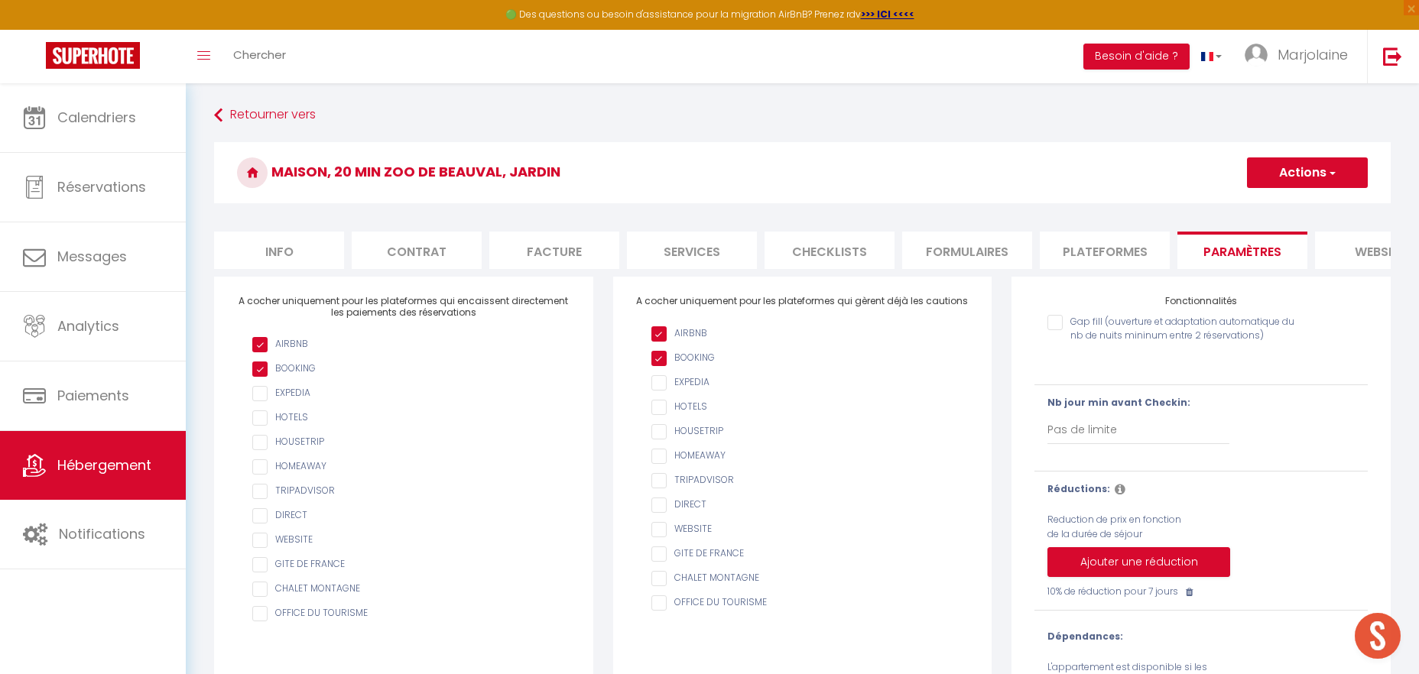
click at [1259, 270] on form "Maison, 20 min Zoo de Beauval, jardin Actions Enregistrer Info Contrat Facture …" at bounding box center [802, 451] width 1177 height 618
click at [286, 111] on link "Retourner vers" at bounding box center [802, 116] width 1177 height 28
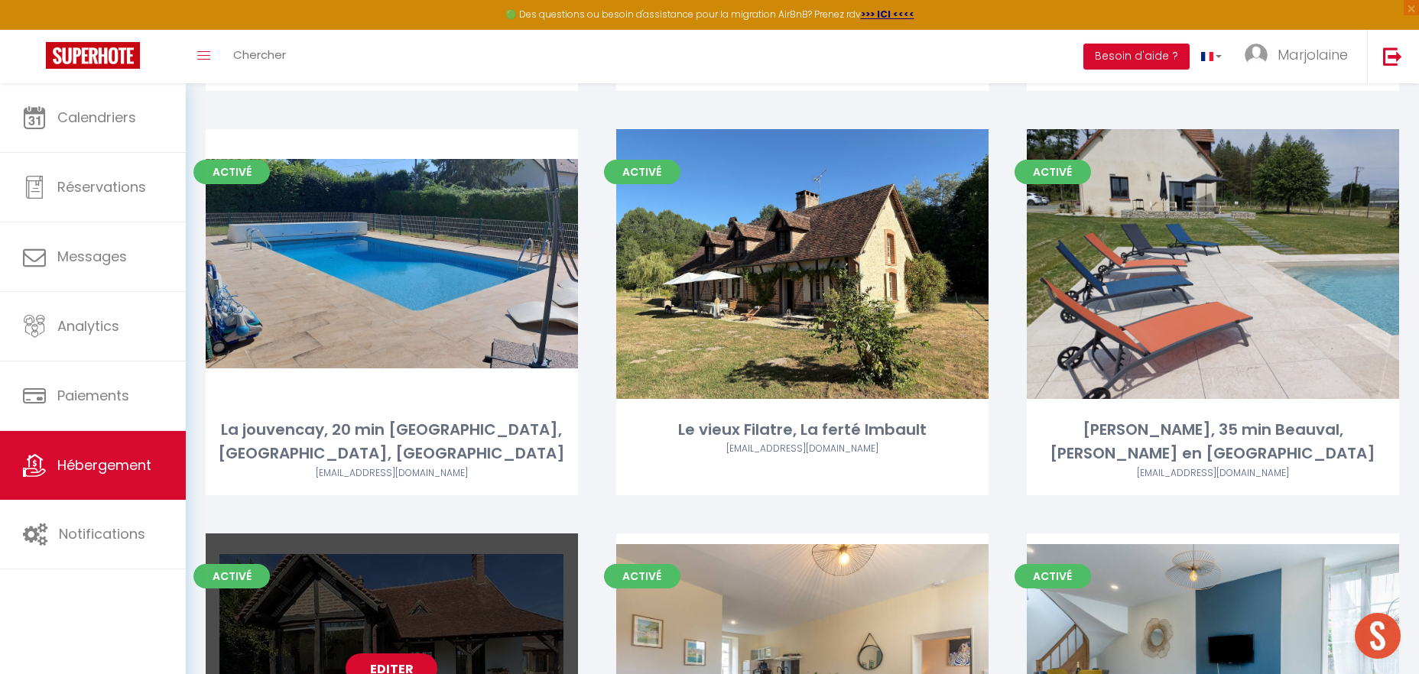
scroll to position [3837, 0]
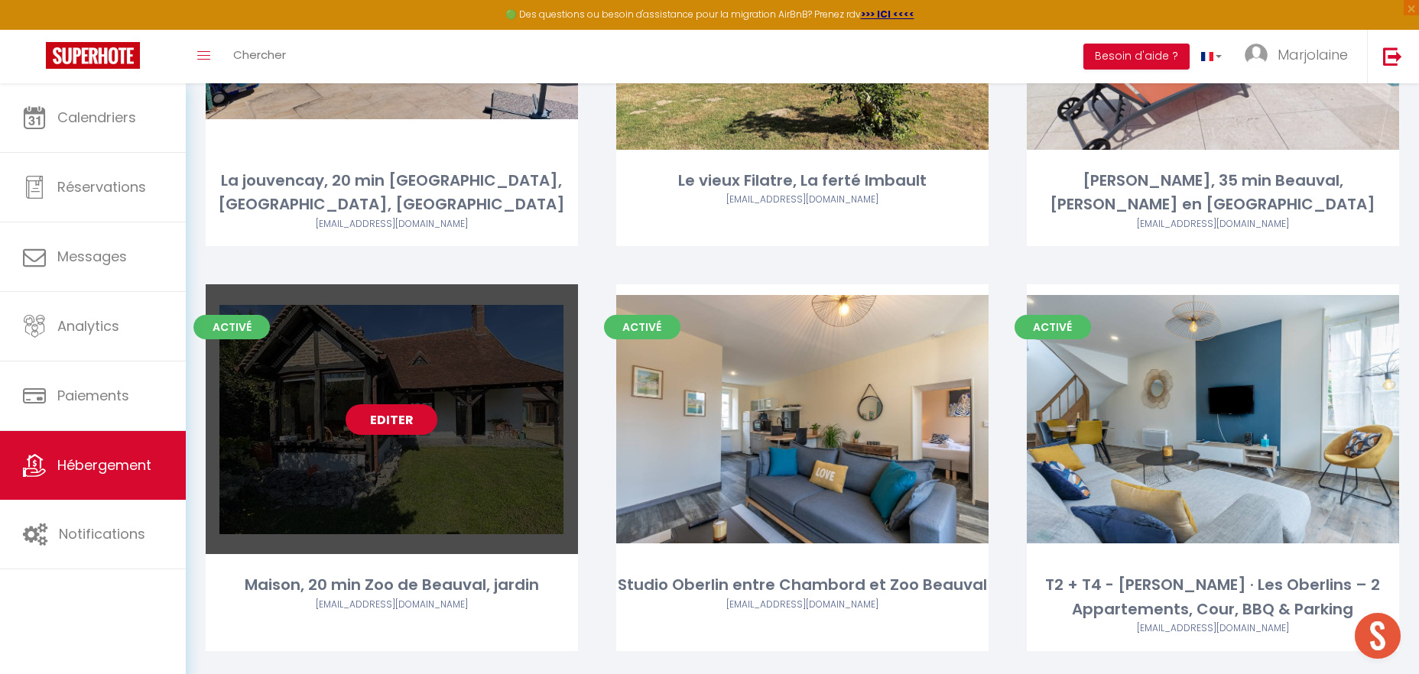
click at [391, 404] on link "Editer" at bounding box center [392, 419] width 92 height 31
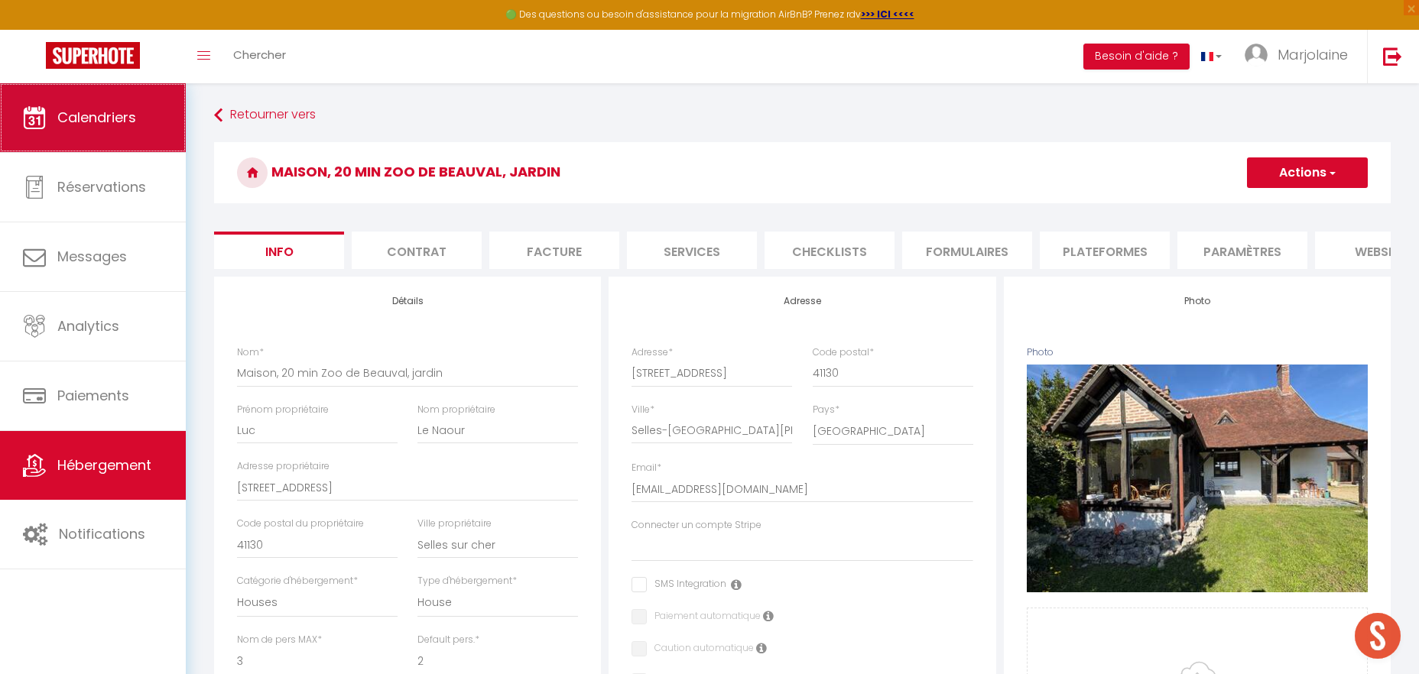
click at [145, 130] on link "Calendriers" at bounding box center [93, 117] width 186 height 69
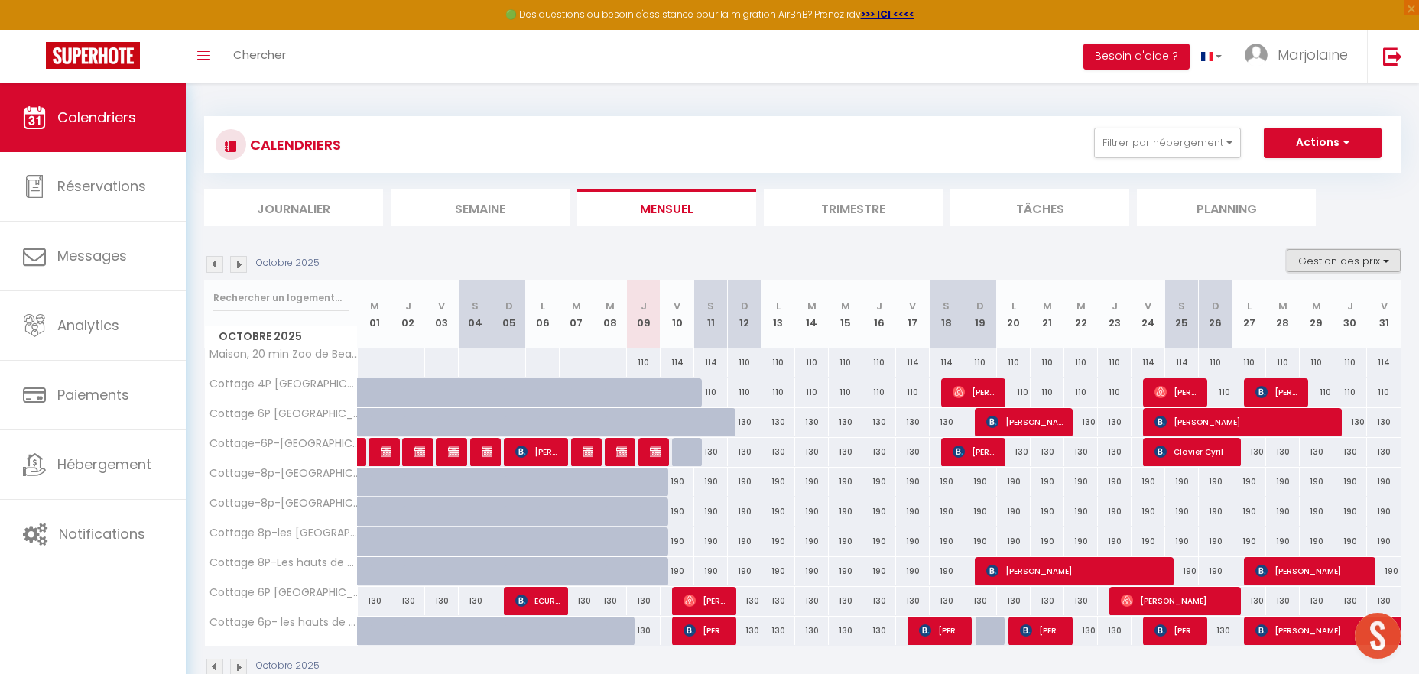
click at [1317, 257] on button "Gestion des prix" at bounding box center [1344, 260] width 114 height 23
click at [1269, 310] on input "Nb Nuits minimum" at bounding box center [1331, 307] width 138 height 15
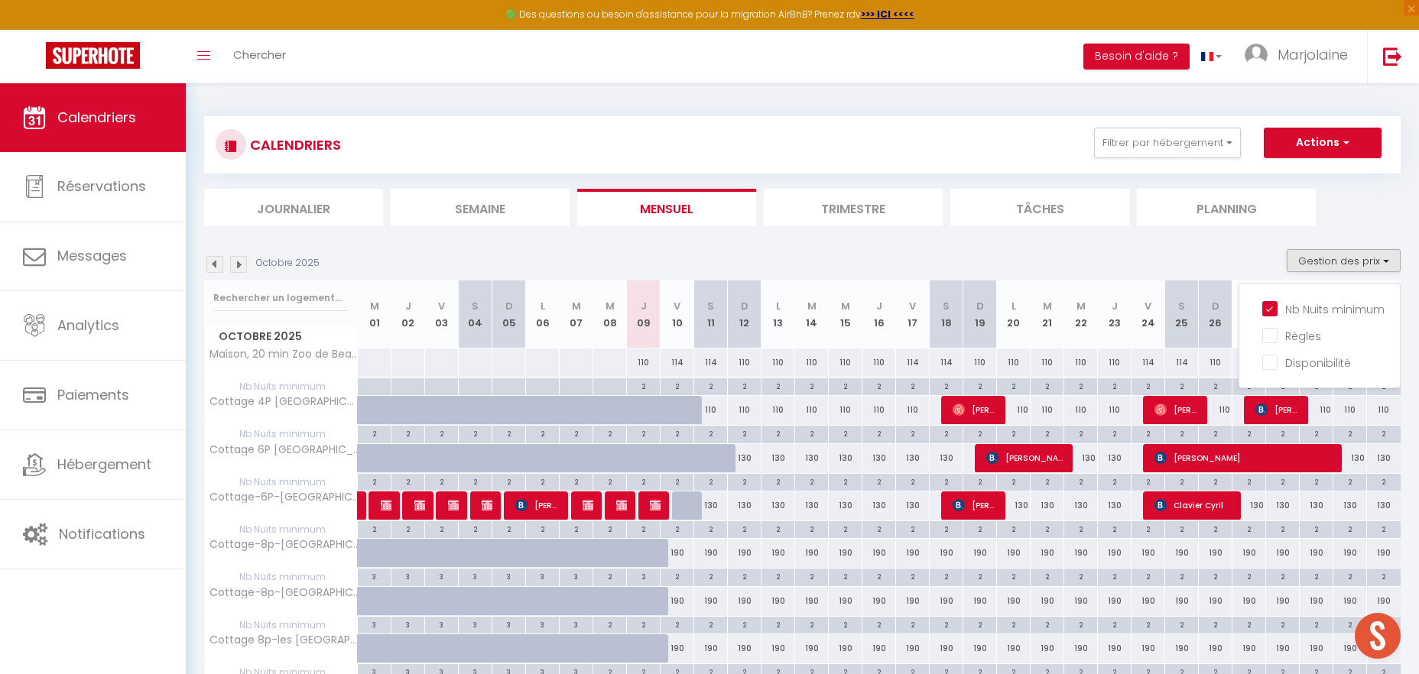
click at [1039, 253] on div "Octobre 2025 Gestion des prix Nb Nuits minimum Règles Disponibilité" at bounding box center [802, 264] width 1197 height 31
click at [233, 264] on img at bounding box center [238, 264] width 17 height 17
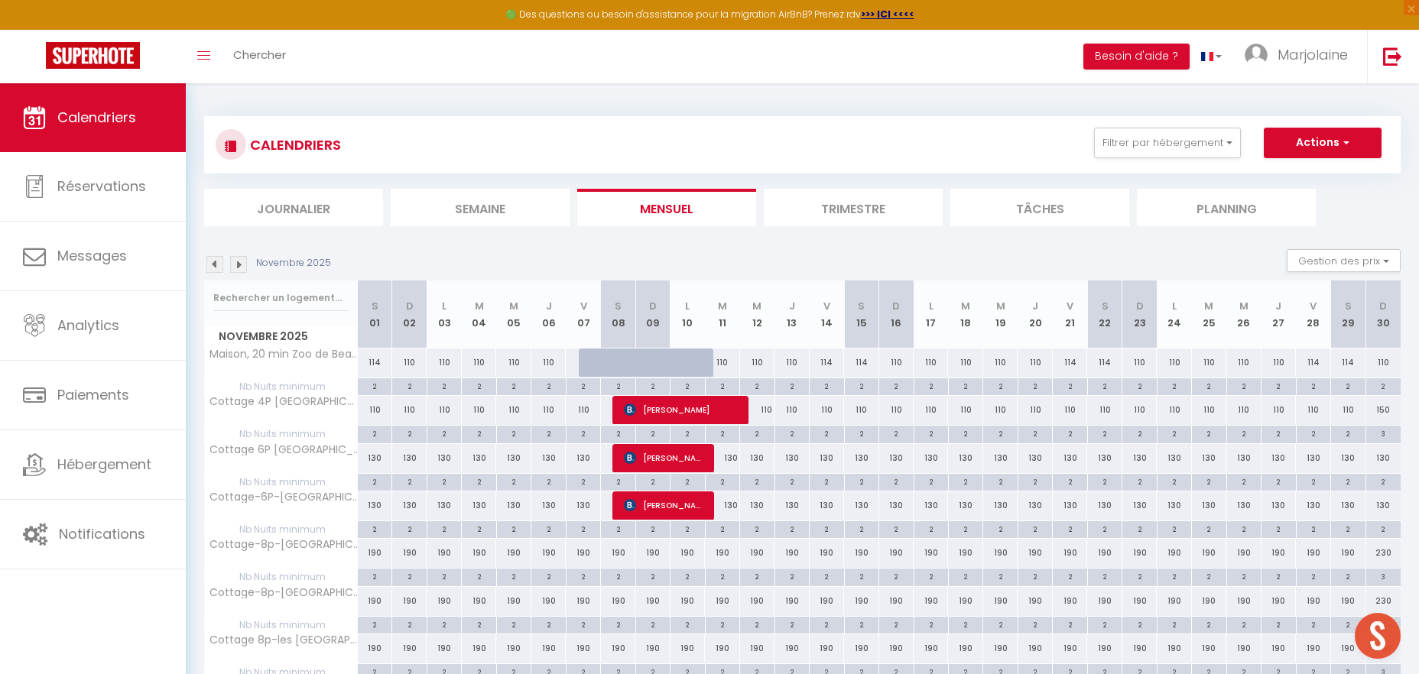
click at [233, 264] on img at bounding box center [238, 264] width 17 height 17
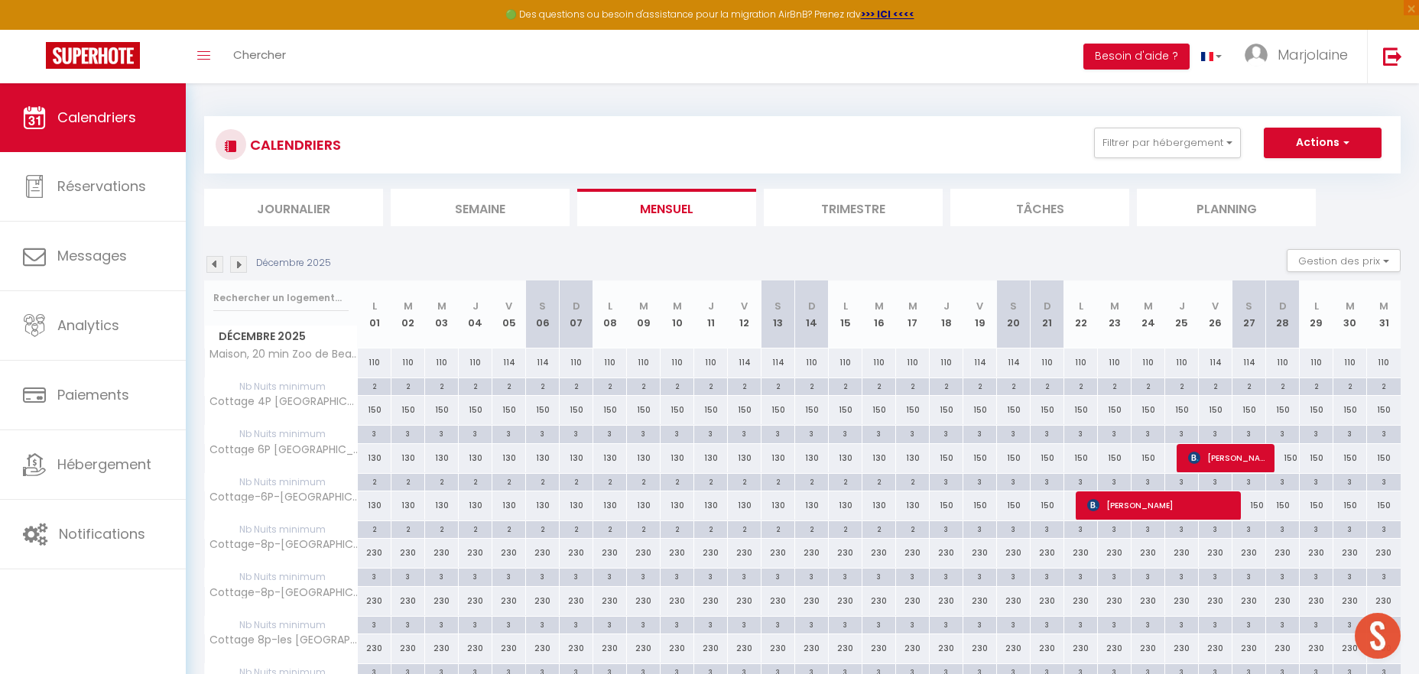
click at [233, 264] on img at bounding box center [238, 264] width 17 height 17
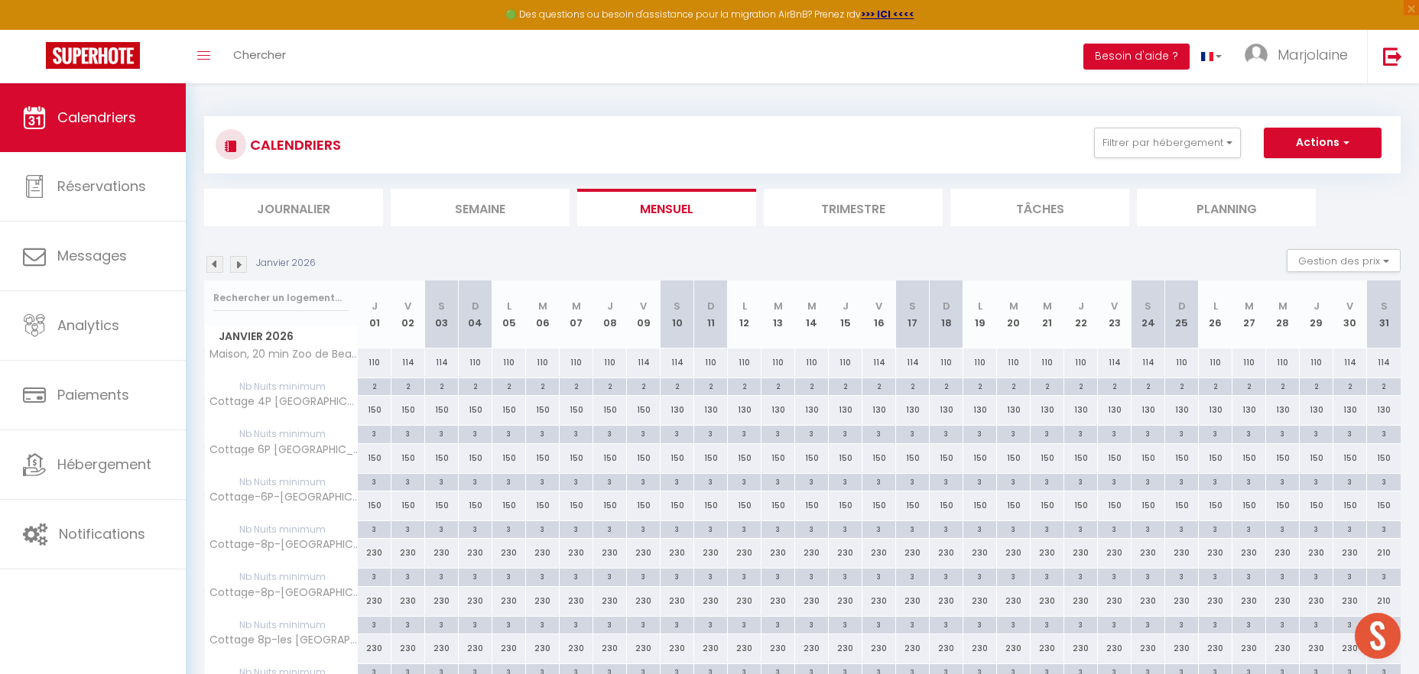
click at [233, 264] on img at bounding box center [238, 264] width 17 height 17
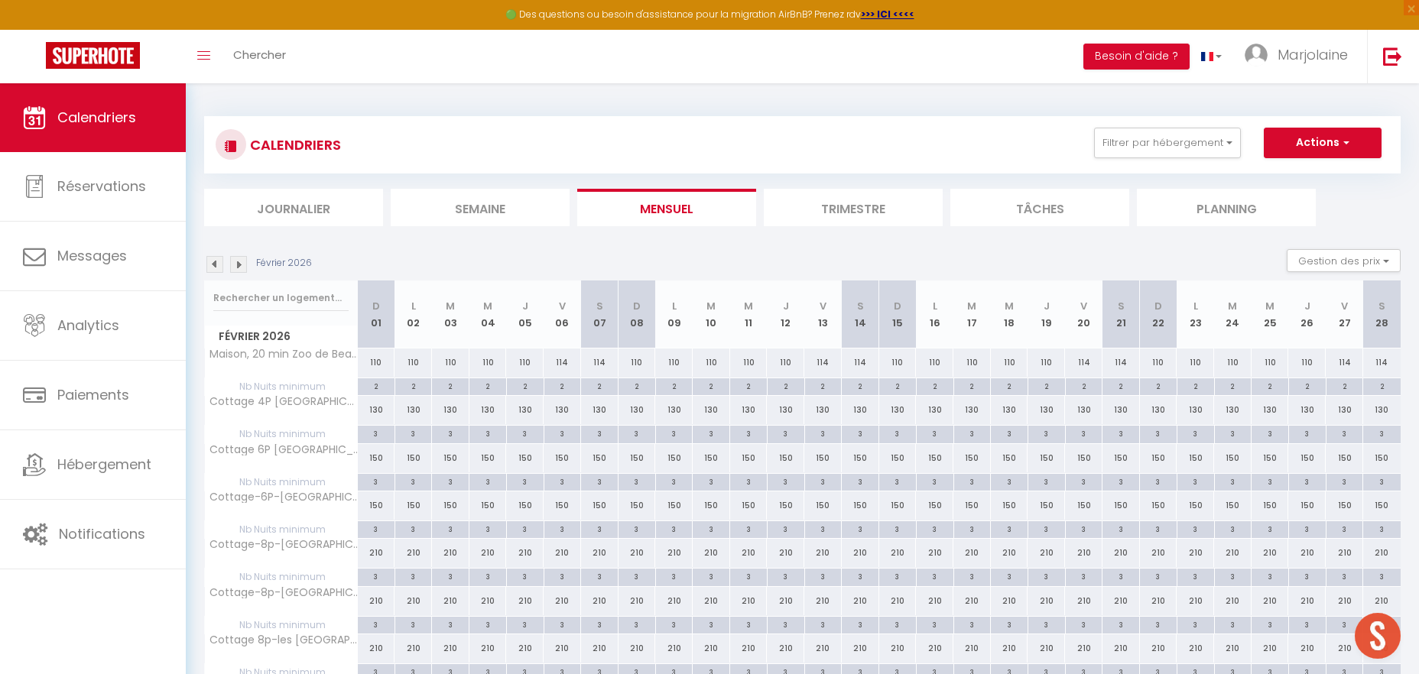
click at [233, 264] on img at bounding box center [238, 264] width 17 height 17
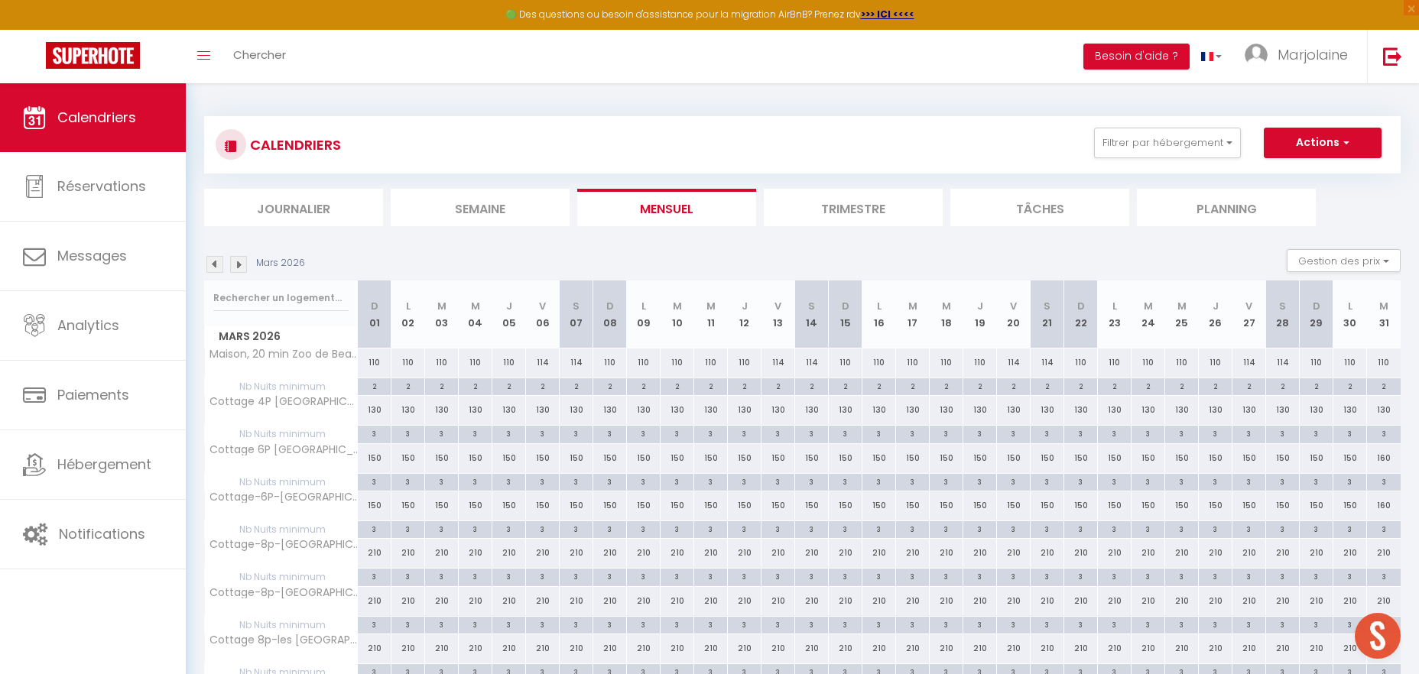
click at [233, 264] on img at bounding box center [238, 264] width 17 height 17
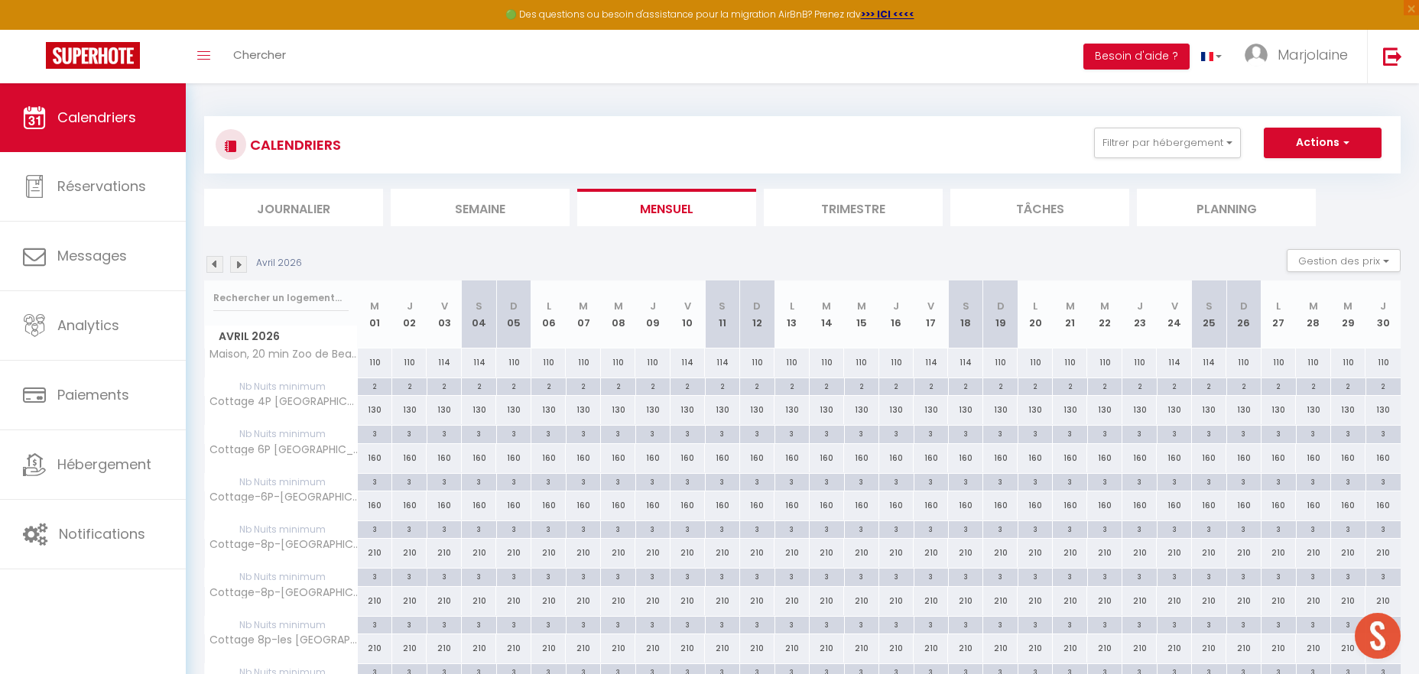
click at [215, 265] on img at bounding box center [214, 264] width 17 height 17
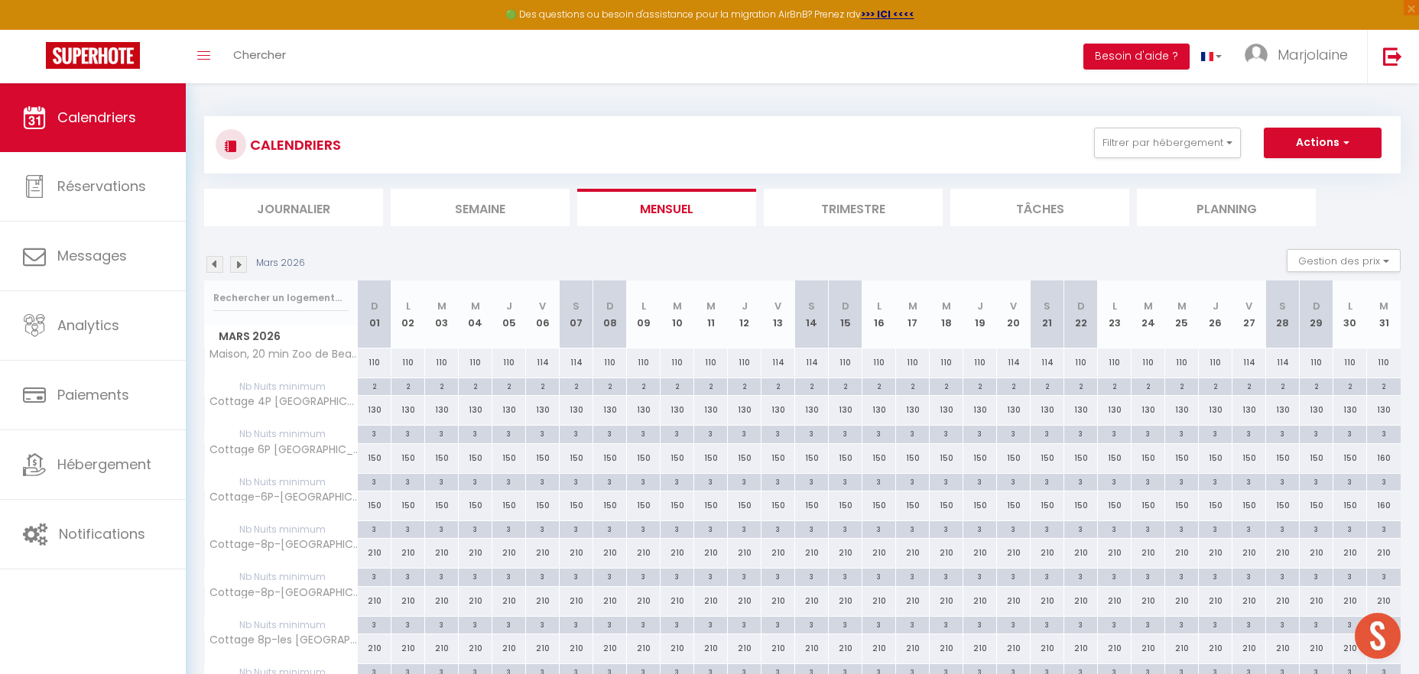
click at [215, 265] on img at bounding box center [214, 264] width 17 height 17
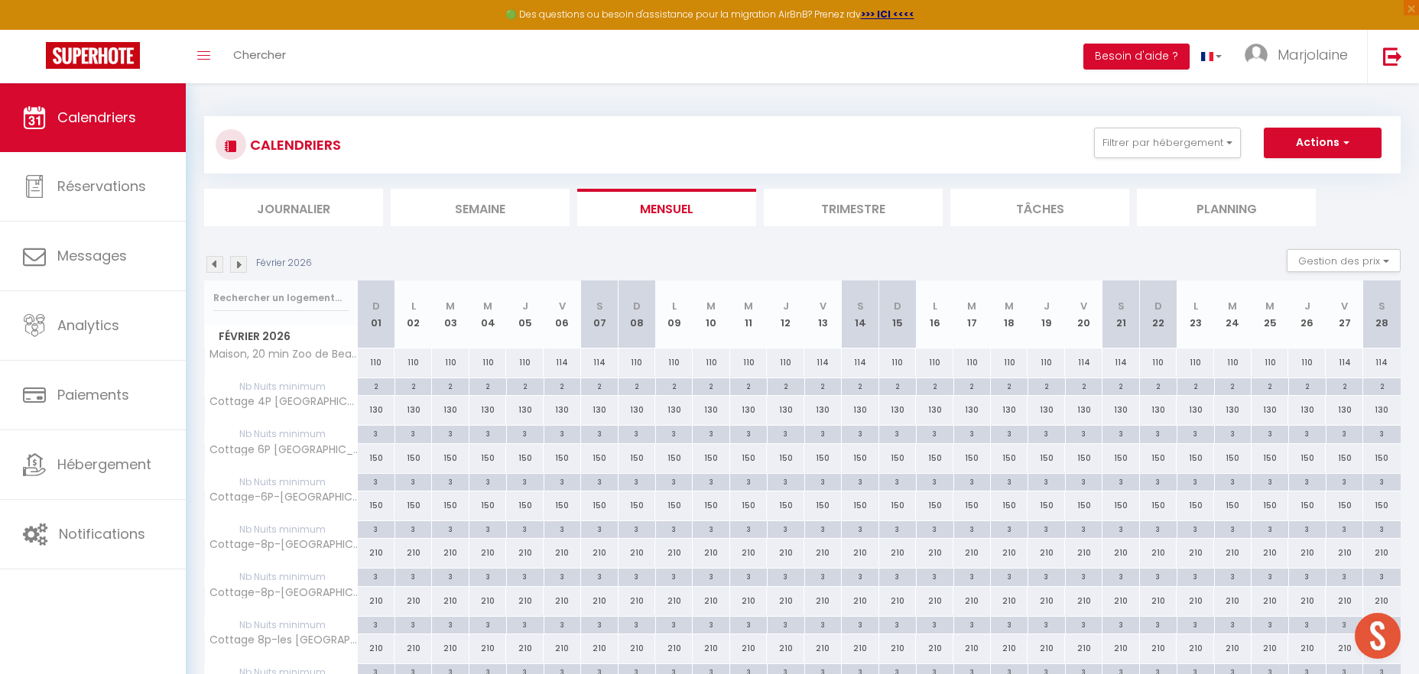
click at [215, 265] on img at bounding box center [214, 264] width 17 height 17
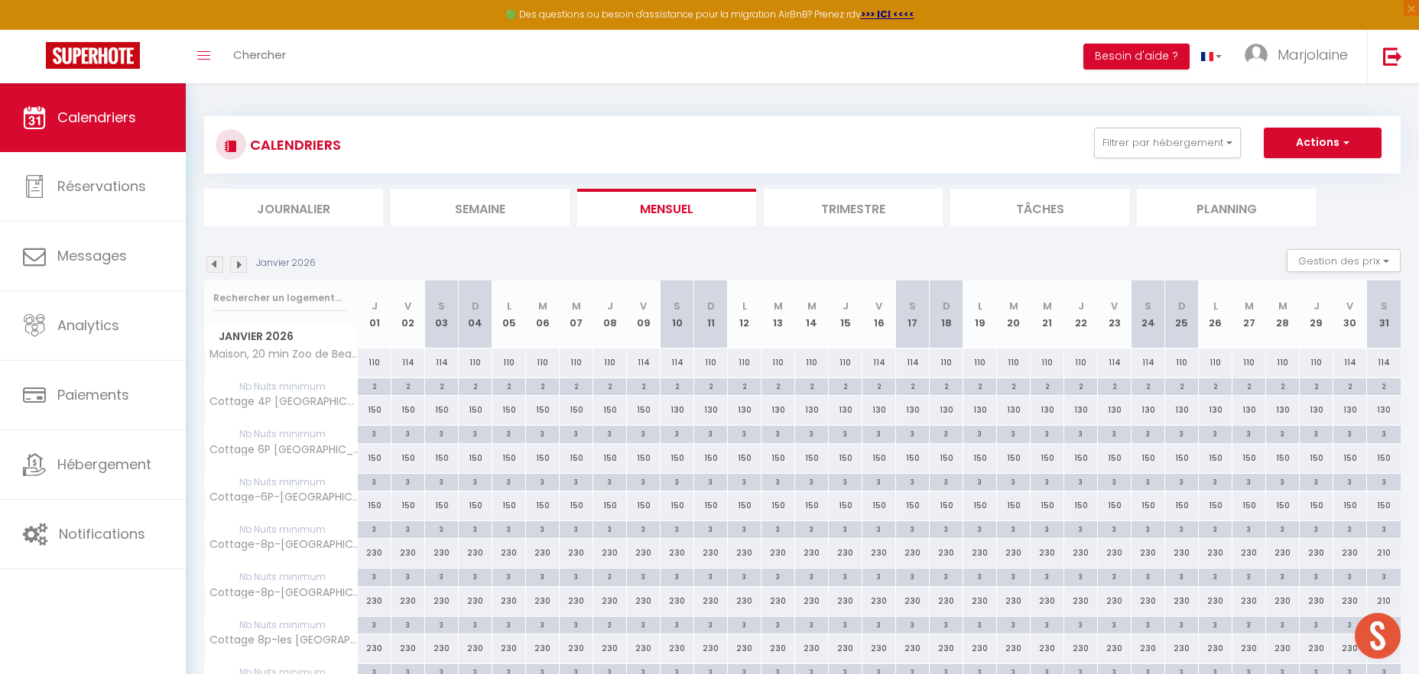
click at [215, 265] on img at bounding box center [214, 264] width 17 height 17
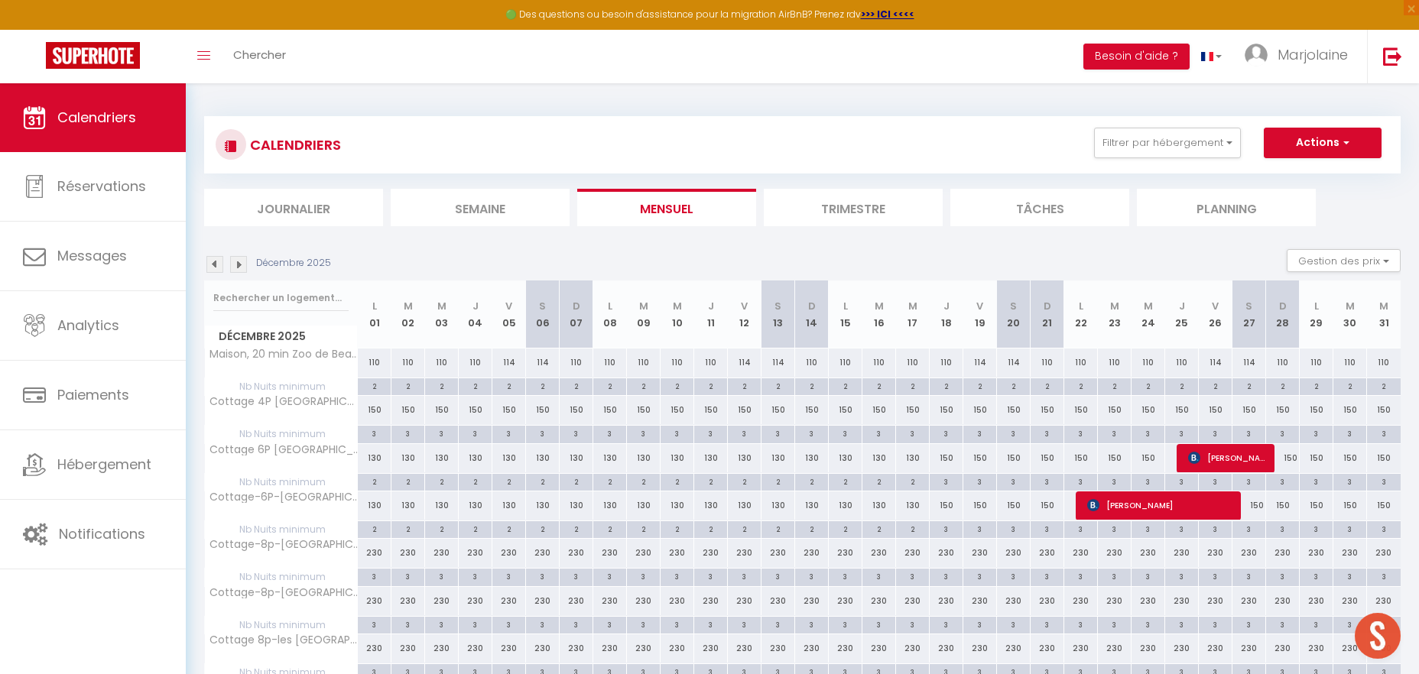
click at [214, 265] on img at bounding box center [214, 264] width 17 height 17
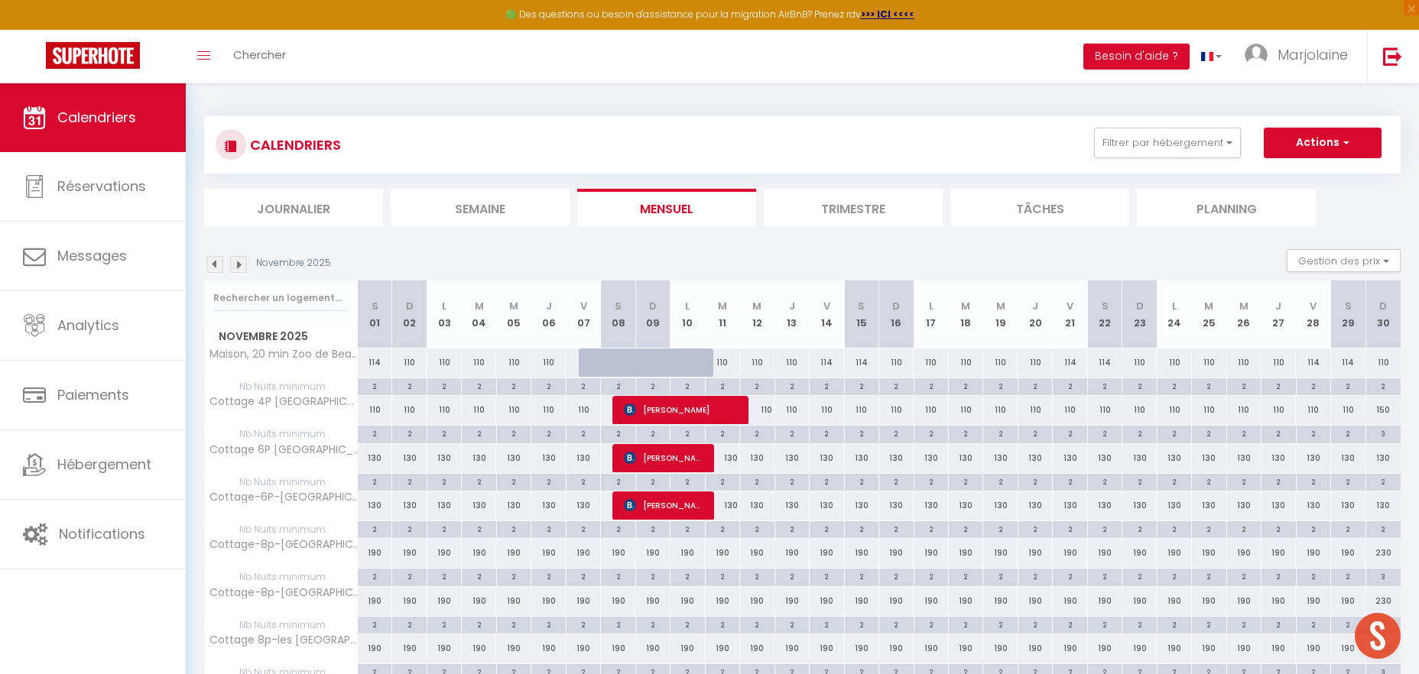
click at [214, 265] on img at bounding box center [214, 264] width 17 height 17
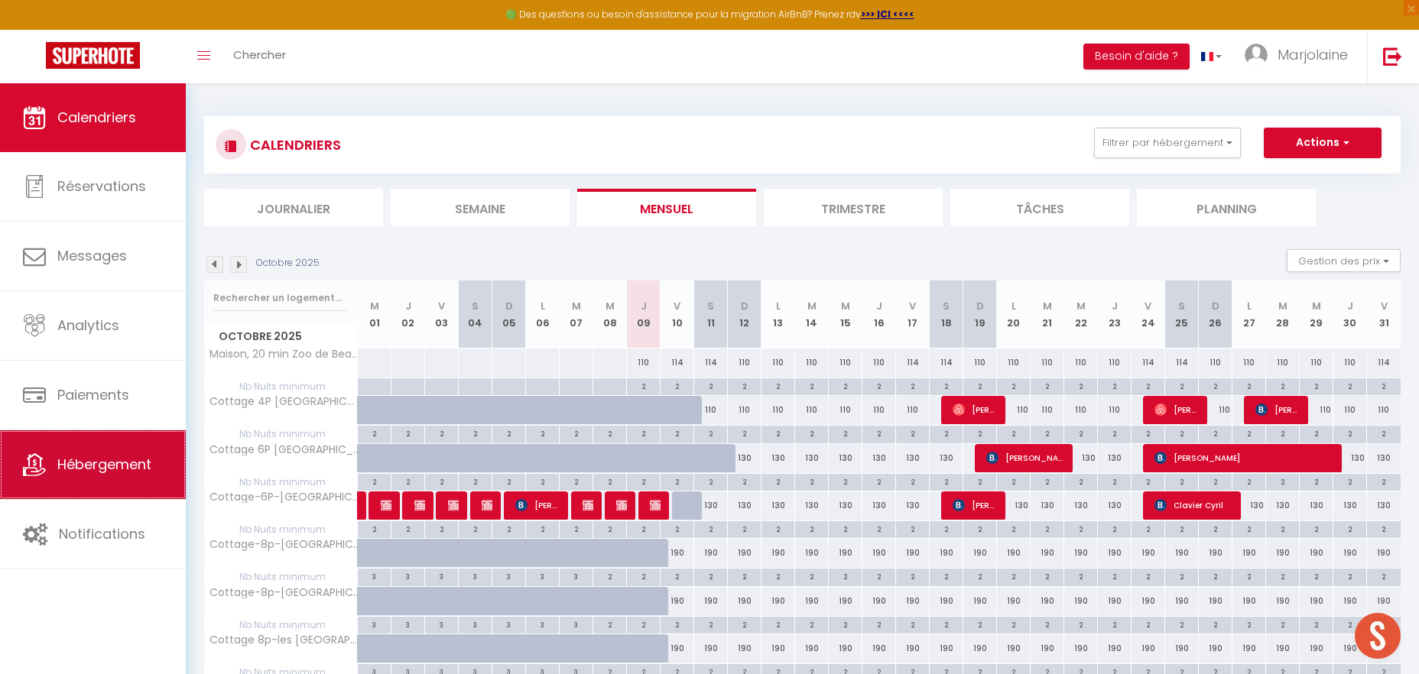
click at [78, 492] on link "Hébergement" at bounding box center [93, 464] width 186 height 69
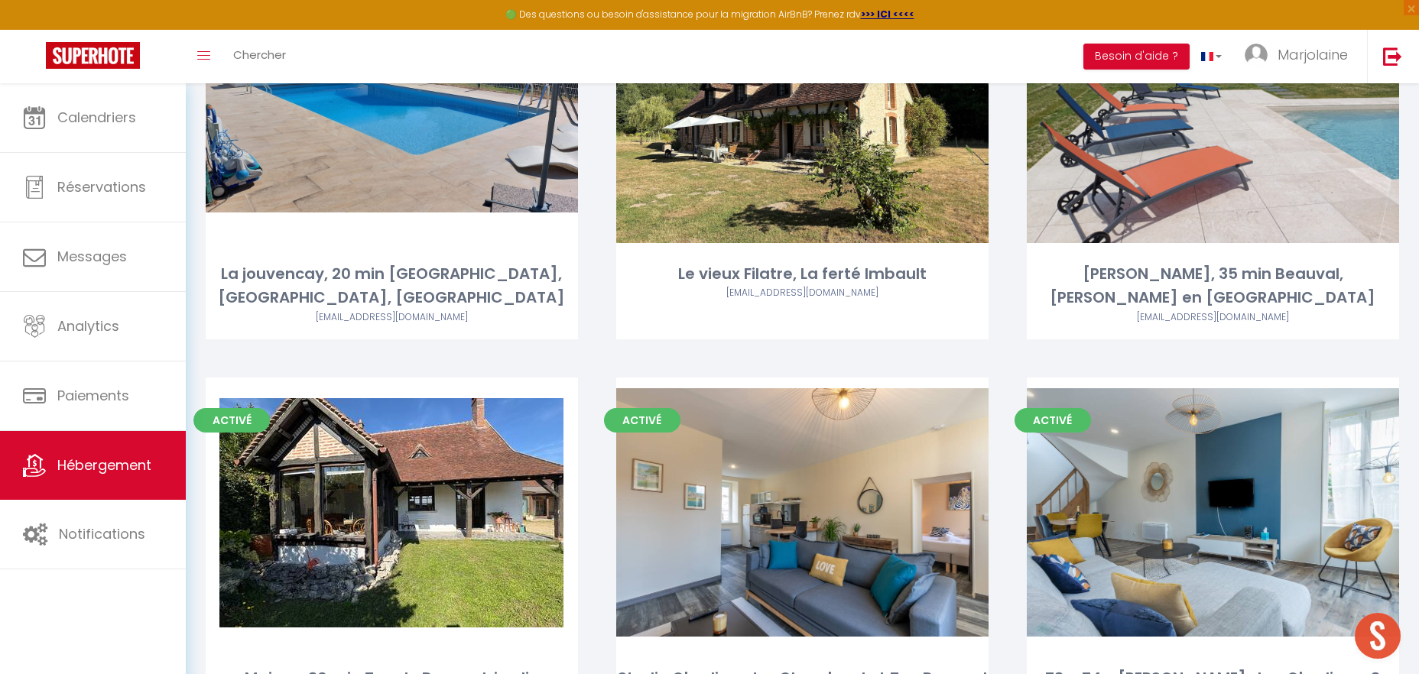
scroll to position [3837, 0]
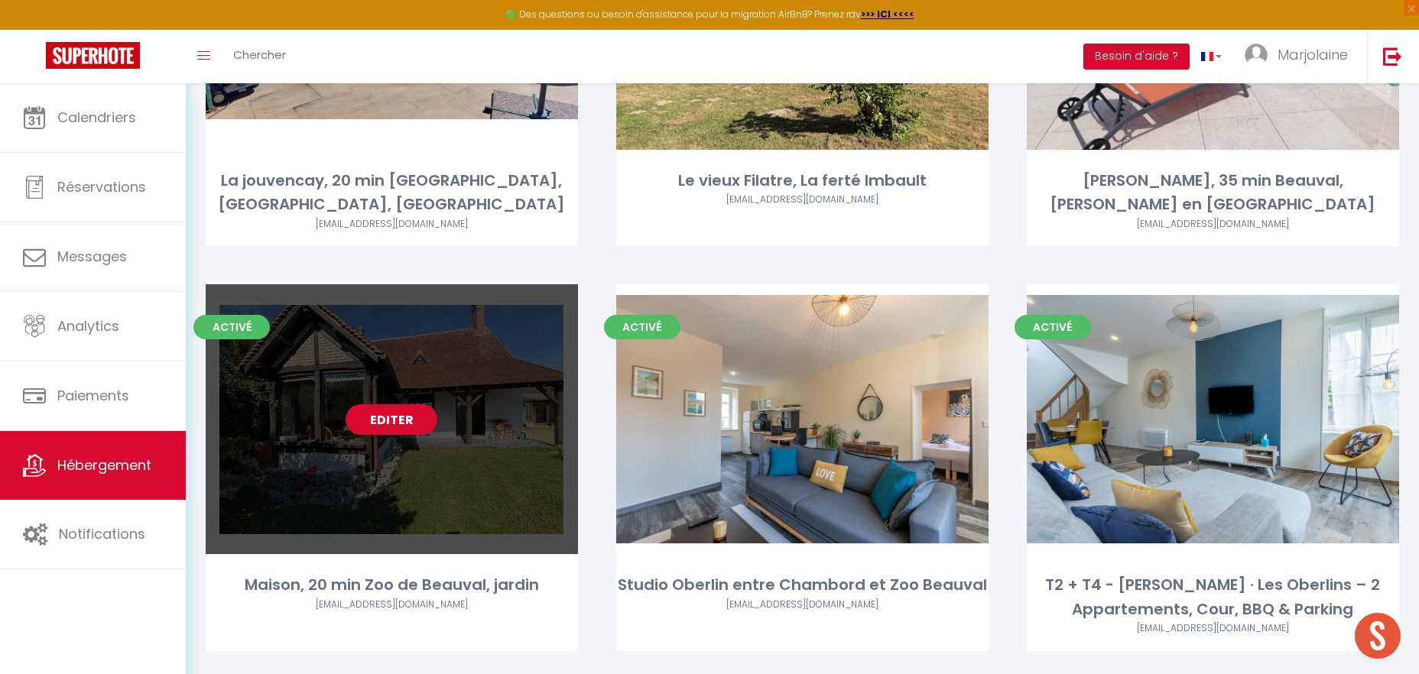
click at [372, 404] on link "Editer" at bounding box center [392, 419] width 92 height 31
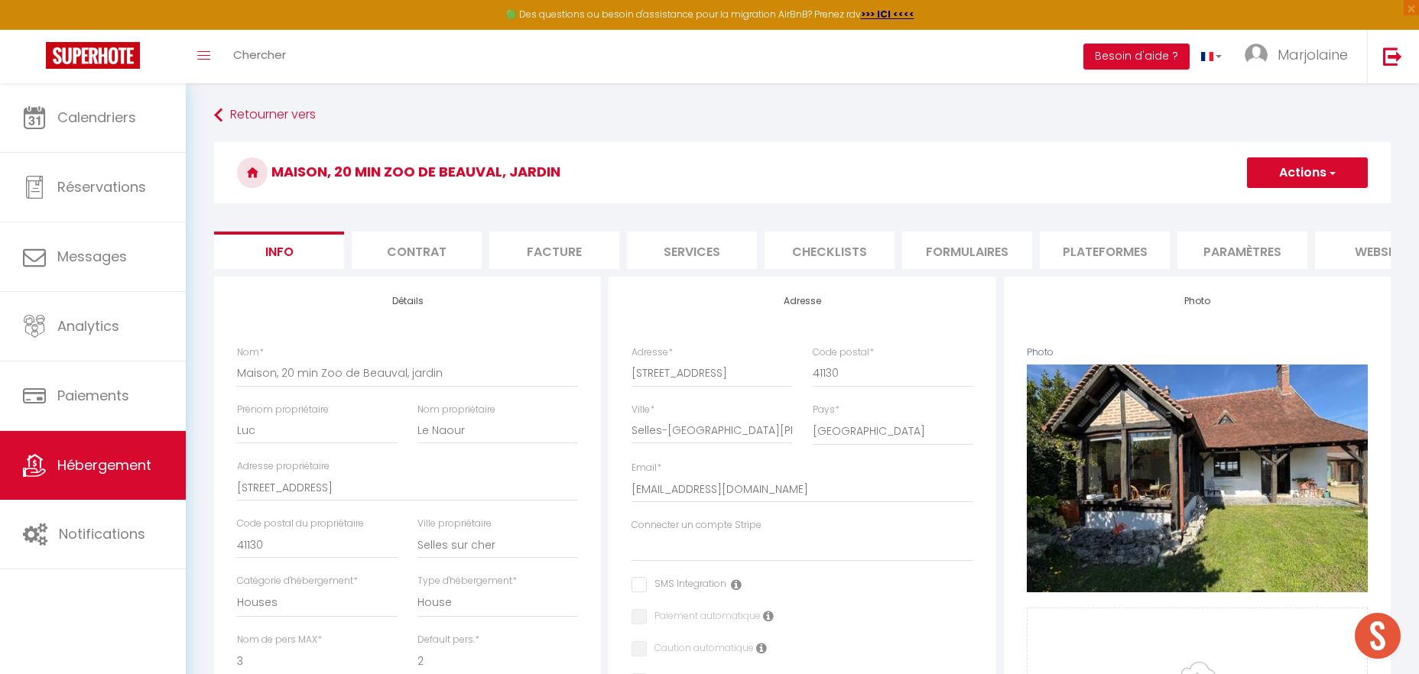
click at [1301, 174] on button "Actions" at bounding box center [1307, 173] width 121 height 31
click at [1247, 268] on link "Importer les réservations" at bounding box center [1286, 266] width 164 height 20
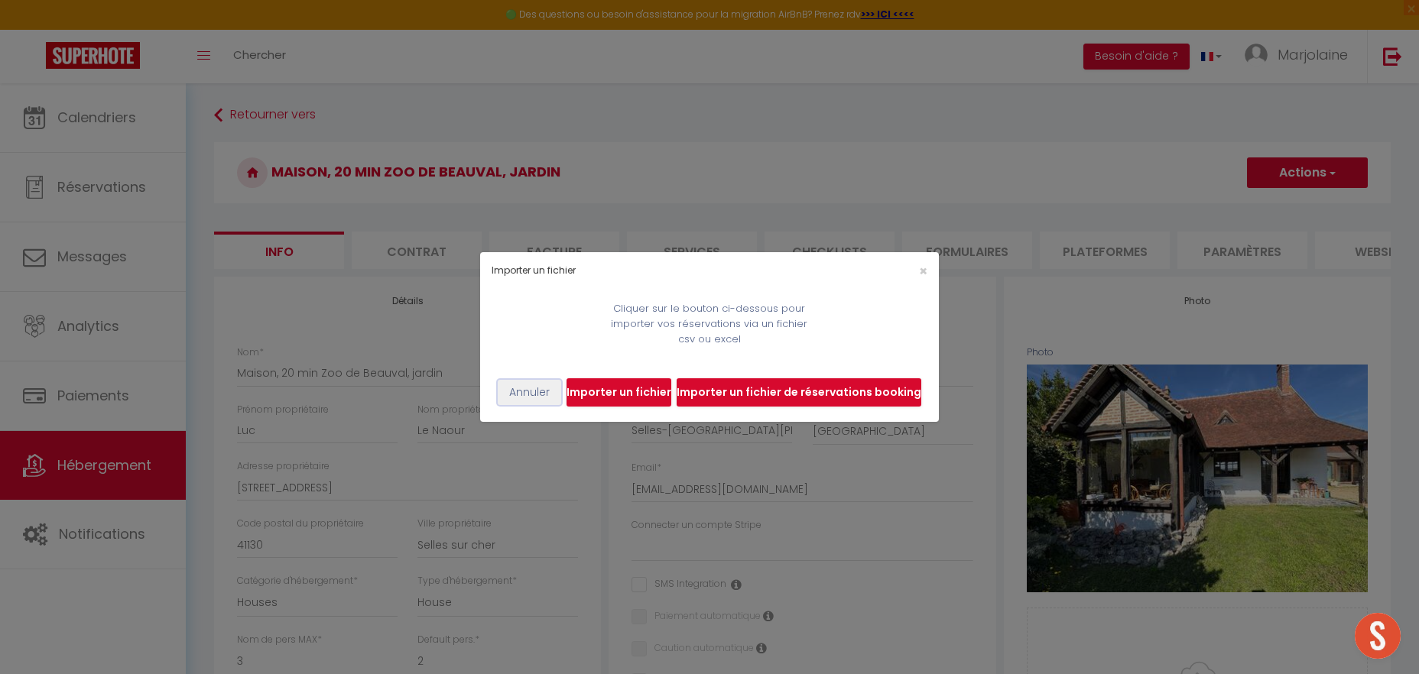
click at [530, 392] on button "Annuler" at bounding box center [529, 393] width 63 height 26
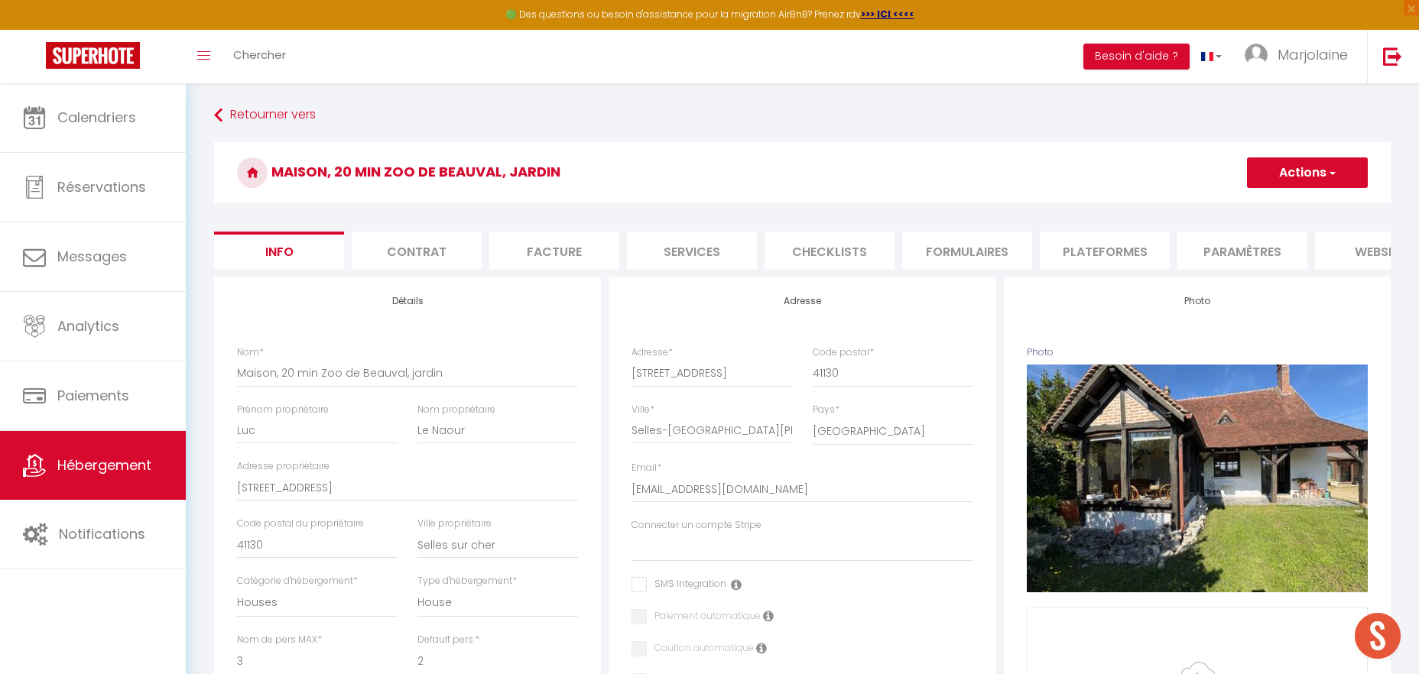
click at [1298, 174] on button "Actions" at bounding box center [1307, 173] width 121 height 31
click at [1246, 203] on input "Enregistrer" at bounding box center [1247, 206] width 57 height 15
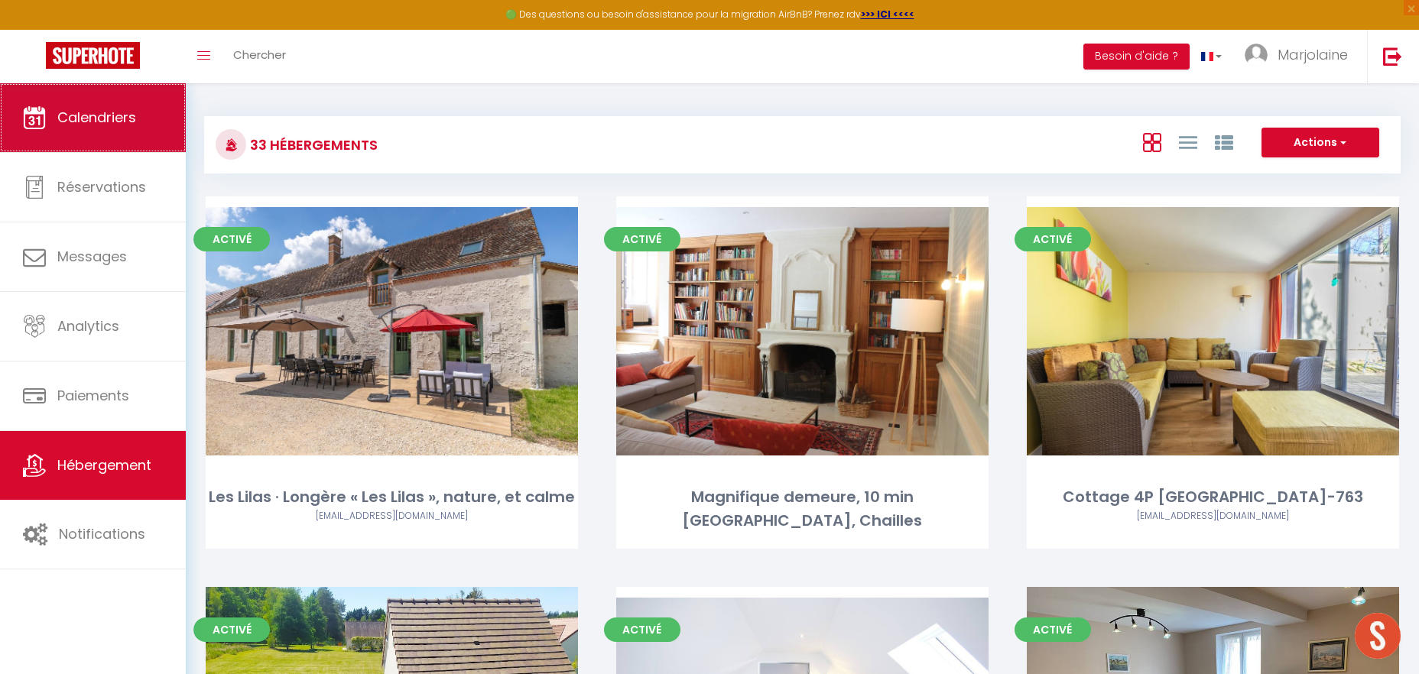
click at [50, 125] on link "Calendriers" at bounding box center [93, 117] width 186 height 69
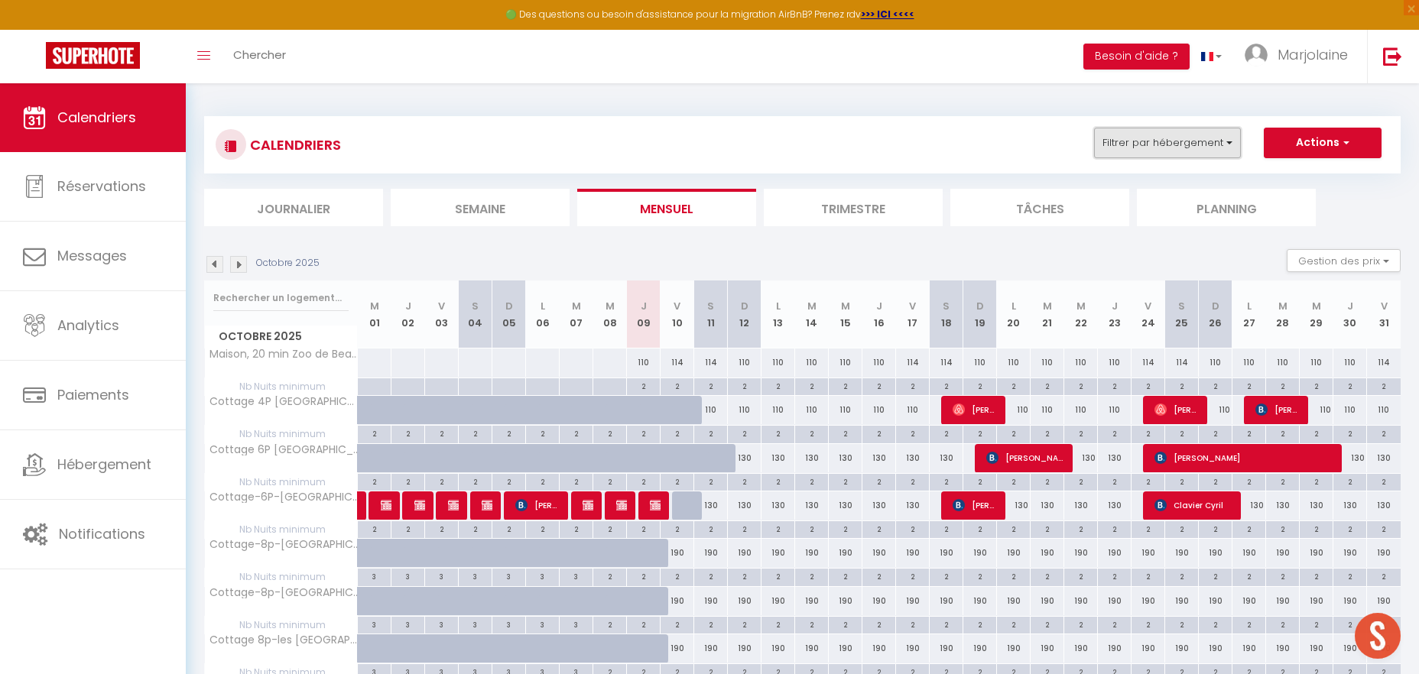
click at [1180, 145] on button "Filtrer par hébergement" at bounding box center [1167, 143] width 147 height 31
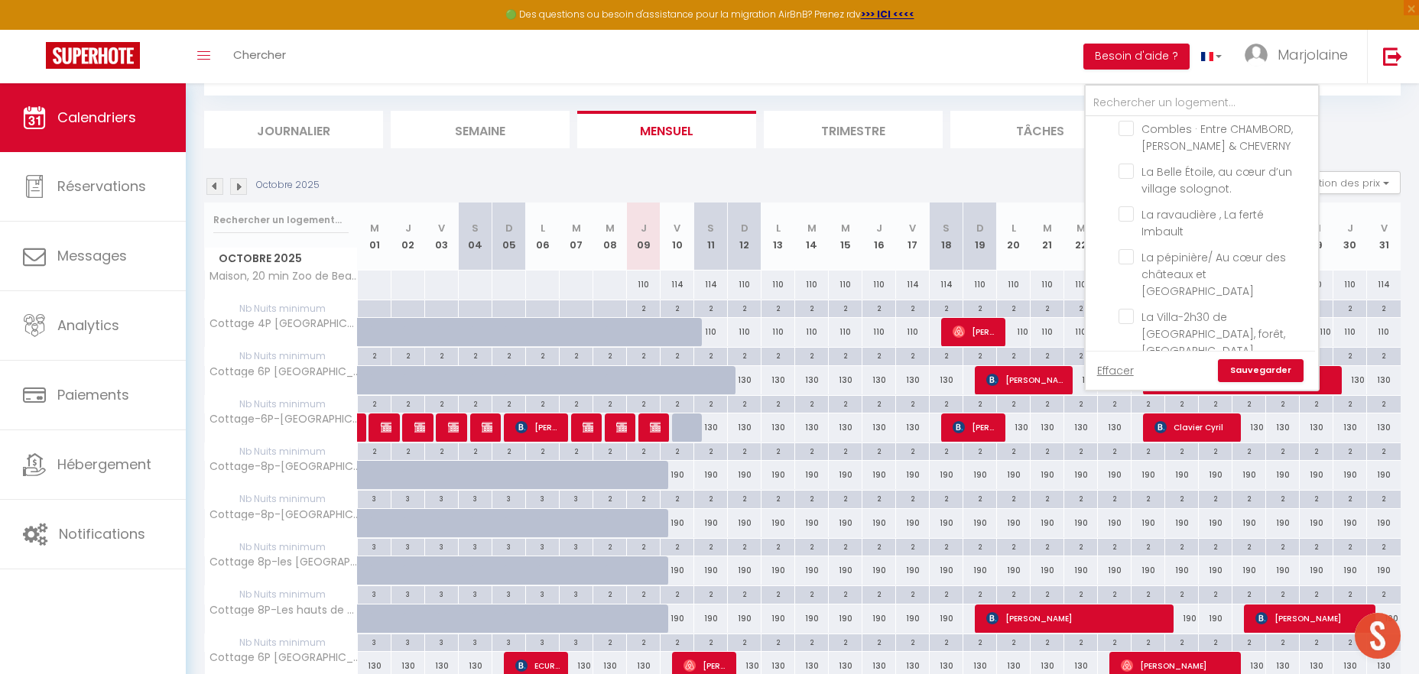
scroll to position [655, 0]
click at [1129, 386] on input "La clairière- 2h/[GEOGRAPHIC_DATA], Nature et quiétude" at bounding box center [1216, 393] width 194 height 15
click at [1252, 368] on link "Sauvegarder" at bounding box center [1261, 370] width 86 height 23
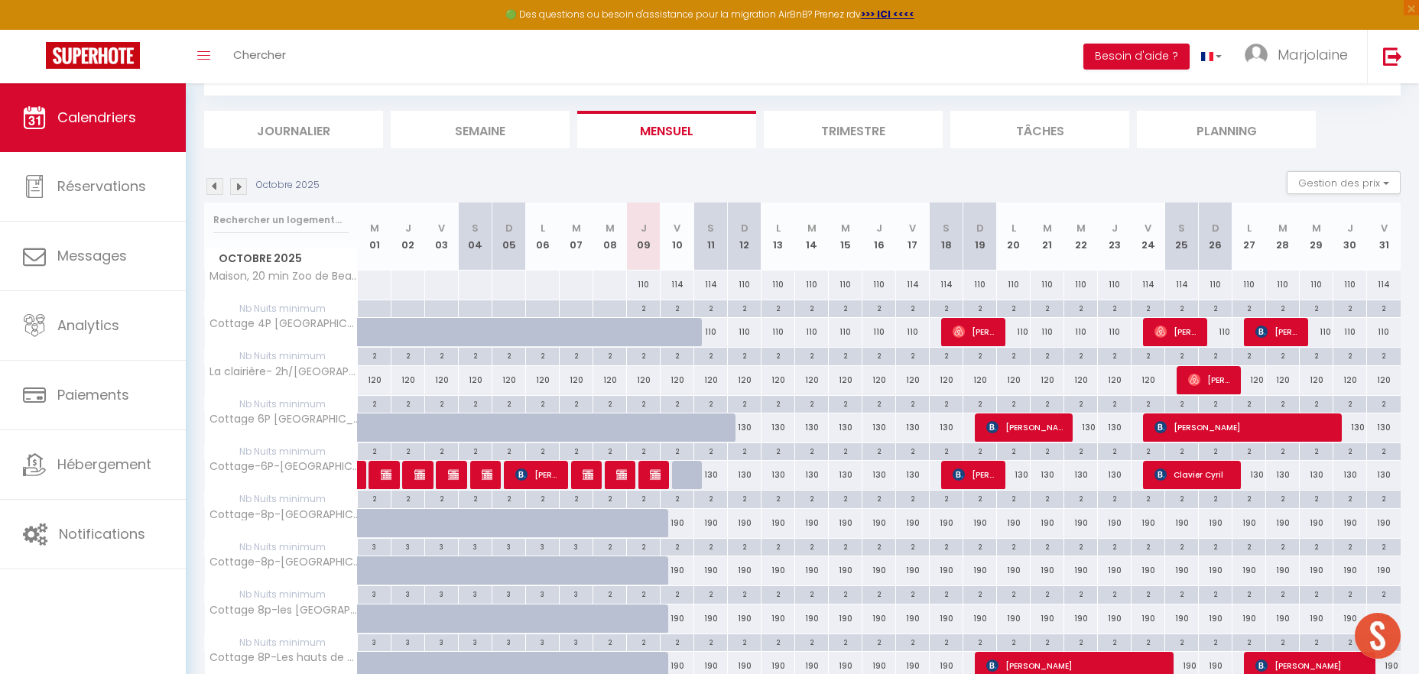
click at [235, 187] on img at bounding box center [238, 186] width 17 height 17
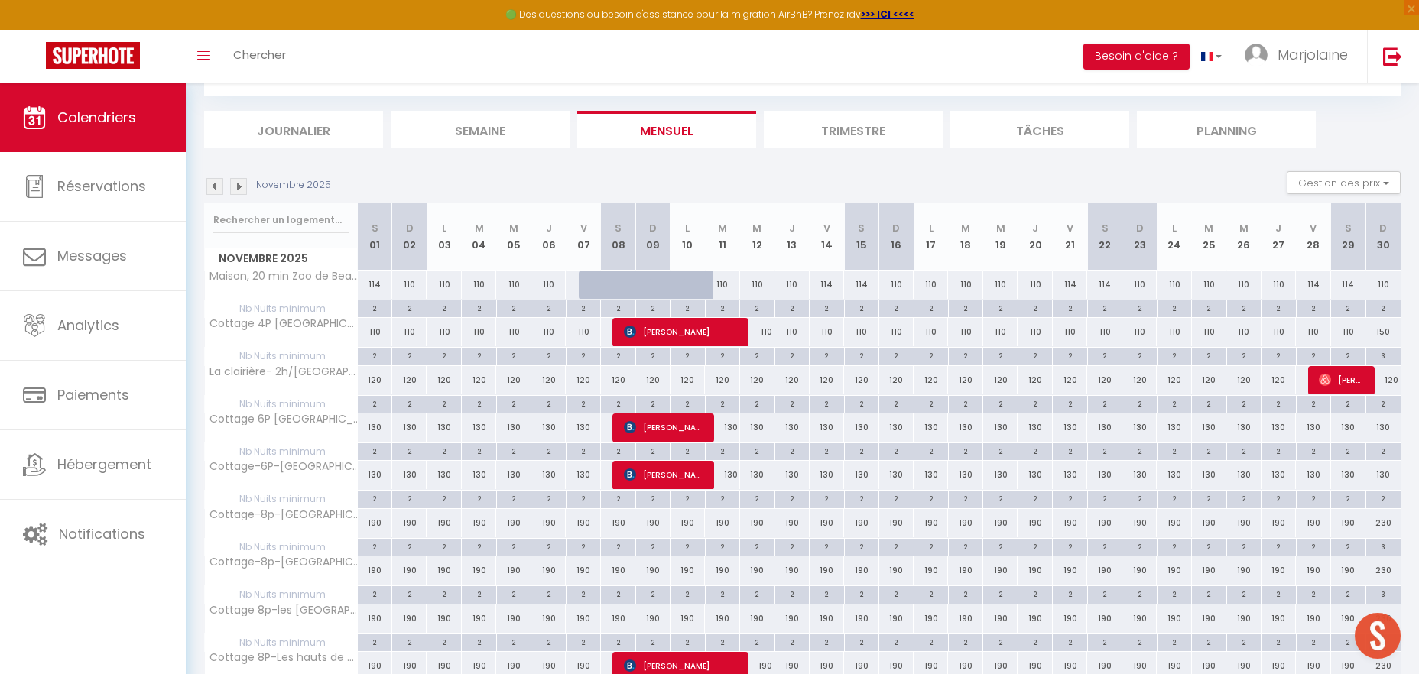
click at [235, 188] on img at bounding box center [238, 186] width 17 height 17
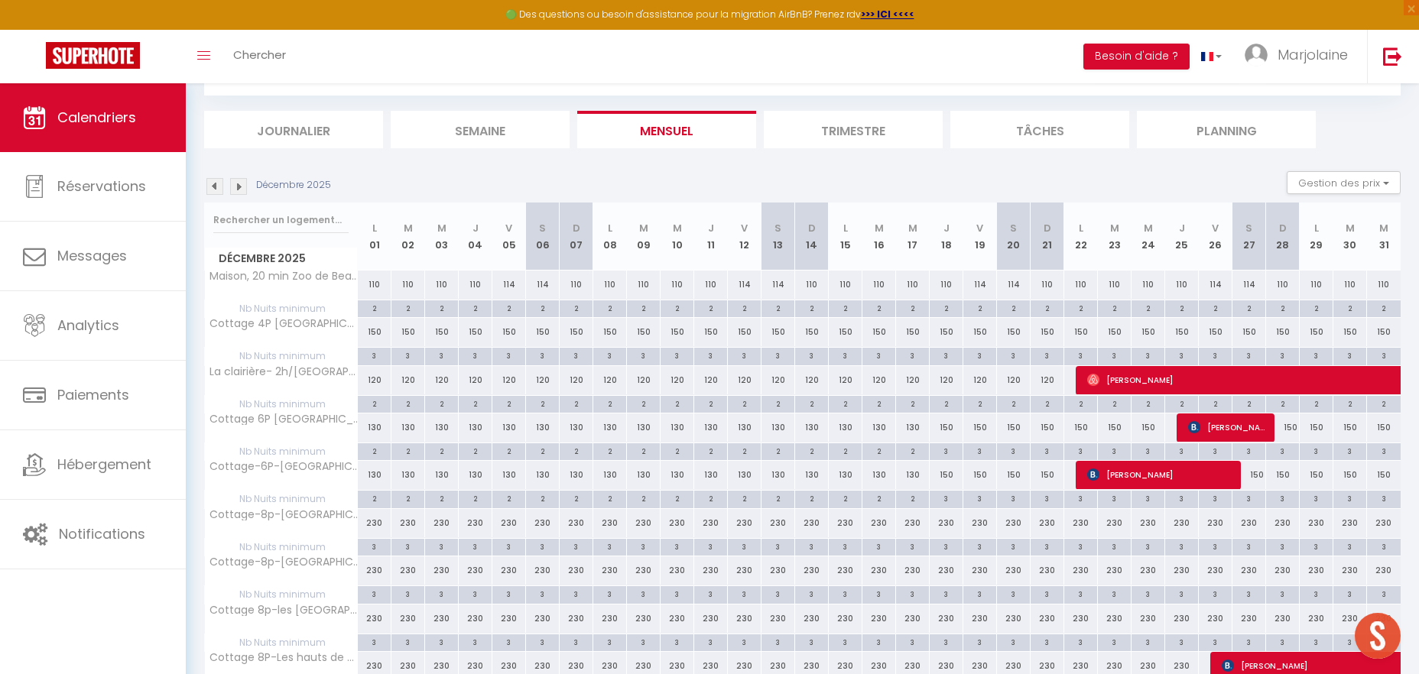
click at [712, 283] on div "110" at bounding box center [711, 285] width 34 height 28
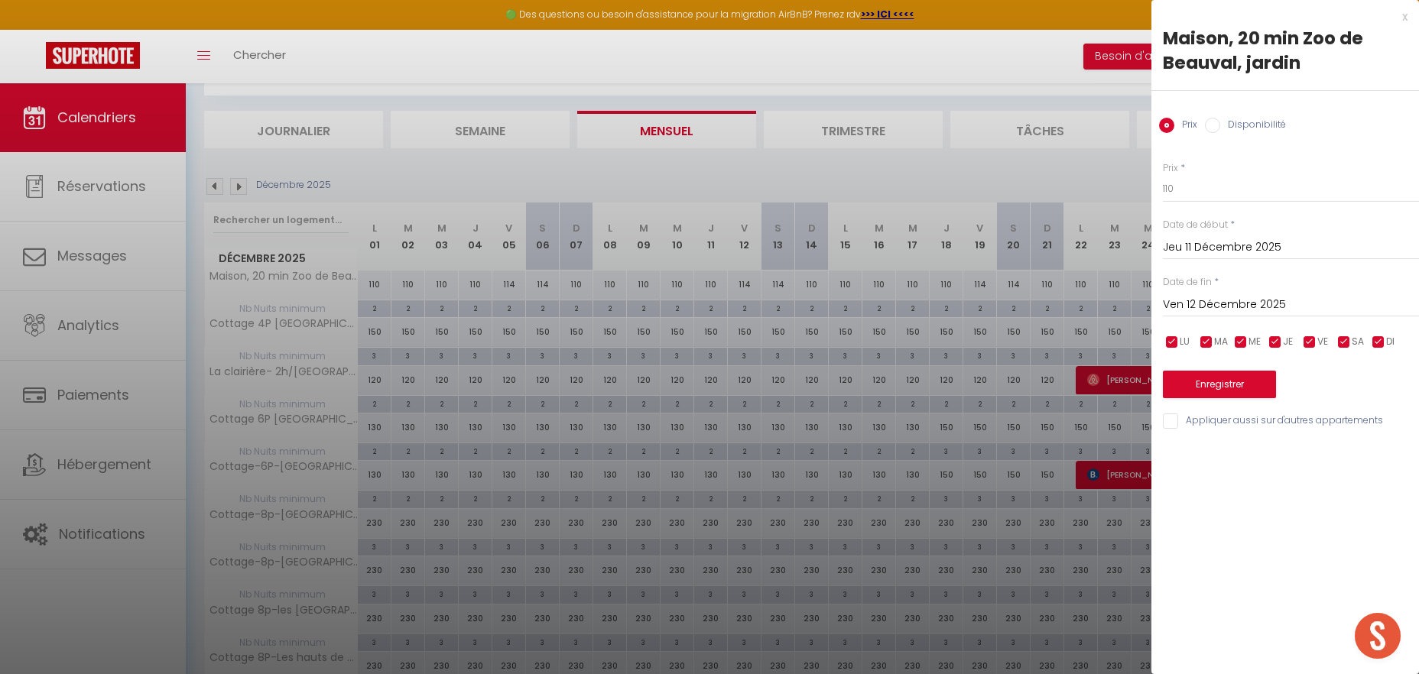
click at [1209, 125] on input "Disponibilité" at bounding box center [1212, 125] width 15 height 15
click at [1163, 175] on select "Disponible Indisponible" at bounding box center [1291, 189] width 256 height 29
click option "Indisponible" at bounding box center [0, 0] width 0 height 0
click at [1205, 306] on input "Ven 12 Décembre 2025" at bounding box center [1291, 307] width 256 height 20
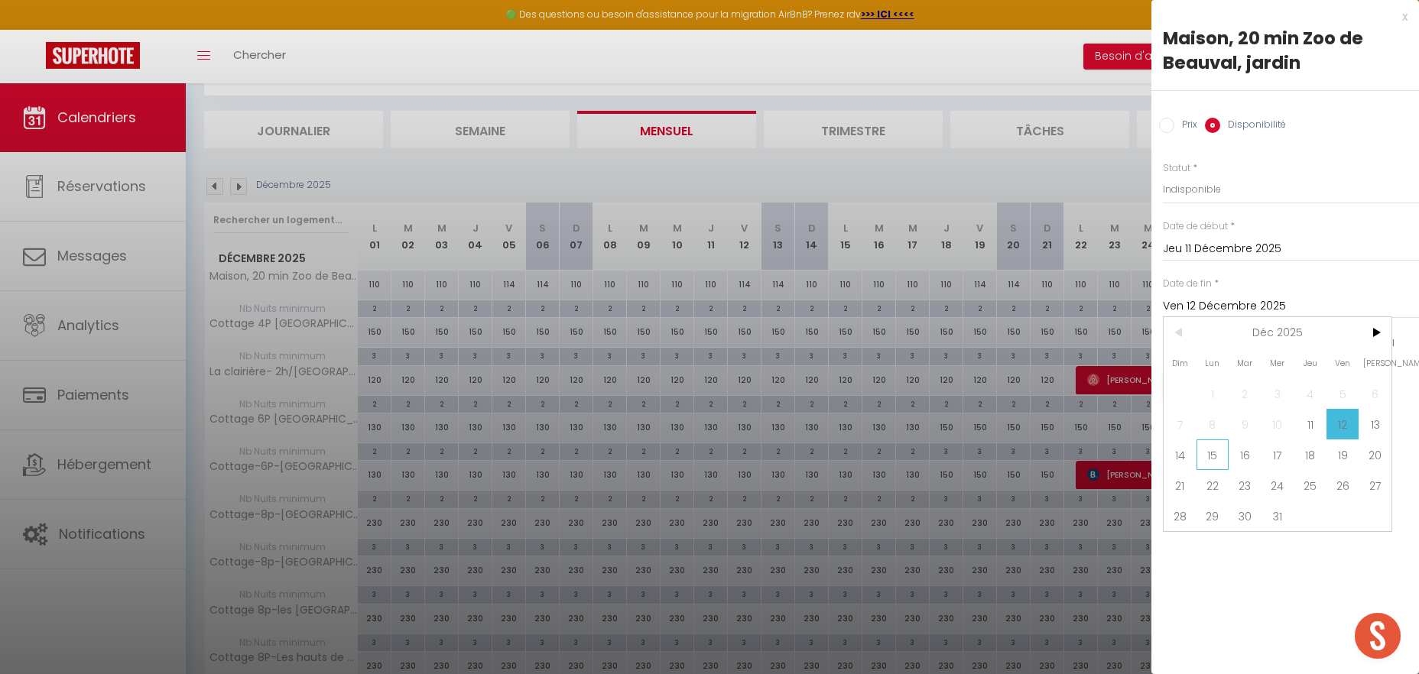
click at [1212, 463] on span "15" at bounding box center [1213, 455] width 33 height 31
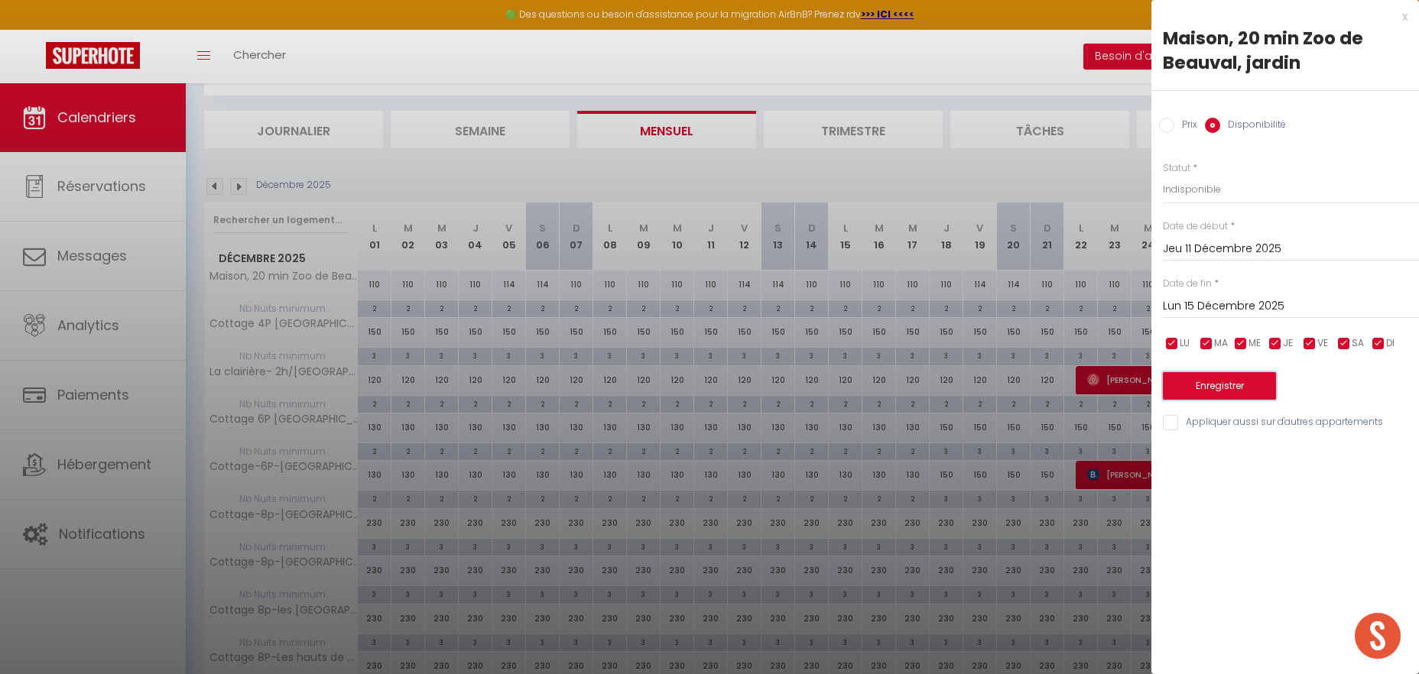
click at [1198, 389] on button "Enregistrer" at bounding box center [1219, 386] width 113 height 28
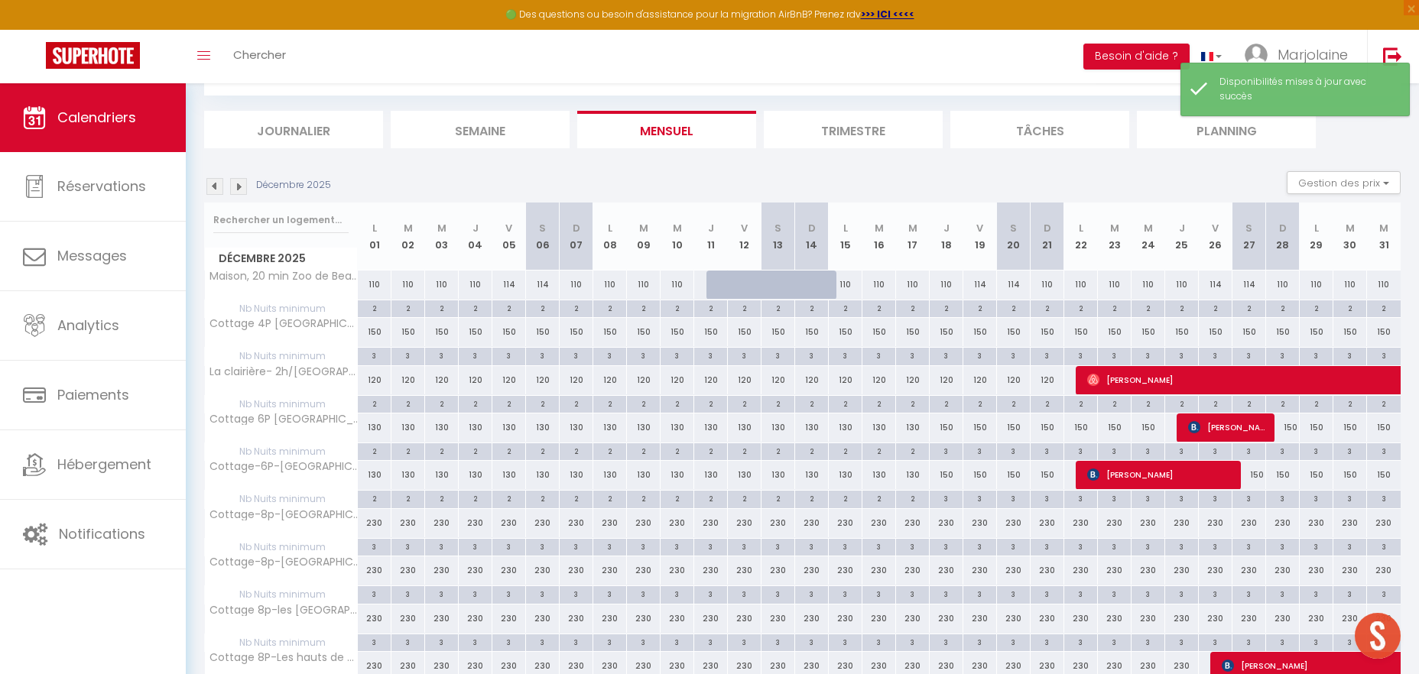
click at [718, 284] on div at bounding box center [724, 285] width 34 height 29
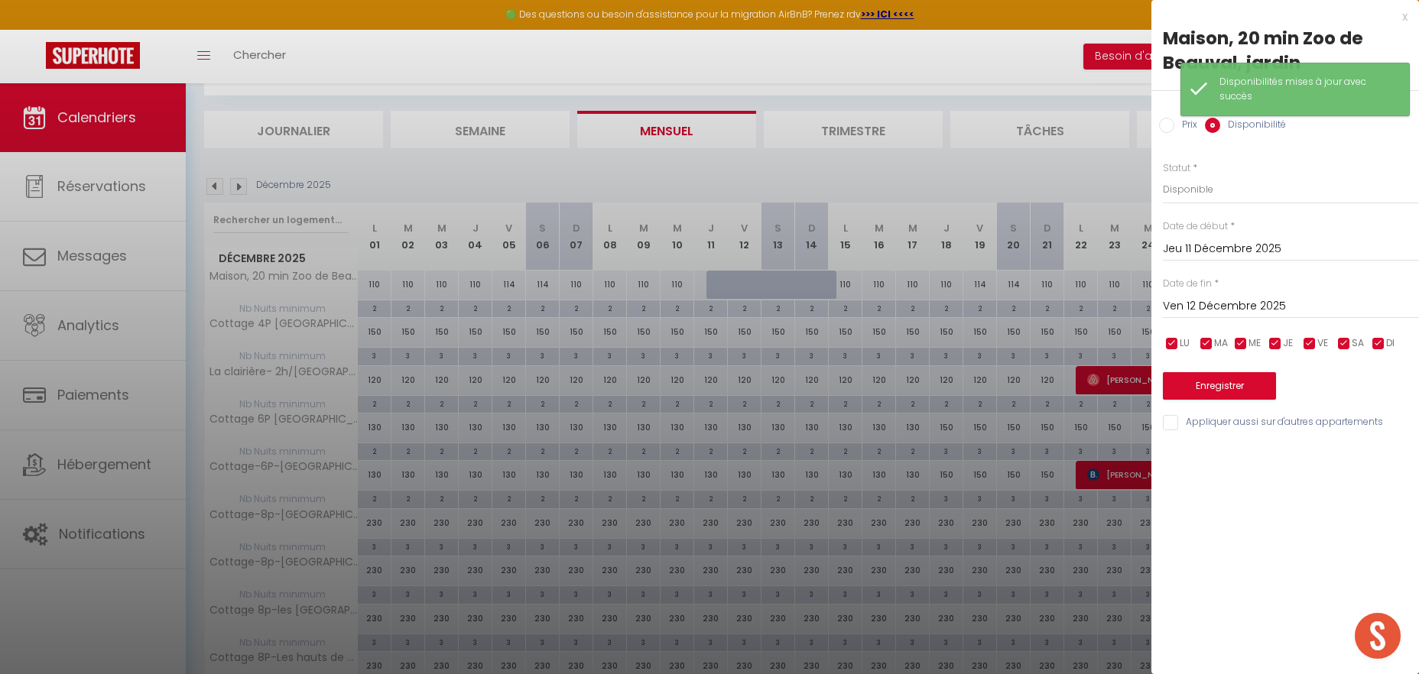
drag, startPoint x: 1400, startPoint y: 15, endPoint x: 1400, endPoint y: 26, distance: 10.7
click at [1401, 15] on div "x" at bounding box center [1280, 17] width 256 height 18
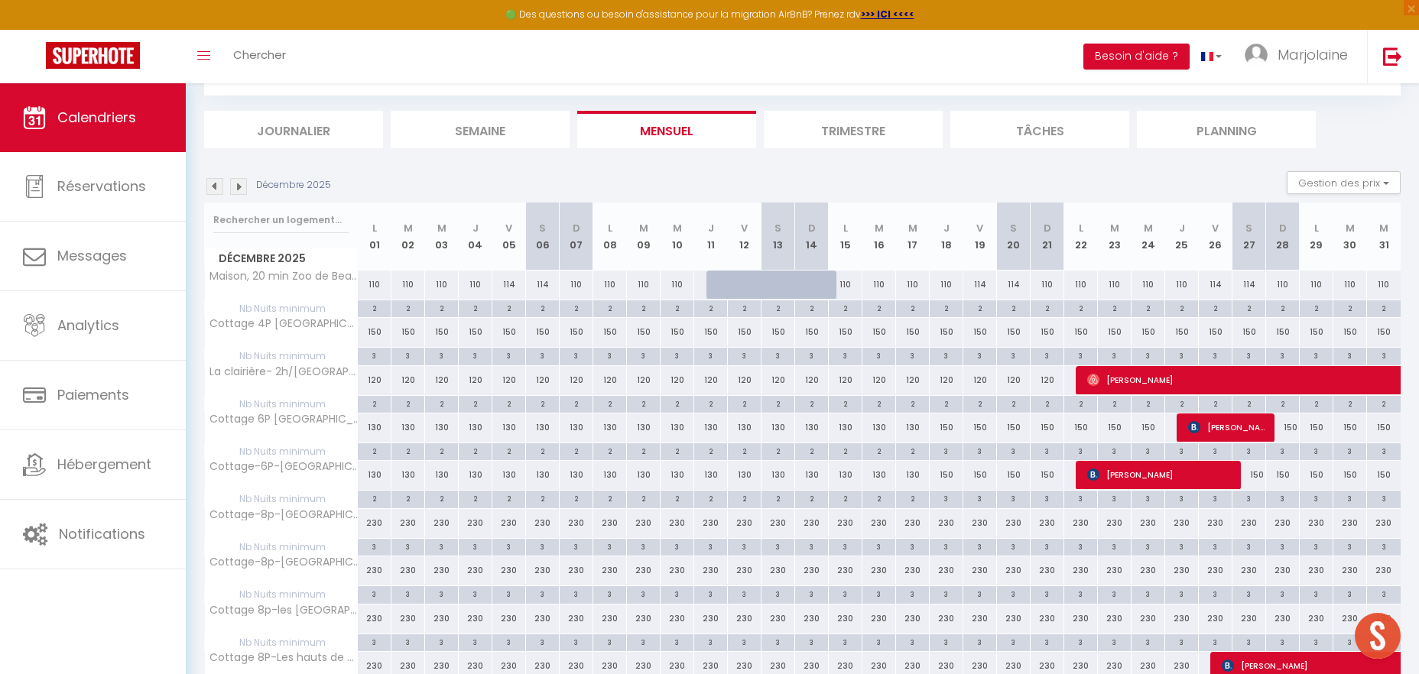
scroll to position [0, 0]
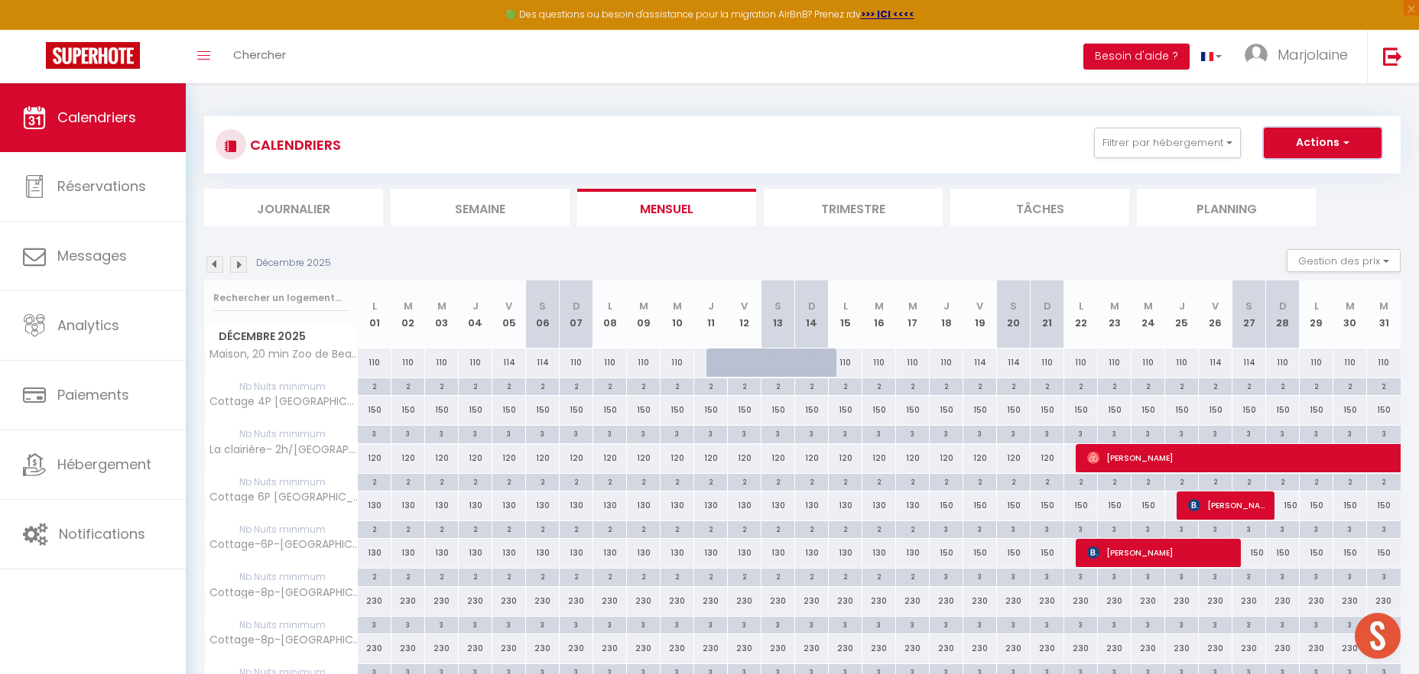
click at [1298, 147] on button "Actions" at bounding box center [1323, 143] width 118 height 31
click at [1297, 169] on link "Nouvelle réservation" at bounding box center [1306, 178] width 133 height 23
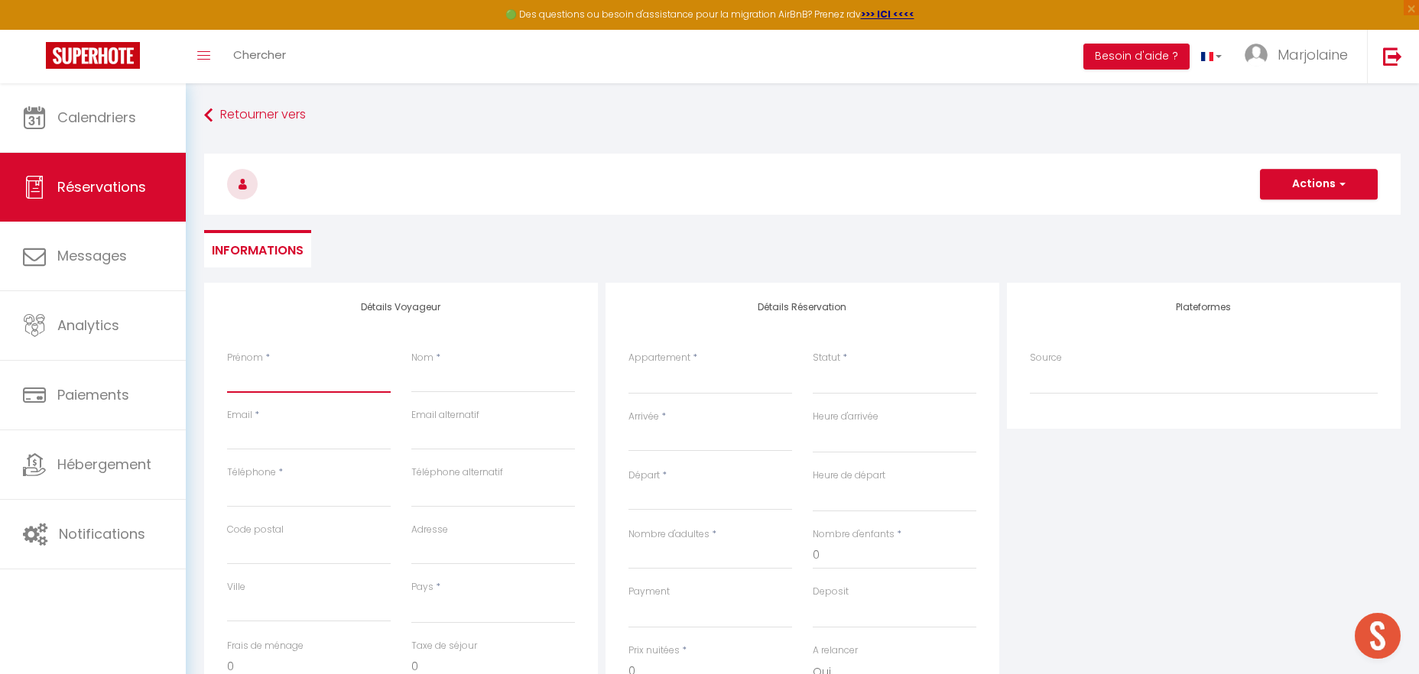
click at [239, 388] on input "Prénom" at bounding box center [309, 379] width 164 height 28
click at [310, 111] on link "Retourner vers" at bounding box center [802, 116] width 1197 height 28
